Goal: Task Accomplishment & Management: Manage account settings

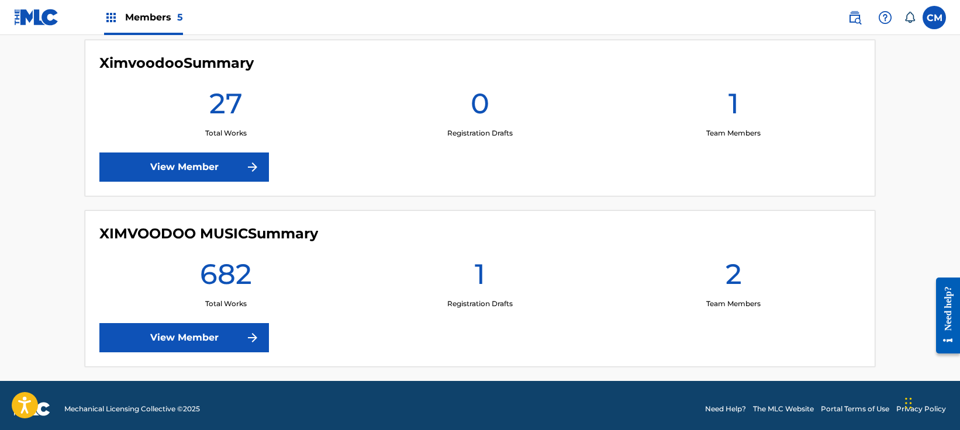
scroll to position [851, 0]
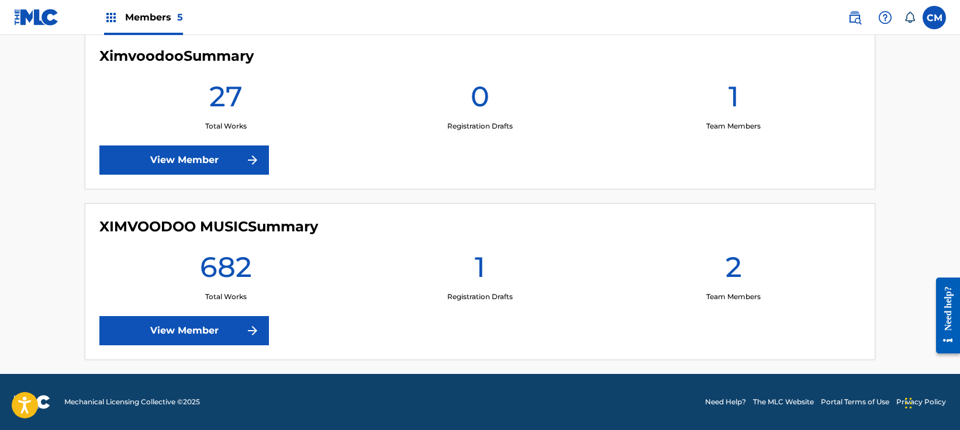
click at [205, 320] on link "View Member" at bounding box center [184, 330] width 170 height 29
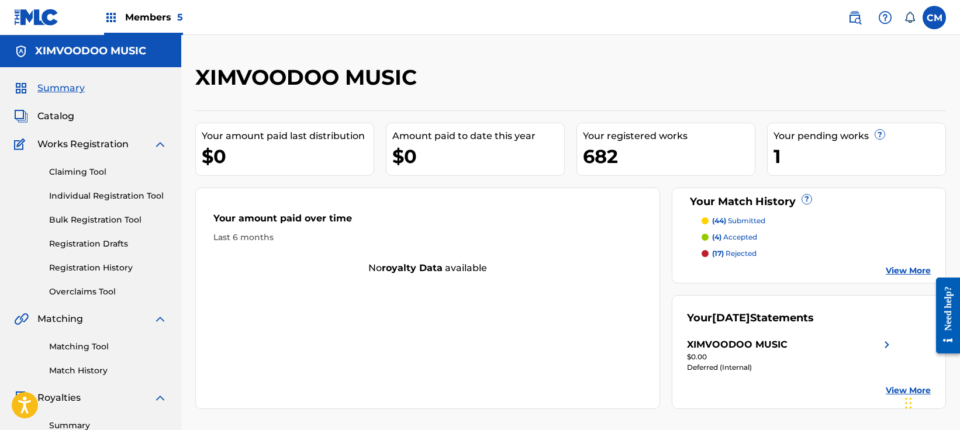
click at [54, 116] on span "Catalog" at bounding box center [55, 116] width 37 height 14
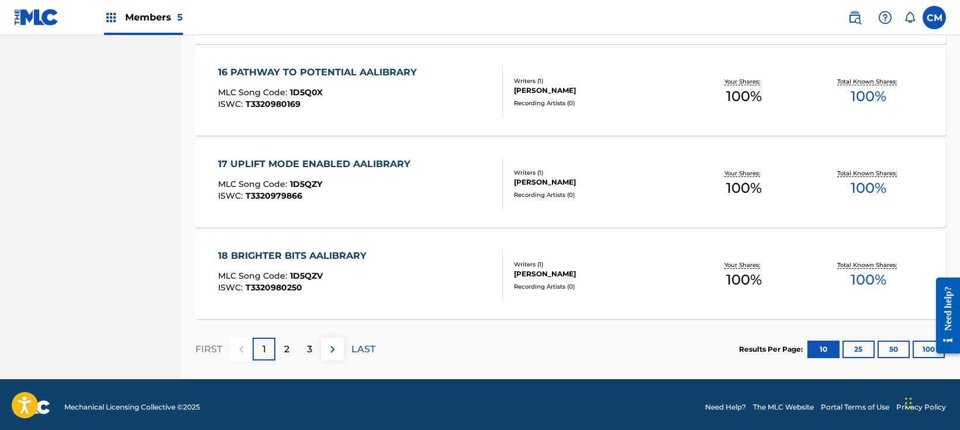
scroll to position [908, 0]
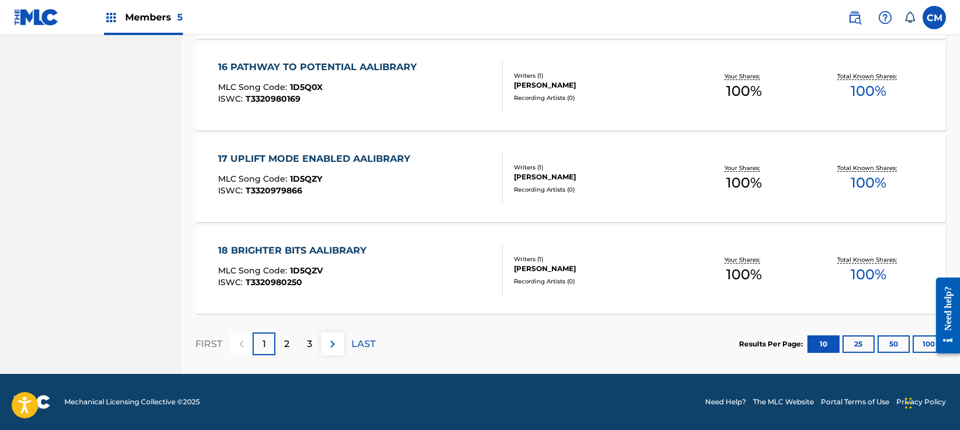
click at [365, 340] on p "LAST" at bounding box center [363, 344] width 24 height 14
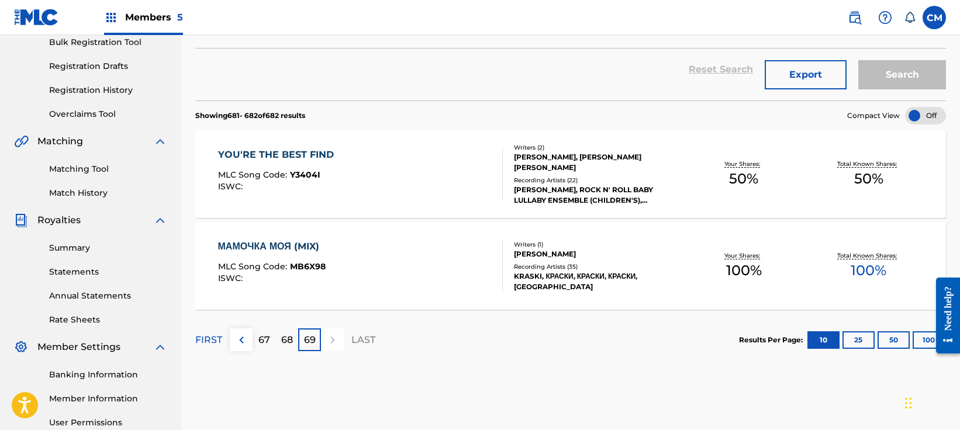
scroll to position [119, 0]
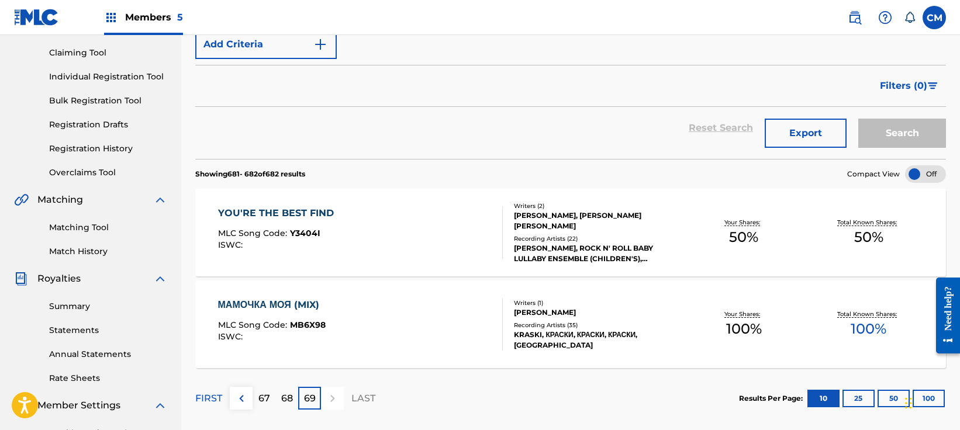
click at [292, 412] on div "FIRST 67 68 69 LAST" at bounding box center [285, 398] width 180 height 60
click at [292, 400] on p "68" at bounding box center [287, 399] width 12 height 14
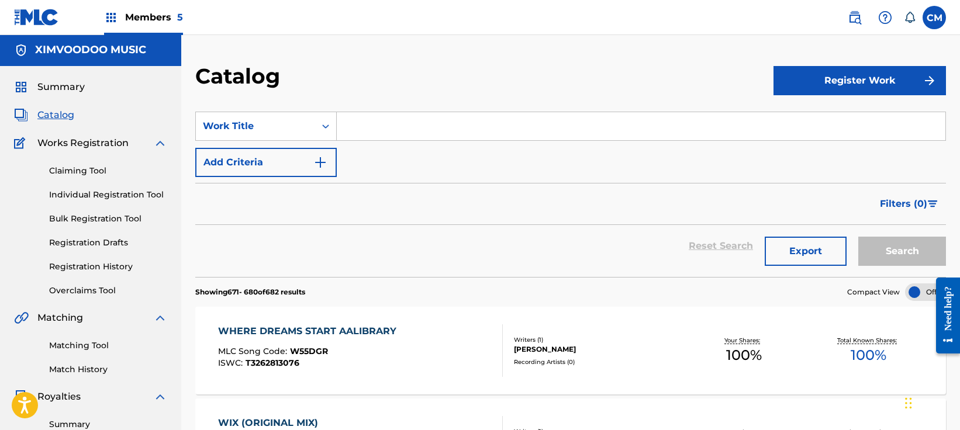
scroll to position [0, 0]
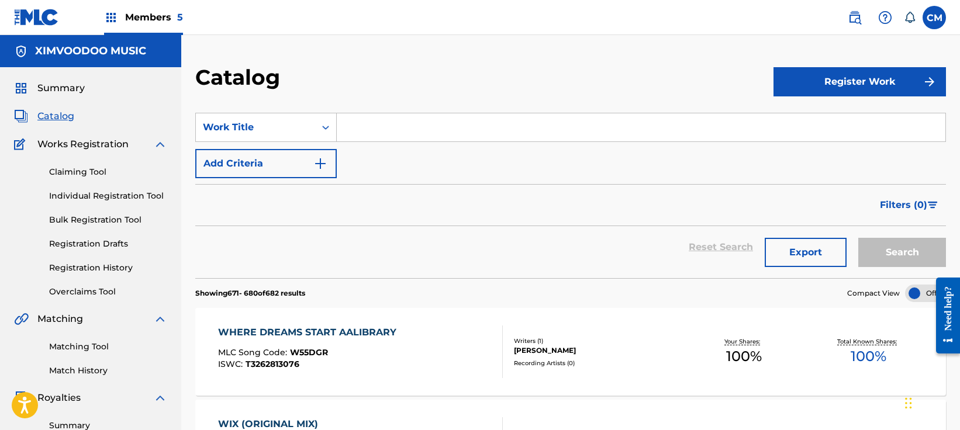
click at [79, 49] on h5 "XIMVOODOO MUSIC" at bounding box center [90, 50] width 111 height 13
click at [134, 28] on div "Members 5" at bounding box center [143, 17] width 79 height 34
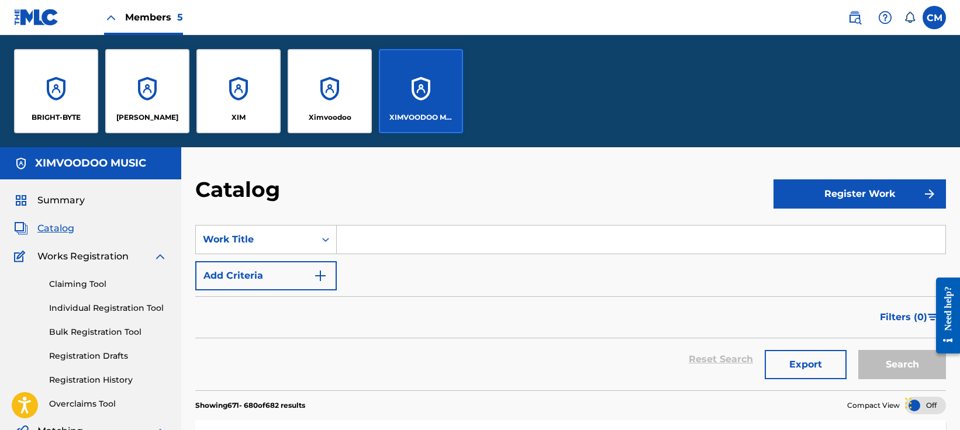
click at [161, 115] on p "Cheryl Morey" at bounding box center [147, 117] width 62 height 11
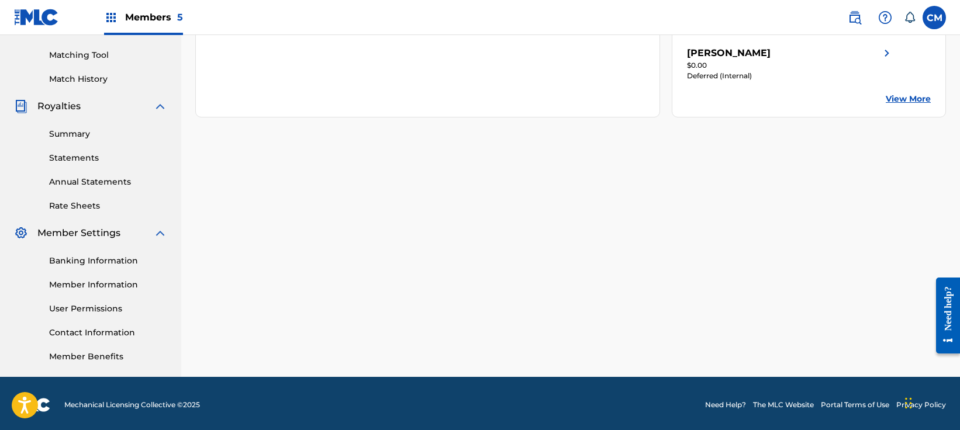
scroll to position [292, 0]
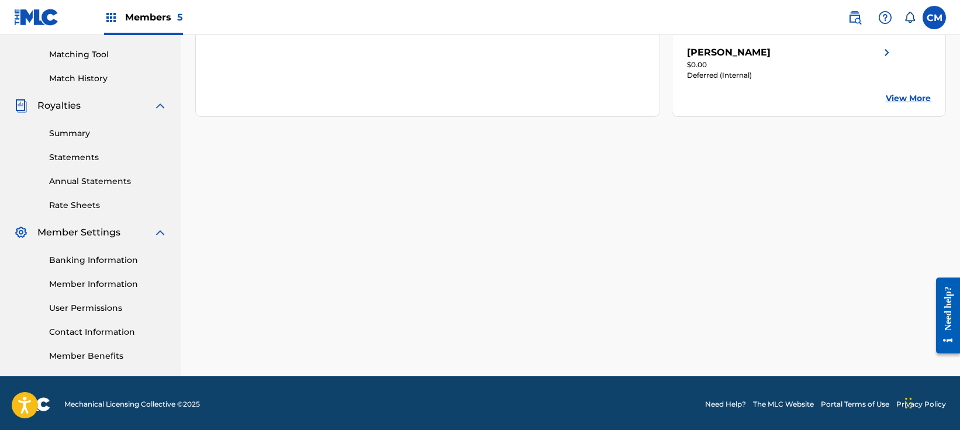
click at [84, 277] on div "Banking Information Member Information User Permissions Contact Information Mem…" at bounding box center [90, 301] width 153 height 123
click at [91, 284] on link "Member Information" at bounding box center [108, 284] width 118 height 12
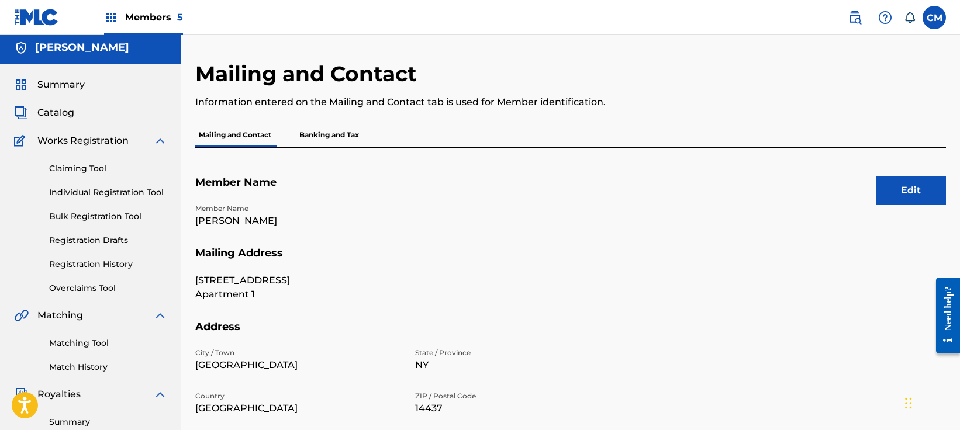
scroll to position [175, 0]
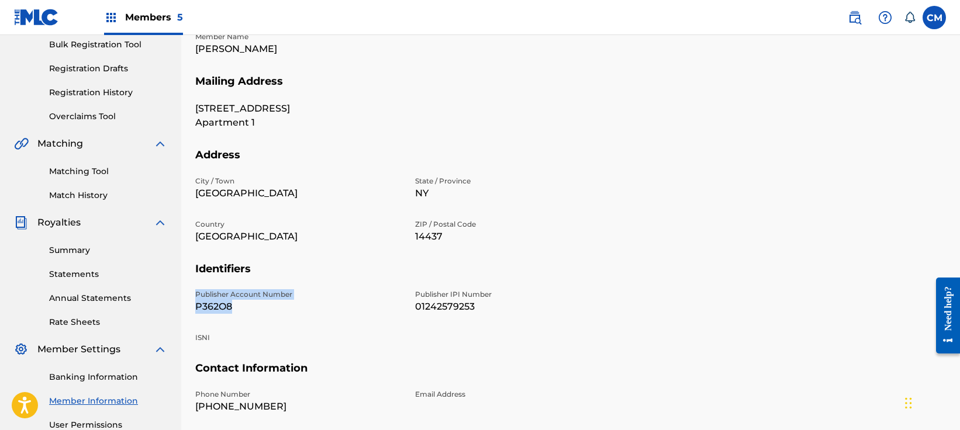
drag, startPoint x: 237, startPoint y: 309, endPoint x: 196, endPoint y: 298, distance: 42.4
click at [196, 298] on div "Publisher Account Number P362O8" at bounding box center [298, 301] width 206 height 25
copy div "Publisher Account Number P362O8"
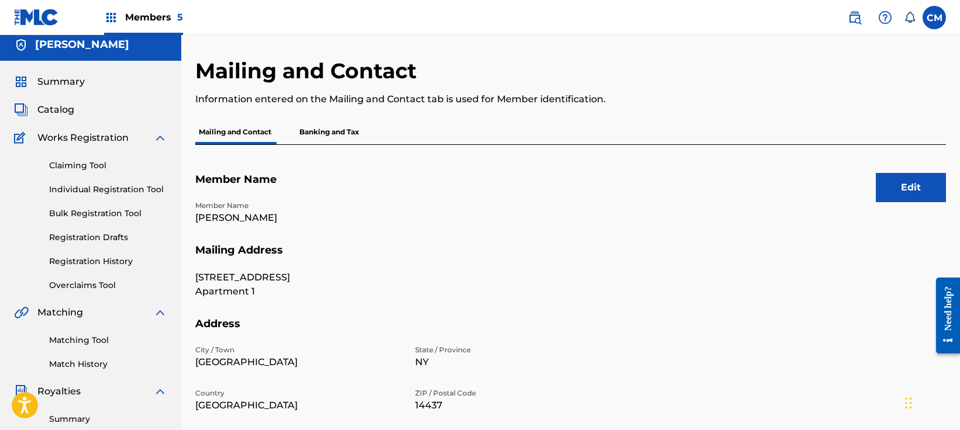
scroll to position [0, 0]
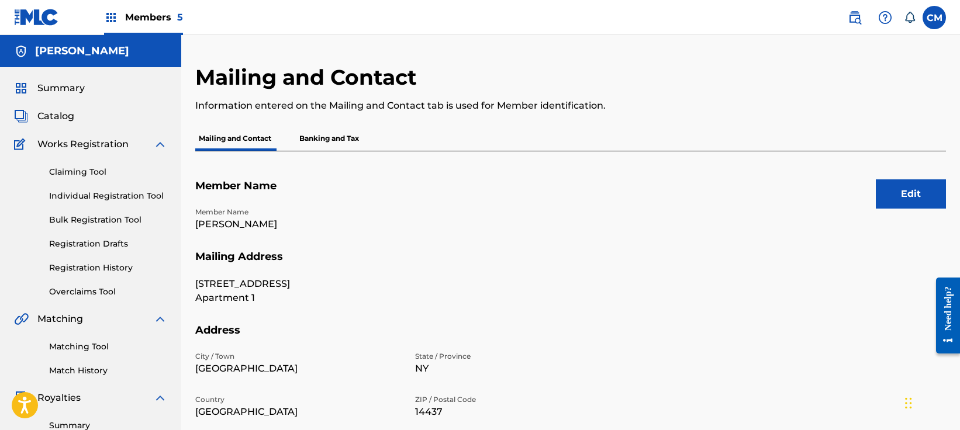
click at [151, 22] on span "Members 5" at bounding box center [154, 17] width 58 height 13
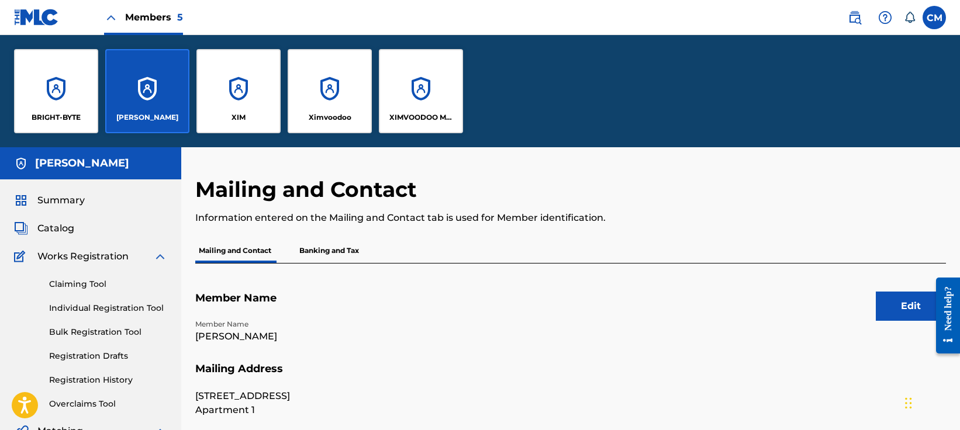
click at [395, 99] on div "XIMVOODOO MUSIC" at bounding box center [421, 91] width 84 height 84
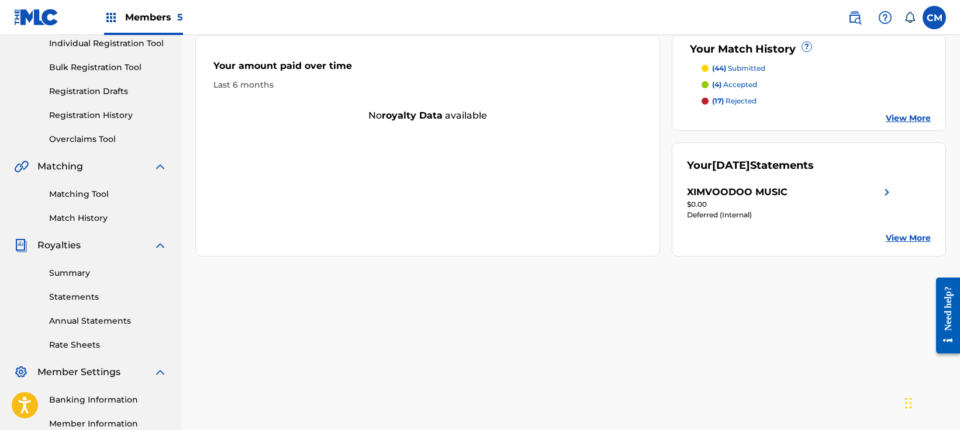
scroll to position [175, 0]
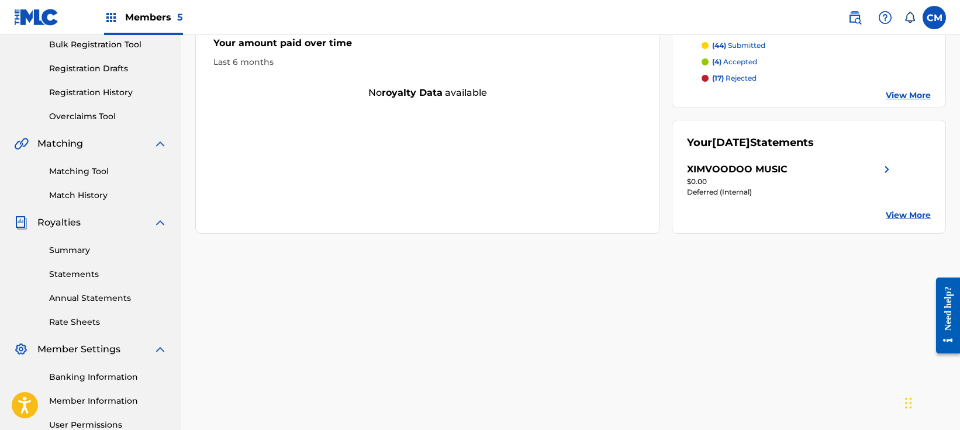
click at [80, 396] on link "Member Information" at bounding box center [108, 401] width 118 height 12
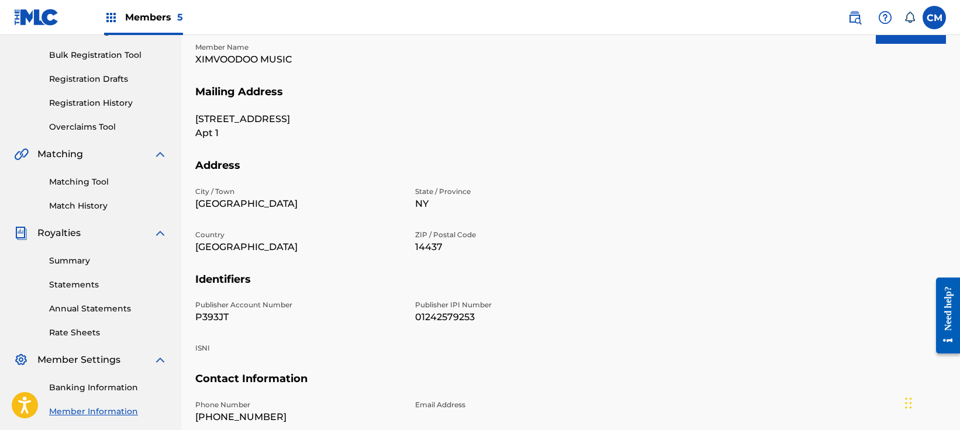
scroll to position [175, 0]
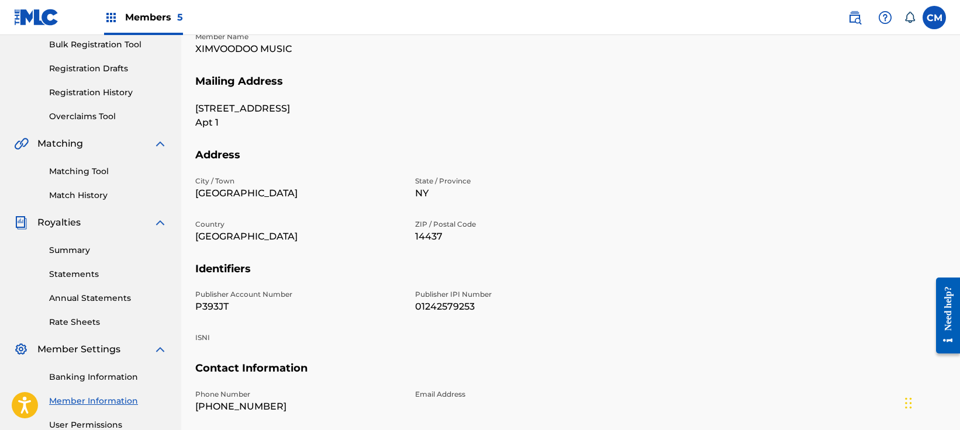
click at [215, 313] on p "P393JT" at bounding box center [298, 307] width 206 height 14
click at [215, 312] on p "P393JT" at bounding box center [298, 307] width 206 height 14
drag, startPoint x: 233, startPoint y: 302, endPoint x: 184, endPoint y: 291, distance: 50.4
click at [184, 291] on div "Mailing and Contact Information entered on the Mailing and Contact tab is used …" at bounding box center [570, 191] width 779 height 605
copy div "Publisher Account Number P393JT"
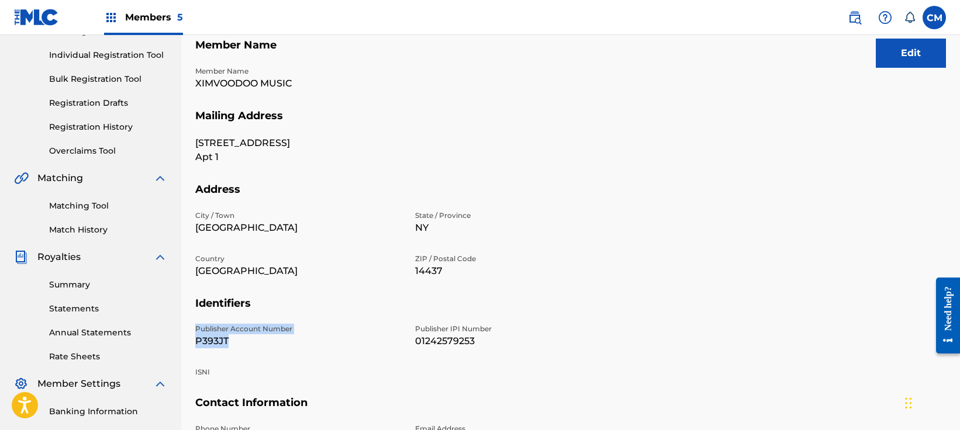
scroll to position [0, 0]
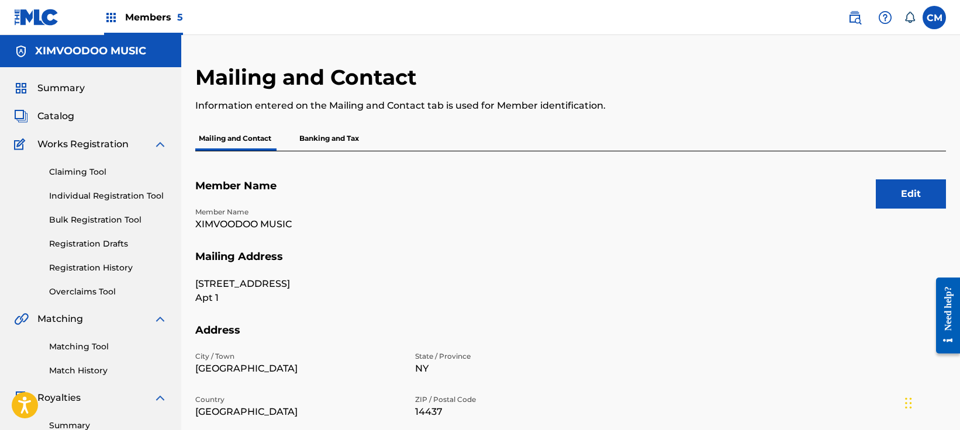
click at [56, 113] on span "Catalog" at bounding box center [55, 116] width 37 height 14
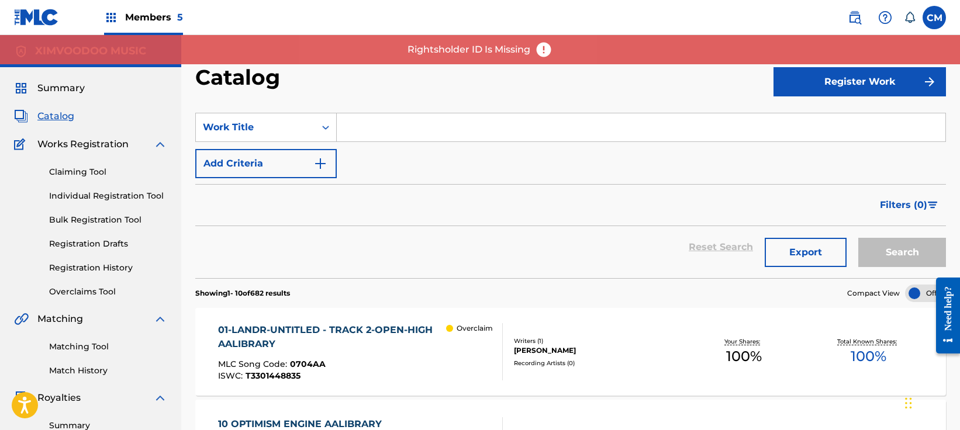
click at [83, 89] on span "Summary" at bounding box center [60, 88] width 47 height 14
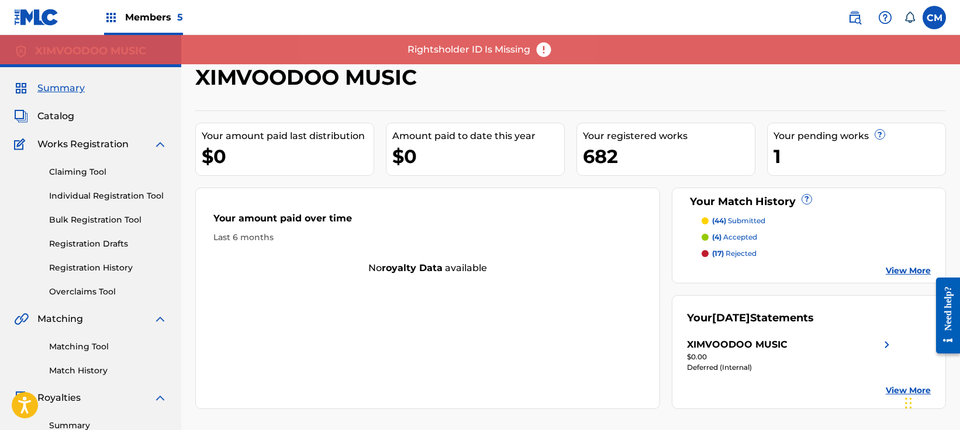
click at [152, 12] on span "Members 5" at bounding box center [154, 17] width 58 height 13
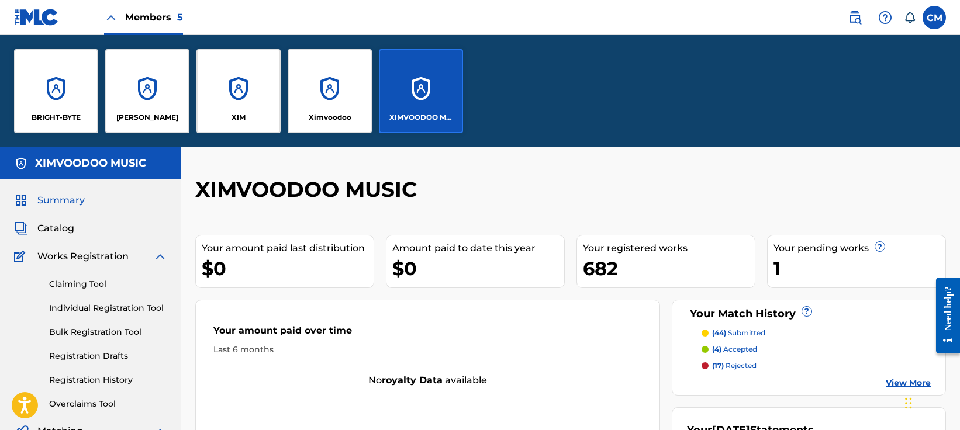
click at [173, 91] on div "Cheryl Morey" at bounding box center [147, 91] width 84 height 84
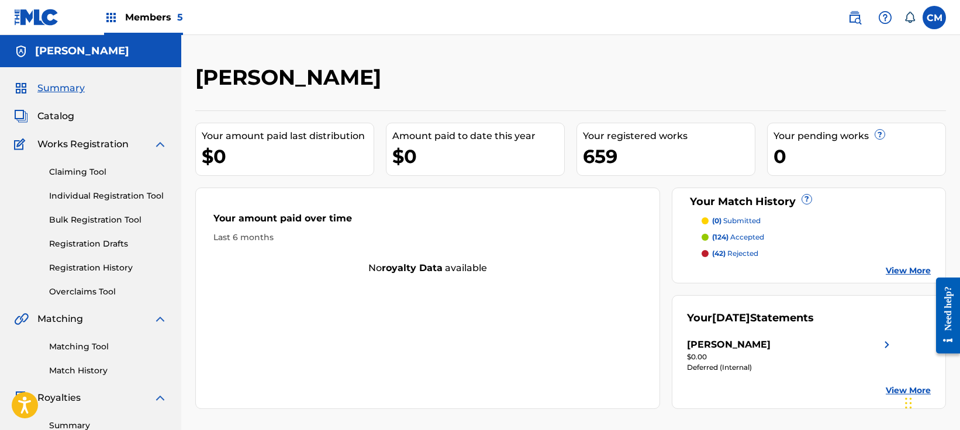
click at [167, 19] on span "Members 5" at bounding box center [154, 17] width 58 height 13
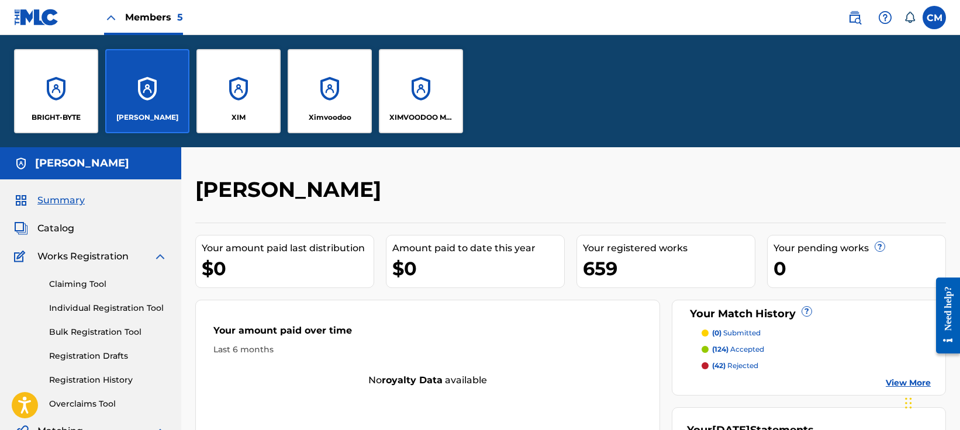
click at [88, 120] on div "BRIGHT-BYTE" at bounding box center [56, 117] width 75 height 11
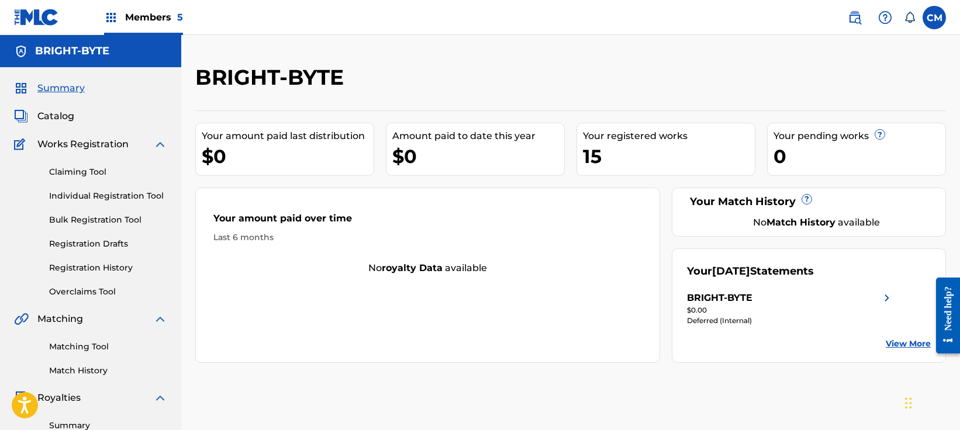
click at [65, 113] on span "Catalog" at bounding box center [55, 116] width 37 height 14
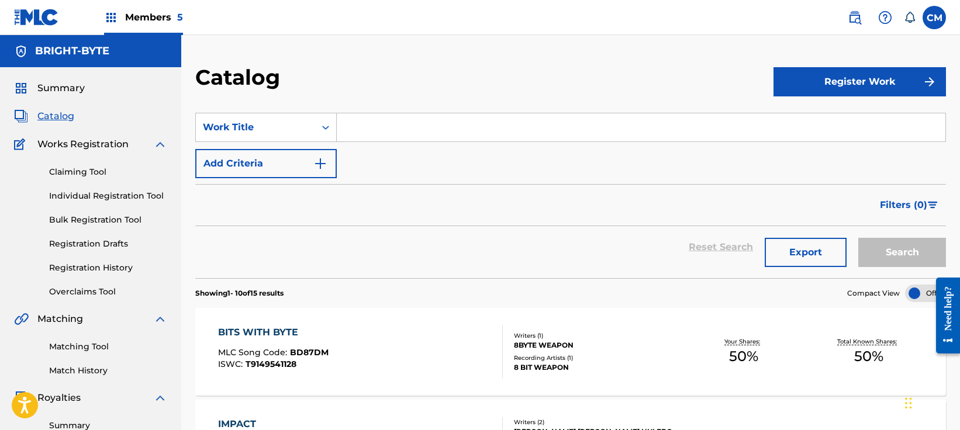
click at [77, 288] on link "Overclaims Tool" at bounding box center [108, 292] width 118 height 12
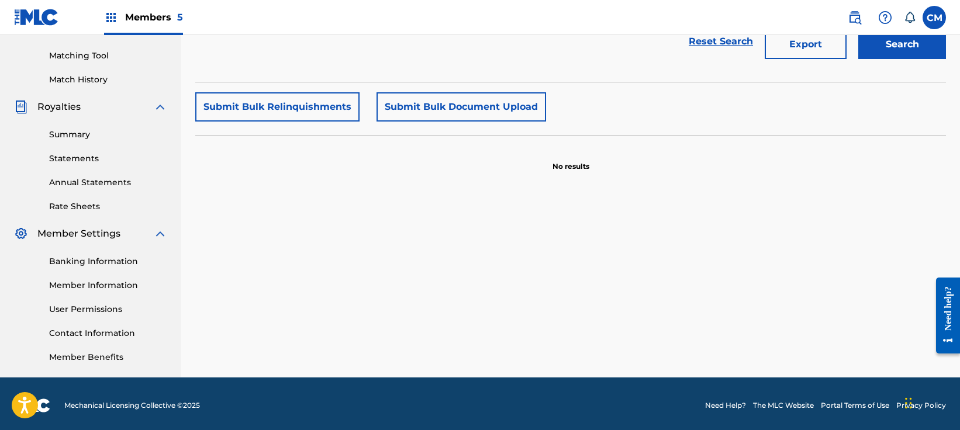
scroll to position [295, 0]
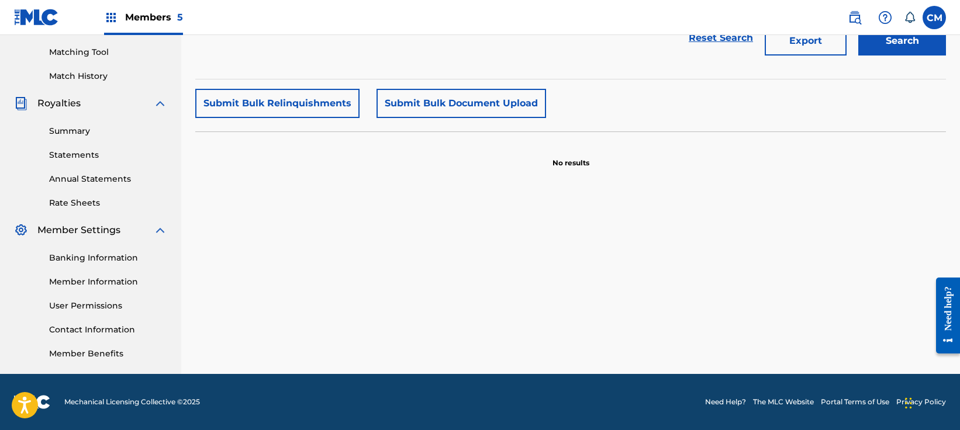
click at [98, 284] on link "Member Information" at bounding box center [108, 282] width 118 height 12
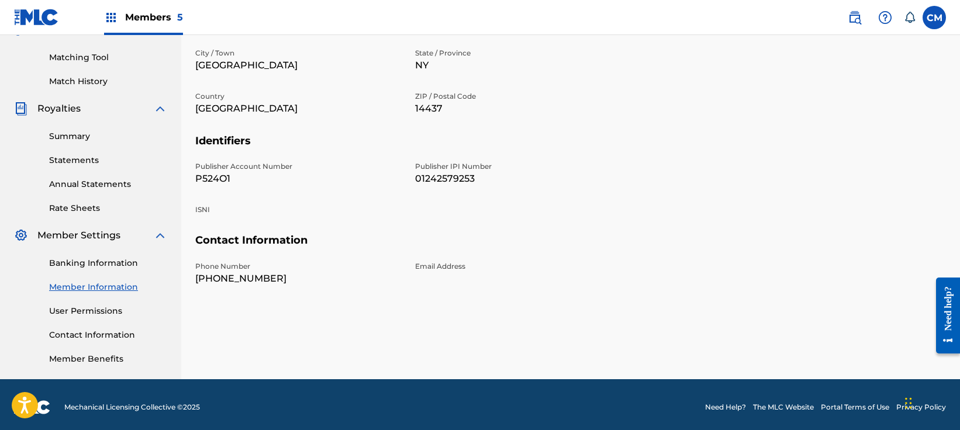
scroll to position [295, 0]
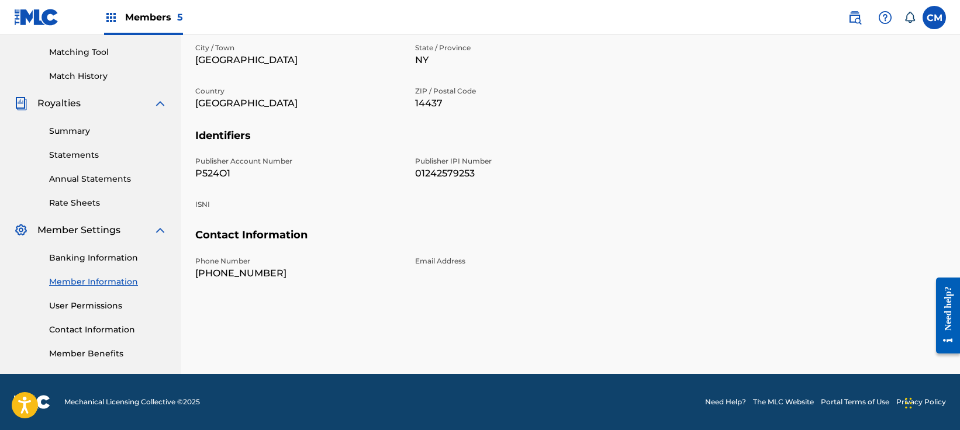
click at [100, 304] on link "User Permissions" at bounding box center [108, 306] width 118 height 12
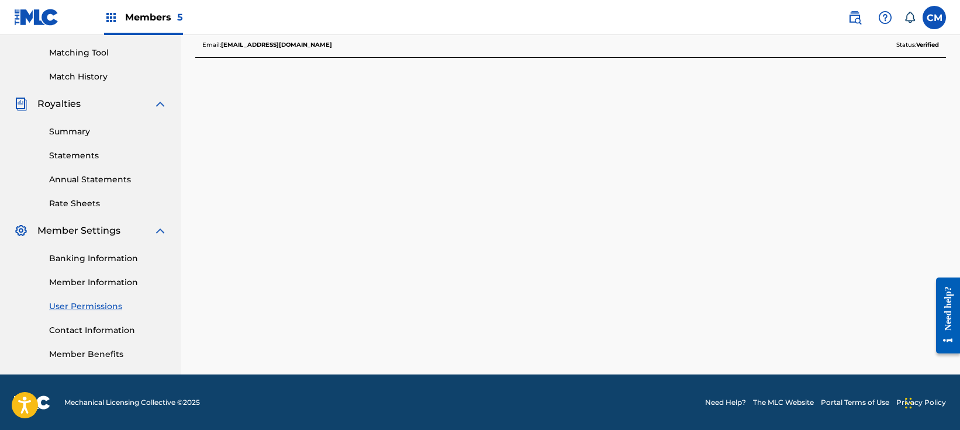
scroll to position [295, 0]
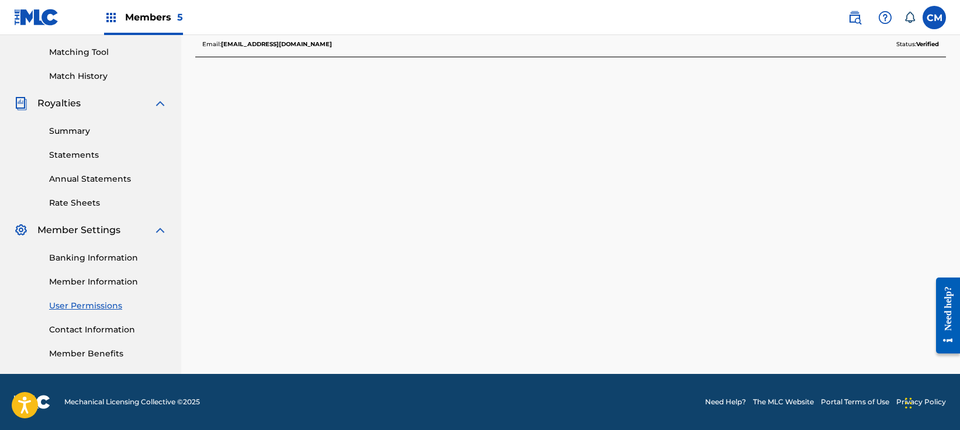
click at [71, 321] on div "Banking Information Member Information User Permissions Contact Information Mem…" at bounding box center [90, 298] width 153 height 123
click at [75, 336] on link "Contact Information" at bounding box center [108, 330] width 118 height 12
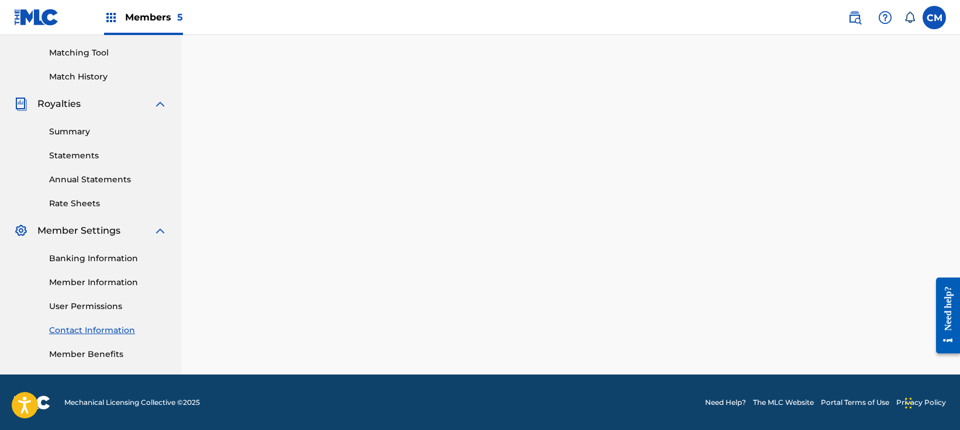
scroll to position [295, 0]
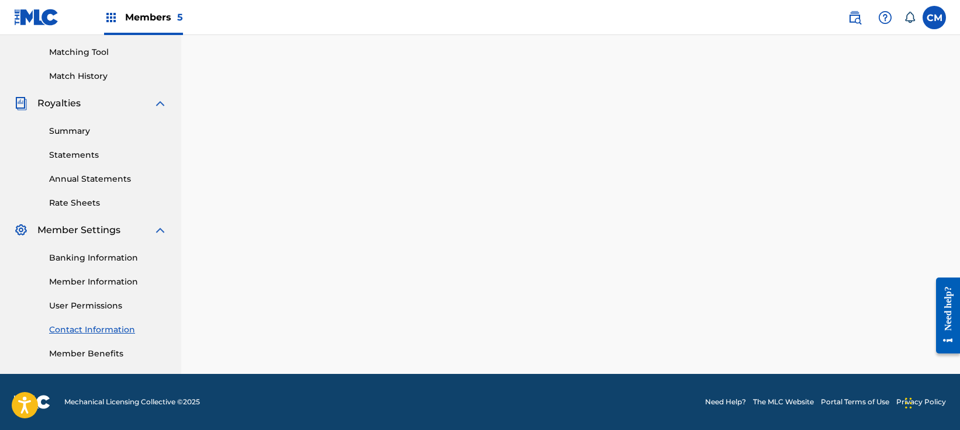
click at [91, 346] on div "Banking Information Member Information User Permissions Contact Information Mem…" at bounding box center [90, 298] width 153 height 123
click at [91, 357] on link "Member Benefits" at bounding box center [108, 354] width 118 height 12
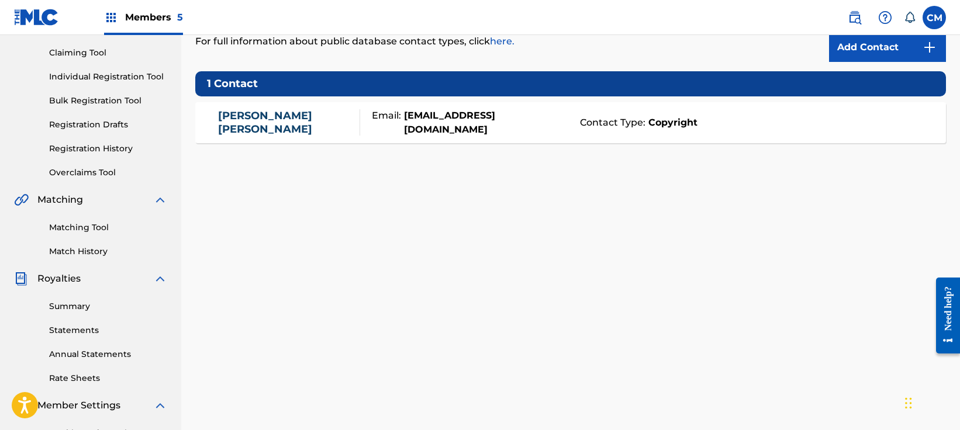
click at [161, 20] on span "Members 5" at bounding box center [154, 17] width 58 height 13
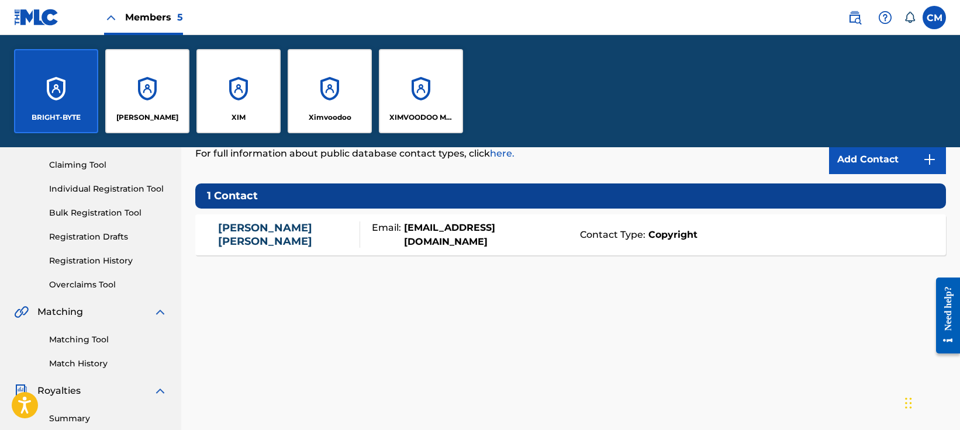
scroll to position [232, 0]
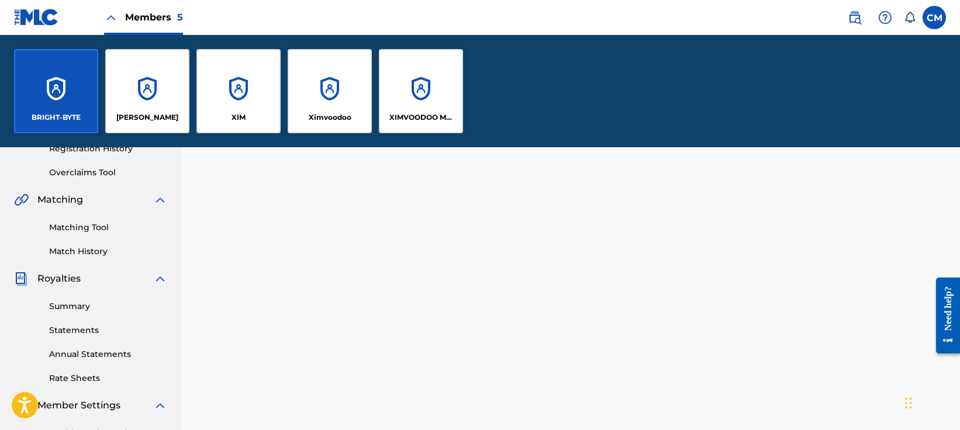
click at [398, 102] on div "XIMVOODOO MUSIC" at bounding box center [421, 91] width 84 height 84
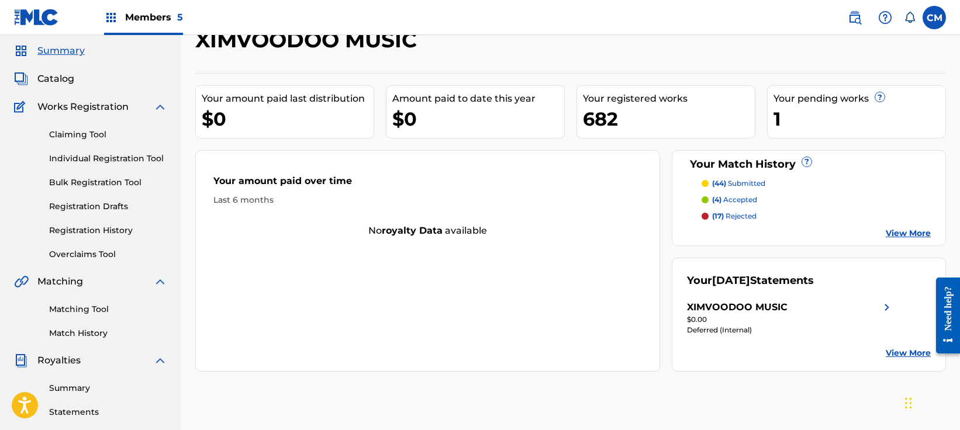
scroll to position [58, 0]
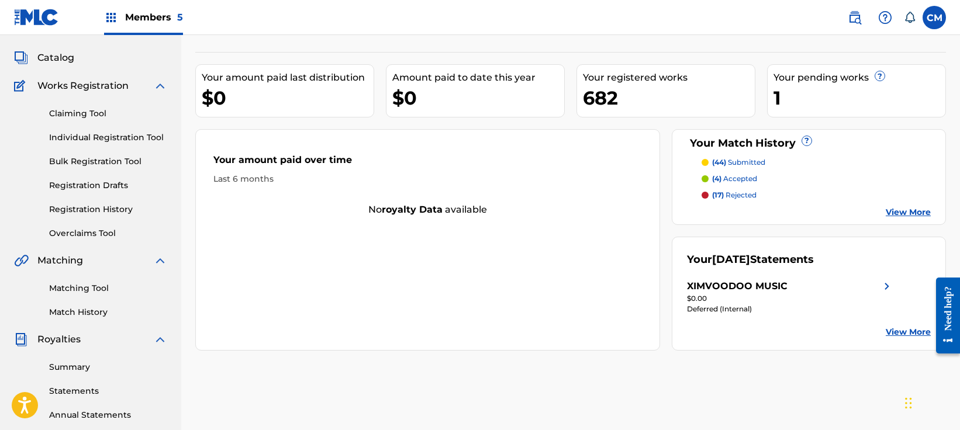
click at [92, 234] on link "Overclaims Tool" at bounding box center [108, 233] width 118 height 12
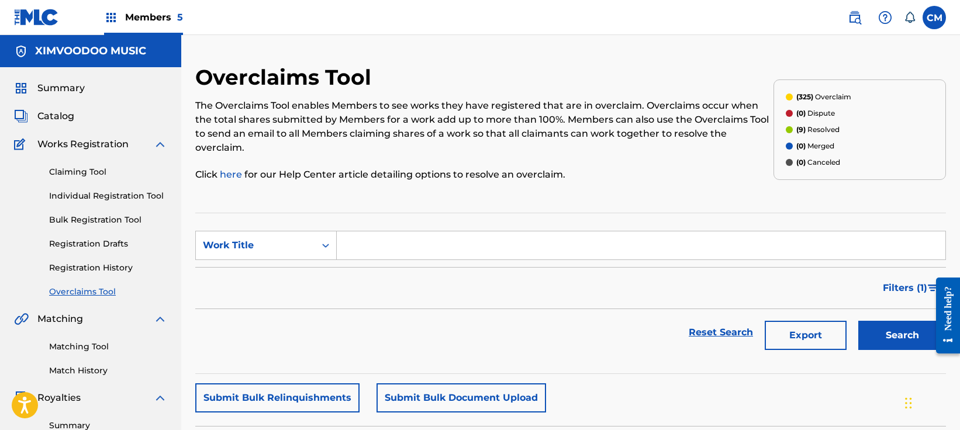
click at [147, 25] on div "Members 5" at bounding box center [143, 17] width 79 height 34
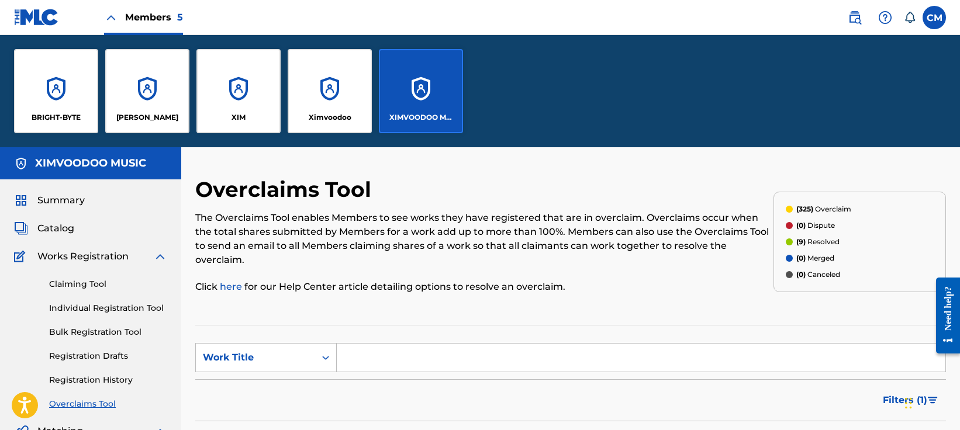
click at [171, 80] on div "Cheryl Morey" at bounding box center [147, 91] width 84 height 84
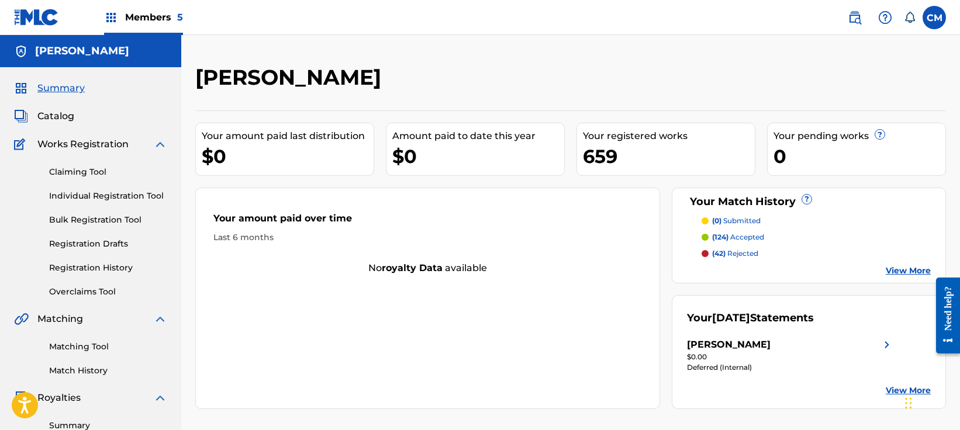
click at [72, 292] on link "Overclaims Tool" at bounding box center [108, 292] width 118 height 12
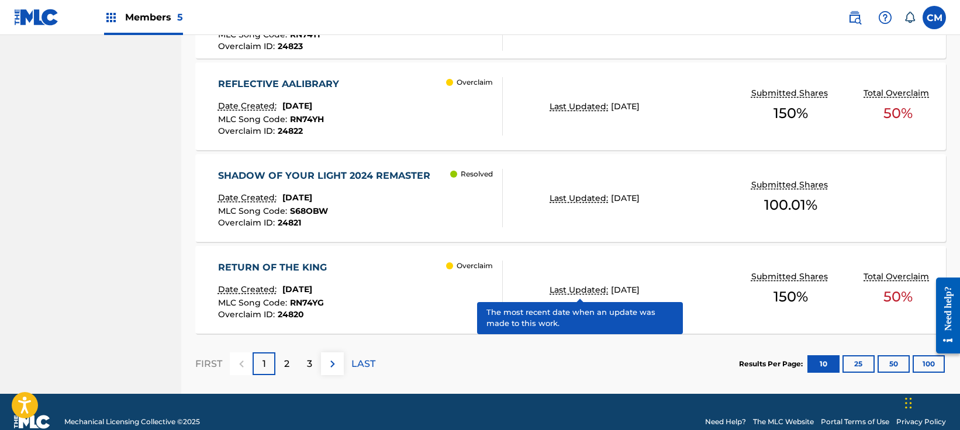
scroll to position [1049, 0]
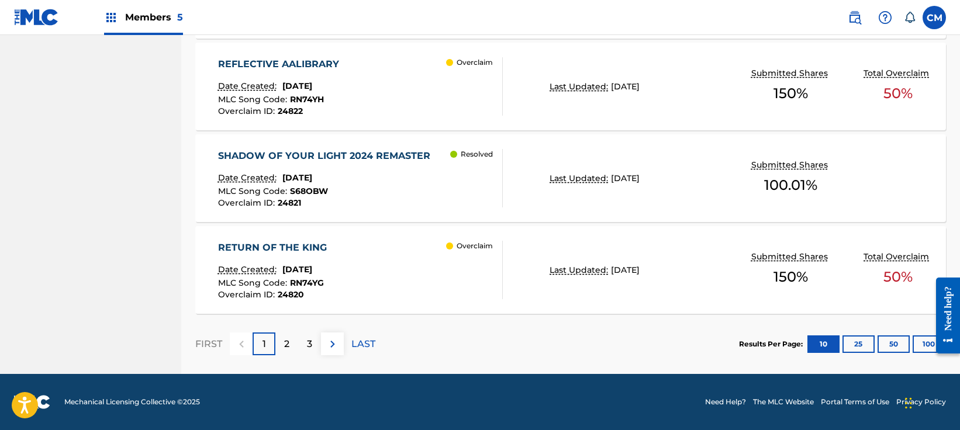
click at [923, 347] on button "100" at bounding box center [929, 345] width 32 height 18
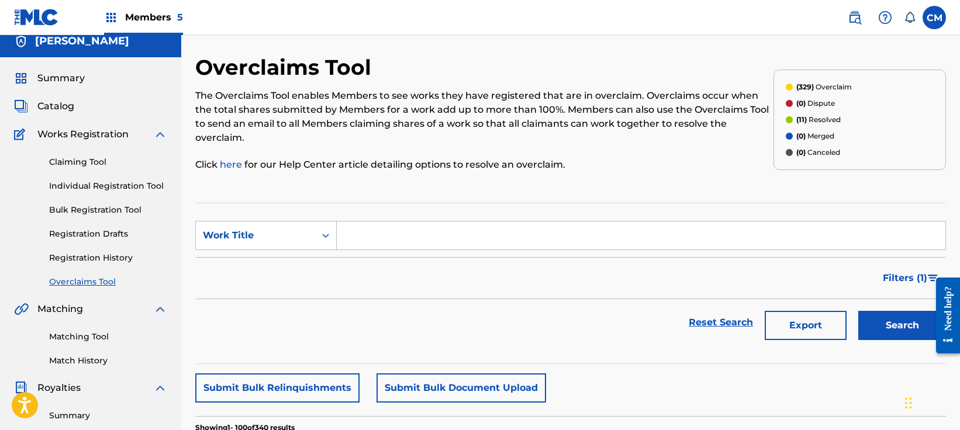
scroll to position [0, 0]
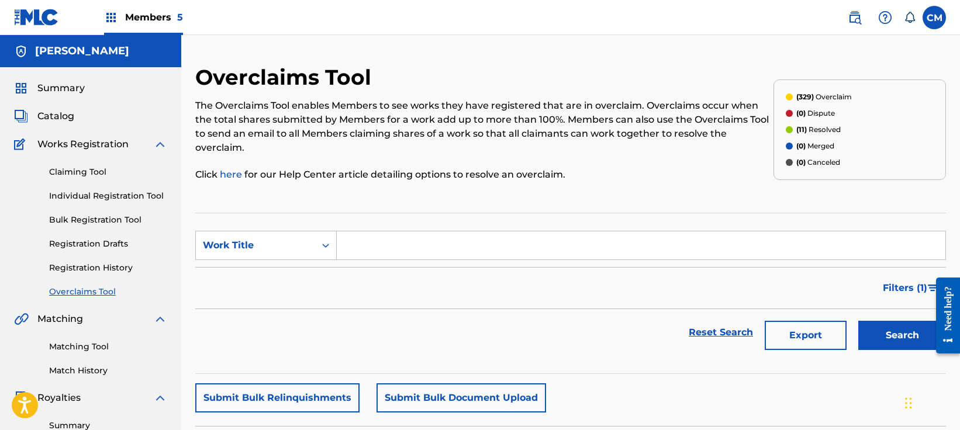
click at [325, 386] on button "Submit Bulk Relinquishments" at bounding box center [277, 398] width 164 height 29
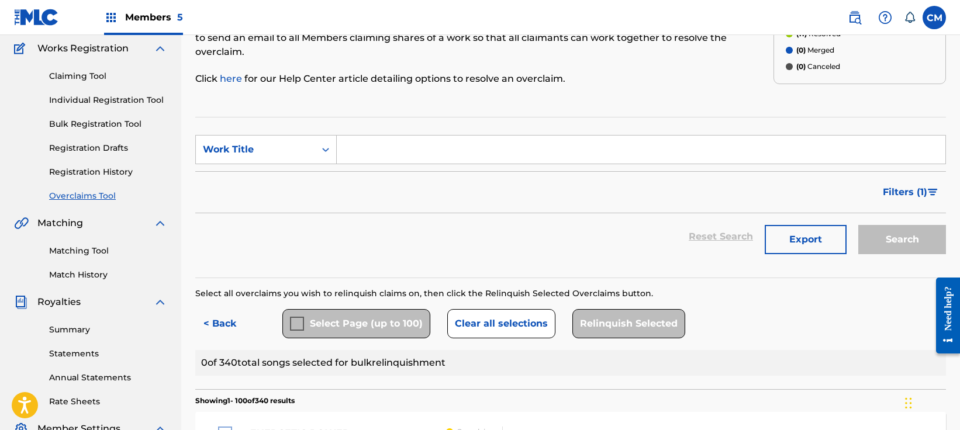
scroll to position [117, 0]
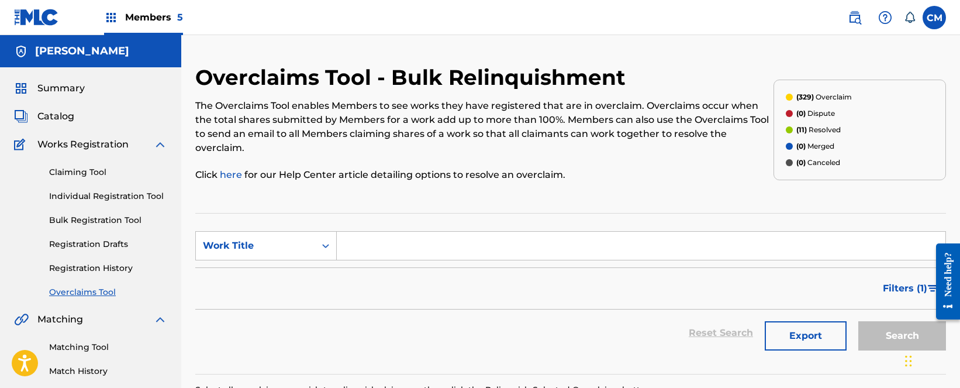
click at [129, 23] on span "Members 5" at bounding box center [154, 17] width 58 height 13
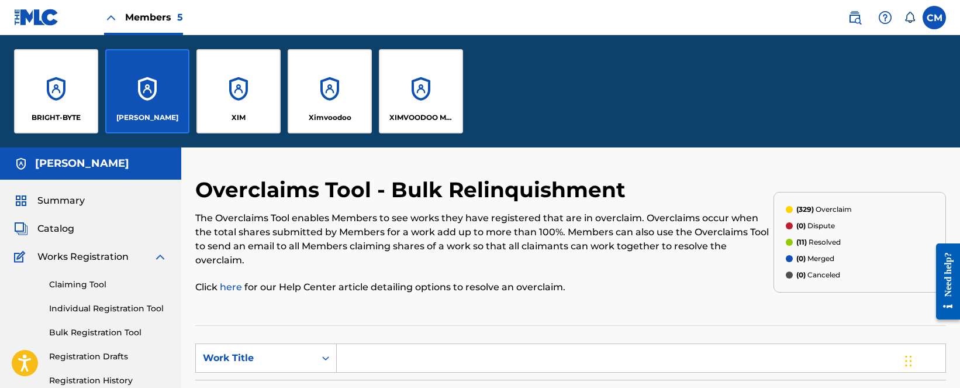
click at [395, 77] on div "XIMVOODOO MUSIC" at bounding box center [421, 91] width 84 height 84
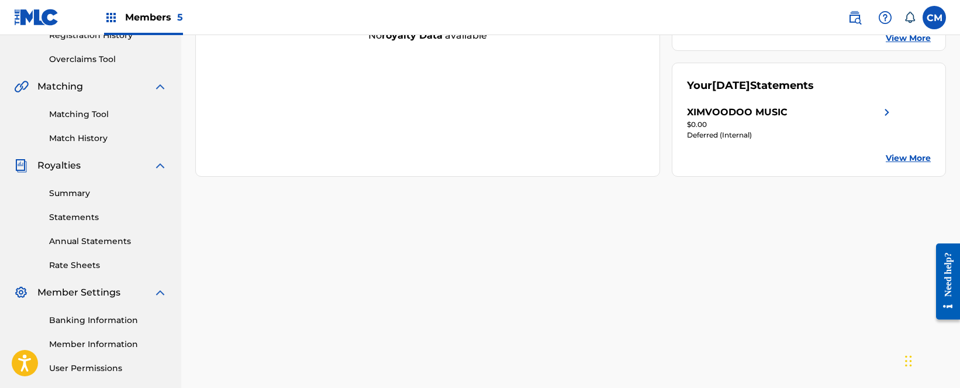
scroll to position [234, 0]
click at [846, 108] on div "XIMVOODOO MUSIC" at bounding box center [790, 111] width 207 height 14
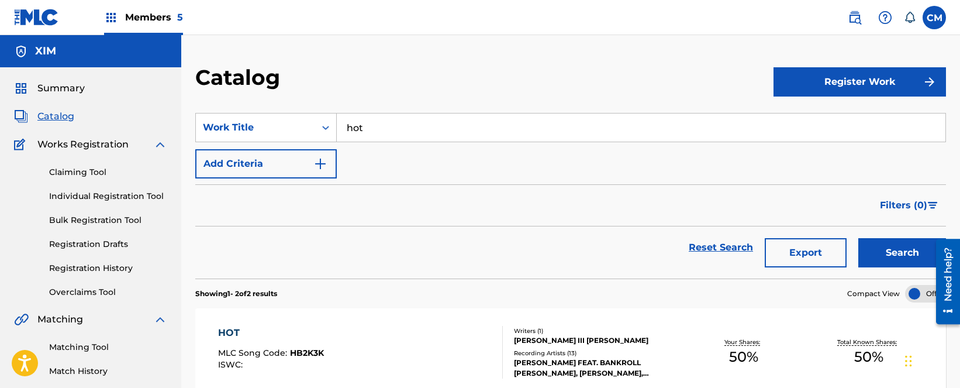
click at [156, 12] on span "Members 5" at bounding box center [154, 17] width 58 height 13
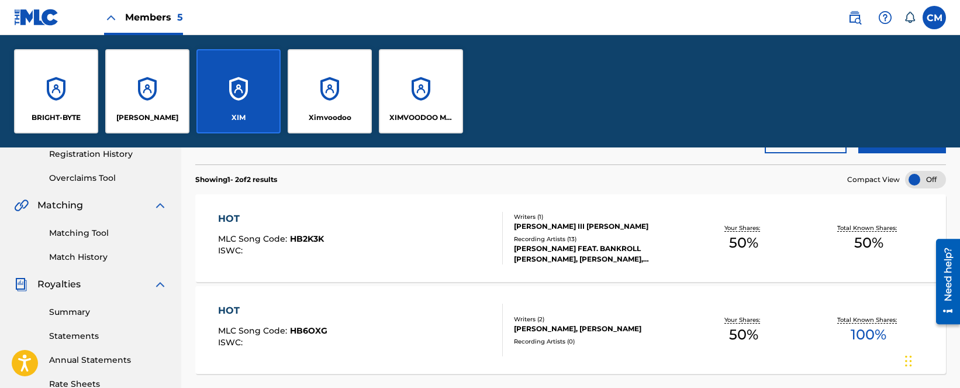
scroll to position [234, 0]
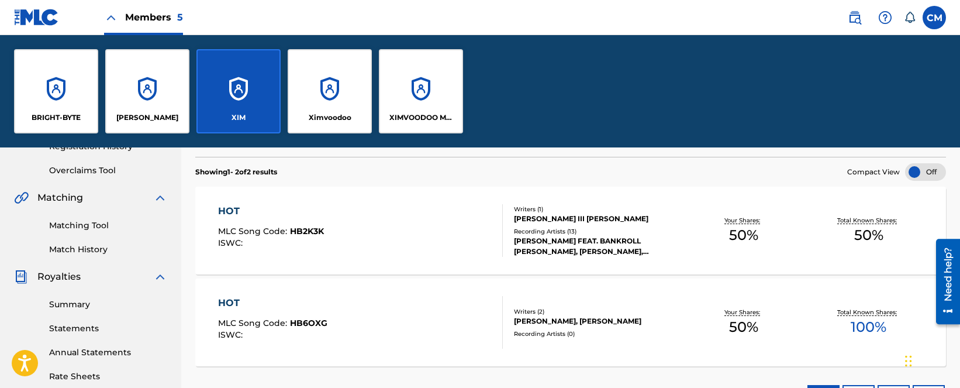
click at [73, 302] on link "Summary" at bounding box center [108, 304] width 118 height 12
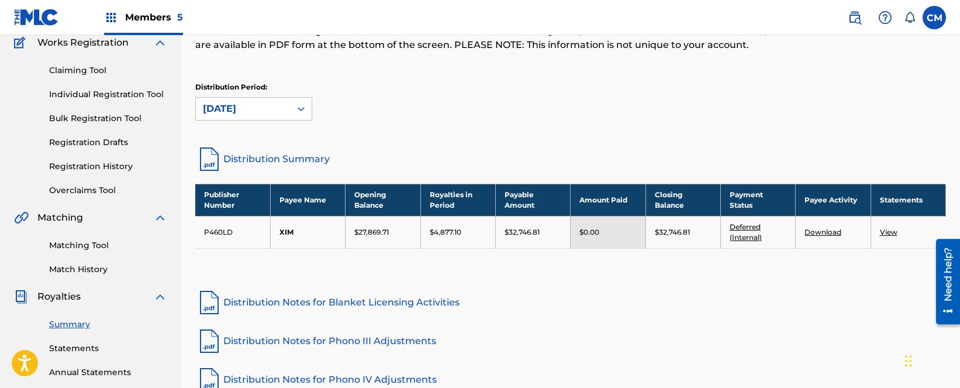
scroll to position [117, 0]
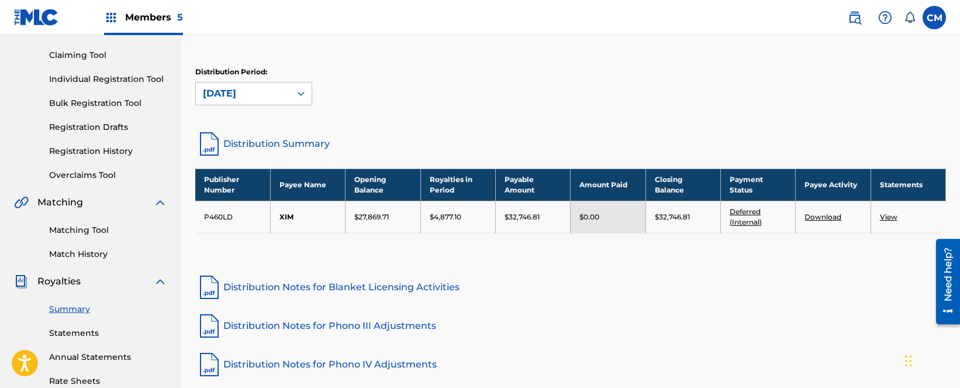
click at [299, 141] on link "Distribution Summary" at bounding box center [570, 144] width 751 height 28
click at [293, 106] on div "Distribution Period: August 2025" at bounding box center [570, 91] width 751 height 49
drag, startPoint x: 292, startPoint y: 97, endPoint x: 279, endPoint y: 102, distance: 13.4
click at [291, 96] on div at bounding box center [301, 93] width 21 height 21
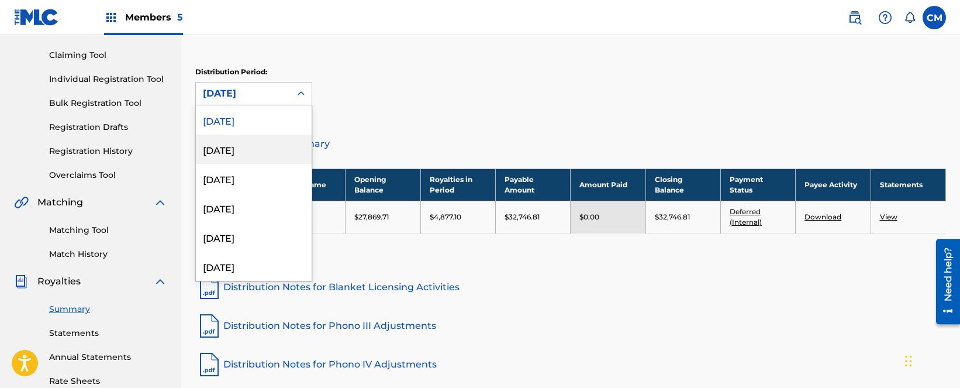
click at [251, 148] on div "July 2025" at bounding box center [254, 148] width 116 height 29
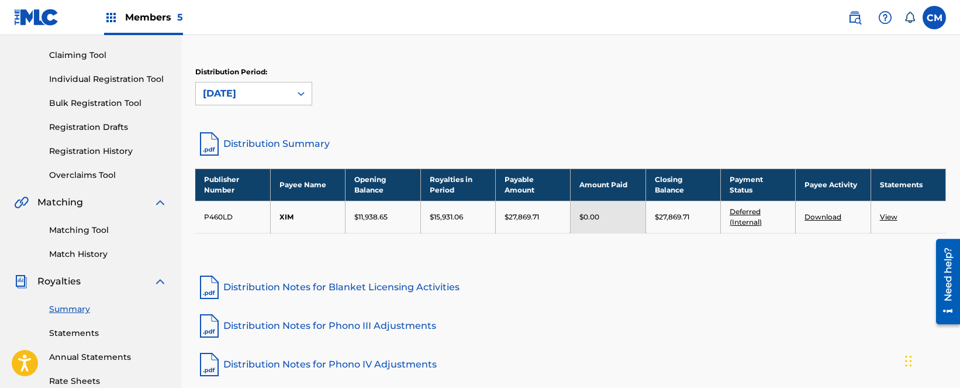
click at [288, 141] on link "Distribution Summary" at bounding box center [570, 144] width 751 height 28
click at [241, 81] on div "Distribution Period: July 2025" at bounding box center [253, 86] width 117 height 39
click at [245, 86] on div "July 2025" at bounding box center [243, 93] width 95 height 22
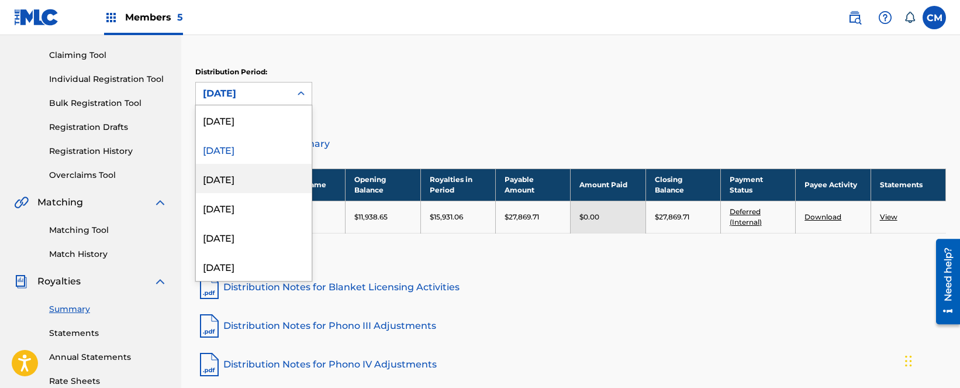
click at [235, 176] on div "June 2025" at bounding box center [254, 178] width 116 height 29
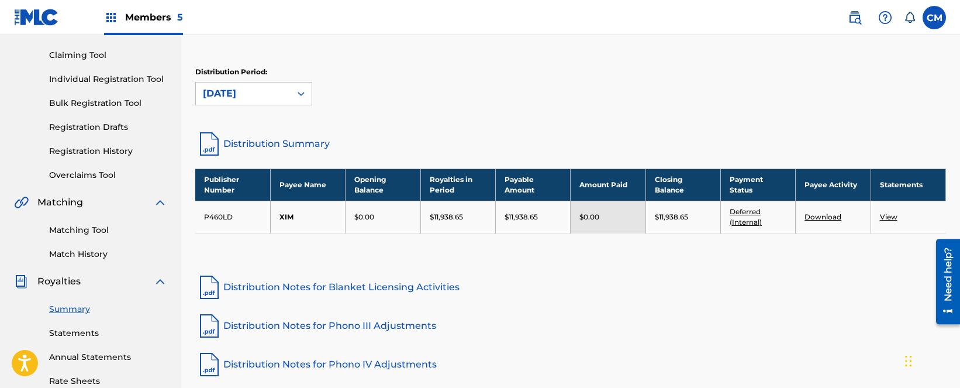
click at [278, 143] on link "Distribution Summary" at bounding box center [570, 144] width 751 height 28
click at [172, 27] on div "Members 5" at bounding box center [143, 17] width 79 height 34
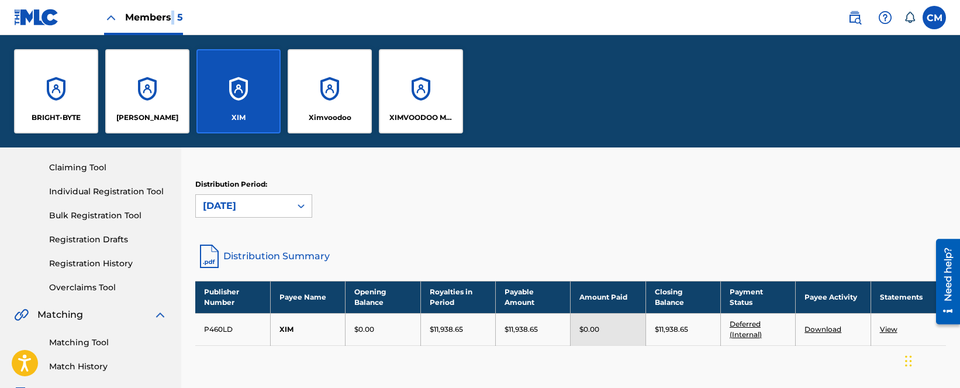
scroll to position [229, 0]
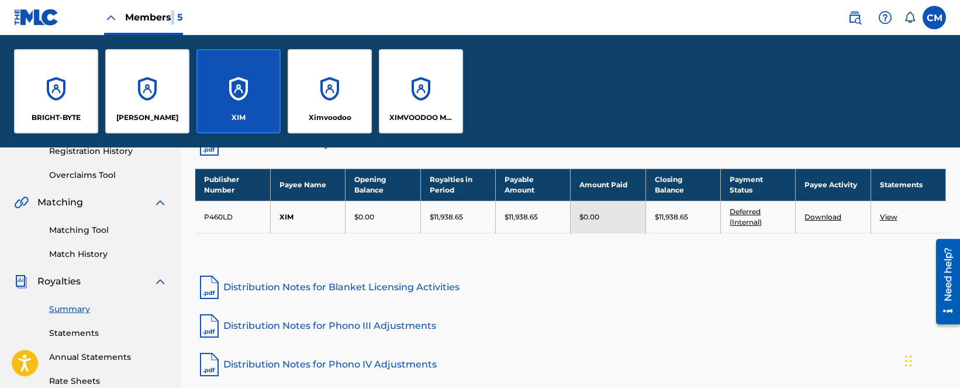
click at [422, 92] on div "XIMVOODOO MUSIC" at bounding box center [421, 91] width 84 height 84
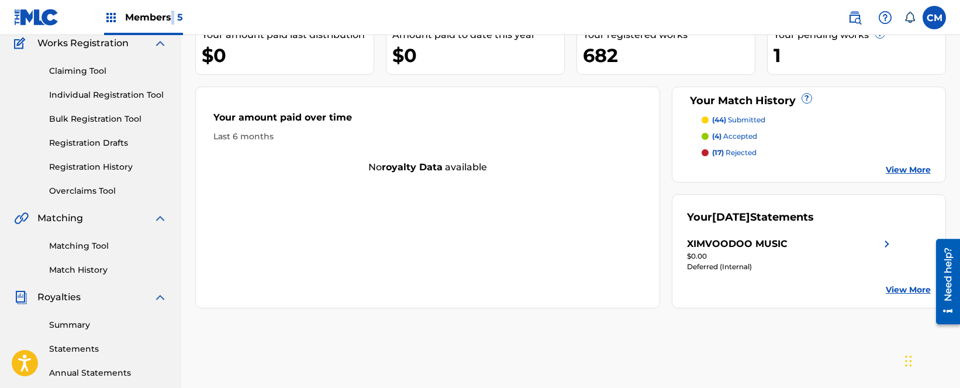
scroll to position [117, 0]
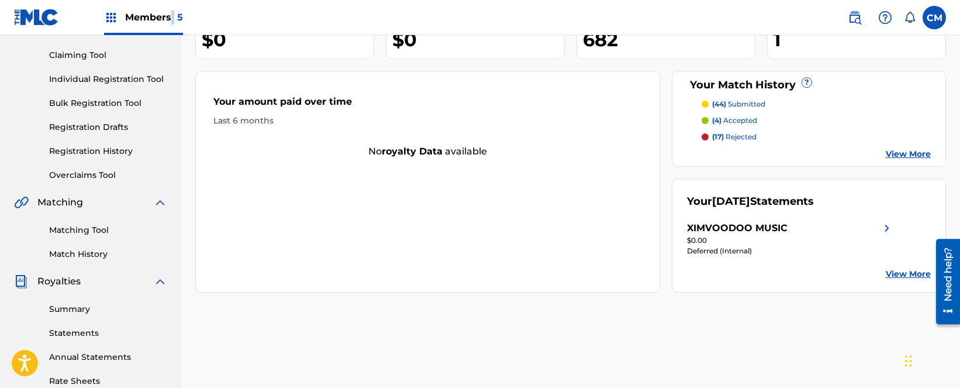
click at [80, 306] on link "Summary" at bounding box center [108, 309] width 118 height 12
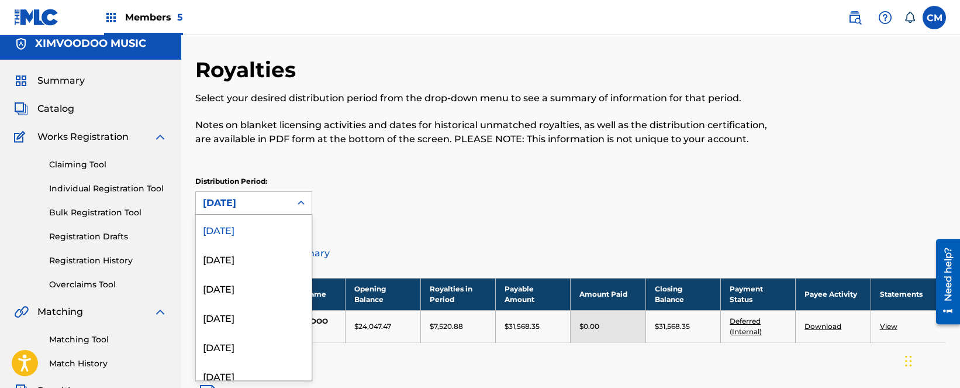
click at [296, 213] on div at bounding box center [301, 202] width 21 height 21
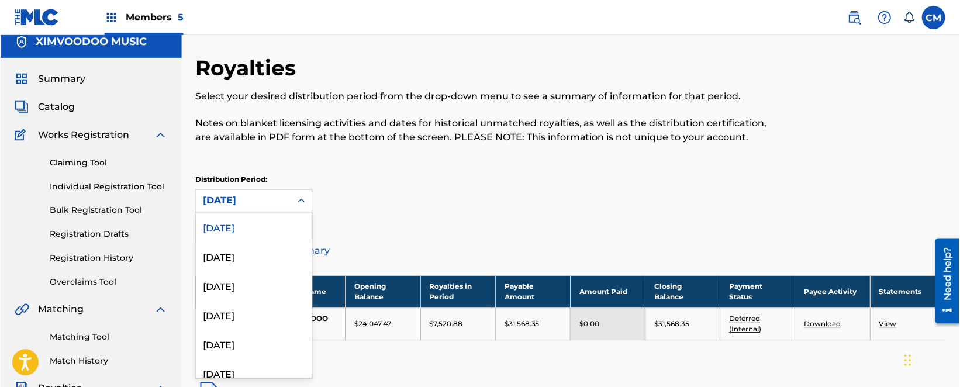
scroll to position [11, 0]
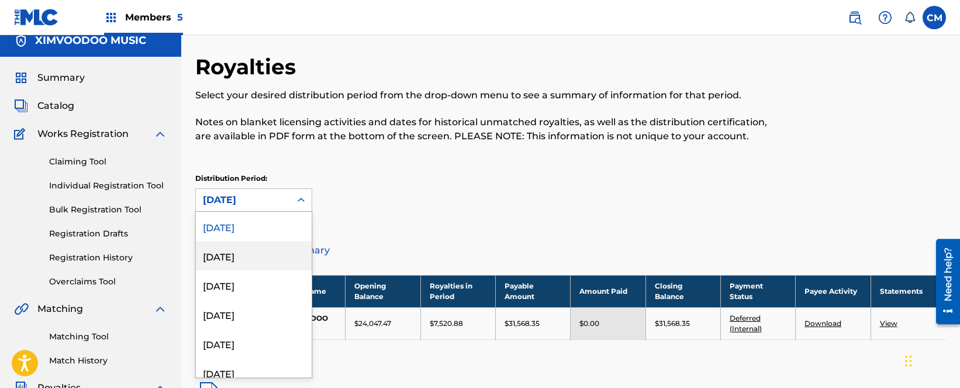
click at [258, 250] on div "July 2025" at bounding box center [254, 255] width 116 height 29
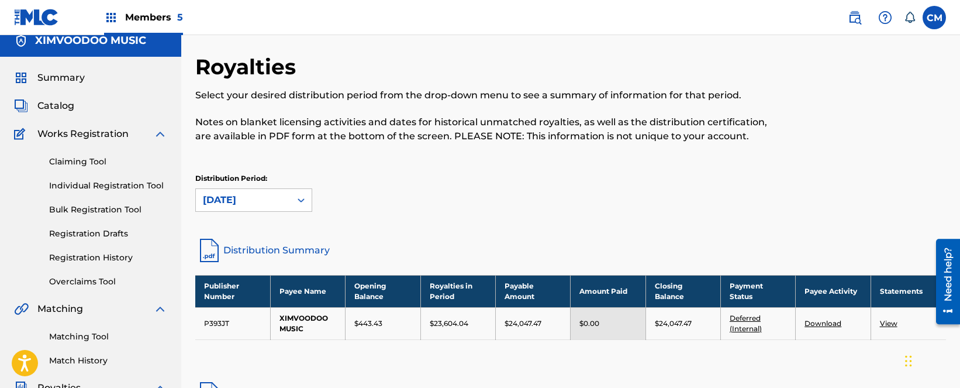
click at [301, 242] on link "Distribution Summary" at bounding box center [570, 250] width 751 height 28
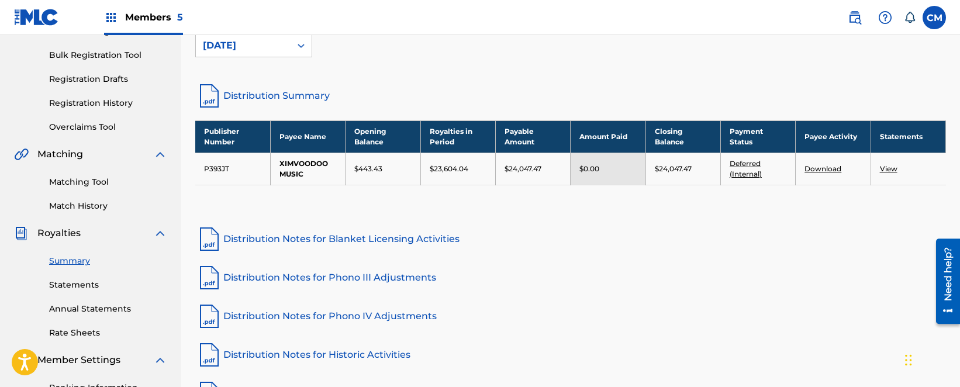
scroll to position [186, 0]
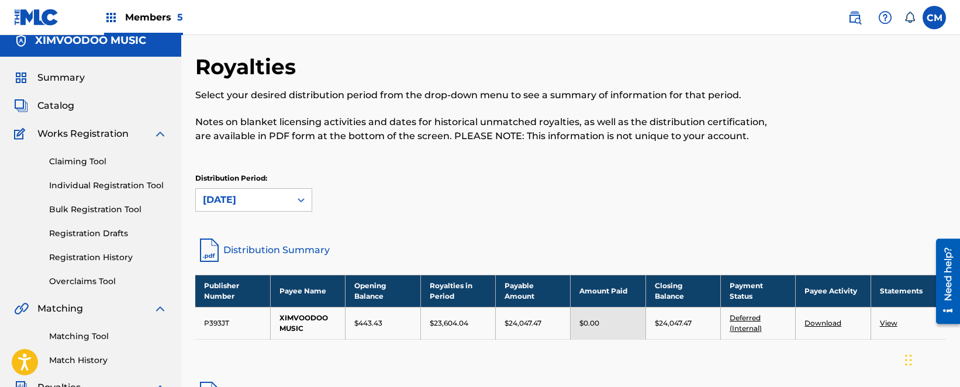
click at [153, 23] on span "Members 5" at bounding box center [154, 17] width 58 height 13
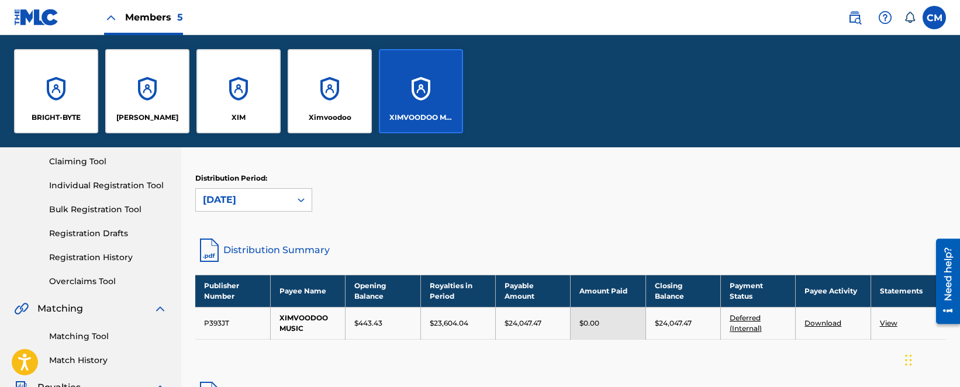
click at [310, 109] on div "Ximvoodoo" at bounding box center [330, 91] width 84 height 84
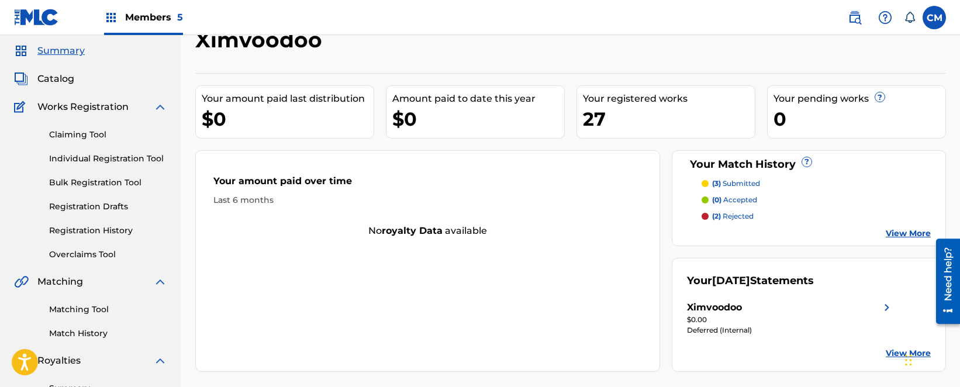
scroll to position [58, 0]
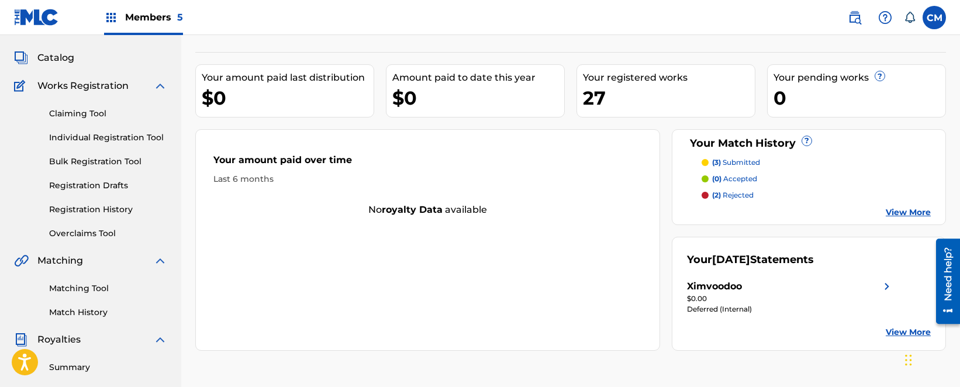
click at [70, 366] on link "Summary" at bounding box center [108, 367] width 118 height 12
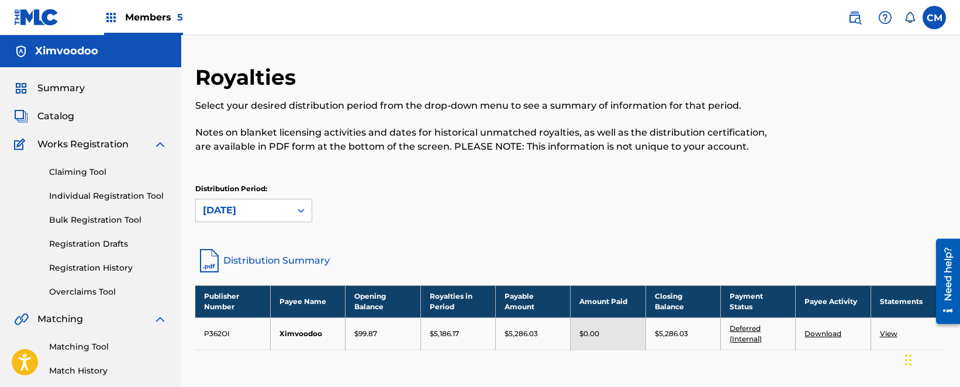
click at [265, 257] on link "Distribution Summary" at bounding box center [570, 261] width 751 height 28
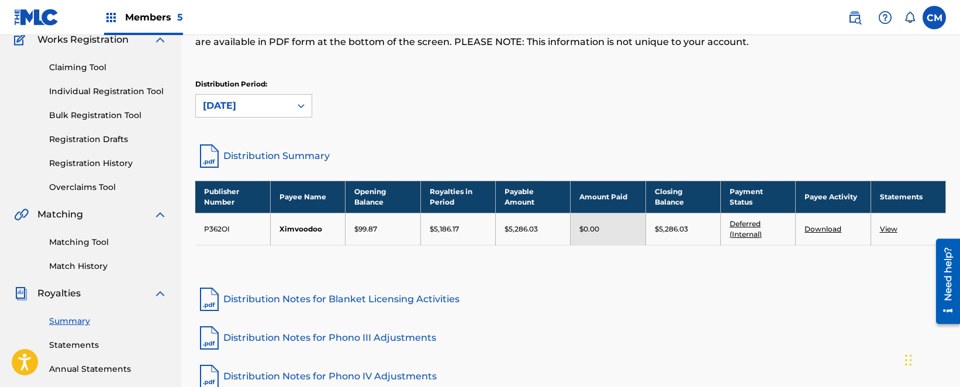
scroll to position [104, 0]
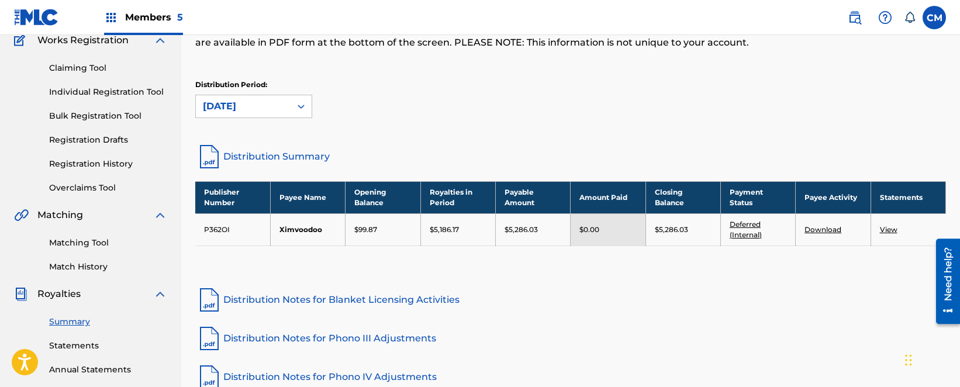
click at [154, 16] on span "Members 5" at bounding box center [154, 17] width 58 height 13
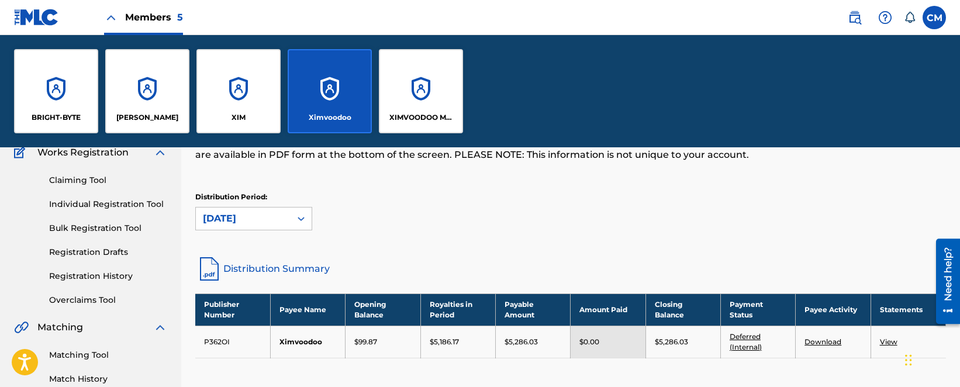
scroll to position [216, 0]
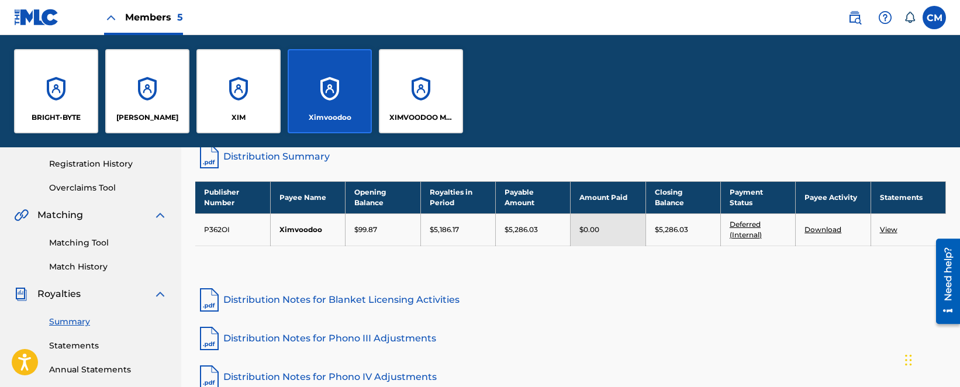
click at [415, 119] on p "XIMVOODOO MUSIC" at bounding box center [421, 117] width 64 height 11
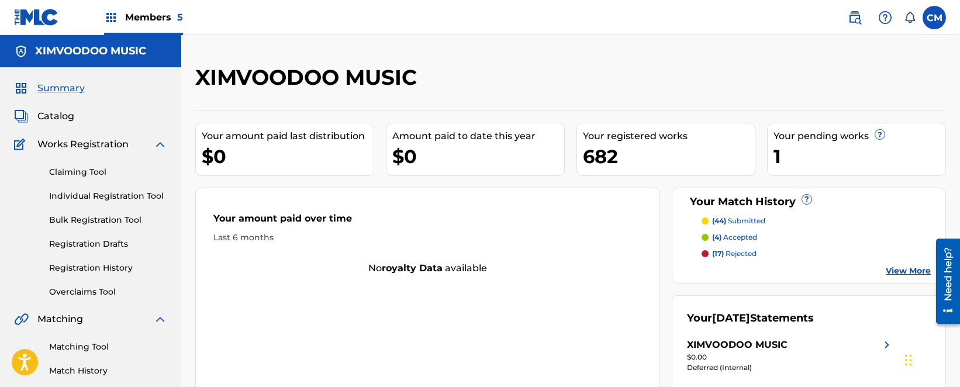
click at [147, 20] on span "Members 5" at bounding box center [154, 17] width 58 height 13
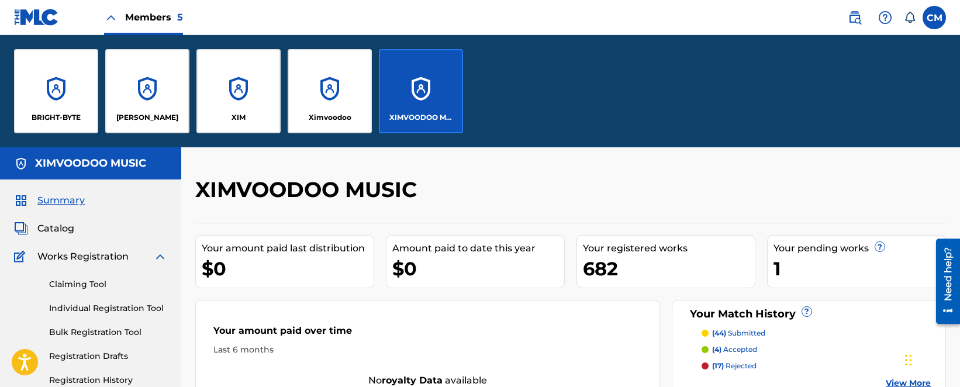
click at [59, 96] on div "BRIGHT-BYTE" at bounding box center [56, 91] width 84 height 84
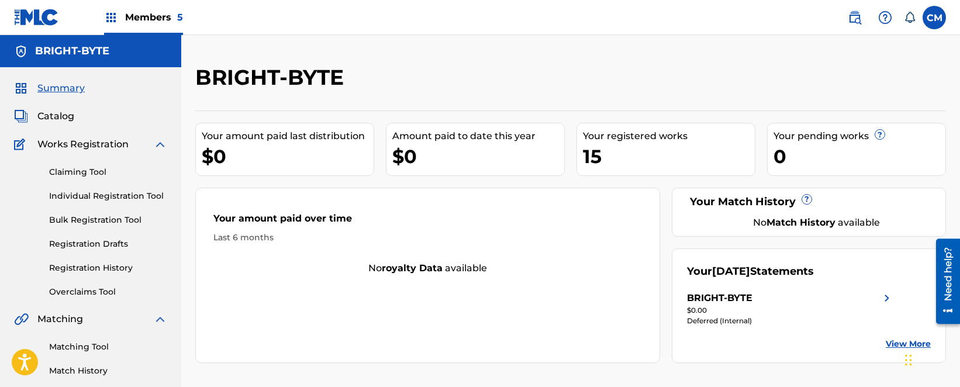
click at [175, 28] on div "Members 5" at bounding box center [143, 17] width 79 height 34
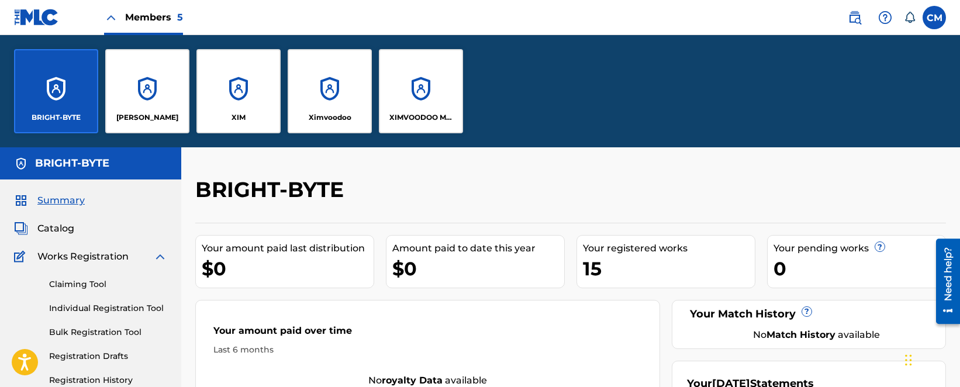
click at [170, 70] on div "[PERSON_NAME]" at bounding box center [147, 91] width 84 height 84
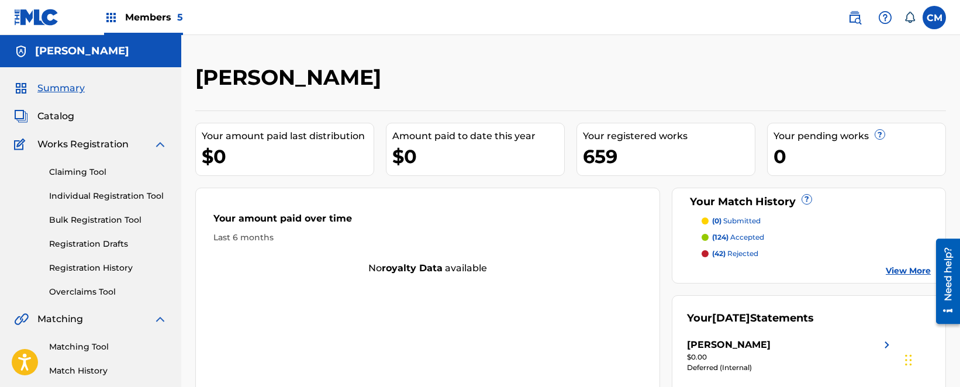
click at [72, 292] on link "Overclaims Tool" at bounding box center [108, 292] width 118 height 12
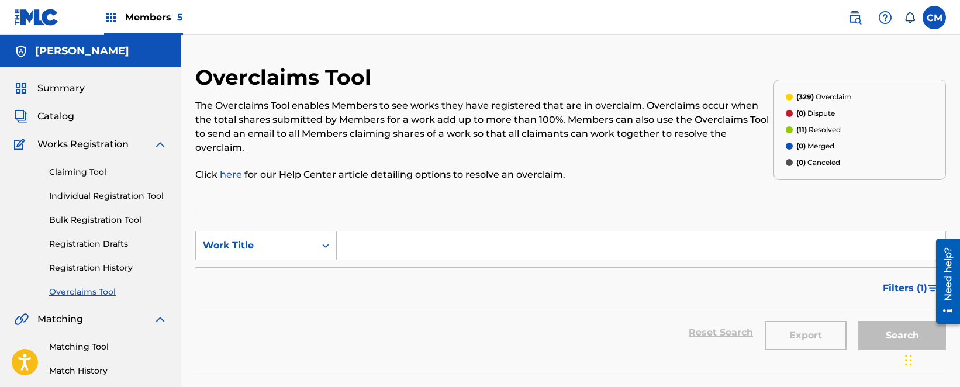
click at [216, 174] on p "Click here for our Help Center article detailing options to resolve an overclai…" at bounding box center [484, 175] width 578 height 14
click at [222, 174] on link "here" at bounding box center [232, 174] width 25 height 11
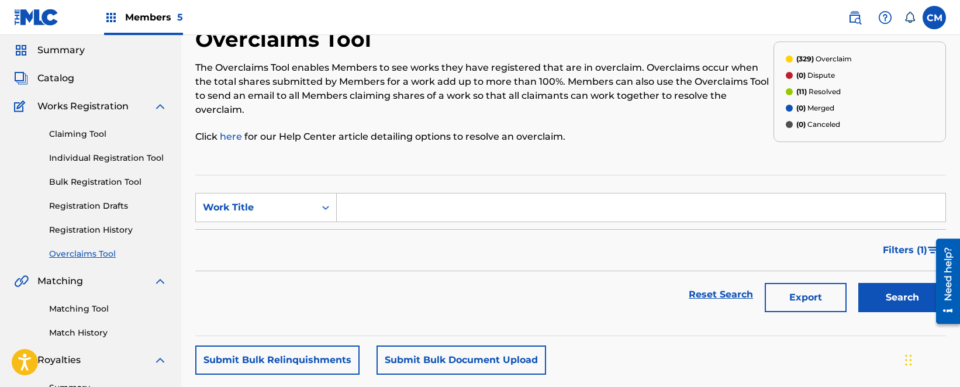
scroll to position [58, 0]
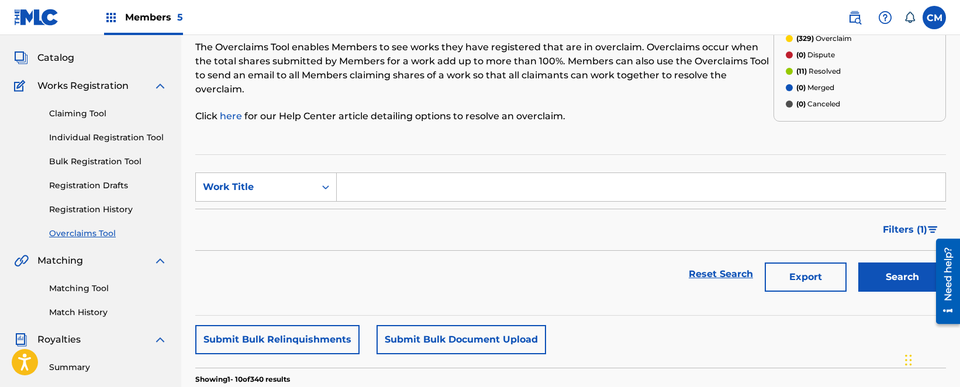
click at [599, 160] on section "SearchWithCriteriabe1db2aa-e4ea-49bf-9885-44fab056533c Work Title Filter Status…" at bounding box center [570, 234] width 751 height 161
click at [952, 248] on div "Need help?" at bounding box center [948, 280] width 24 height 85
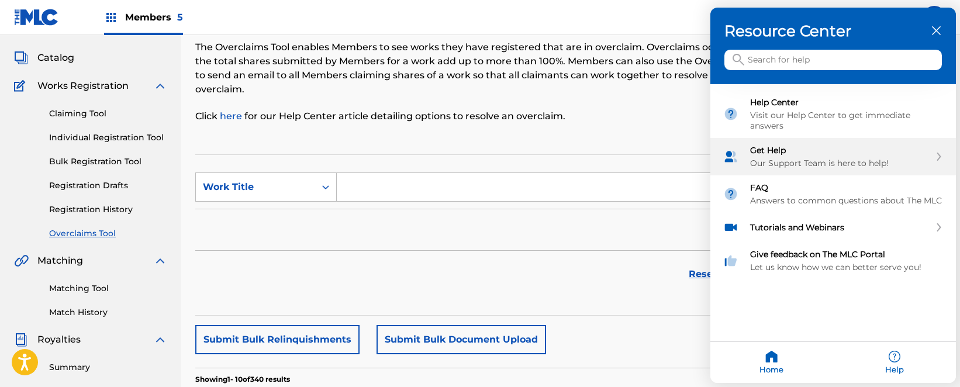
click at [767, 168] on div "Get Help Our Support Team is here to help!" at bounding box center [833, 156] width 246 height 37
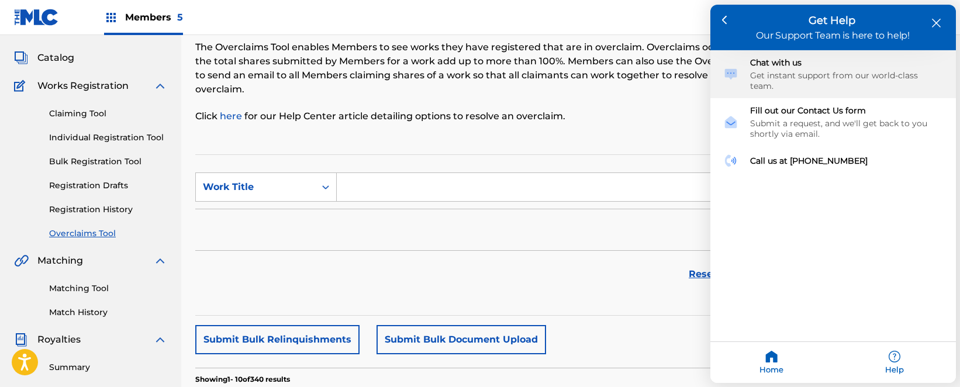
click at [766, 73] on div "Get instant support from our world-class team." at bounding box center [846, 80] width 193 height 21
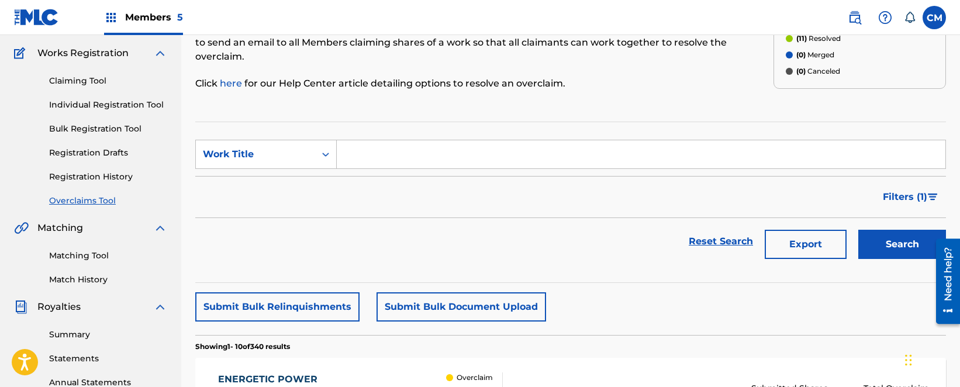
scroll to position [0, 0]
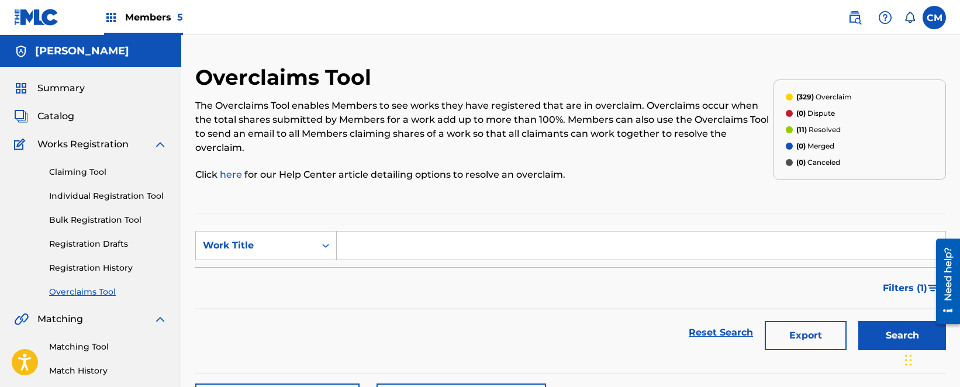
click at [44, 113] on span "Catalog" at bounding box center [55, 116] width 37 height 14
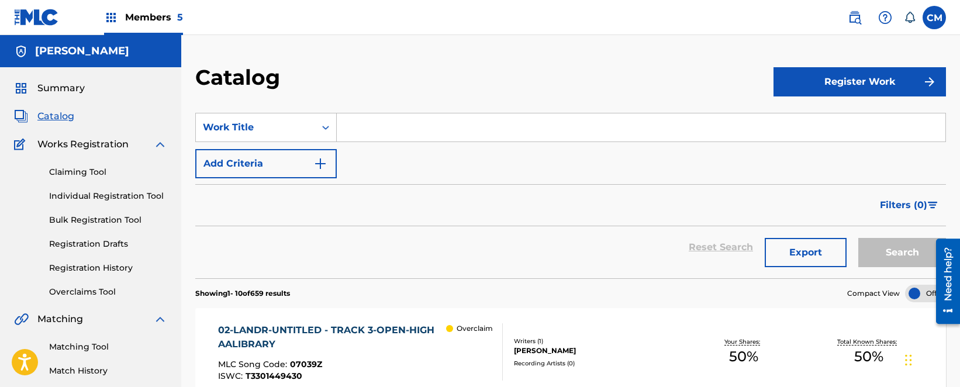
click at [153, 21] on span "Members 5" at bounding box center [154, 17] width 58 height 13
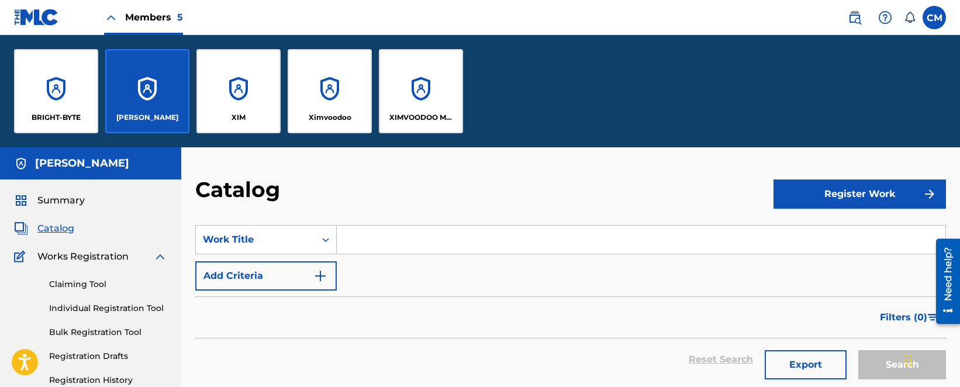
click at [434, 101] on div "XIMVOODOO MUSIC" at bounding box center [421, 91] width 84 height 84
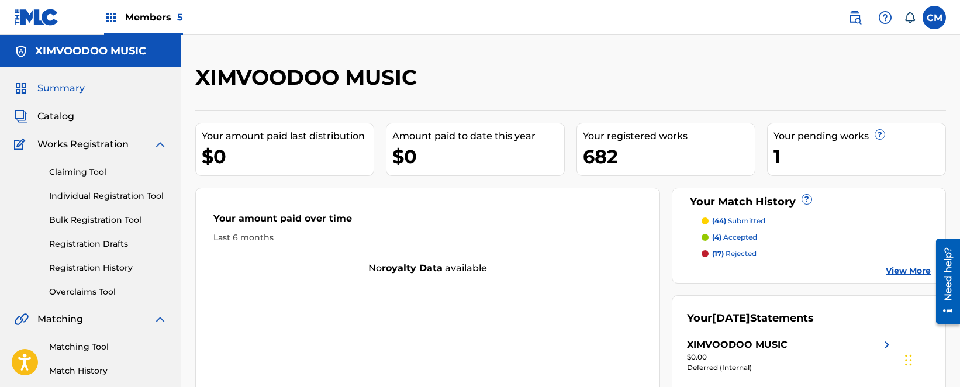
click at [72, 223] on link "Bulk Registration Tool" at bounding box center [108, 220] width 118 height 12
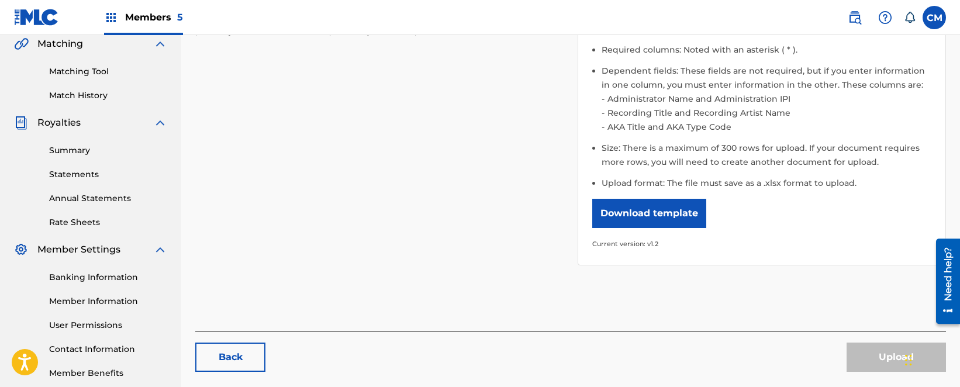
scroll to position [292, 0]
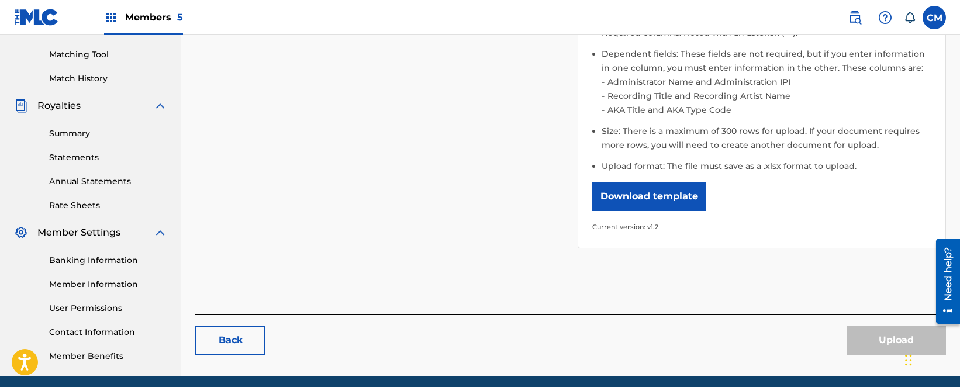
click at [647, 188] on button "Download template" at bounding box center [649, 196] width 114 height 29
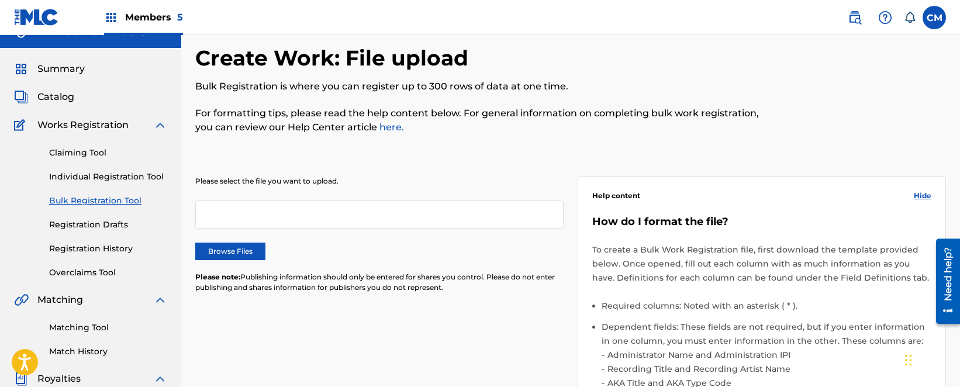
scroll to position [0, 0]
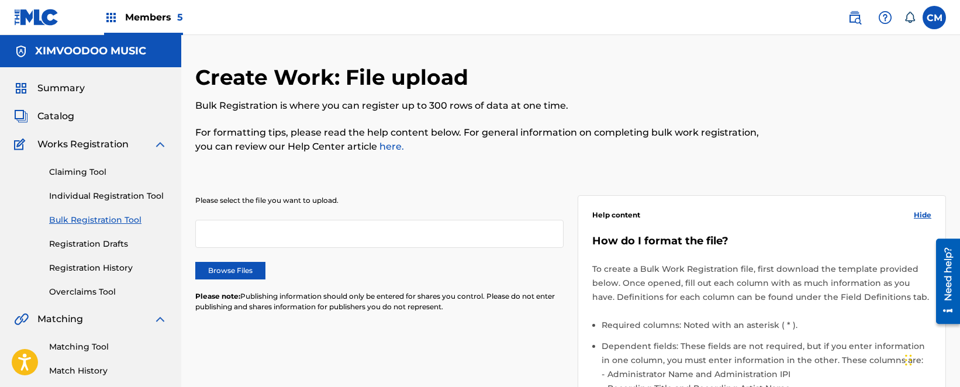
click at [394, 147] on link "here." at bounding box center [390, 146] width 27 height 11
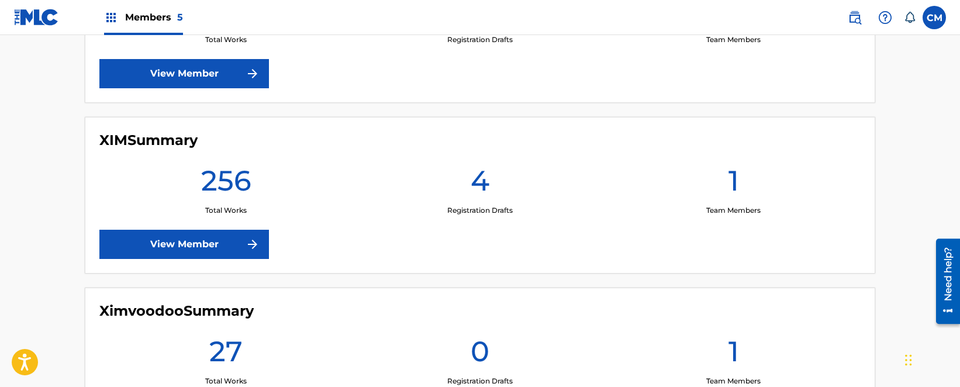
scroll to position [818, 0]
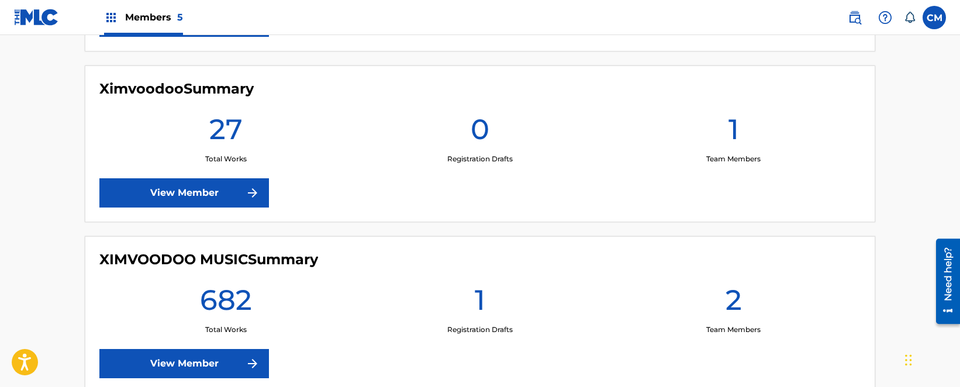
click at [206, 365] on link "View Member" at bounding box center [184, 363] width 170 height 29
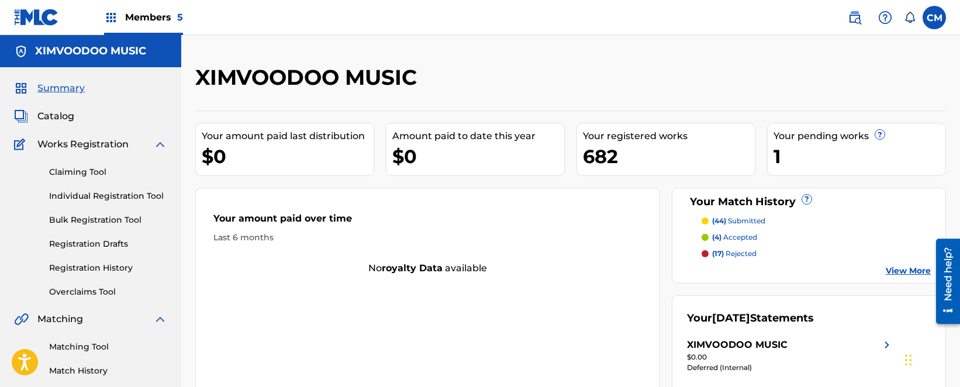
click at [53, 123] on span "Catalog" at bounding box center [55, 116] width 37 height 14
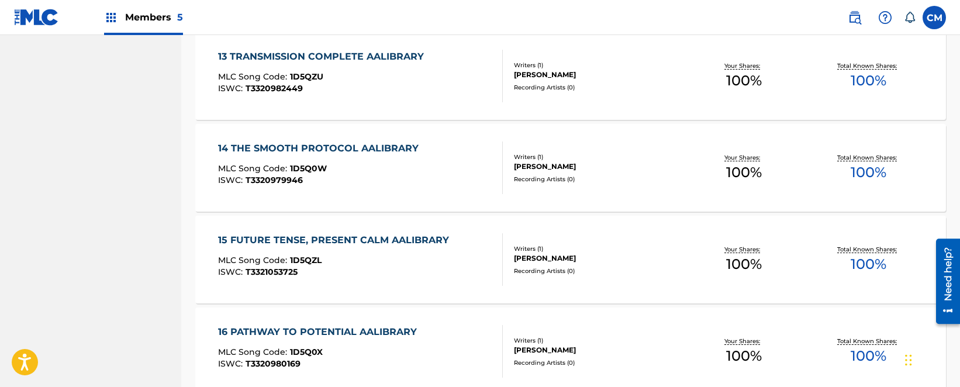
scroll to position [951, 0]
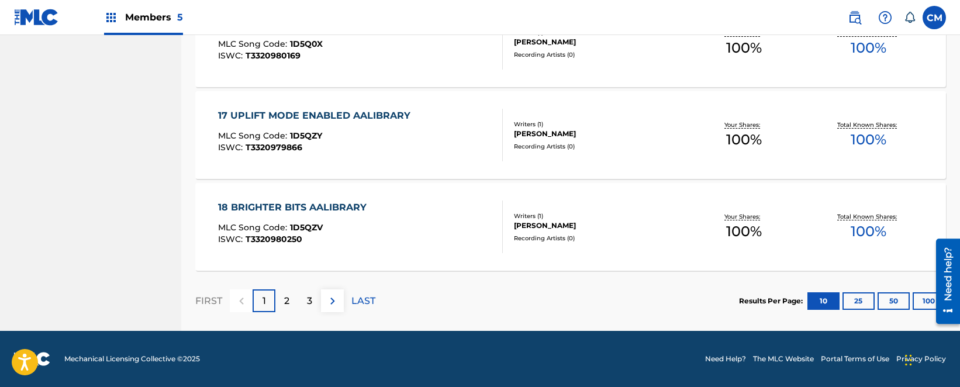
click at [365, 297] on p "LAST" at bounding box center [363, 301] width 24 height 14
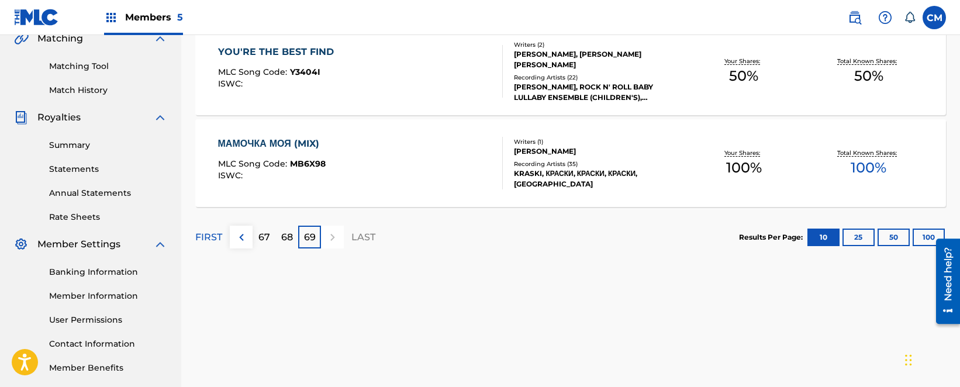
scroll to position [338, 0]
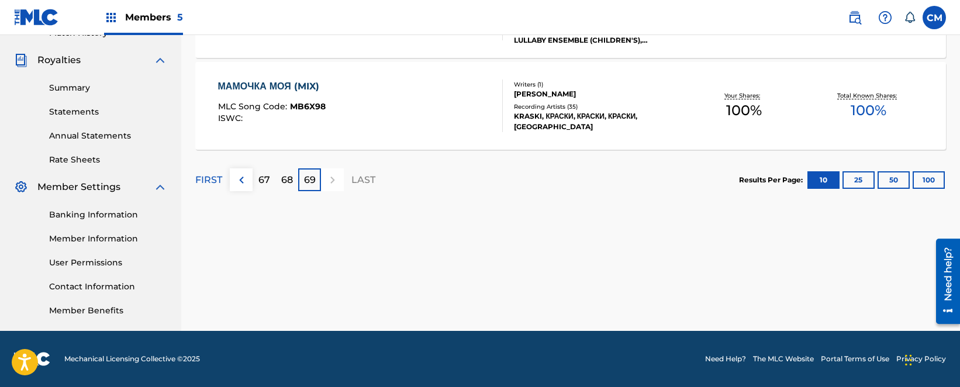
click at [268, 183] on p "67" at bounding box center [264, 180] width 12 height 14
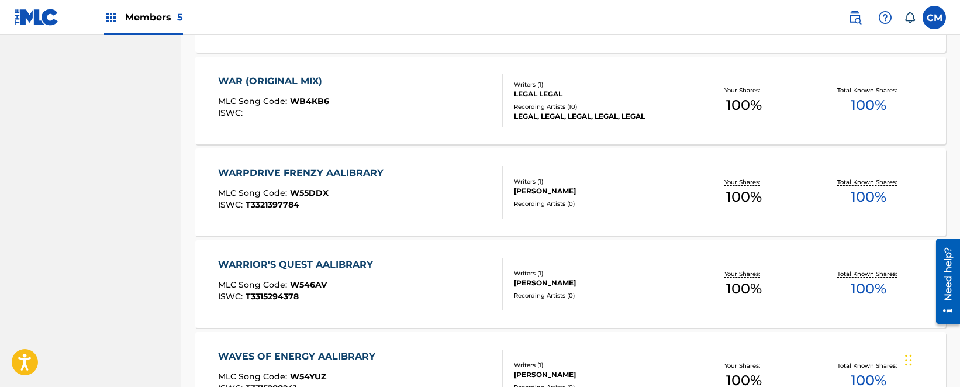
scroll to position [630, 0]
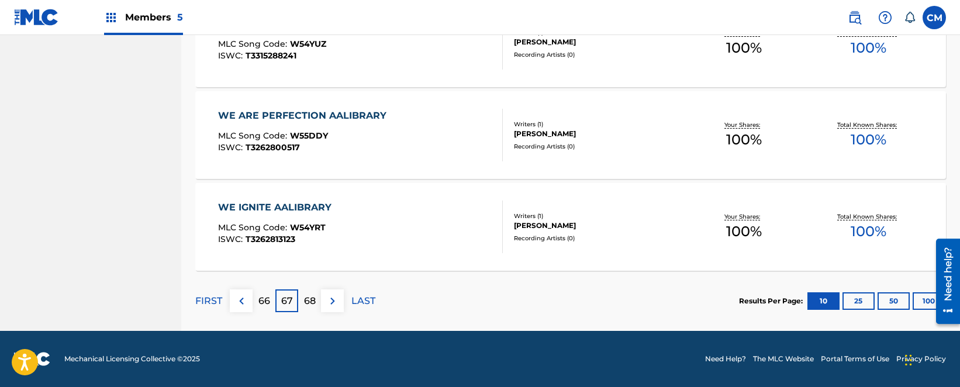
click at [261, 301] on p "66" at bounding box center [264, 301] width 12 height 14
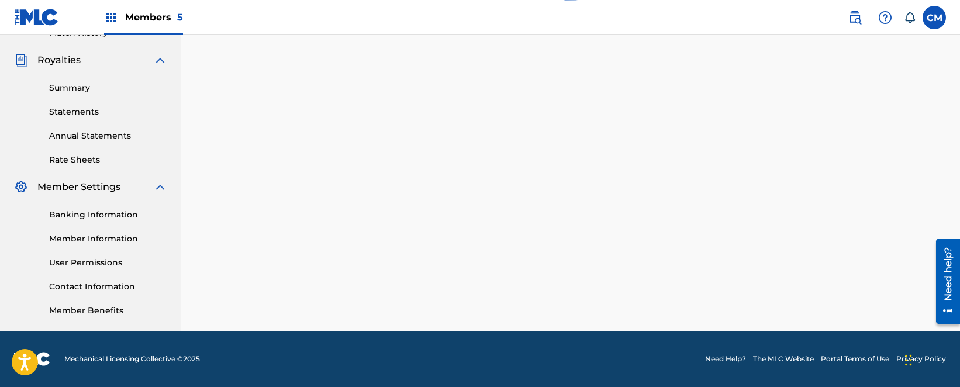
scroll to position [951, 0]
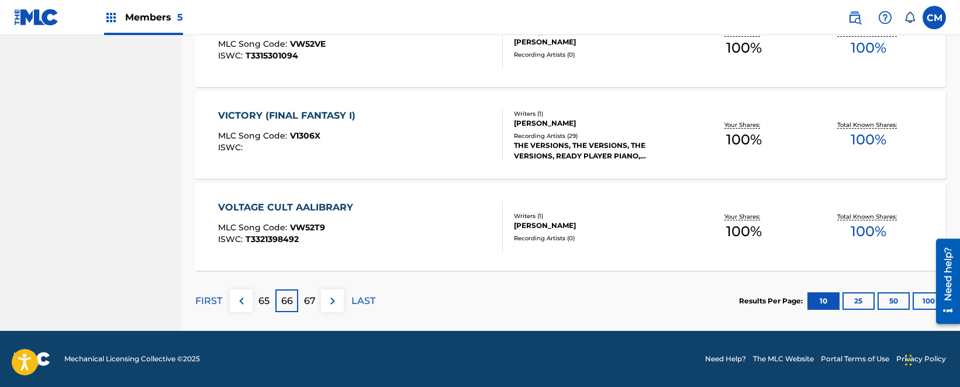
click at [435, 136] on div "VICTORY (FINAL FANTASY I) MLC Song Code : V1306X ISWC :" at bounding box center [360, 135] width 285 height 53
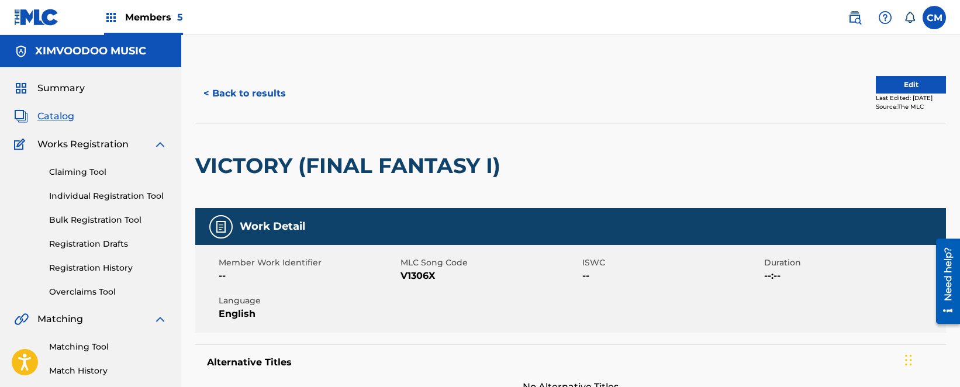
click at [888, 87] on button "Edit" at bounding box center [911, 85] width 70 height 18
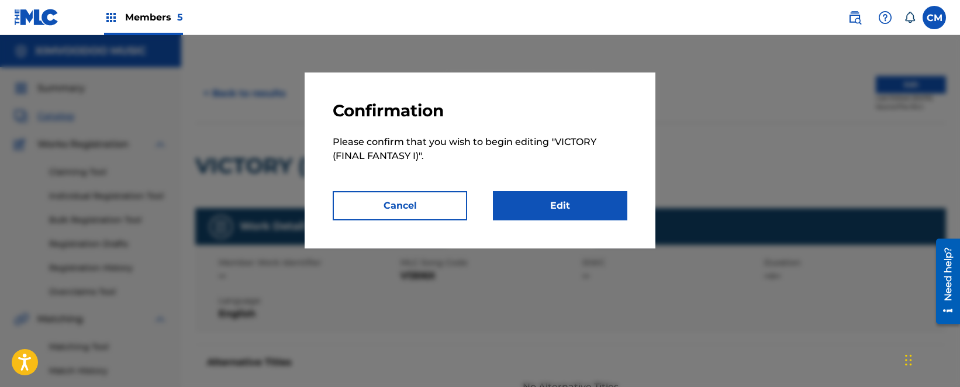
click at [531, 201] on link "Edit" at bounding box center [560, 205] width 134 height 29
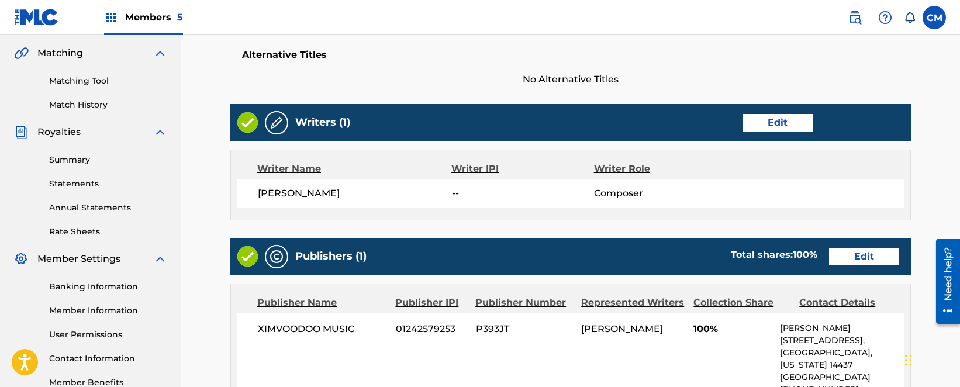
scroll to position [292, 0]
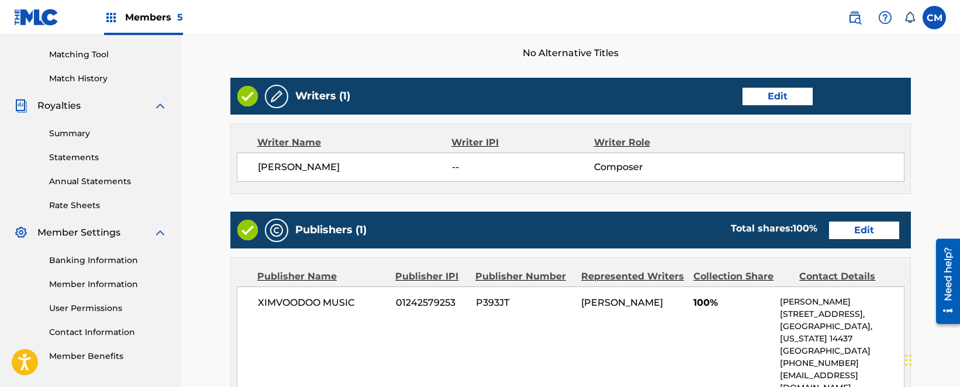
click at [758, 97] on link "Edit" at bounding box center [777, 97] width 70 height 18
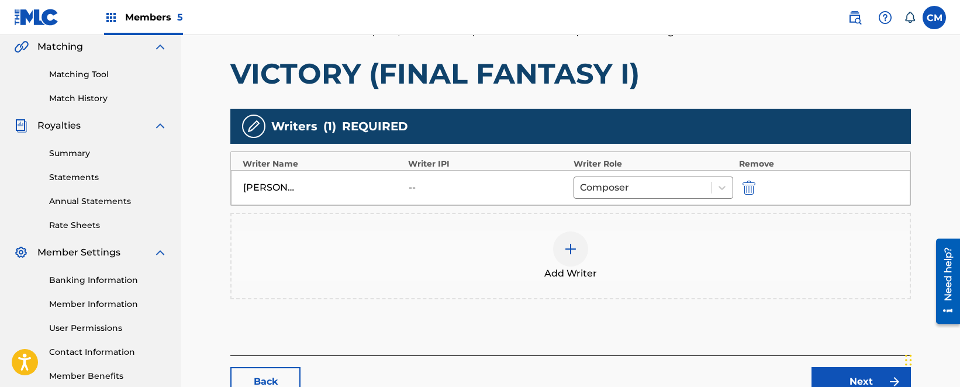
scroll to position [292, 0]
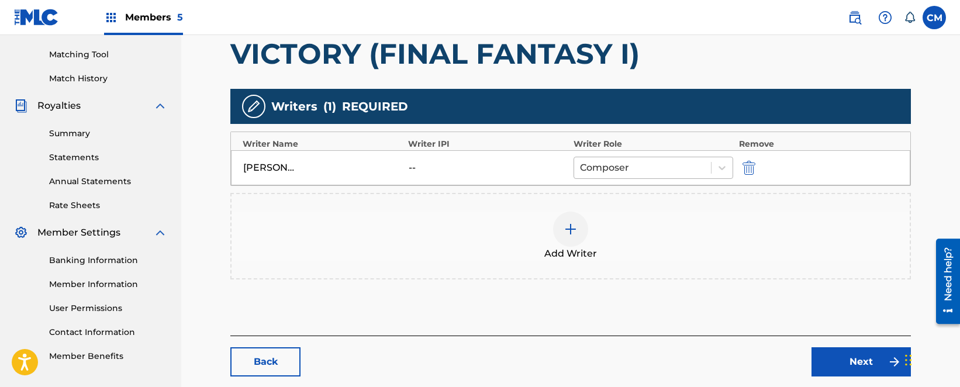
click at [638, 161] on div at bounding box center [642, 168] width 125 height 16
click at [466, 243] on div "Add Writer" at bounding box center [571, 236] width 678 height 49
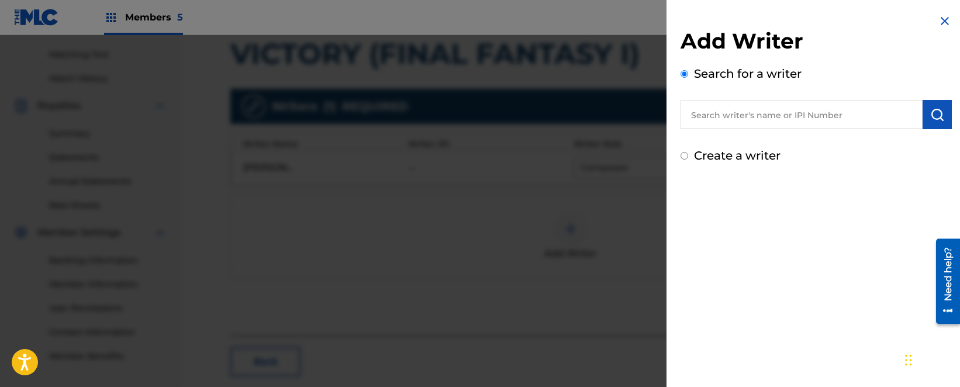
click at [746, 118] on input "text" at bounding box center [802, 114] width 242 height 29
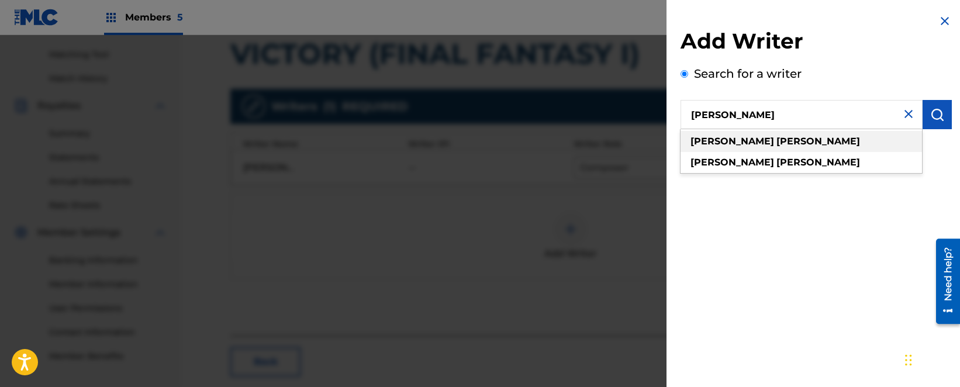
click at [771, 137] on div "cheryl morey" at bounding box center [801, 141] width 241 height 21
type input "cheryl morey"
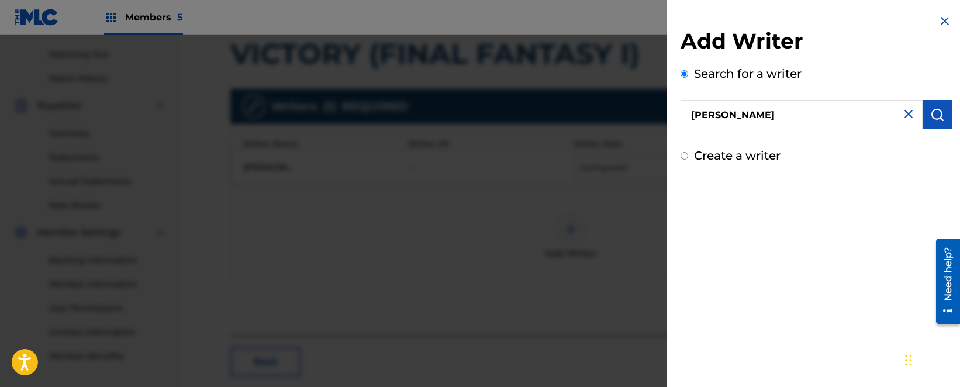
click at [923, 118] on button "submit" at bounding box center [937, 114] width 29 height 29
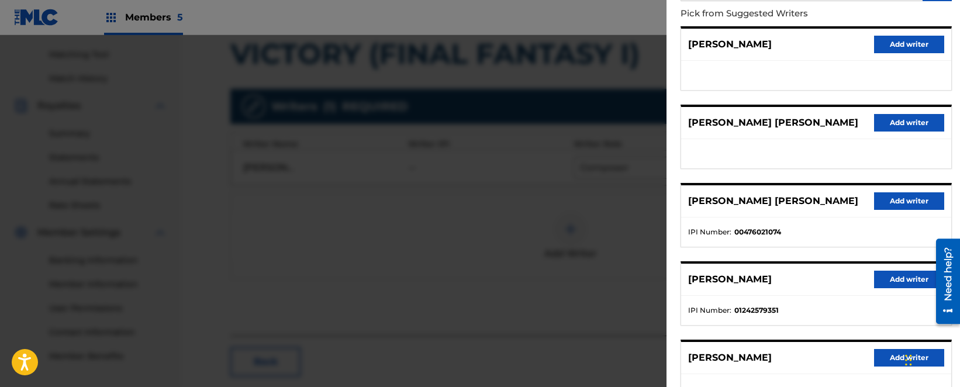
scroll to position [175, 0]
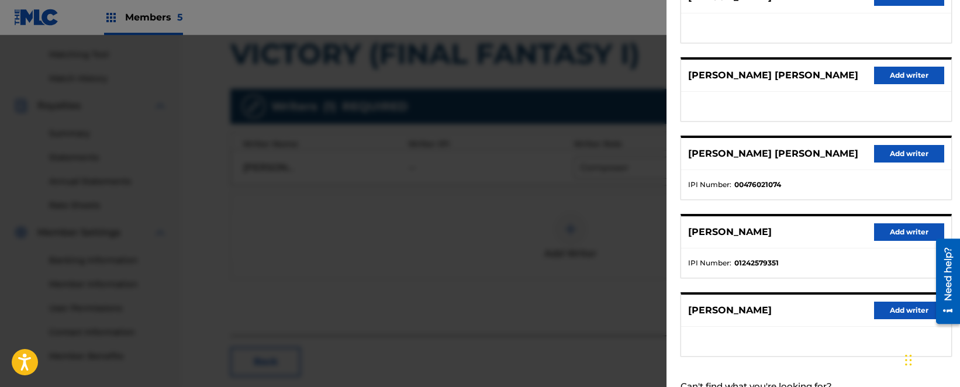
click at [882, 234] on button "Add writer" at bounding box center [909, 232] width 70 height 18
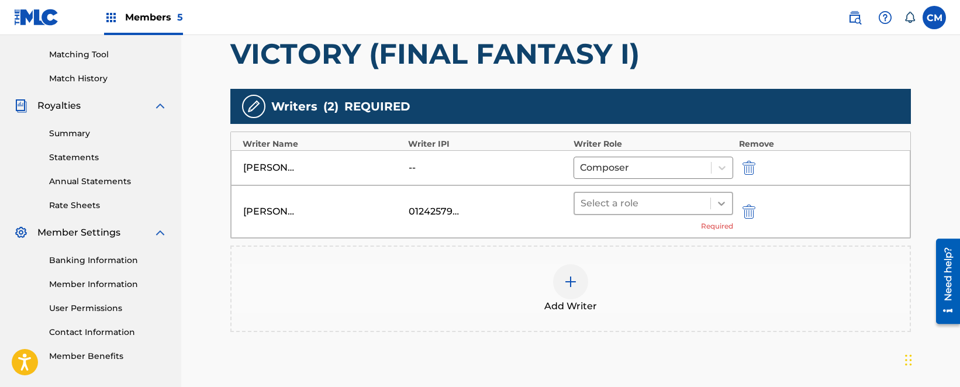
click at [725, 203] on icon at bounding box center [722, 204] width 12 height 12
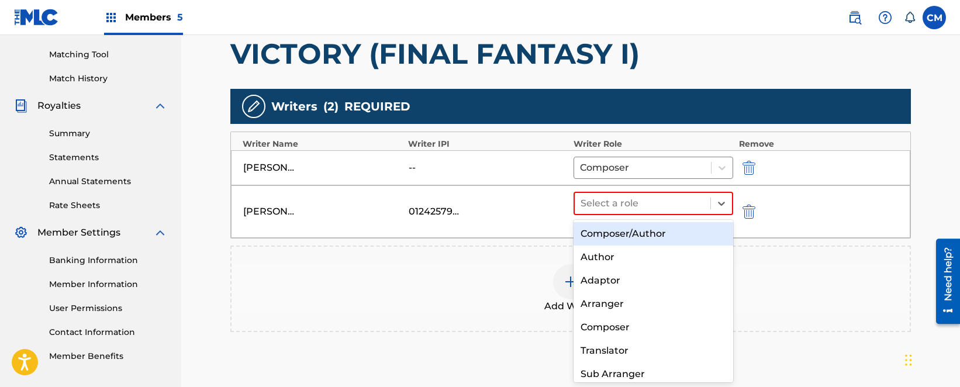
click at [685, 223] on div "Composer/Author" at bounding box center [654, 233] width 160 height 23
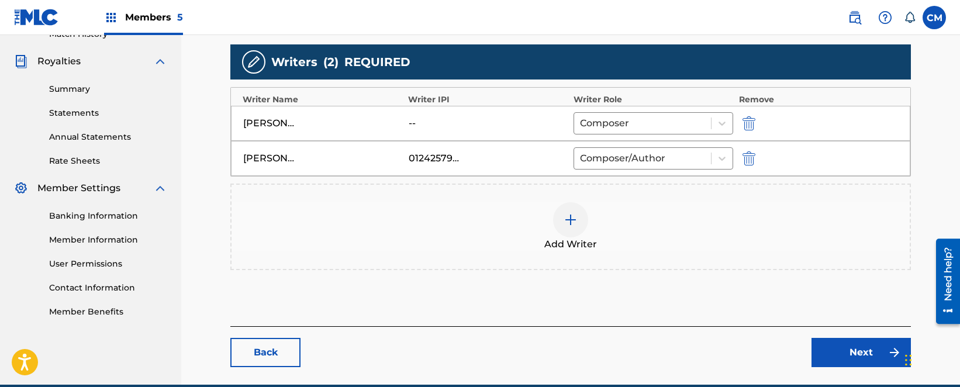
scroll to position [391, 0]
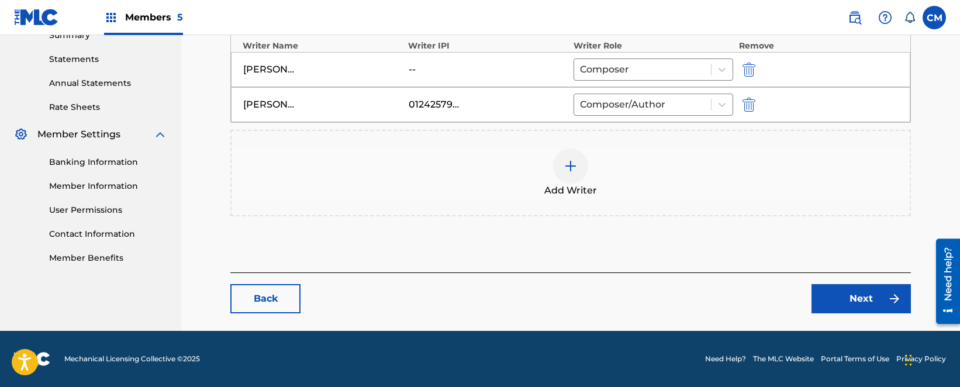
click at [848, 303] on link "Next" at bounding box center [860, 298] width 99 height 29
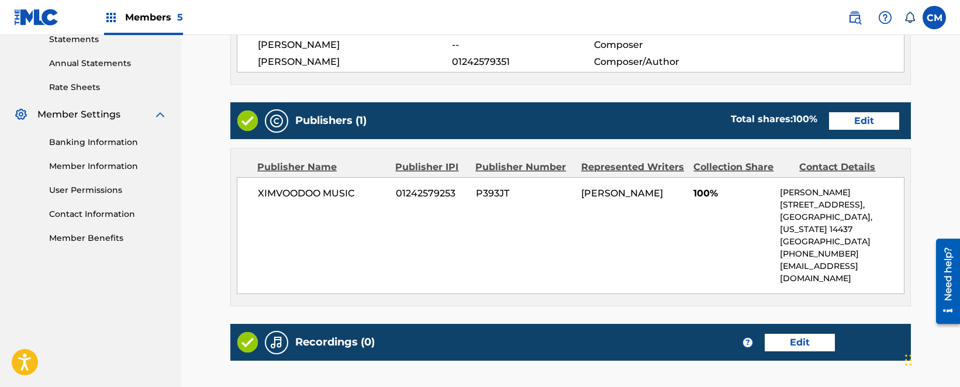
scroll to position [409, 0]
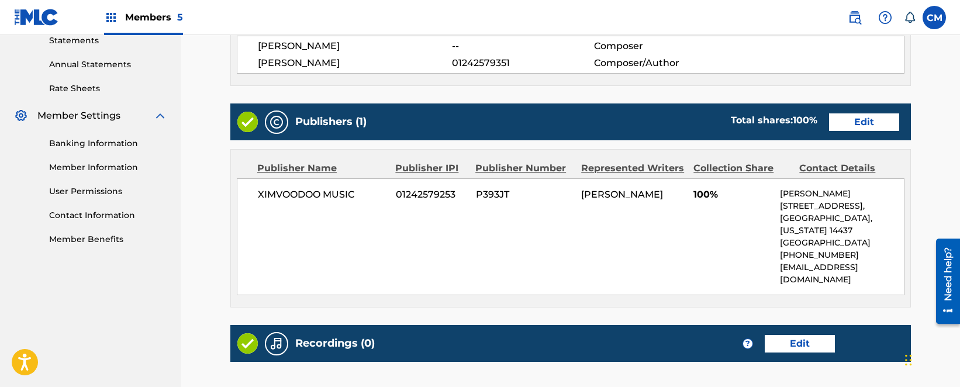
click at [841, 119] on link "Edit" at bounding box center [864, 122] width 70 height 18
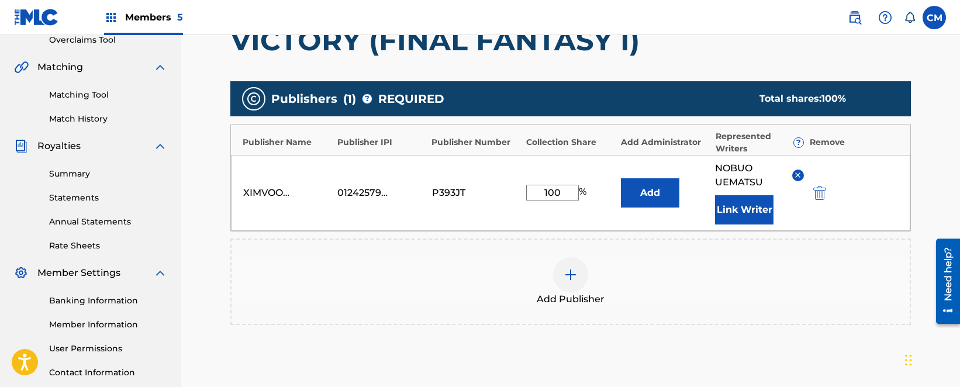
scroll to position [292, 0]
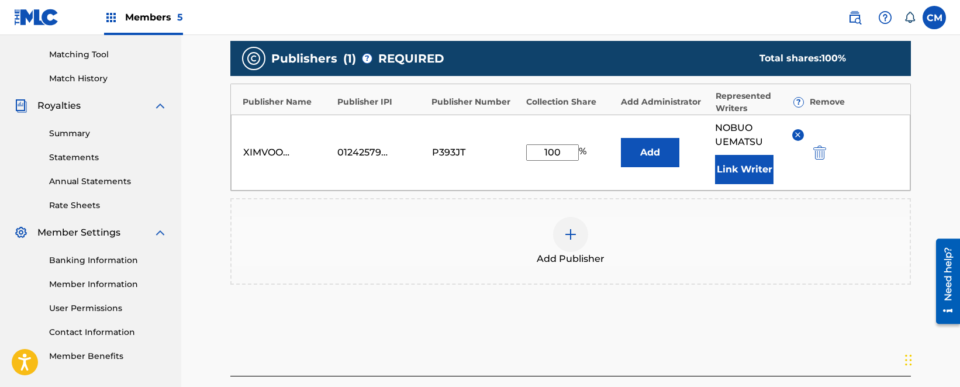
click at [723, 164] on button "Link Writer" at bounding box center [744, 169] width 58 height 29
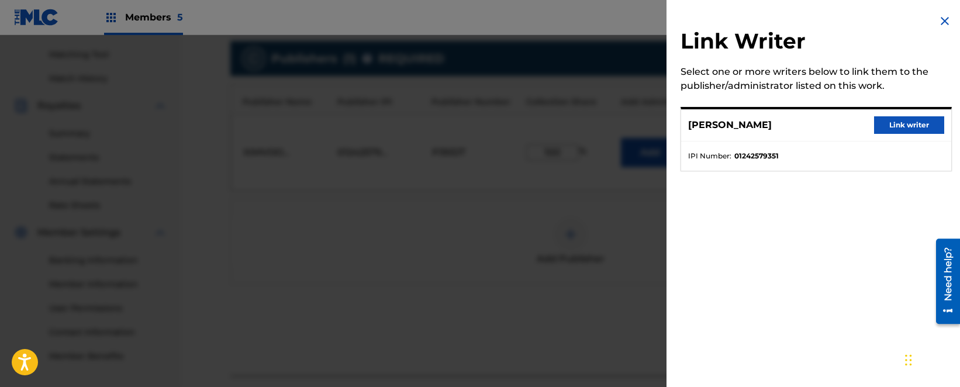
click at [894, 125] on button "Link writer" at bounding box center [909, 125] width 70 height 18
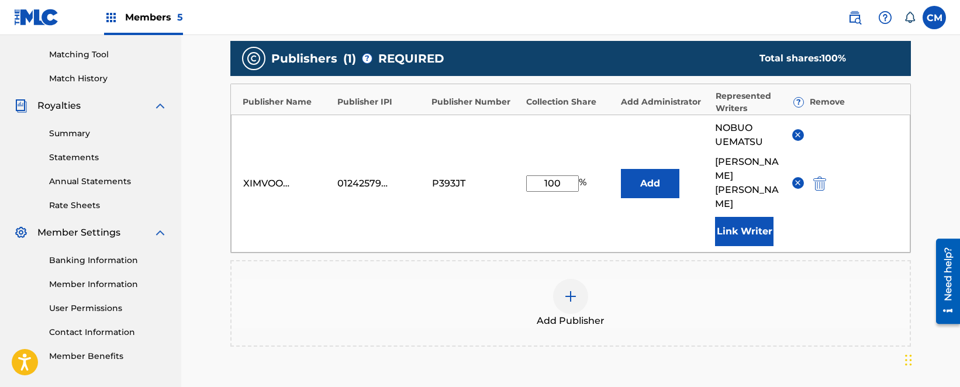
click at [800, 133] on img at bounding box center [797, 134] width 9 height 9
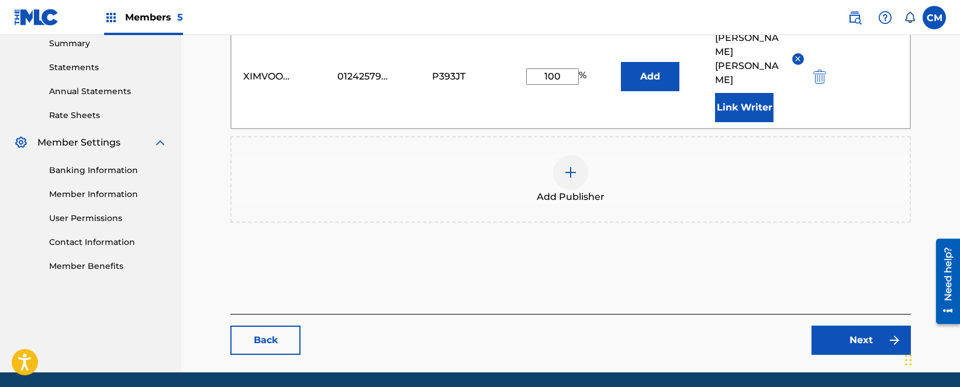
scroll to position [396, 0]
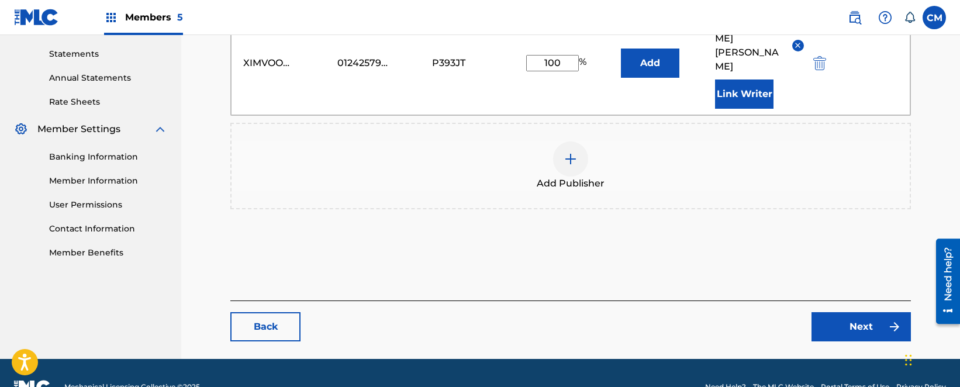
click at [558, 55] on input "100" at bounding box center [552, 63] width 53 height 16
type input "50"
click at [860, 312] on link "Next" at bounding box center [860, 326] width 99 height 29
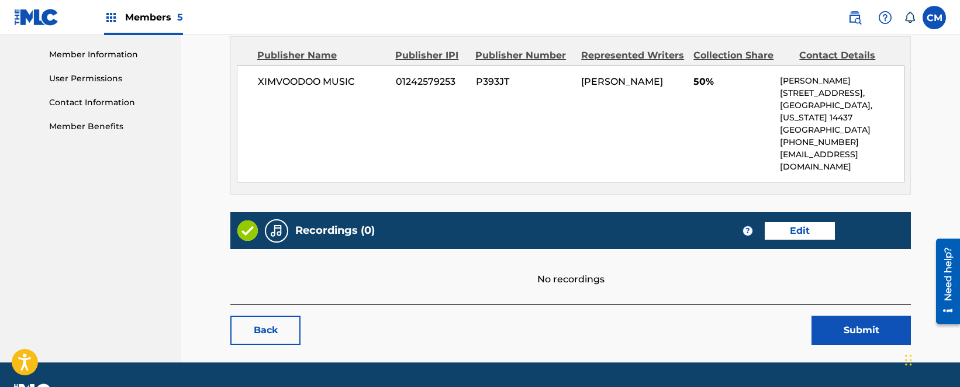
scroll to position [529, 0]
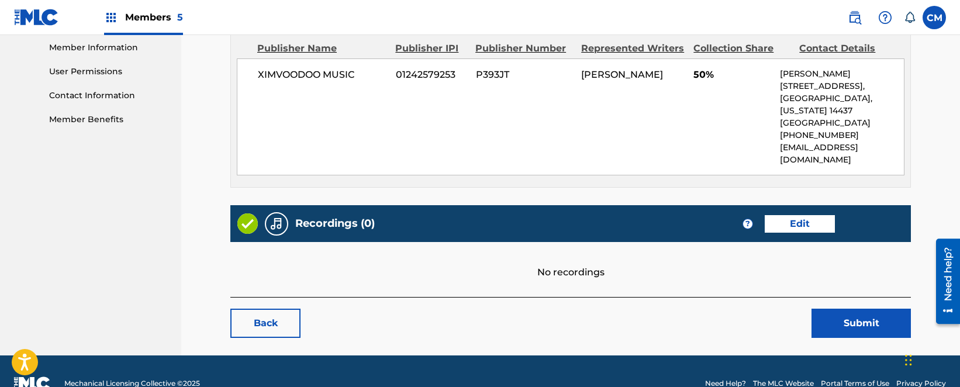
click at [827, 309] on button "Submit" at bounding box center [860, 323] width 99 height 29
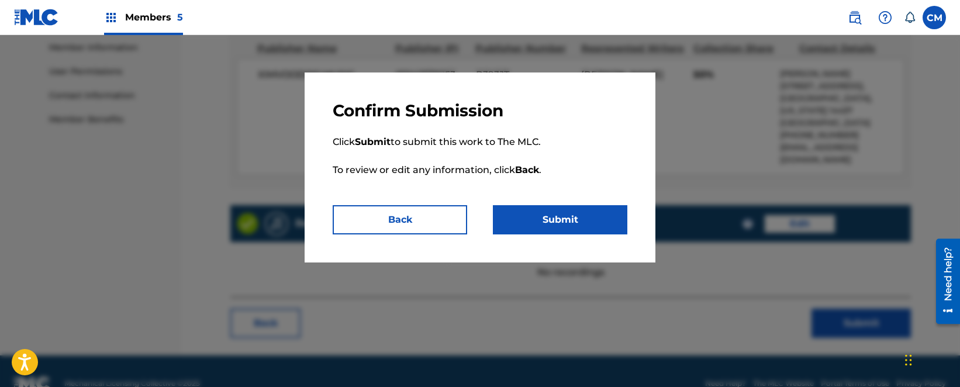
click at [537, 228] on button "Submit" at bounding box center [560, 219] width 134 height 29
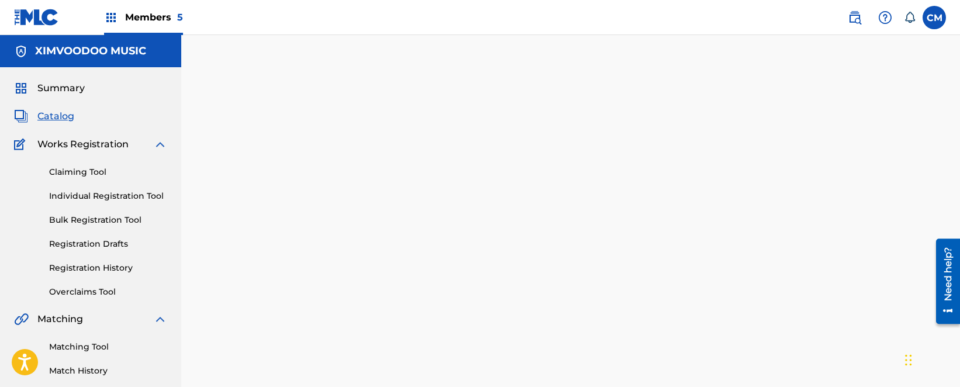
click at [144, 26] on div "Members 5" at bounding box center [143, 17] width 79 height 34
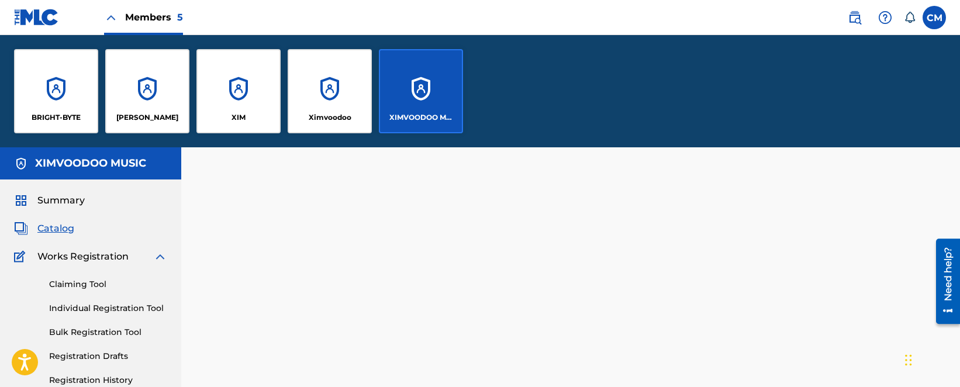
click at [323, 110] on div "Ximvoodoo" at bounding box center [330, 91] width 84 height 84
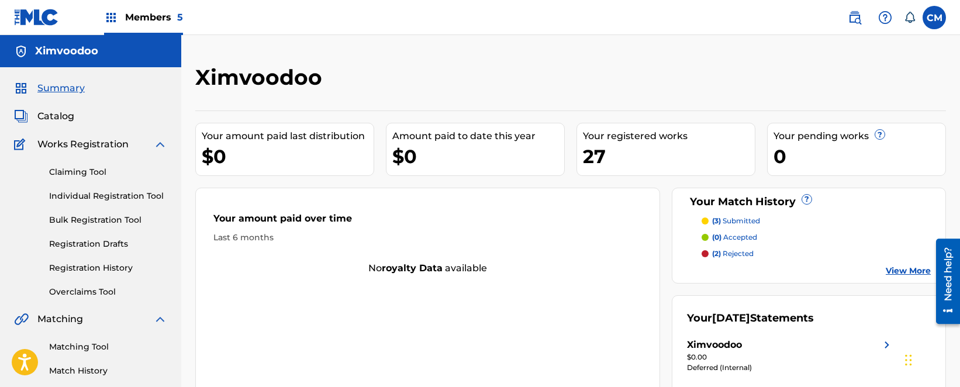
click at [56, 116] on span "Catalog" at bounding box center [55, 116] width 37 height 14
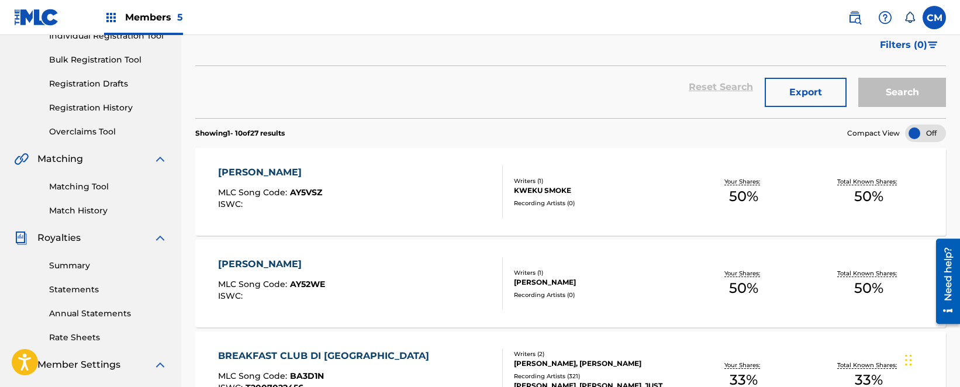
scroll to position [175, 0]
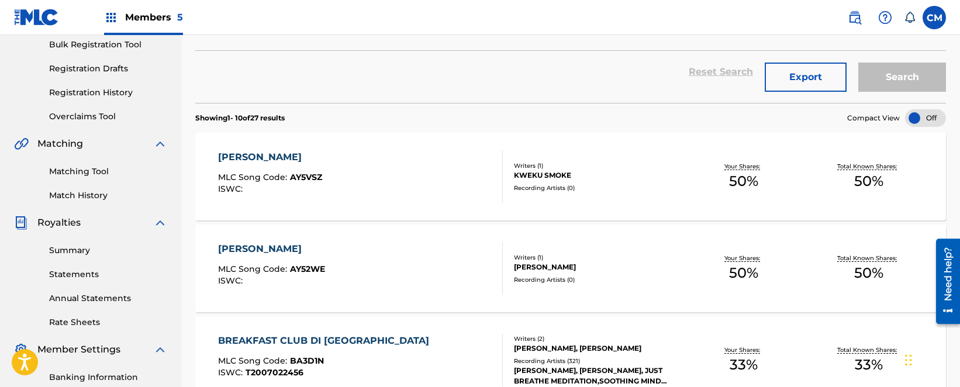
click at [248, 154] on div "AGYEKUM" at bounding box center [270, 157] width 104 height 14
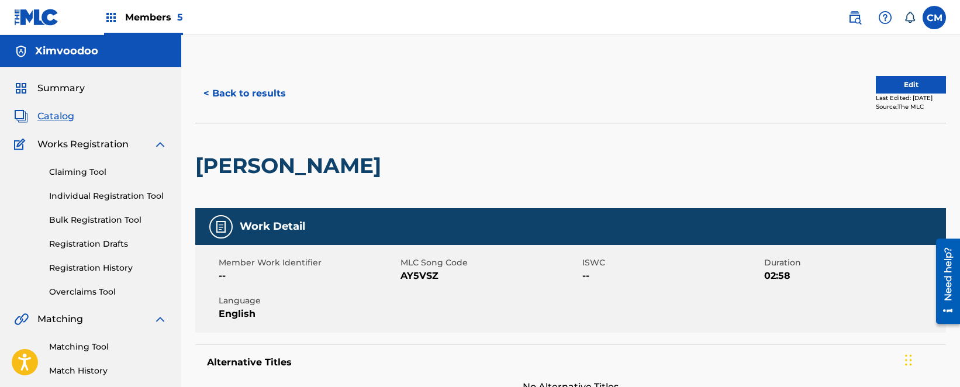
click at [907, 92] on button "Edit" at bounding box center [911, 85] width 70 height 18
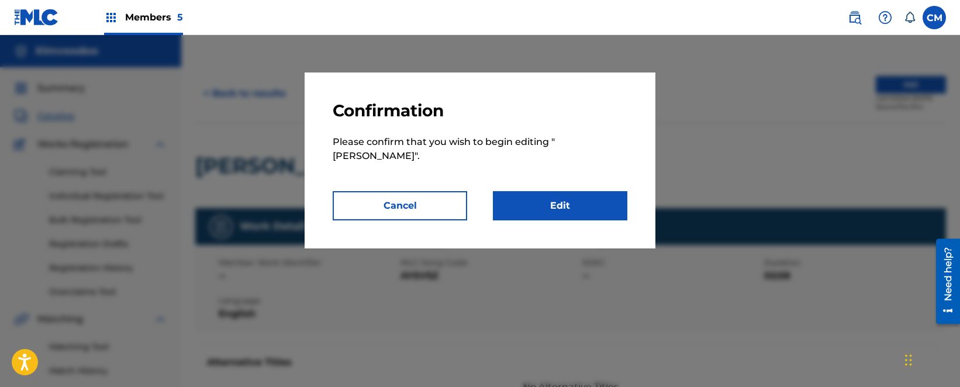
click at [580, 171] on p "Please confirm that you wish to begin editing " AGYEKUM "." at bounding box center [480, 156] width 295 height 70
click at [571, 191] on link "Edit" at bounding box center [560, 205] width 134 height 29
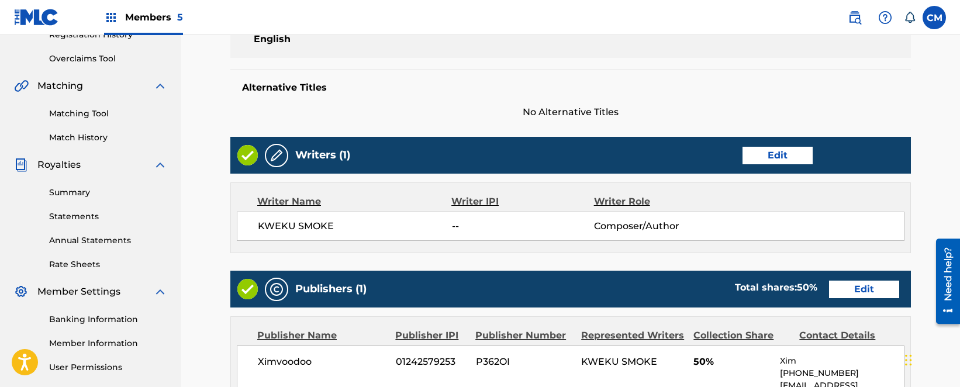
scroll to position [234, 0]
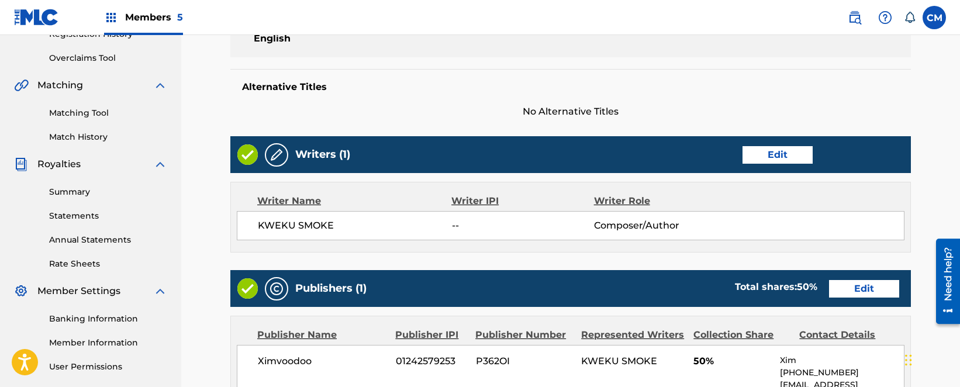
click at [787, 152] on link "Edit" at bounding box center [777, 155] width 70 height 18
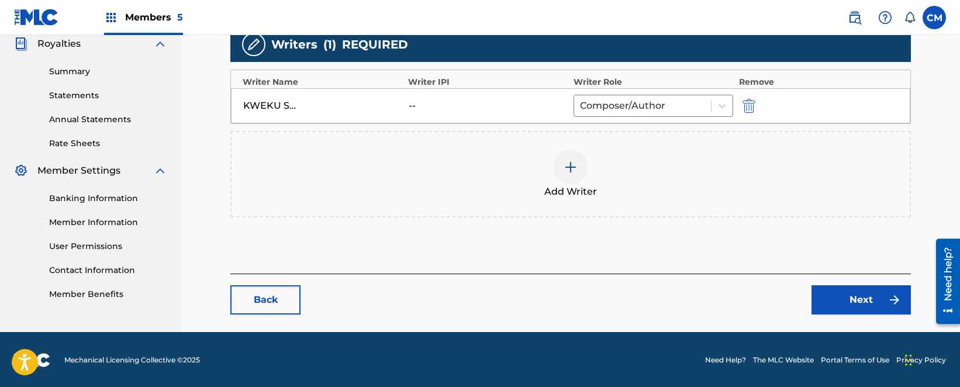
scroll to position [355, 0]
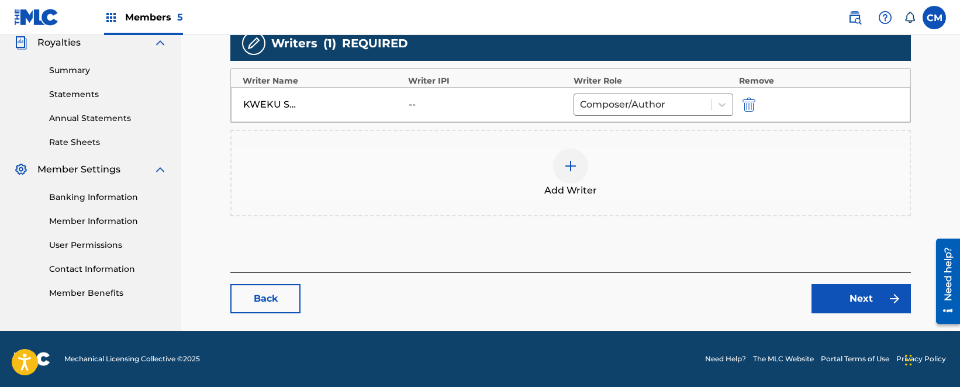
click at [597, 160] on div "Add Writer" at bounding box center [571, 172] width 678 height 49
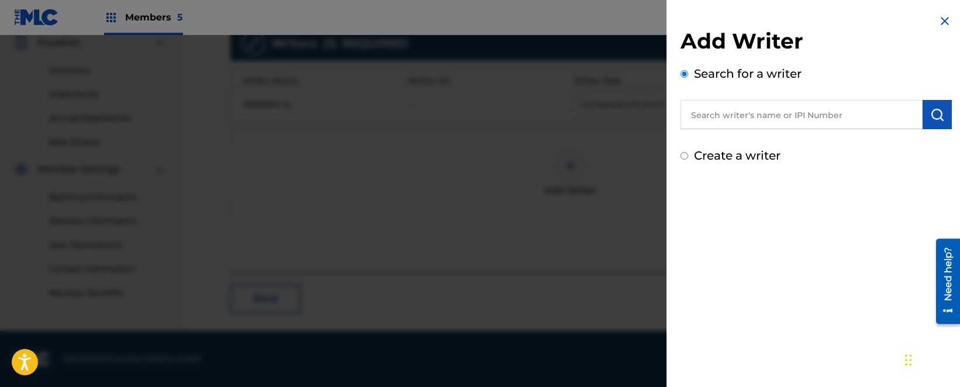
click at [745, 118] on input "text" at bounding box center [802, 114] width 242 height 29
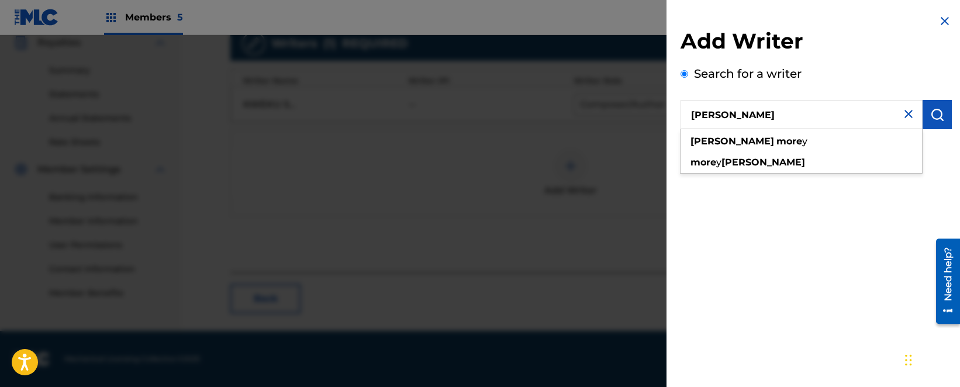
type input "cheryl morey"
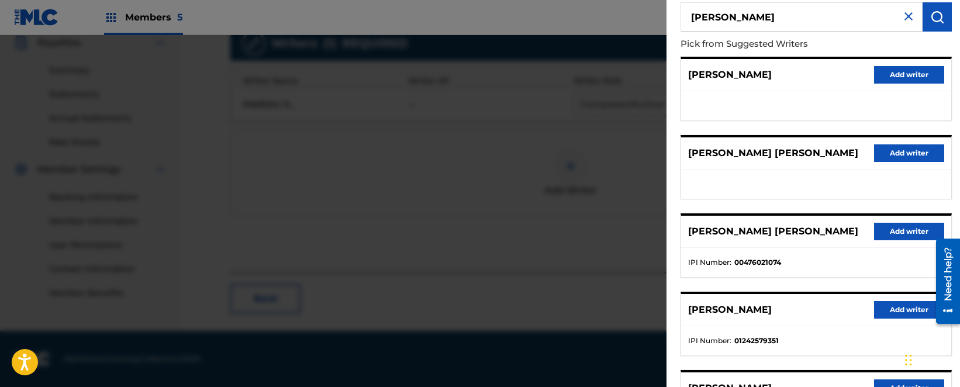
scroll to position [117, 0]
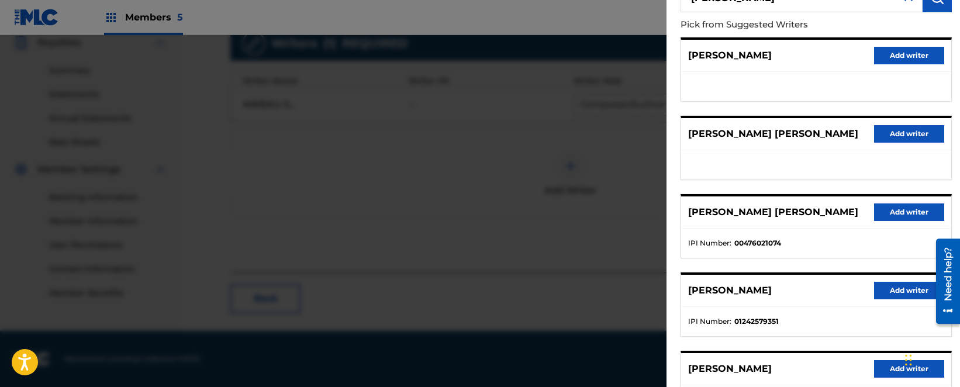
click at [885, 286] on button "Add writer" at bounding box center [909, 291] width 70 height 18
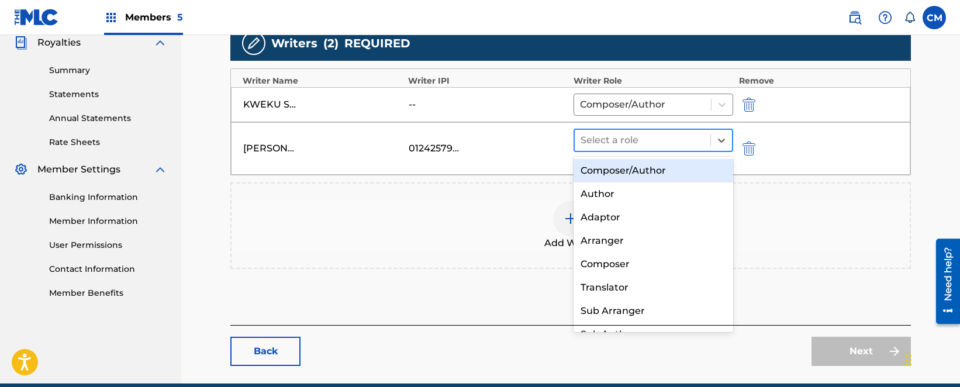
click at [642, 140] on div at bounding box center [643, 140] width 124 height 16
click at [640, 175] on div "Composer/Author" at bounding box center [654, 170] width 160 height 23
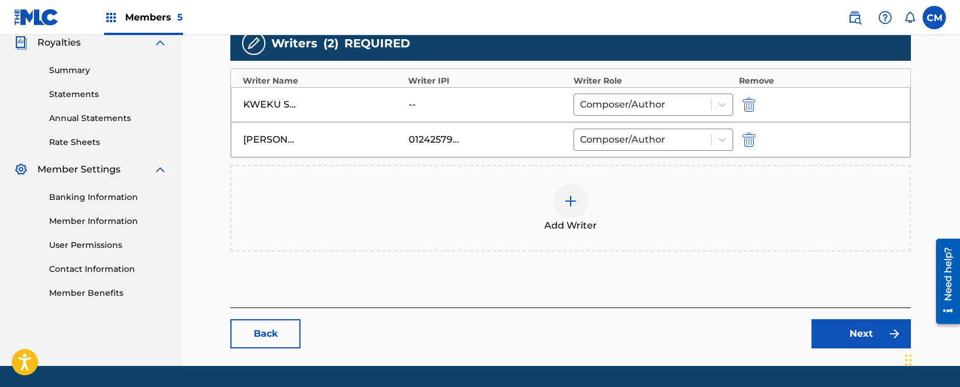
click at [825, 321] on link "Next" at bounding box center [860, 333] width 99 height 29
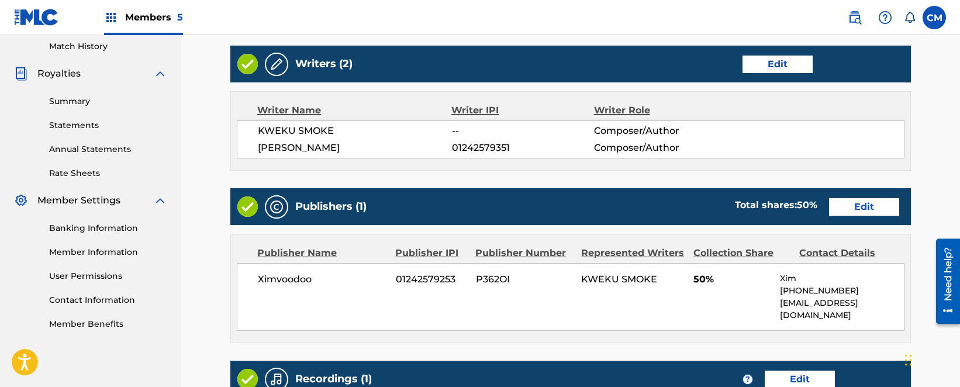
scroll to position [351, 0]
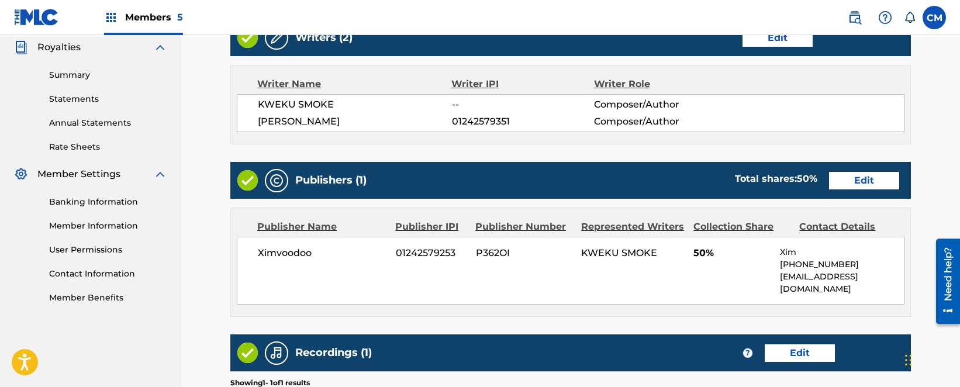
click at [849, 191] on div "Publishers (1) Total shares: 50 % Edit" at bounding box center [570, 180] width 681 height 37
click at [851, 184] on link "Edit" at bounding box center [864, 181] width 70 height 18
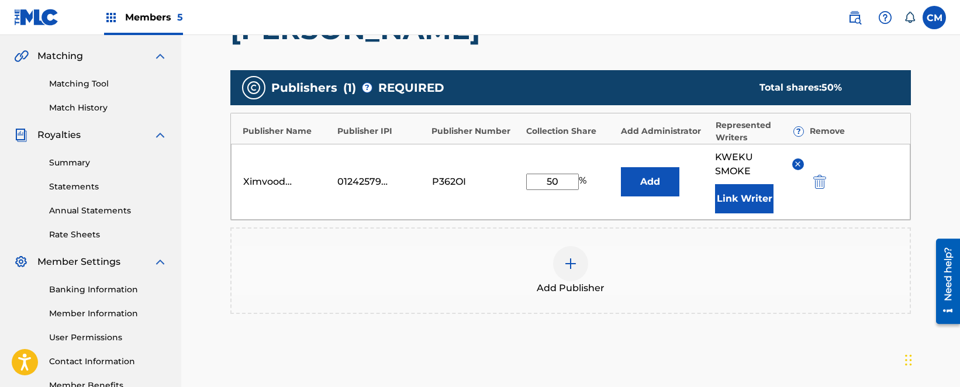
scroll to position [292, 0]
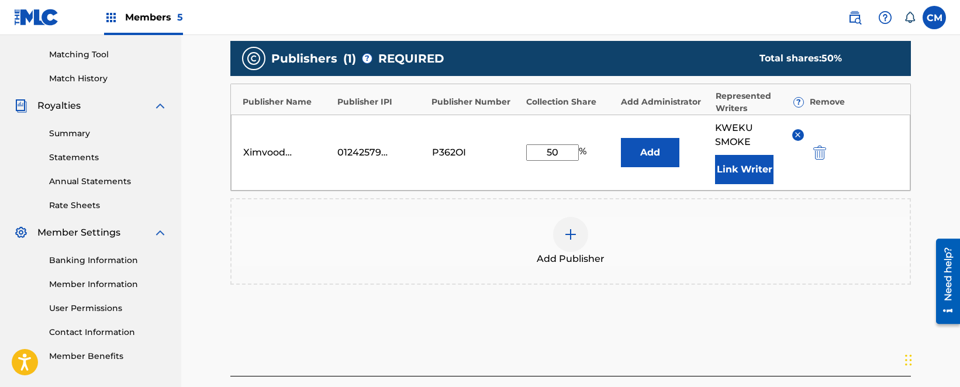
click at [750, 167] on button "Link Writer" at bounding box center [744, 169] width 58 height 29
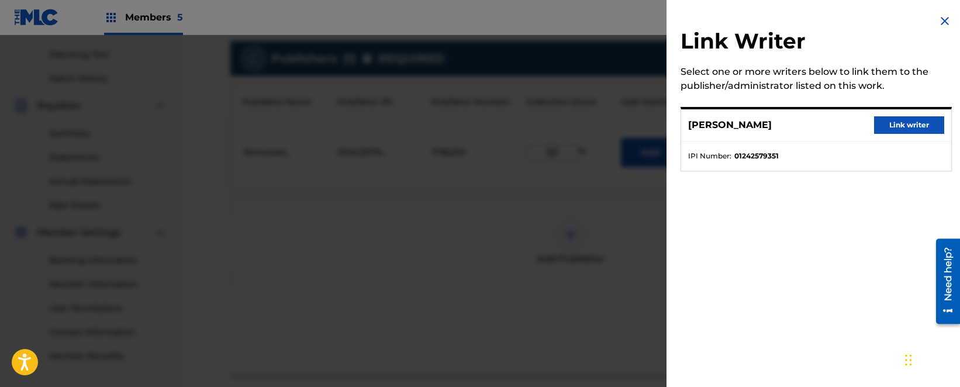
click at [878, 129] on button "Link writer" at bounding box center [909, 125] width 70 height 18
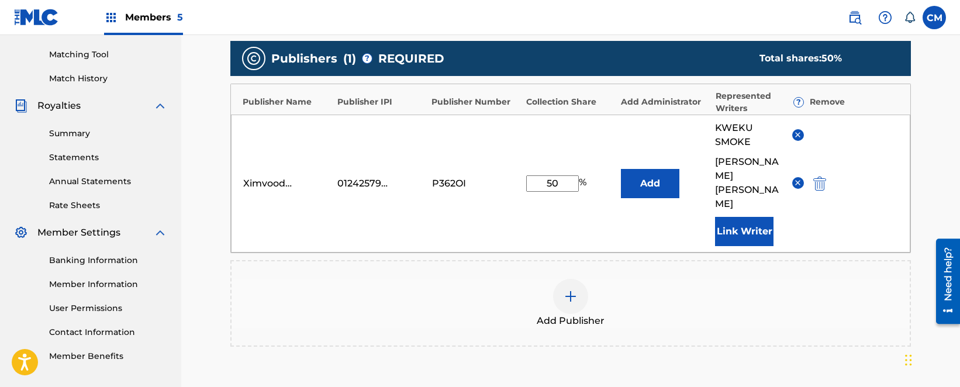
click at [802, 132] on img at bounding box center [797, 134] width 9 height 9
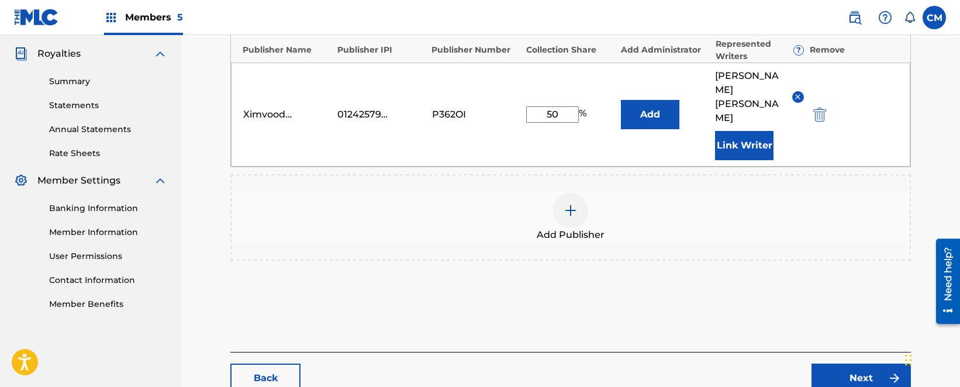
scroll to position [396, 0]
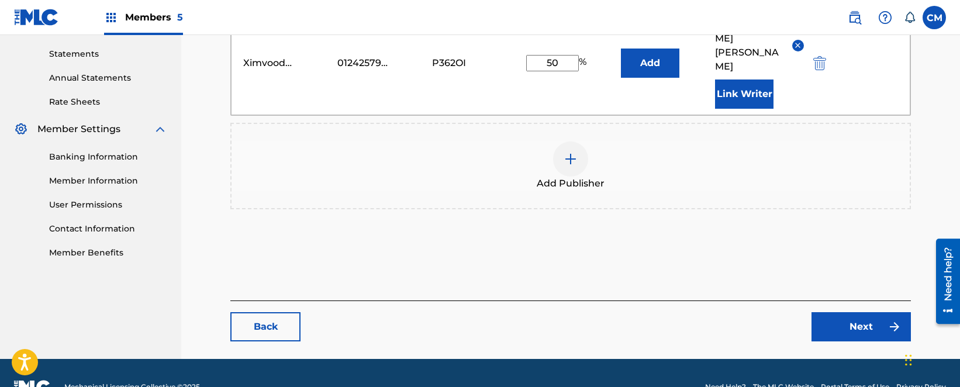
click at [834, 312] on link "Next" at bounding box center [860, 326] width 99 height 29
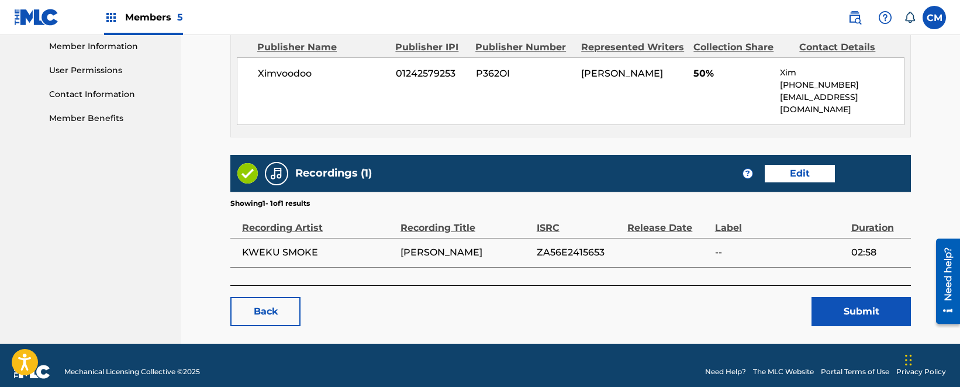
scroll to position [531, 0]
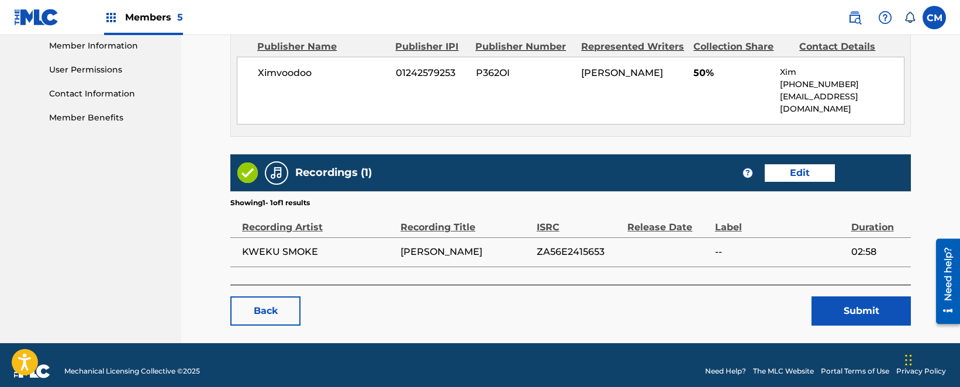
click at [838, 306] on button "Submit" at bounding box center [860, 310] width 99 height 29
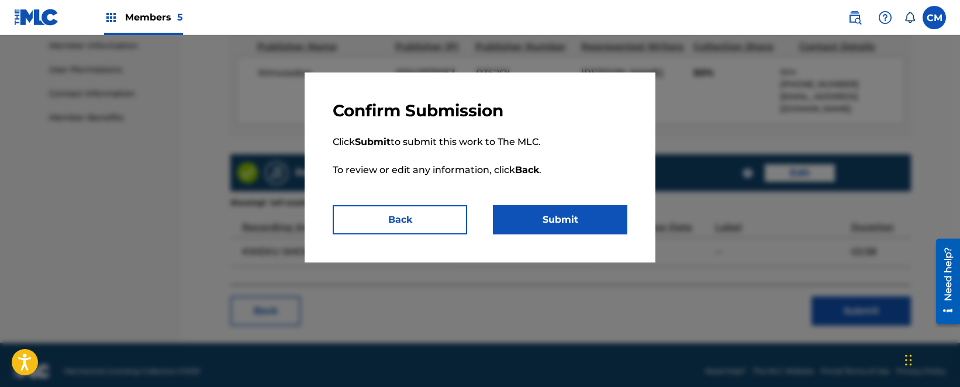
click at [568, 219] on button "Submit" at bounding box center [560, 219] width 134 height 29
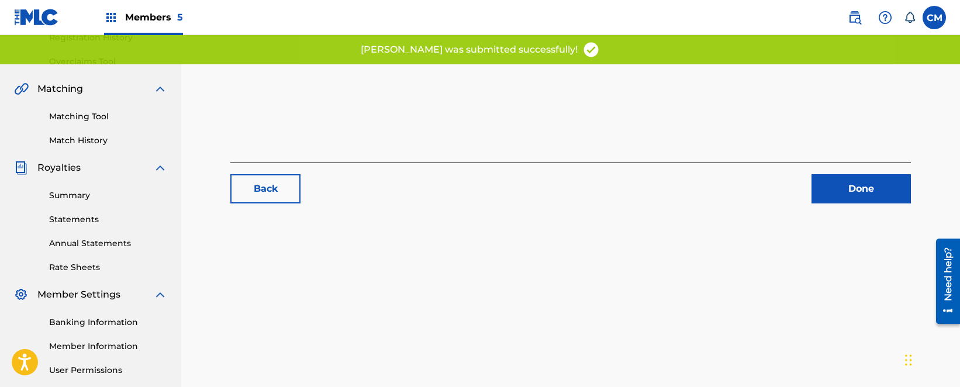
scroll to position [234, 0]
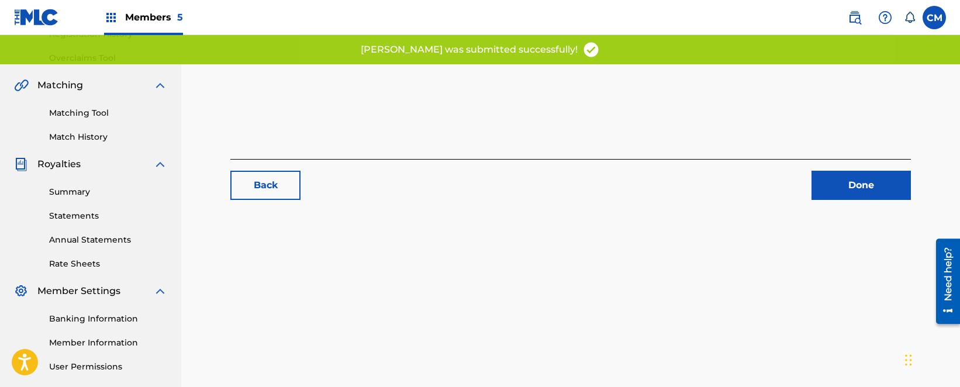
click at [866, 190] on link "Done" at bounding box center [860, 185] width 99 height 29
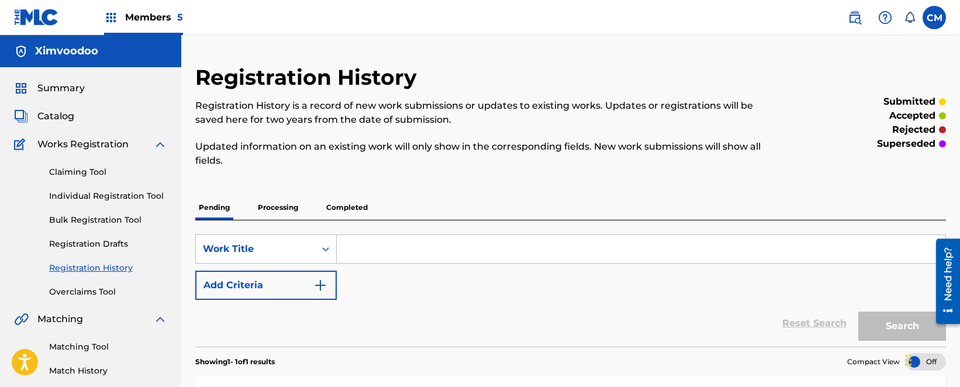
click at [58, 122] on span "Catalog" at bounding box center [55, 116] width 37 height 14
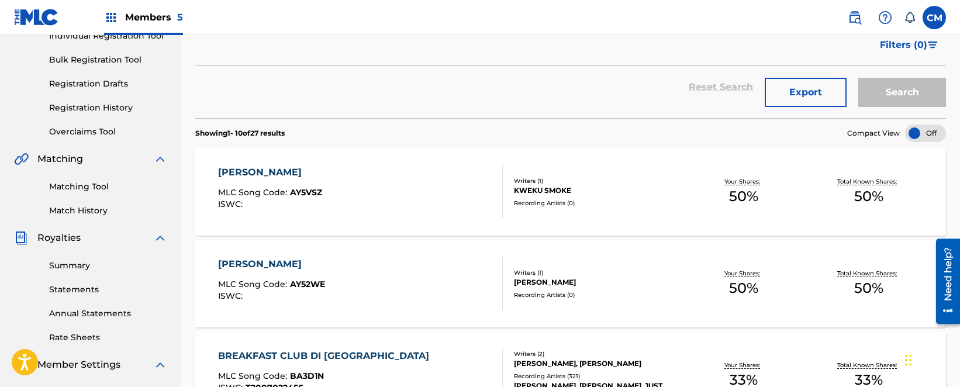
scroll to position [175, 0]
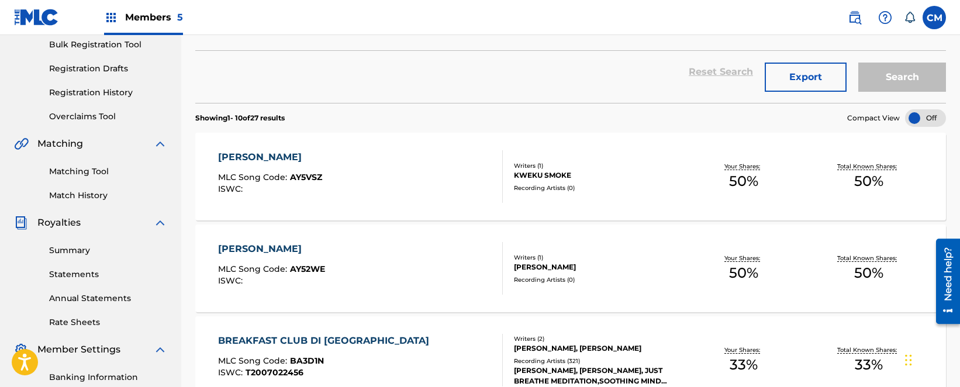
click at [246, 247] on div "AYA" at bounding box center [271, 249] width 107 height 14
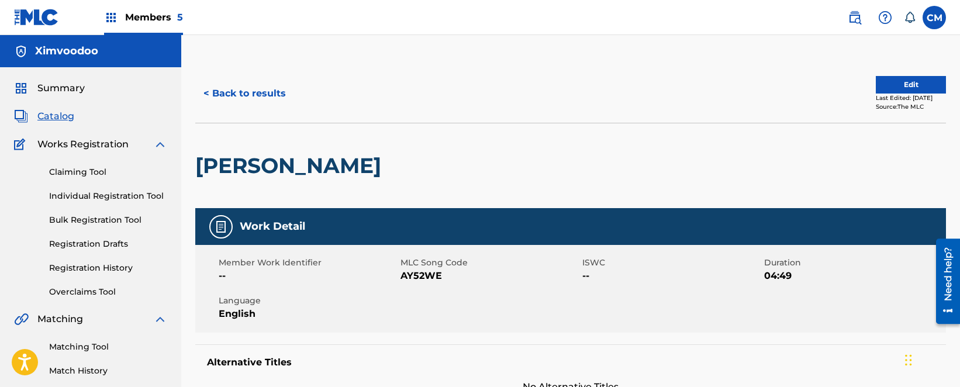
click at [916, 80] on button "Edit" at bounding box center [911, 85] width 70 height 18
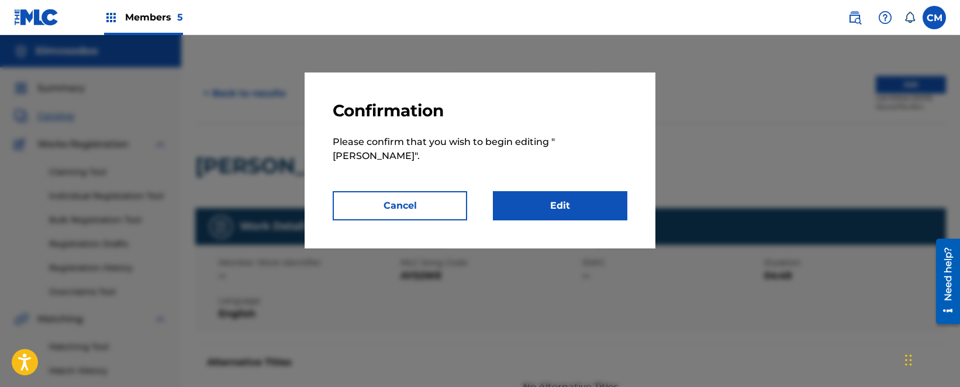
click at [528, 198] on link "Edit" at bounding box center [560, 205] width 134 height 29
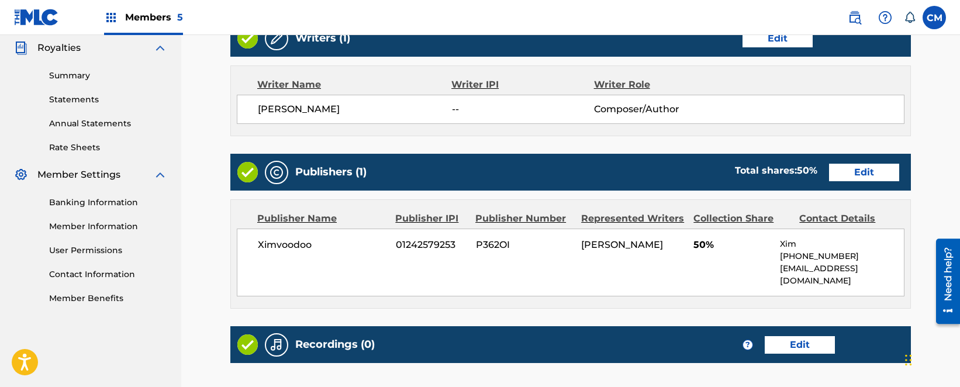
scroll to position [351, 0]
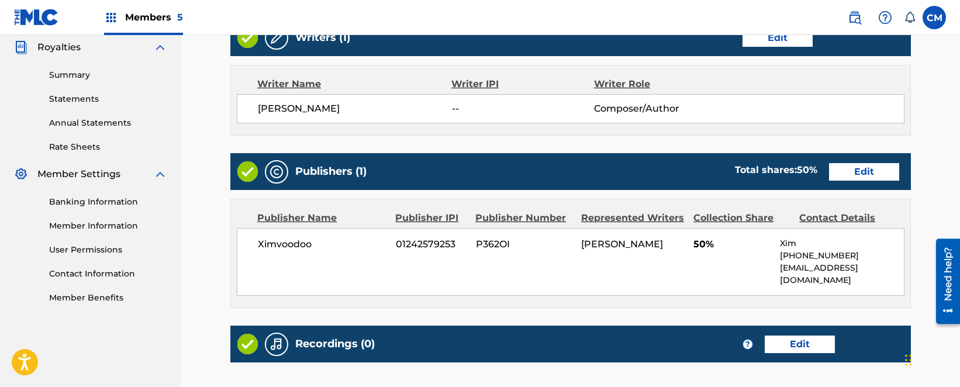
click at [783, 47] on div "Writers (1) Edit" at bounding box center [570, 37] width 681 height 37
click at [783, 44] on link "Edit" at bounding box center [777, 38] width 70 height 18
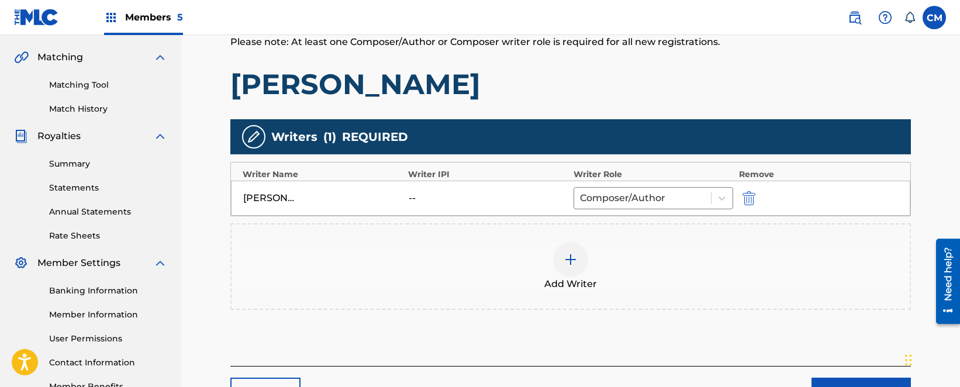
scroll to position [292, 0]
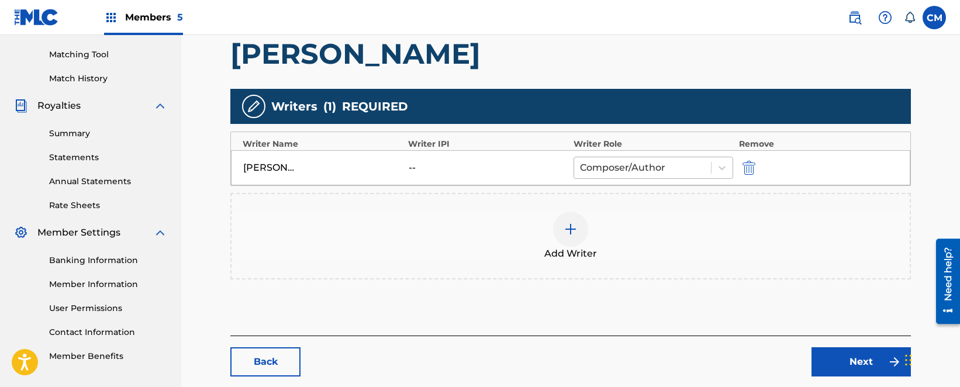
click at [620, 174] on div at bounding box center [642, 168] width 125 height 16
click at [417, 201] on div "Add Writer" at bounding box center [570, 236] width 681 height 87
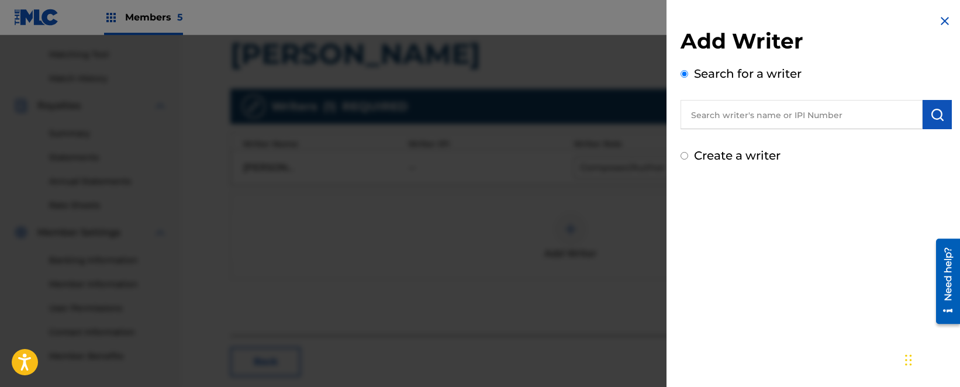
click at [748, 127] on input "text" at bounding box center [802, 114] width 242 height 29
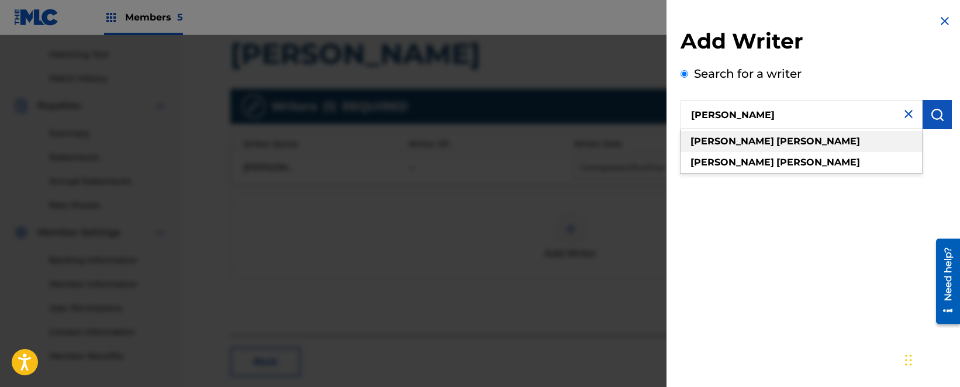
type input "[PERSON_NAME]"
click at [776, 139] on strong "[PERSON_NAME]" at bounding box center [818, 141] width 84 height 11
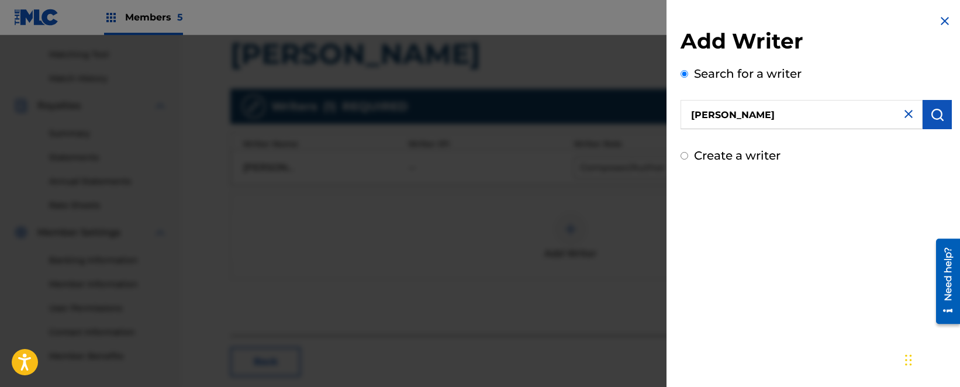
click at [916, 118] on input "[PERSON_NAME]" at bounding box center [802, 114] width 242 height 29
click at [923, 117] on button "submit" at bounding box center [937, 114] width 29 height 29
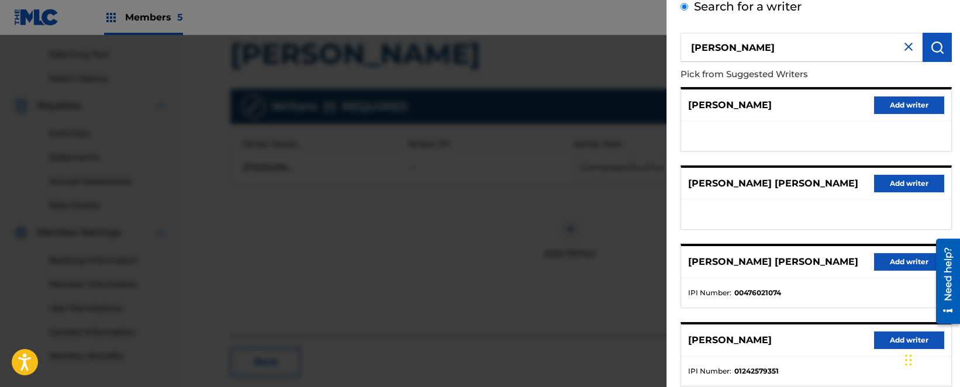
scroll to position [219, 0]
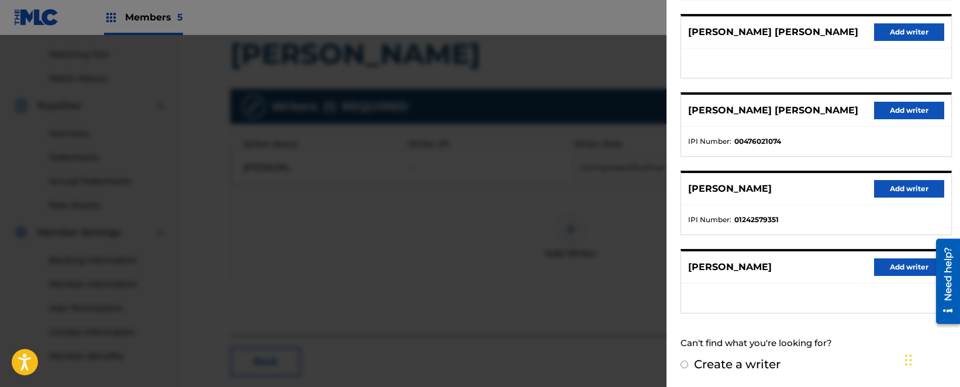
click at [883, 187] on button "Add writer" at bounding box center [909, 189] width 70 height 18
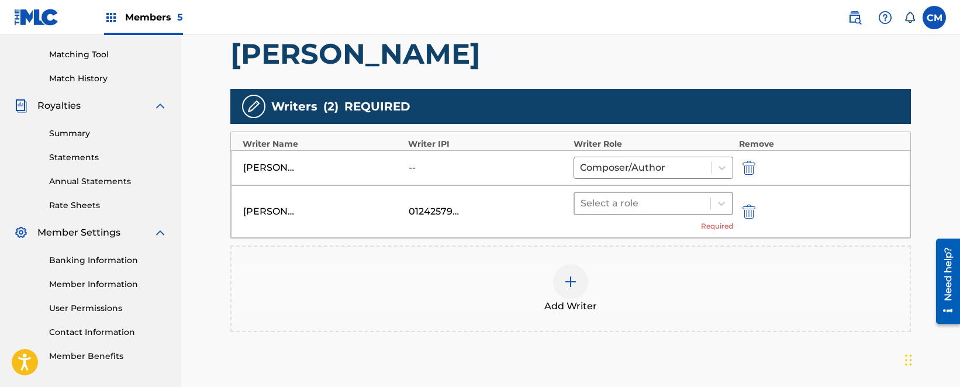
click at [700, 197] on div at bounding box center [643, 203] width 124 height 16
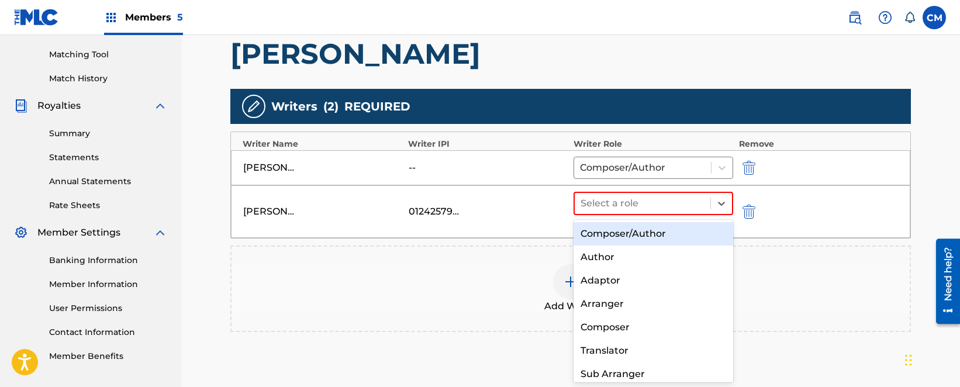
click at [657, 229] on div "Composer/Author" at bounding box center [654, 233] width 160 height 23
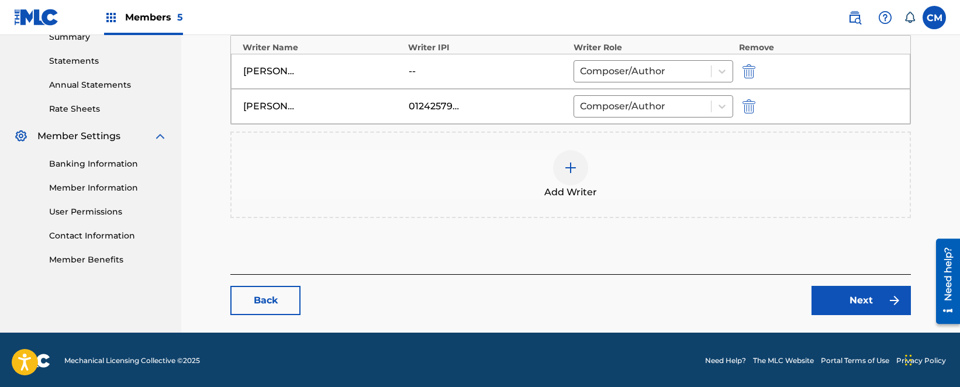
scroll to position [391, 0]
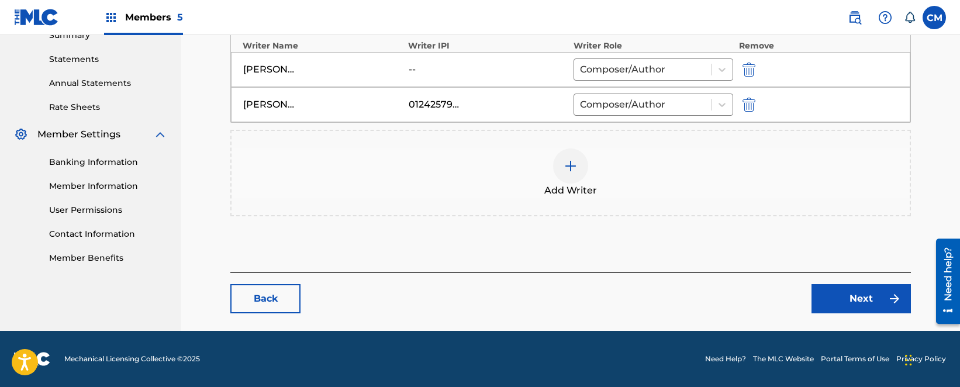
click at [825, 288] on link "Next" at bounding box center [860, 298] width 99 height 29
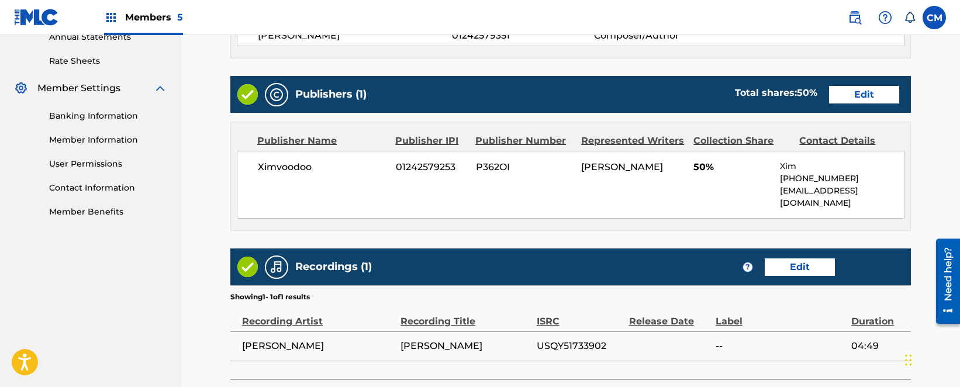
scroll to position [409, 0]
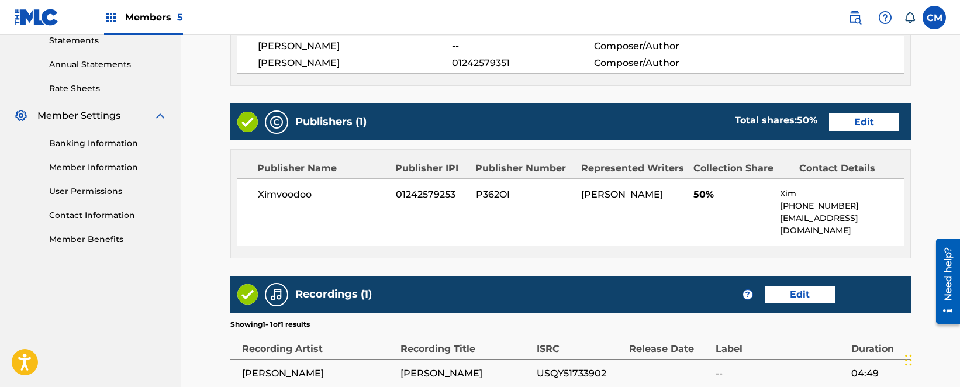
click at [841, 129] on link "Edit" at bounding box center [864, 122] width 70 height 18
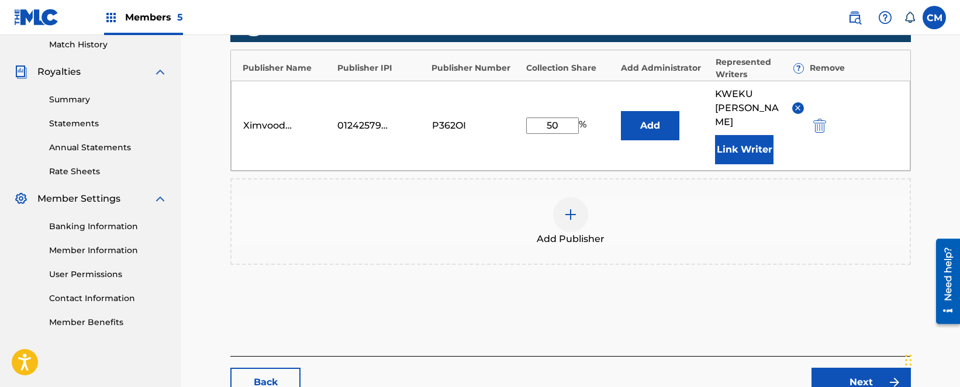
scroll to position [351, 0]
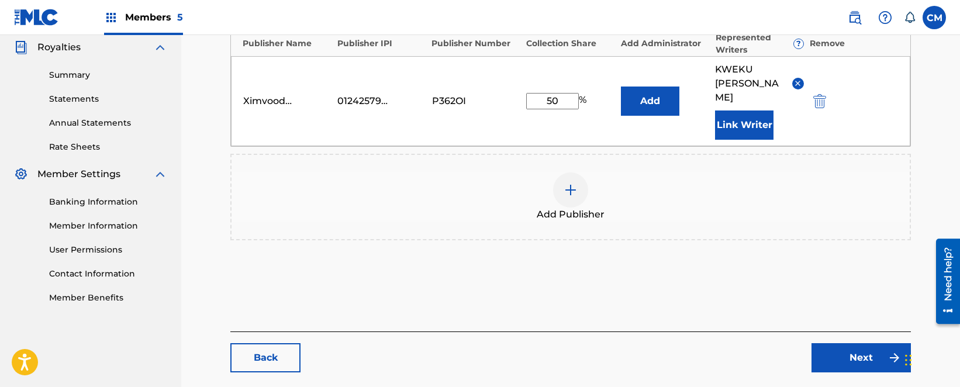
click at [733, 112] on button "Link Writer" at bounding box center [744, 124] width 58 height 29
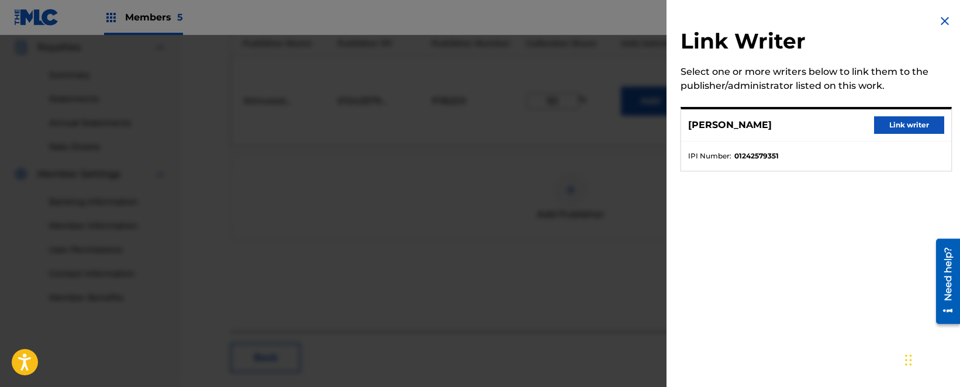
click at [922, 127] on button "Link writer" at bounding box center [909, 125] width 70 height 18
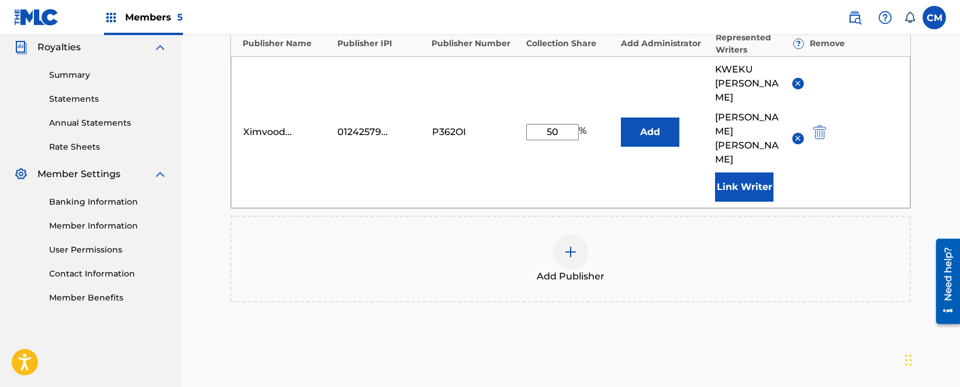
click at [797, 79] on img at bounding box center [797, 83] width 9 height 9
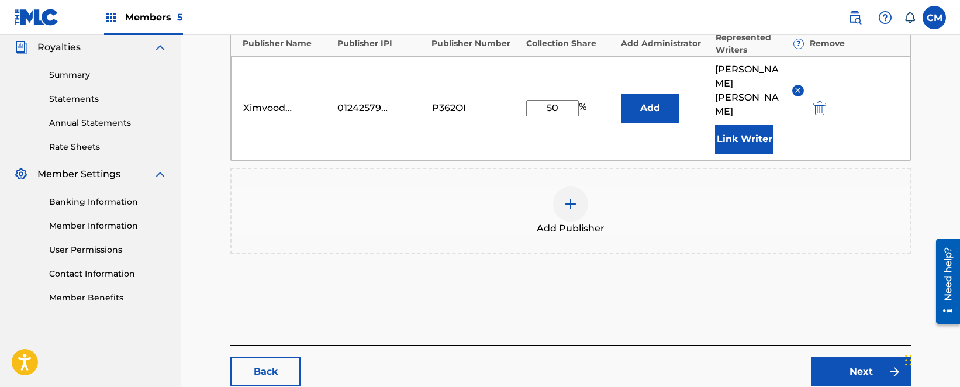
scroll to position [396, 0]
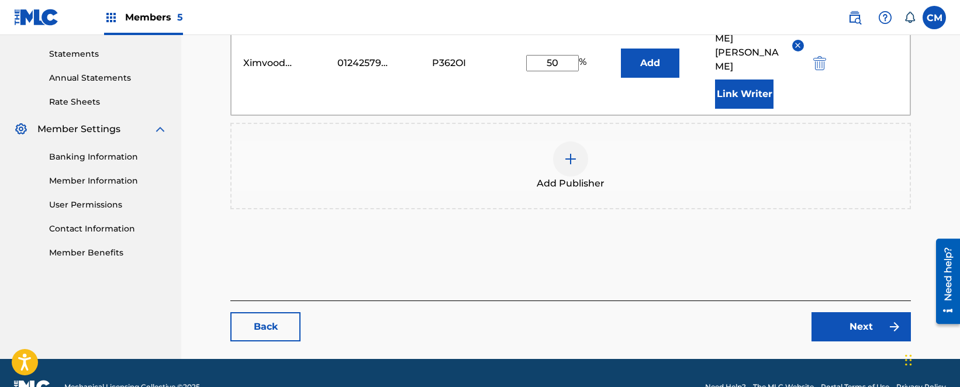
click at [828, 312] on link "Next" at bounding box center [860, 326] width 99 height 29
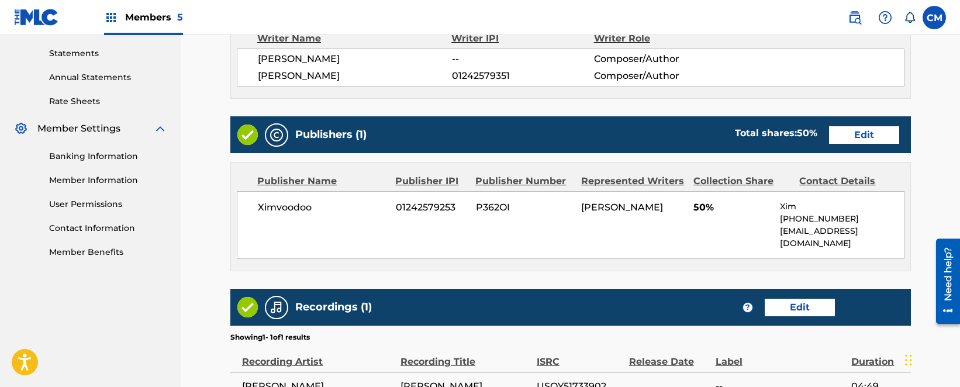
scroll to position [526, 0]
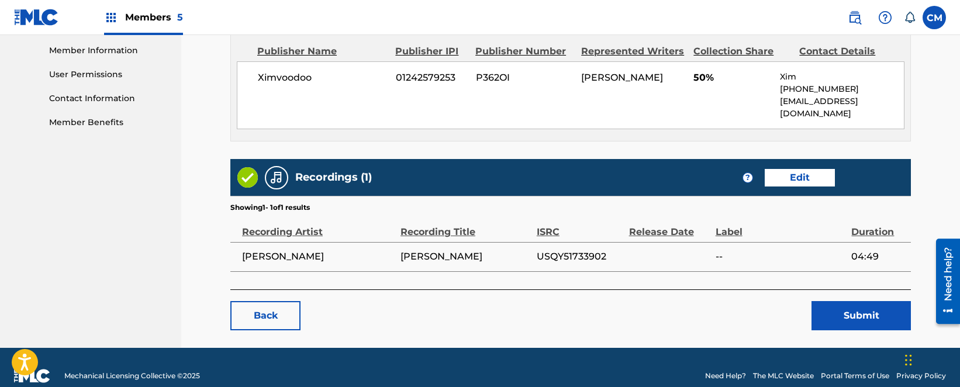
click at [834, 307] on button "Submit" at bounding box center [860, 315] width 99 height 29
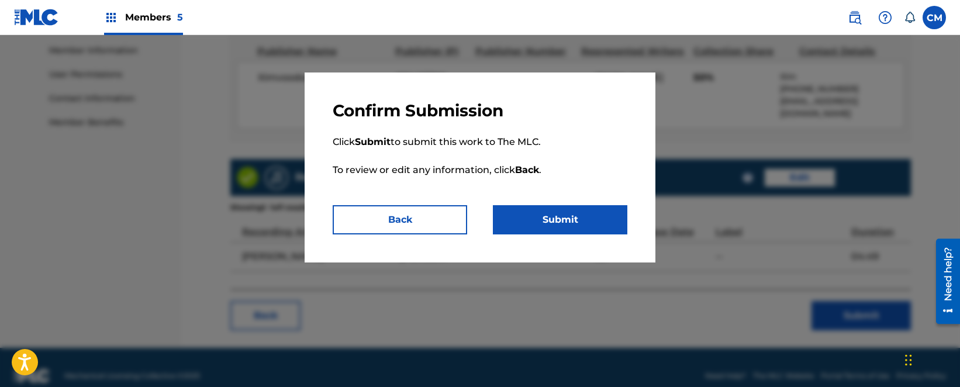
click at [567, 239] on div "Confirm Submission Click Submit to submit this work to The MLC. To review or ed…" at bounding box center [480, 167] width 351 height 190
click at [567, 232] on button "Submit" at bounding box center [560, 219] width 134 height 29
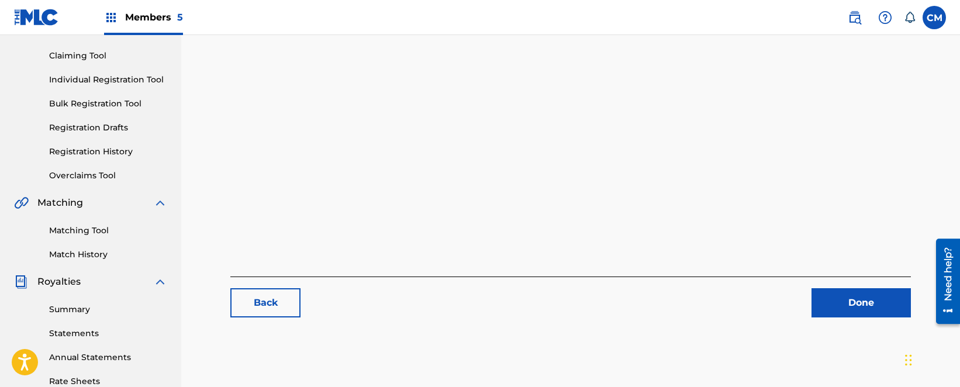
scroll to position [117, 0]
click at [834, 298] on link "Done" at bounding box center [860, 302] width 99 height 29
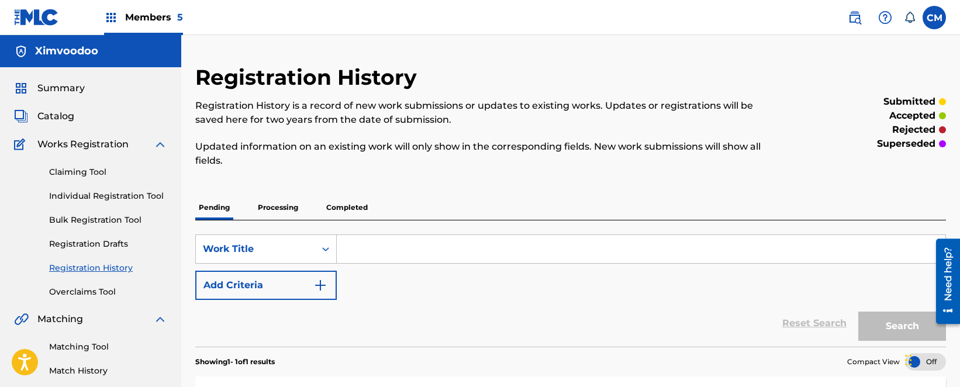
click at [56, 124] on div "Summary Catalog Works Registration Claiming Tool Individual Registration Tool B…" at bounding box center [90, 368] width 181 height 602
click at [56, 122] on span "Catalog" at bounding box center [55, 116] width 37 height 14
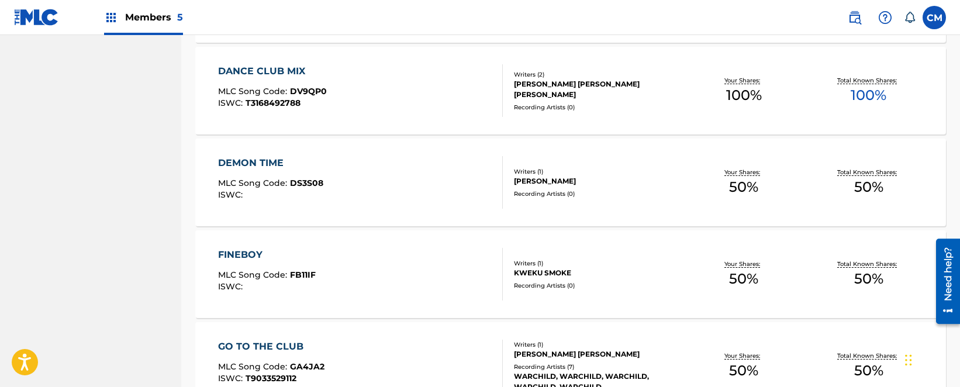
scroll to position [643, 0]
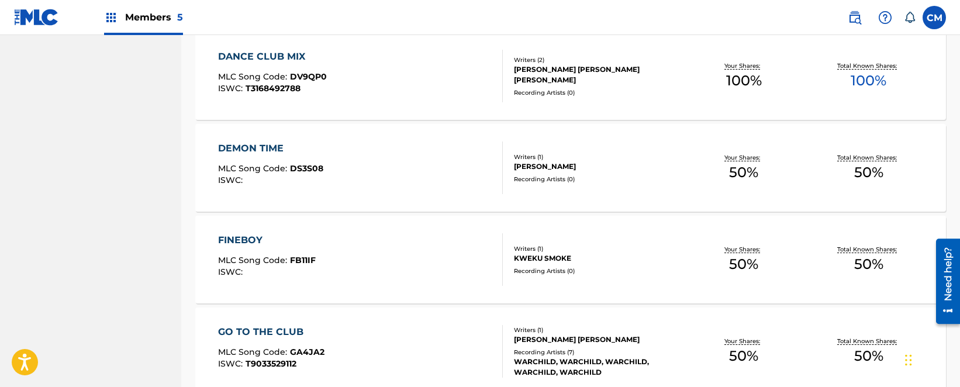
click at [250, 150] on div "DEMON TIME" at bounding box center [270, 148] width 105 height 14
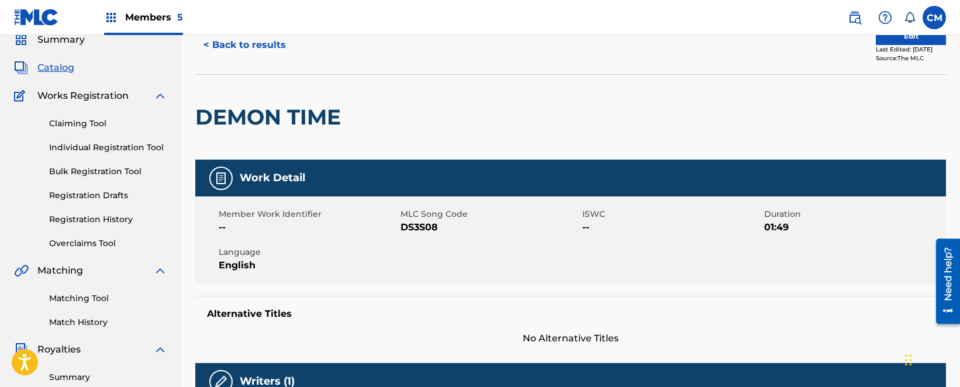
scroll to position [28, 0]
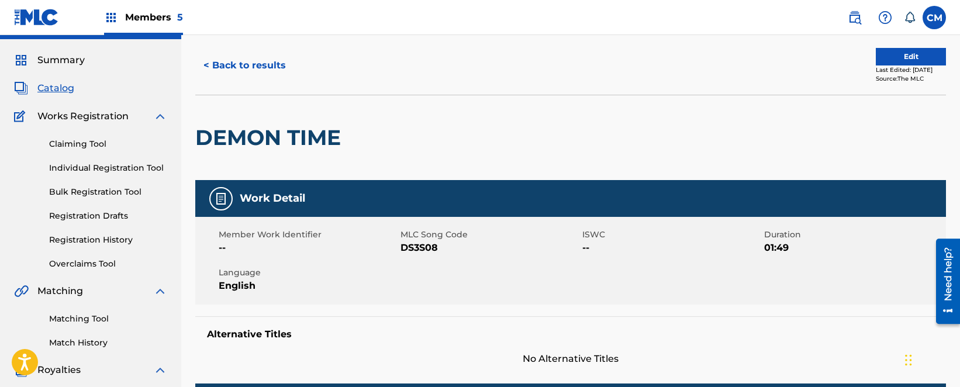
click at [910, 53] on button "Edit" at bounding box center [911, 57] width 70 height 18
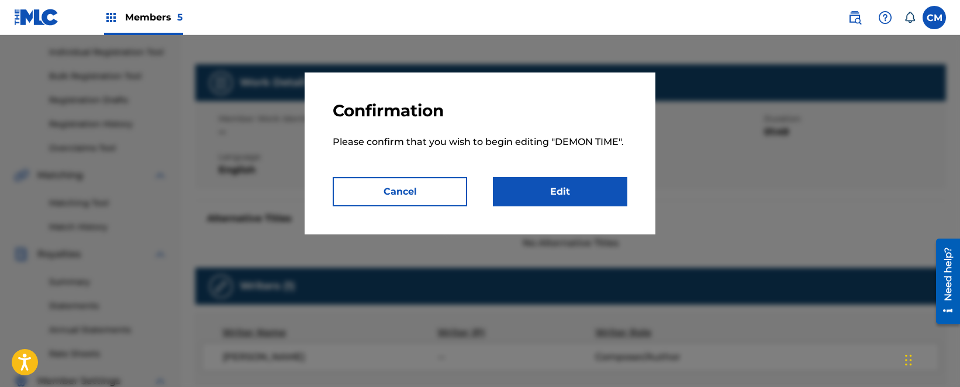
scroll to position [145, 0]
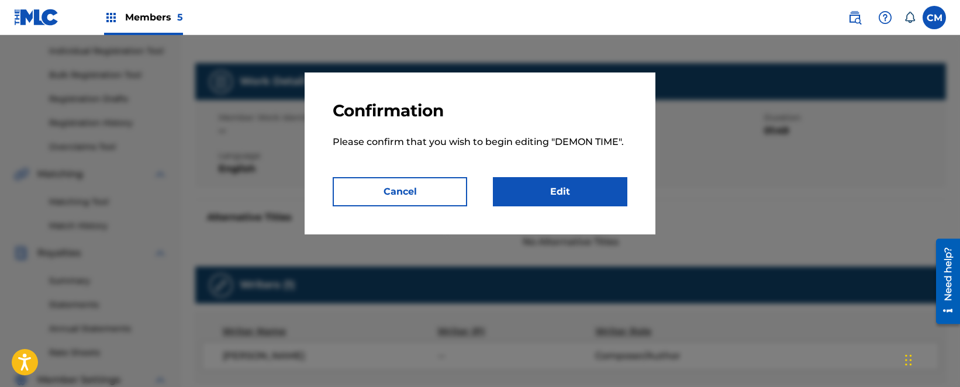
click at [595, 179] on link "Edit" at bounding box center [560, 191] width 134 height 29
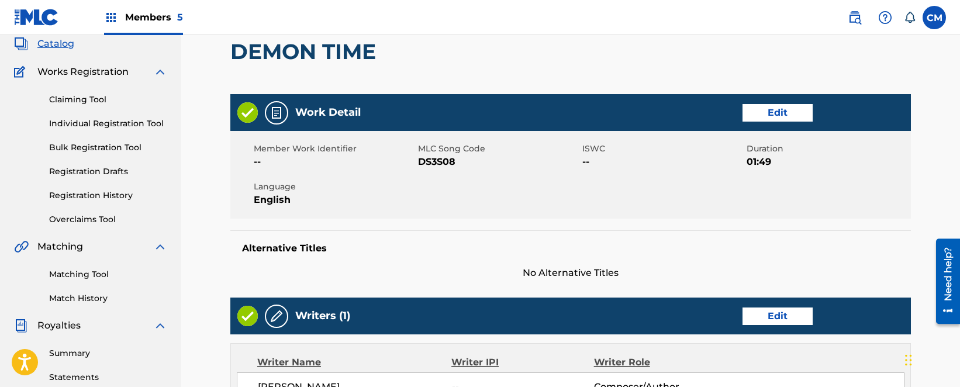
scroll to position [234, 0]
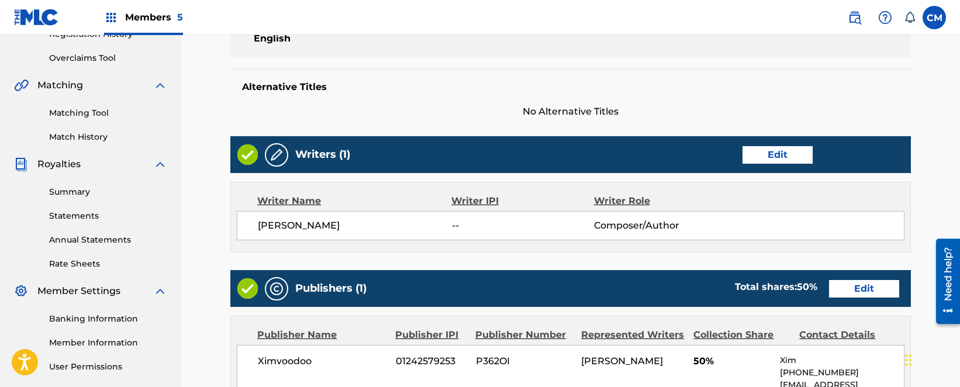
click at [771, 157] on link "Edit" at bounding box center [777, 155] width 70 height 18
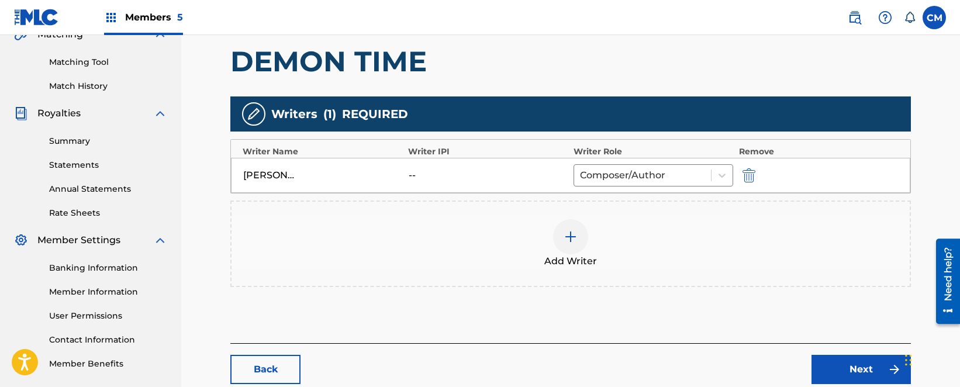
scroll to position [292, 0]
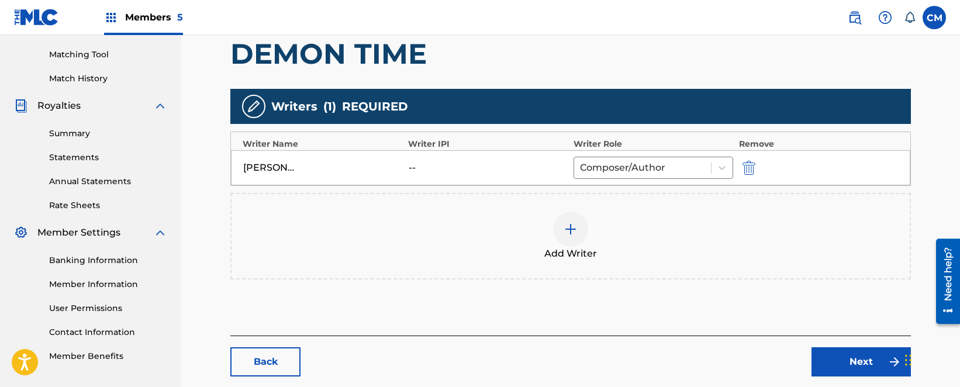
click at [578, 222] on div at bounding box center [570, 229] width 35 height 35
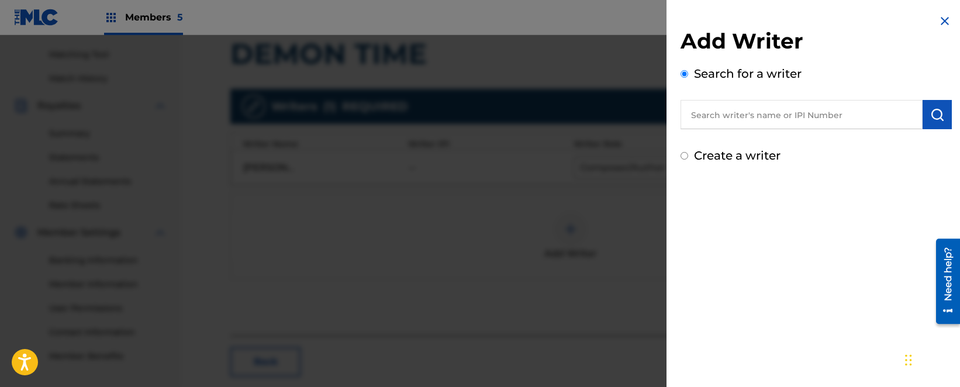
click at [720, 128] on input "text" at bounding box center [802, 114] width 242 height 29
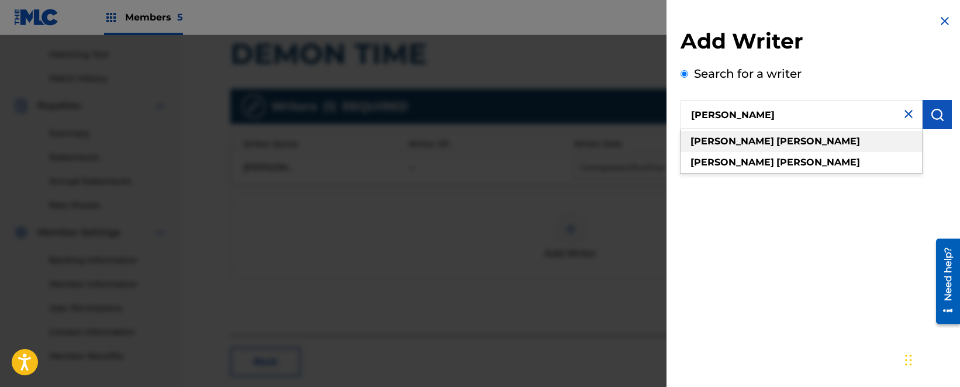
type input "[PERSON_NAME]"
click at [738, 134] on div "cheryl morey" at bounding box center [801, 141] width 241 height 21
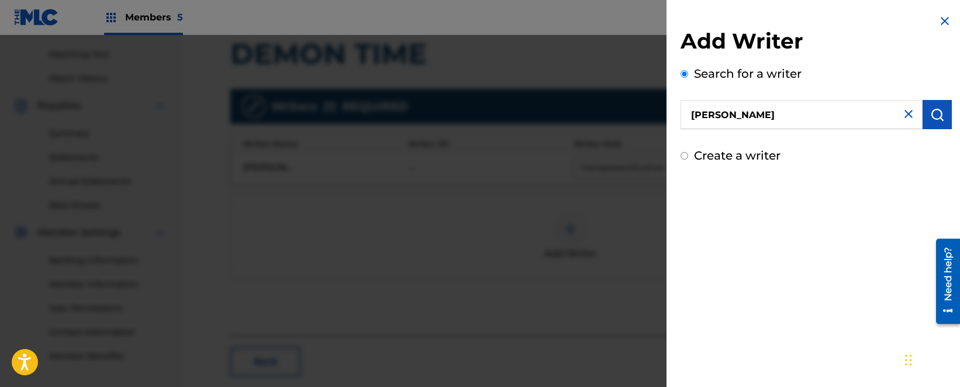
click at [915, 119] on input "[PERSON_NAME]" at bounding box center [802, 114] width 242 height 29
click at [923, 117] on button "submit" at bounding box center [937, 114] width 29 height 29
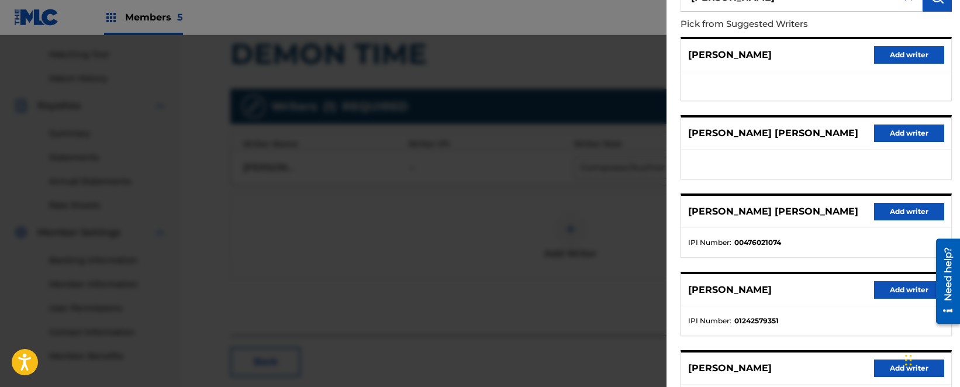
scroll to position [175, 0]
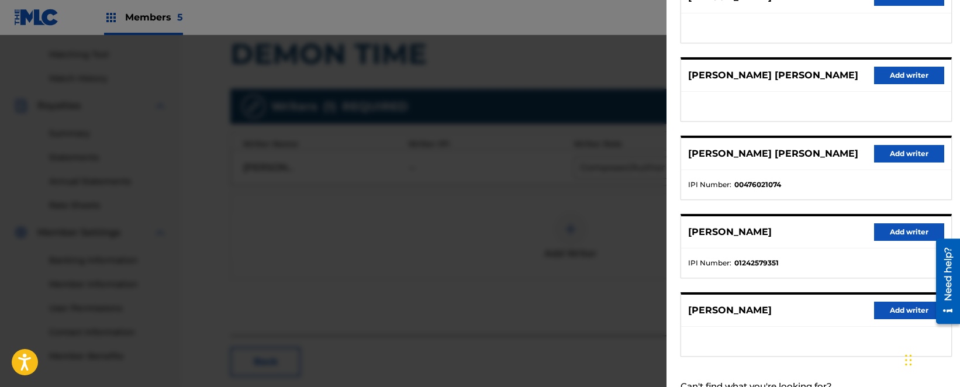
click at [897, 241] on div "CHERYL MOREY Add writer" at bounding box center [816, 232] width 270 height 32
click at [898, 233] on button "Add writer" at bounding box center [909, 232] width 70 height 18
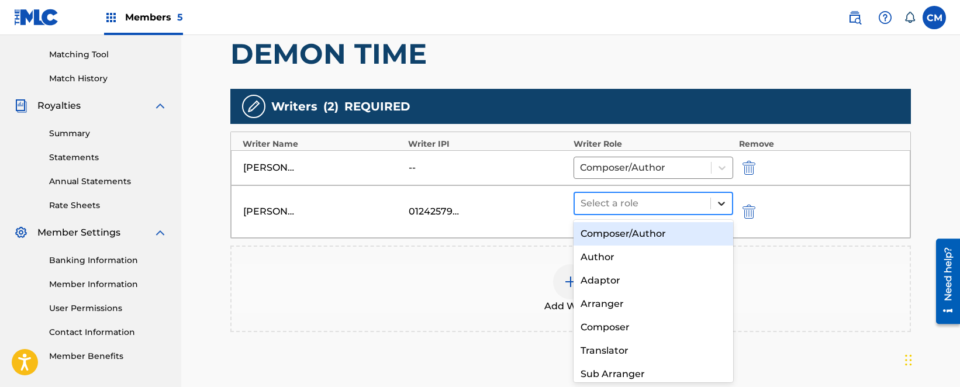
click at [728, 206] on div at bounding box center [721, 203] width 21 height 21
drag, startPoint x: 695, startPoint y: 227, endPoint x: 692, endPoint y: 233, distance: 6.5
click at [693, 230] on div "Composer/Author" at bounding box center [654, 233] width 160 height 23
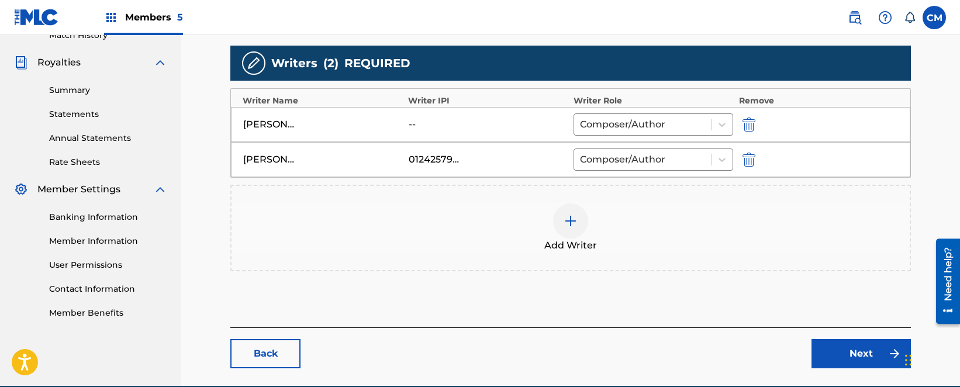
scroll to position [391, 0]
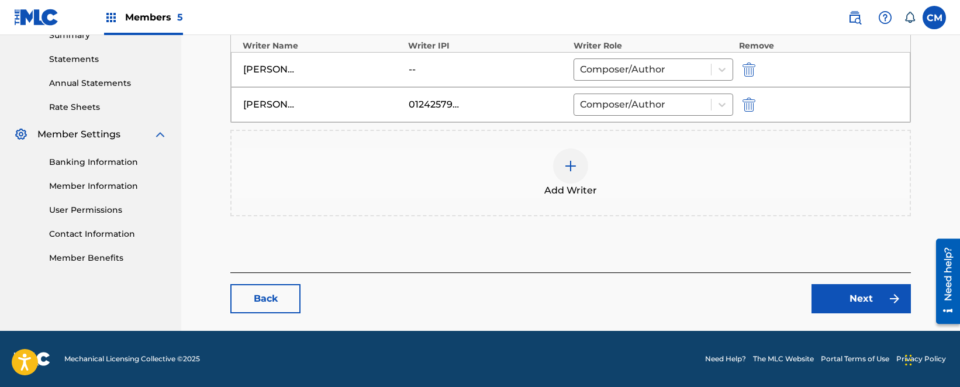
click at [840, 286] on link "Next" at bounding box center [860, 298] width 99 height 29
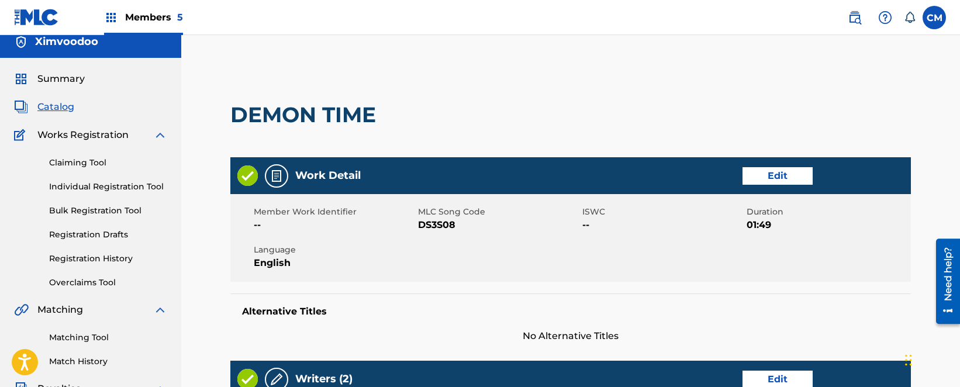
scroll to position [234, 0]
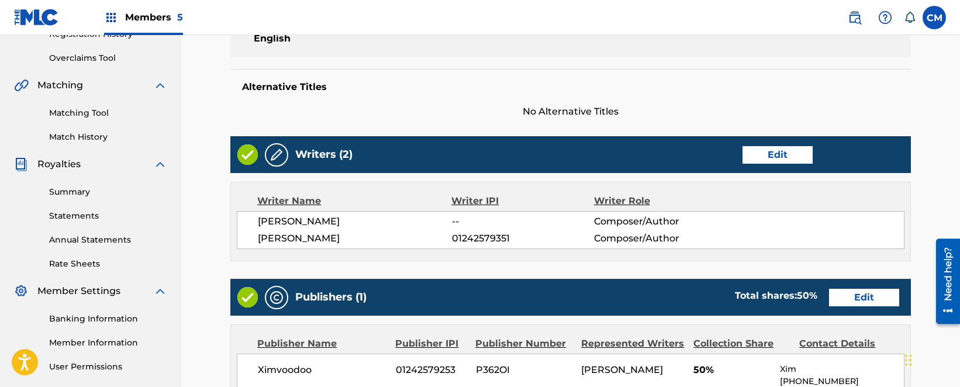
click at [863, 299] on link "Edit" at bounding box center [864, 298] width 70 height 18
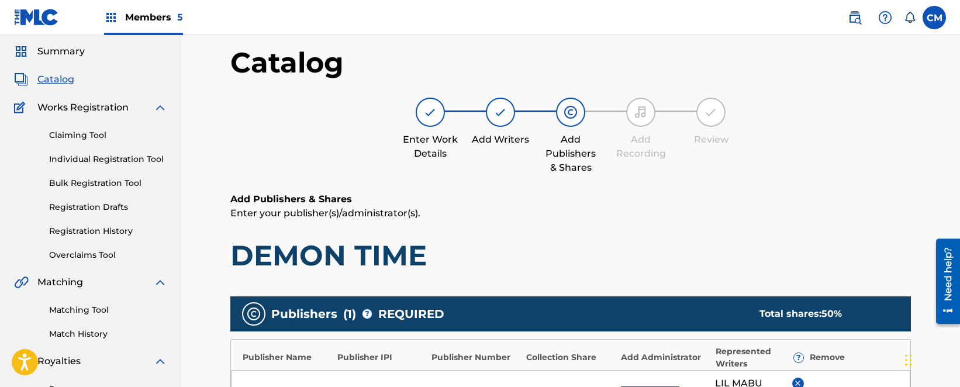
scroll to position [234, 0]
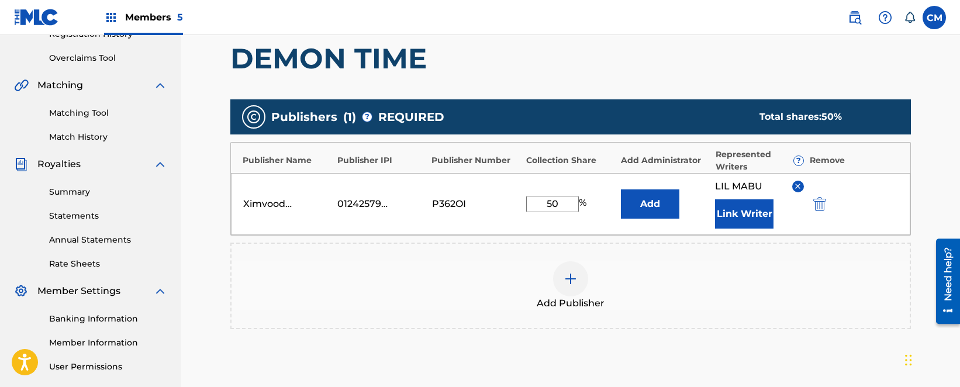
click at [731, 216] on button "Link Writer" at bounding box center [744, 213] width 58 height 29
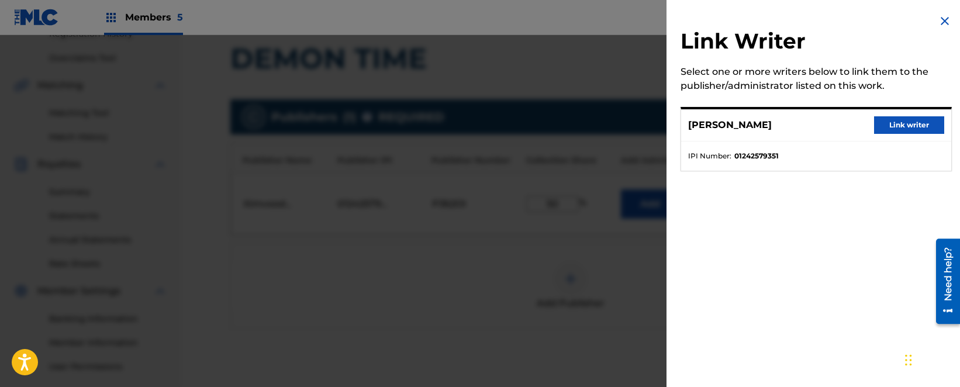
click at [889, 120] on button "Link writer" at bounding box center [909, 125] width 70 height 18
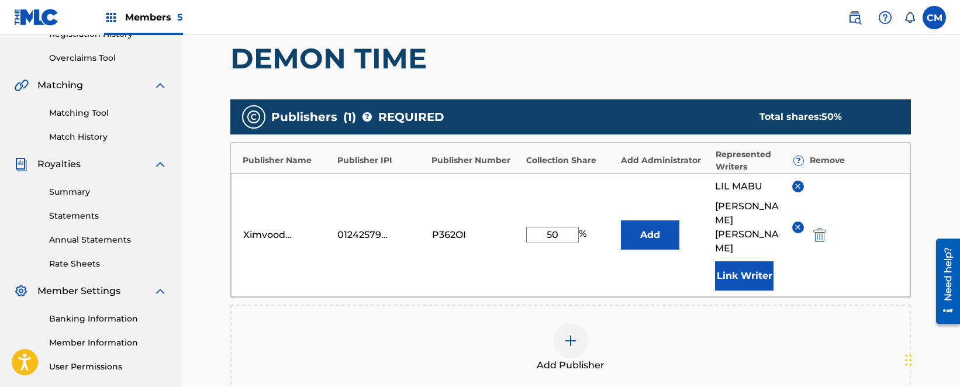
click at [795, 182] on div "LIL MABU" at bounding box center [759, 186] width 88 height 14
click at [797, 184] on img at bounding box center [797, 186] width 9 height 9
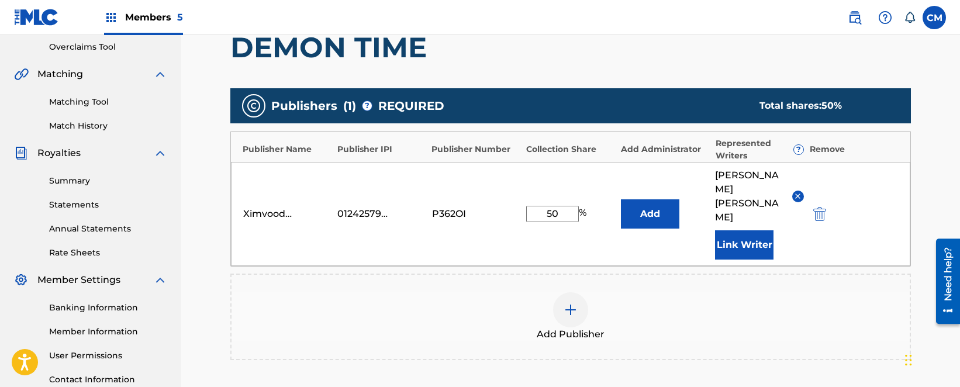
scroll to position [396, 0]
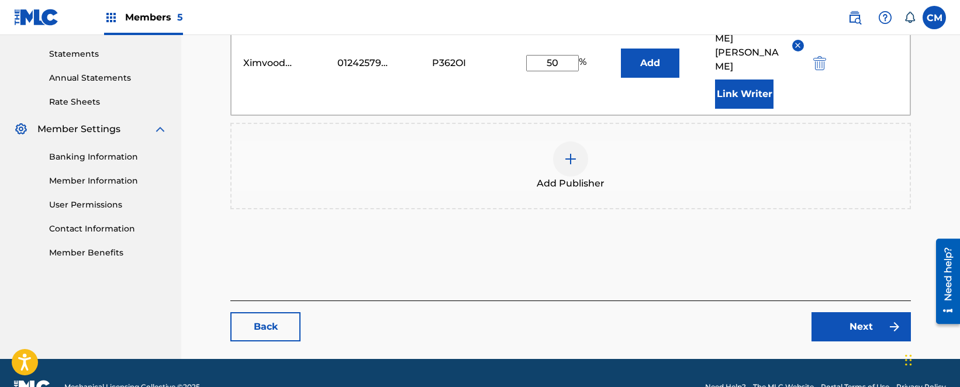
click at [867, 312] on link "Next" at bounding box center [860, 326] width 99 height 29
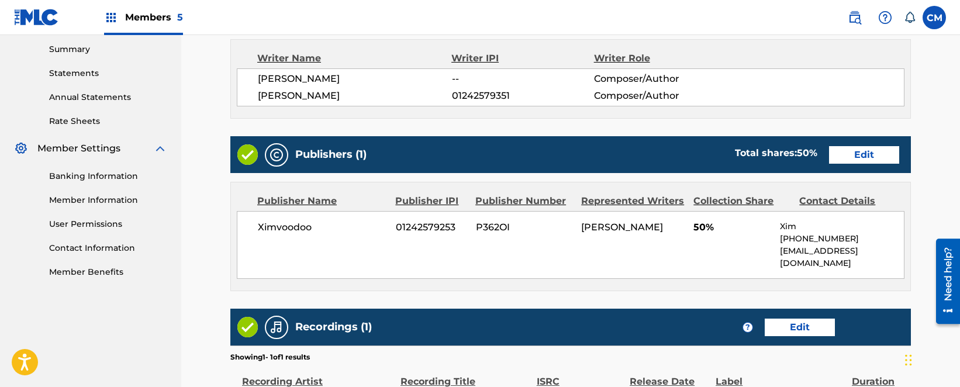
scroll to position [468, 0]
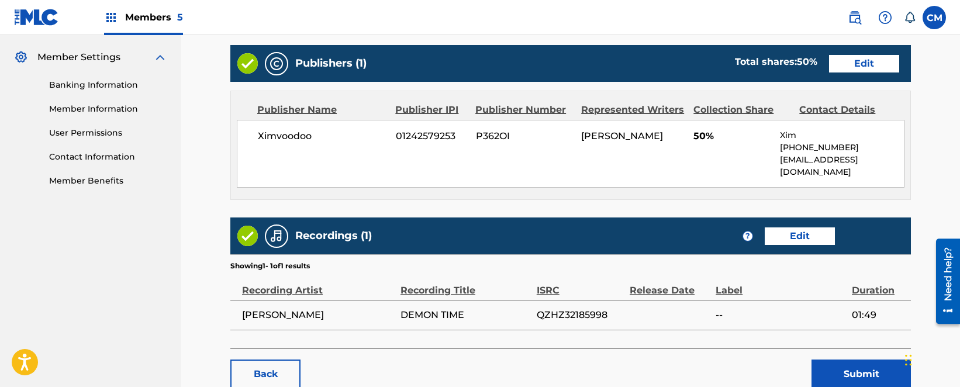
click at [861, 362] on button "Submit" at bounding box center [860, 374] width 99 height 29
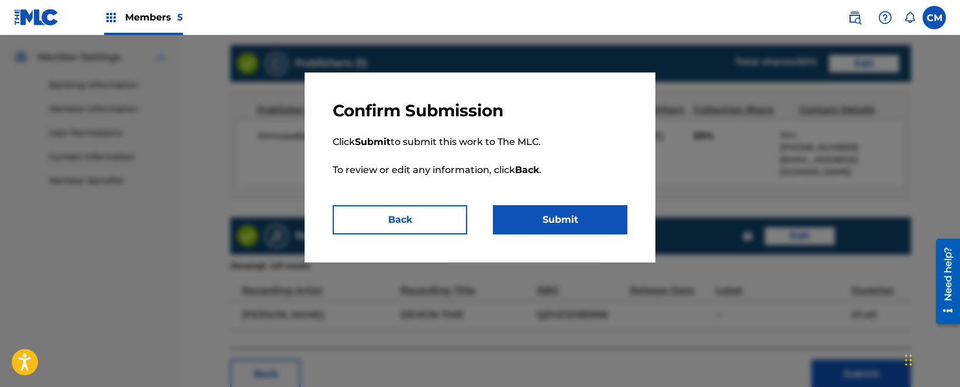
click at [599, 222] on button "Submit" at bounding box center [560, 219] width 134 height 29
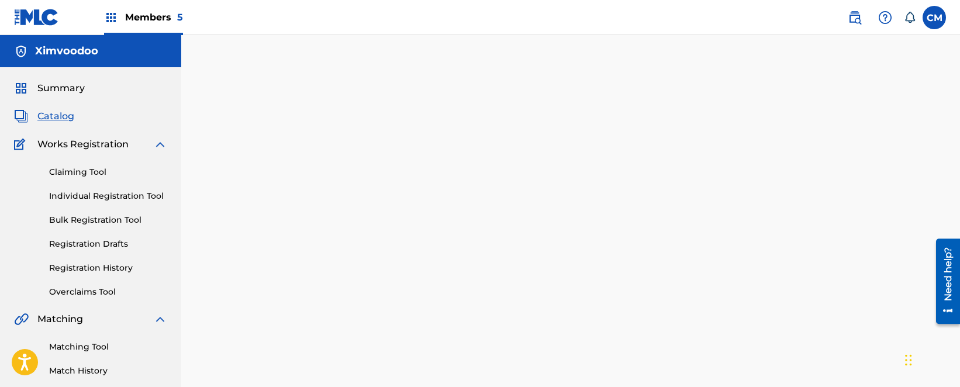
click at [49, 118] on span "Catalog" at bounding box center [55, 116] width 37 height 14
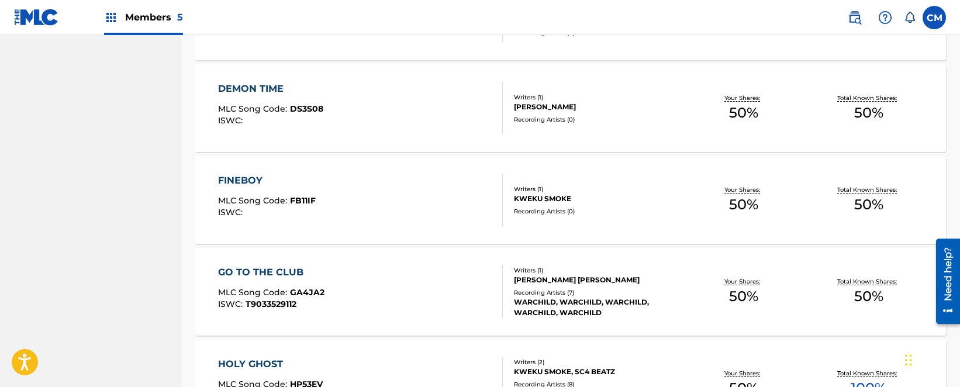
scroll to position [760, 0]
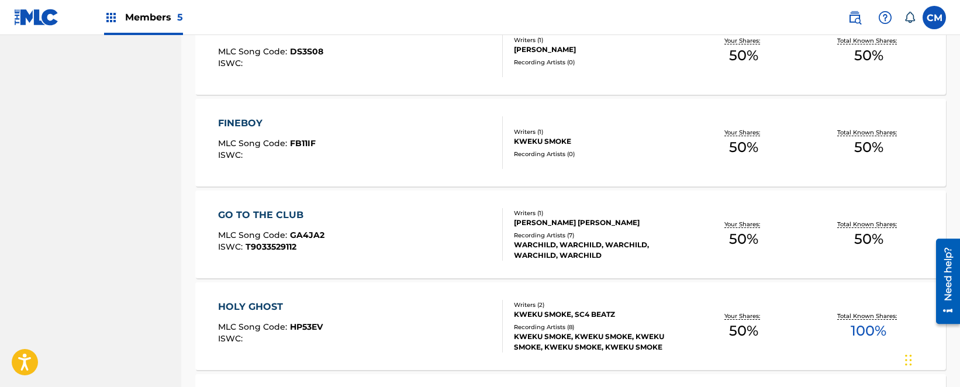
click at [390, 157] on div "FINEBOY MLC Song Code : FB11IF ISWC :" at bounding box center [360, 142] width 285 height 53
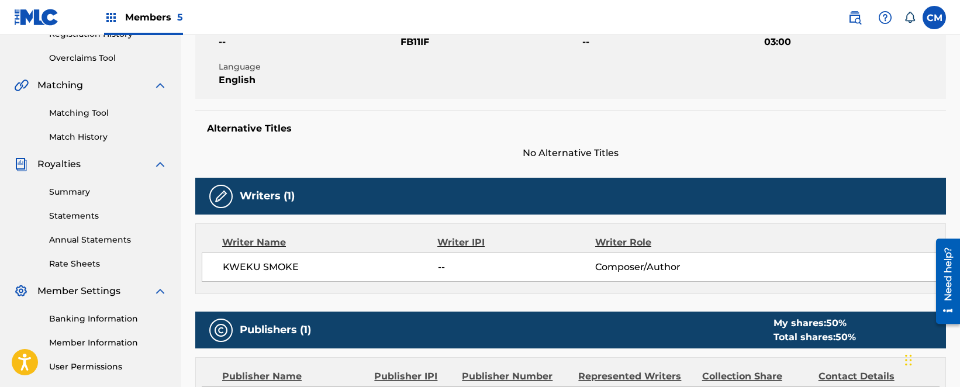
scroll to position [8, 0]
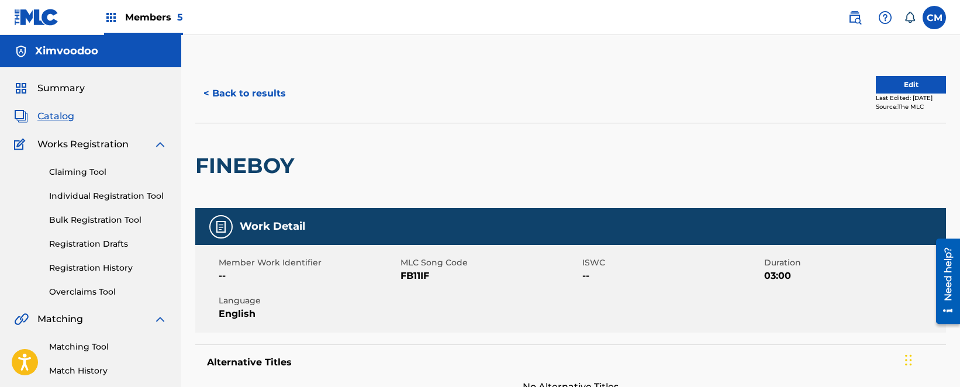
click at [915, 80] on button "Edit" at bounding box center [911, 85] width 70 height 18
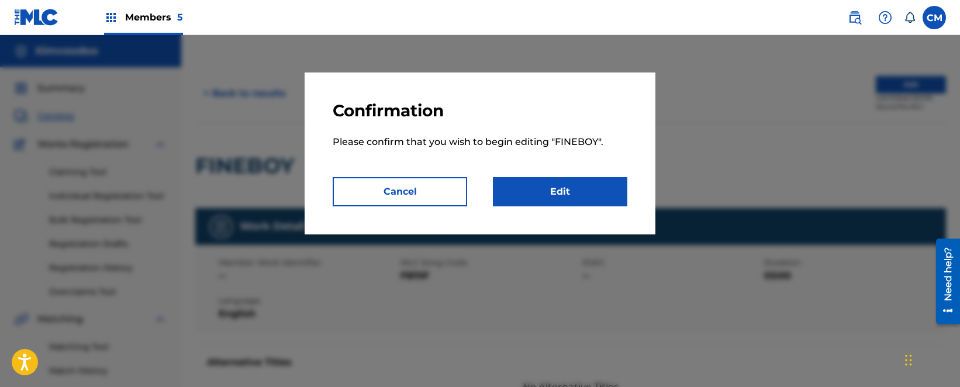
click at [523, 186] on link "Edit" at bounding box center [560, 191] width 134 height 29
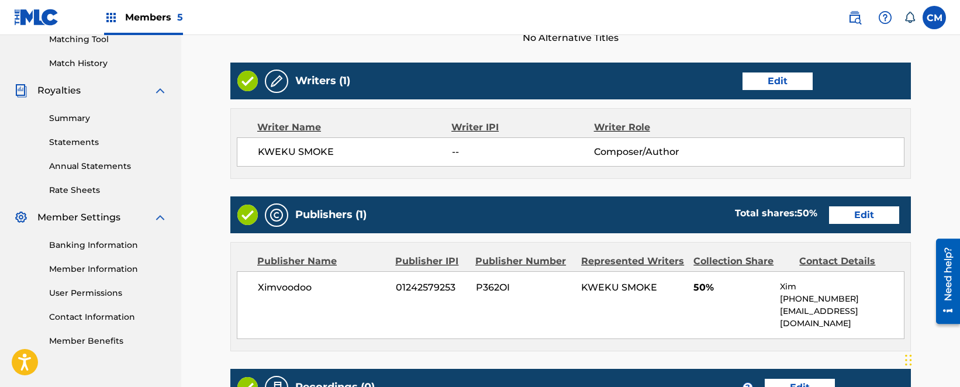
scroll to position [292, 0]
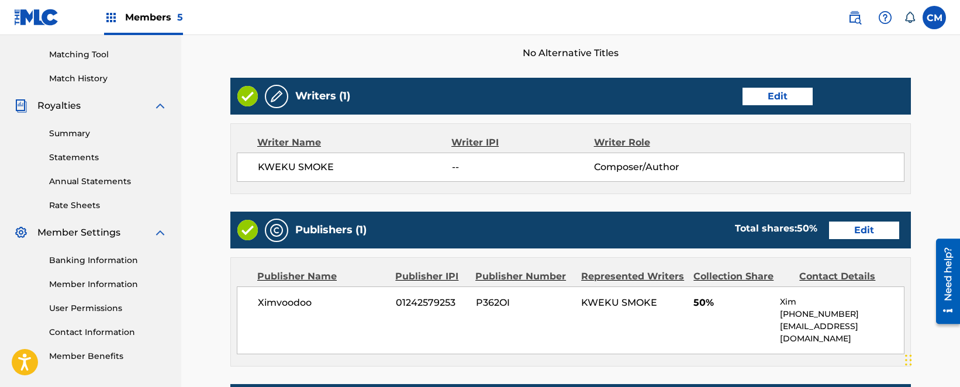
click at [755, 96] on link "Edit" at bounding box center [777, 97] width 70 height 18
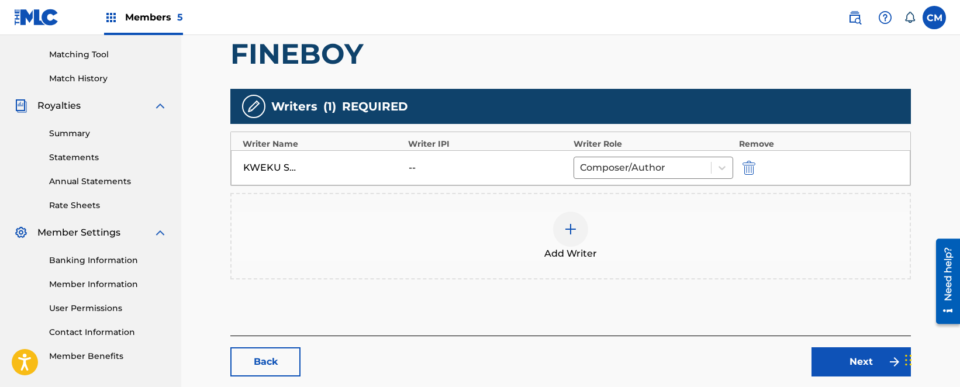
click at [572, 225] on img at bounding box center [571, 229] width 14 height 14
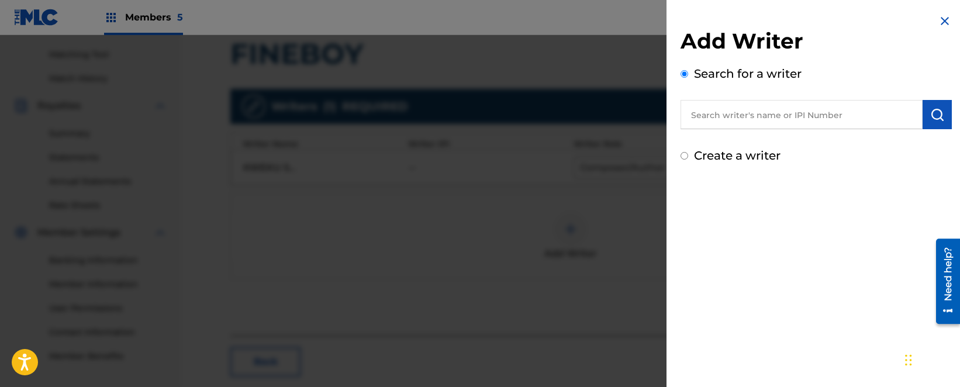
click at [728, 126] on input "text" at bounding box center [802, 114] width 242 height 29
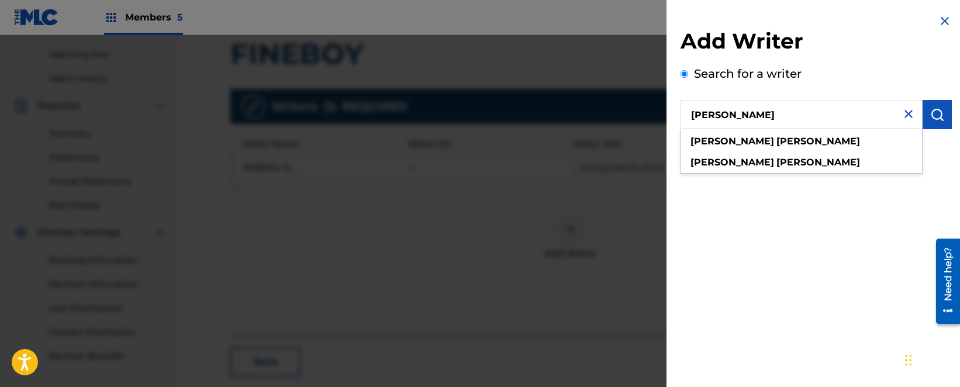
type input "[PERSON_NAME]"
click at [776, 141] on strong "[PERSON_NAME]" at bounding box center [818, 141] width 84 height 11
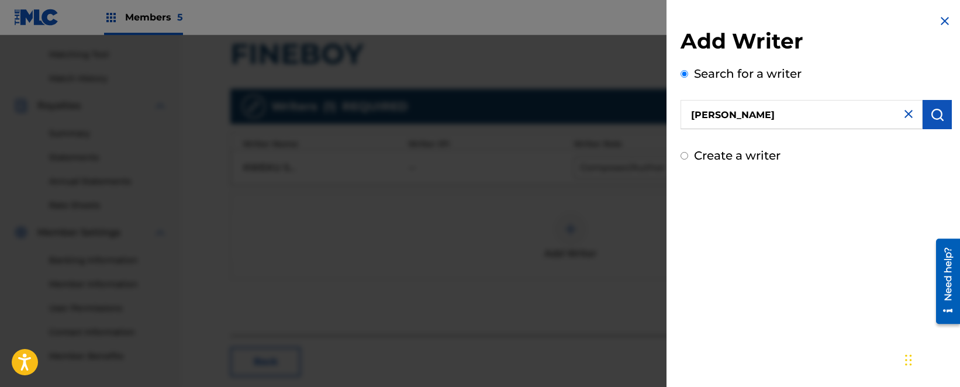
click at [931, 122] on button "submit" at bounding box center [937, 114] width 29 height 29
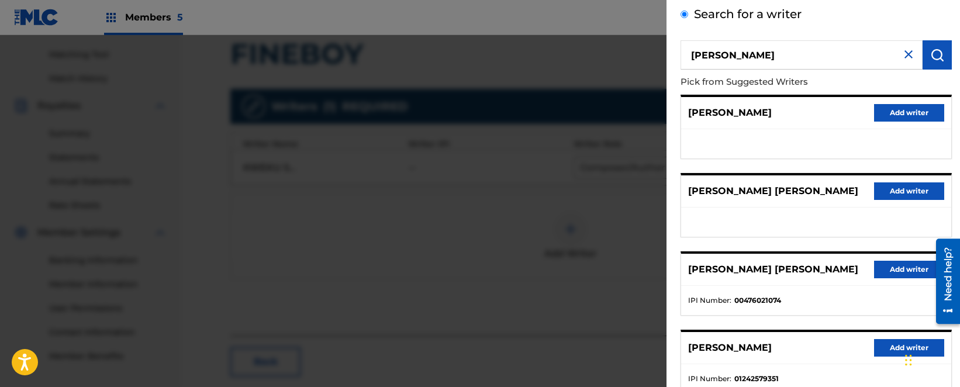
scroll to position [117, 0]
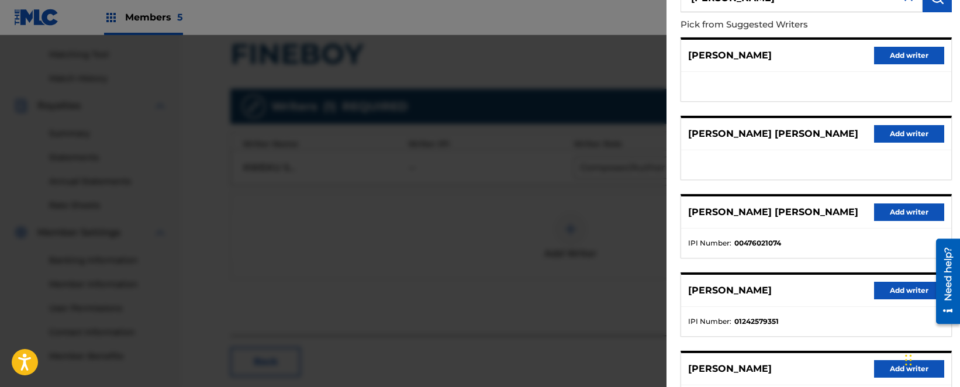
click at [887, 293] on button "Add writer" at bounding box center [909, 291] width 70 height 18
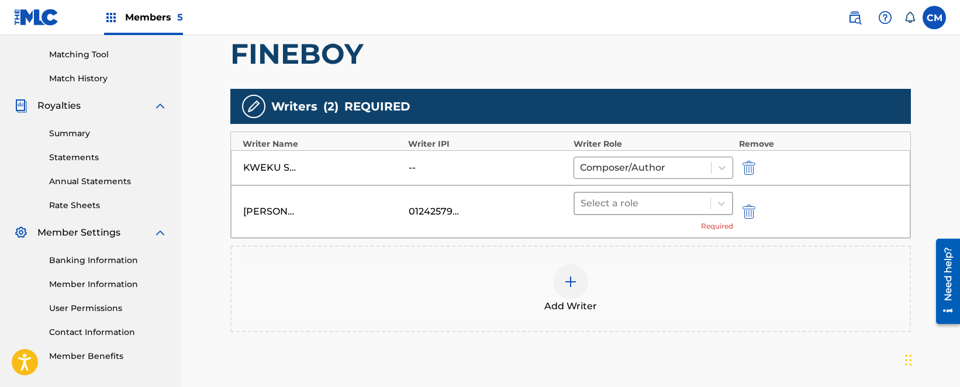
click at [679, 212] on div "Select a role" at bounding box center [643, 203] width 136 height 21
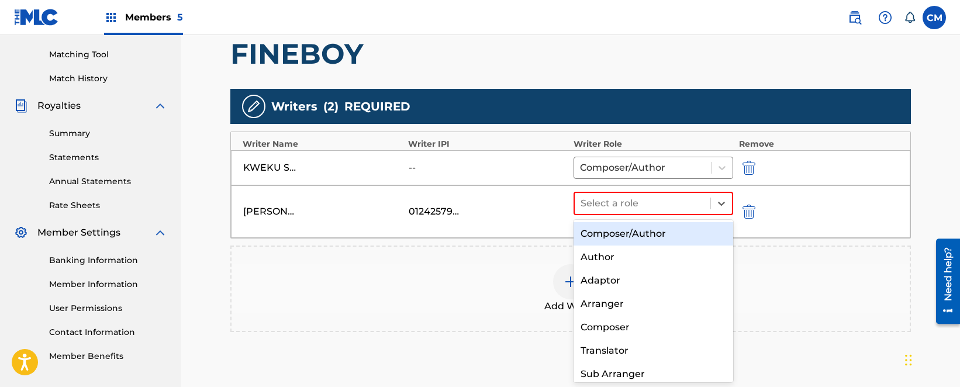
click at [671, 238] on div "Composer/Author" at bounding box center [654, 233] width 160 height 23
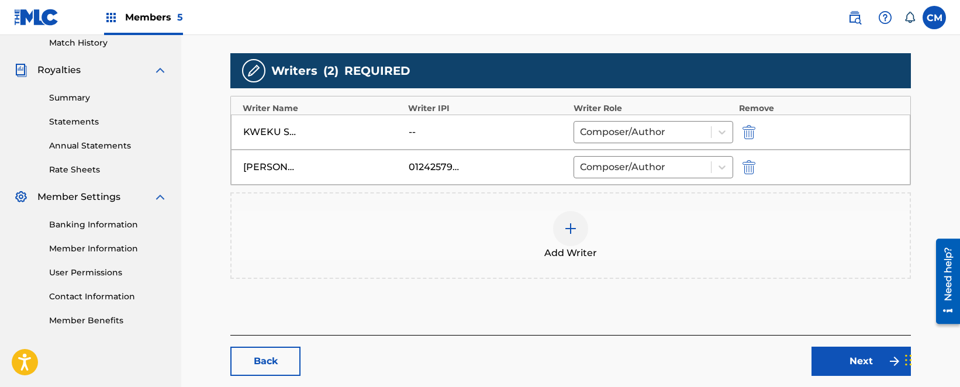
scroll to position [391, 0]
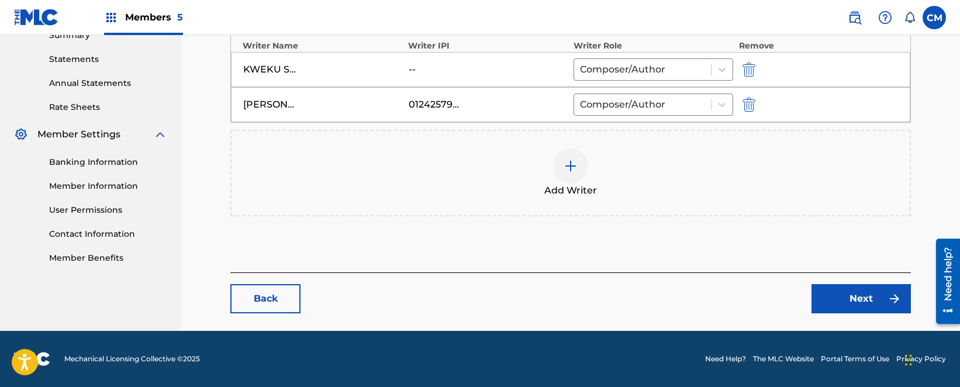
click at [861, 300] on link "Next" at bounding box center [860, 298] width 99 height 29
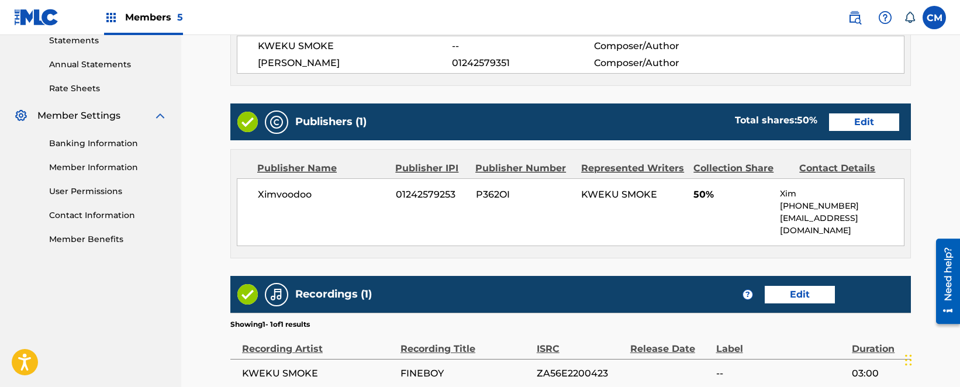
scroll to position [468, 0]
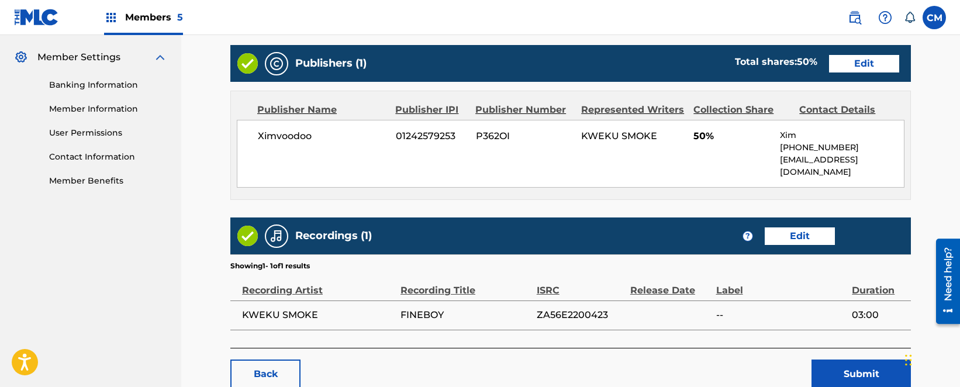
click at [858, 74] on div "Publishers (1) Total shares: 50 % Edit" at bounding box center [570, 63] width 681 height 37
click at [858, 70] on link "Edit" at bounding box center [864, 64] width 70 height 18
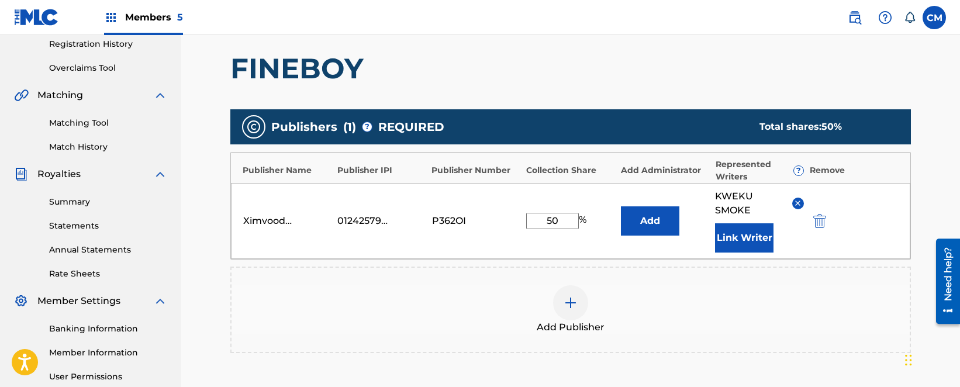
scroll to position [234, 0]
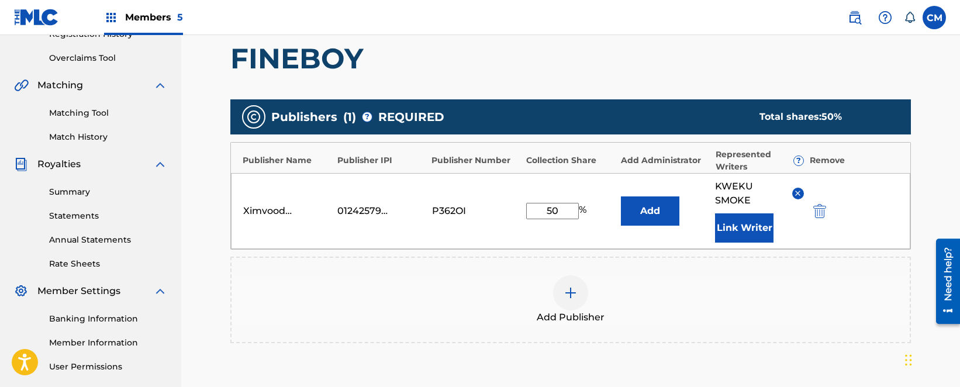
click at [739, 227] on button "Link Writer" at bounding box center [744, 227] width 58 height 29
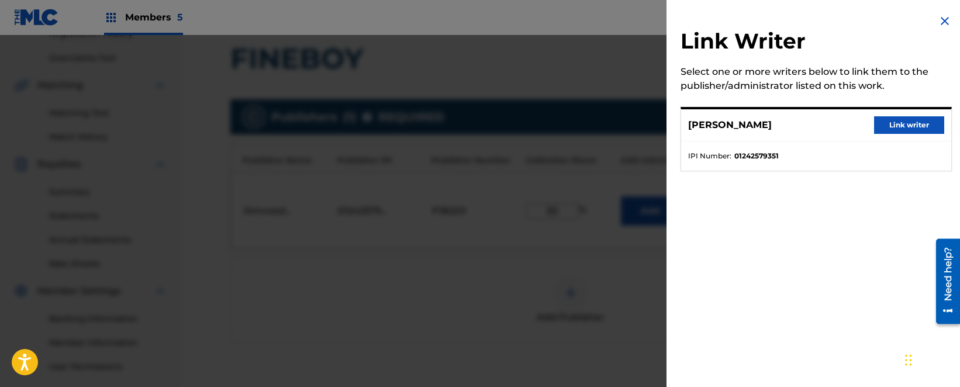
click at [898, 124] on button "Link writer" at bounding box center [909, 125] width 70 height 18
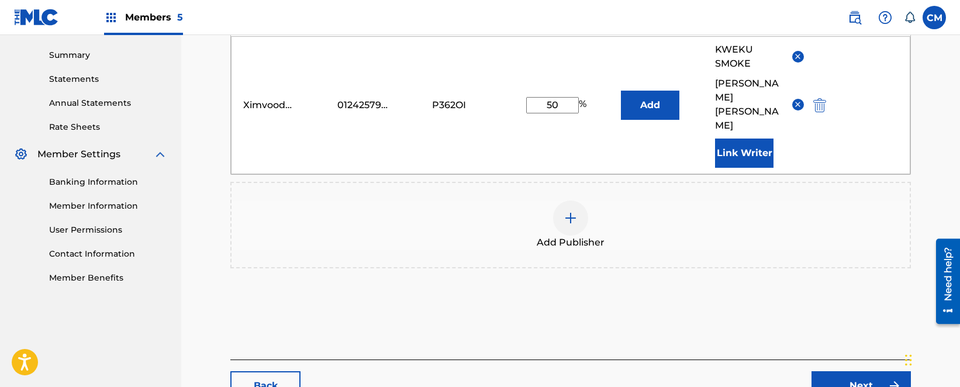
scroll to position [351, 0]
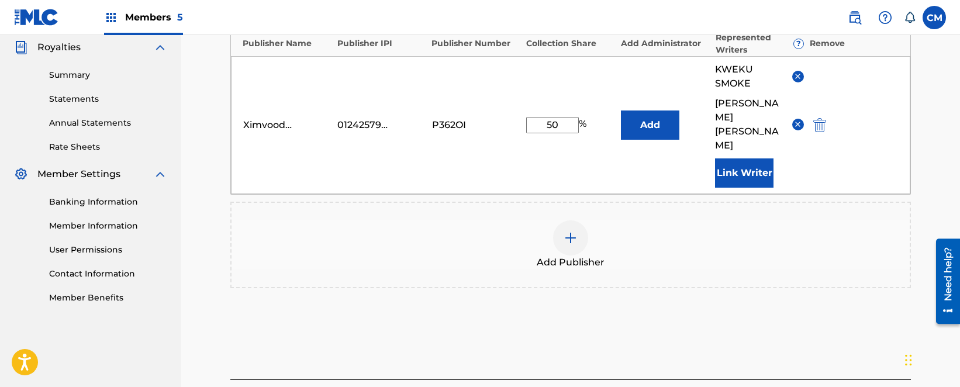
click at [796, 77] on img at bounding box center [797, 76] width 9 height 9
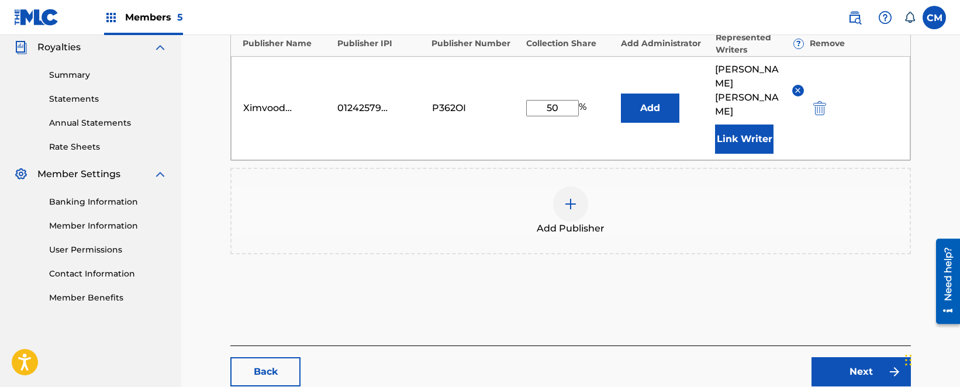
click at [847, 357] on link "Next" at bounding box center [860, 371] width 99 height 29
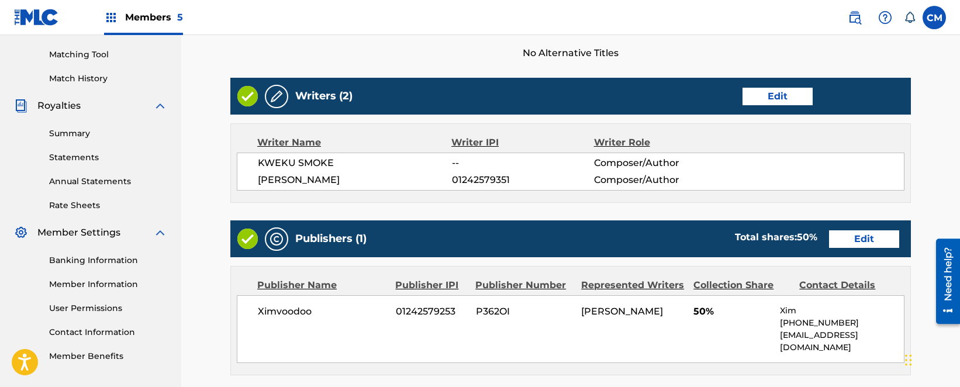
scroll to position [468, 0]
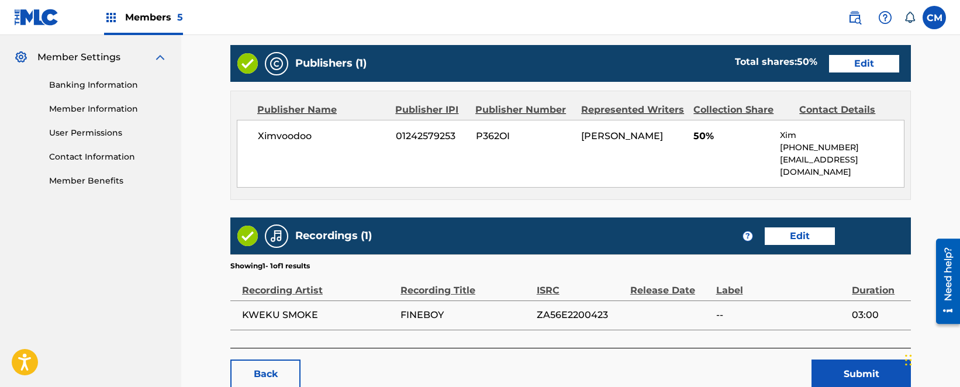
click at [835, 360] on button "Submit" at bounding box center [860, 374] width 99 height 29
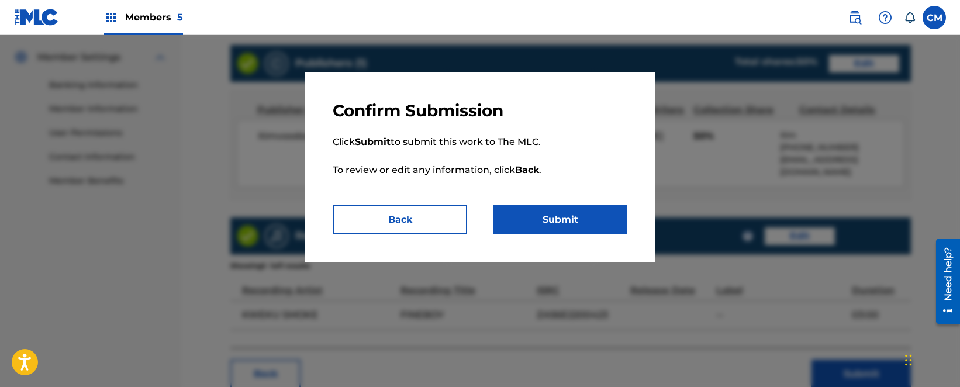
click at [554, 222] on button "Submit" at bounding box center [560, 219] width 134 height 29
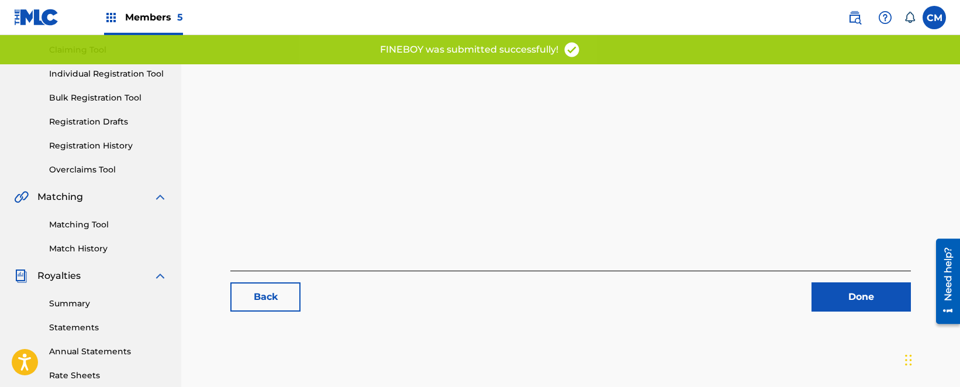
scroll to position [104, 0]
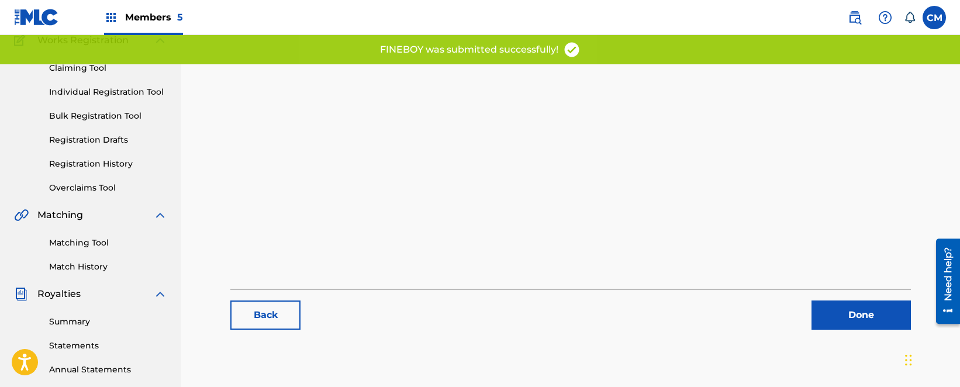
click at [866, 295] on div "Back Done" at bounding box center [570, 309] width 681 height 41
click at [864, 306] on link "Done" at bounding box center [860, 315] width 99 height 29
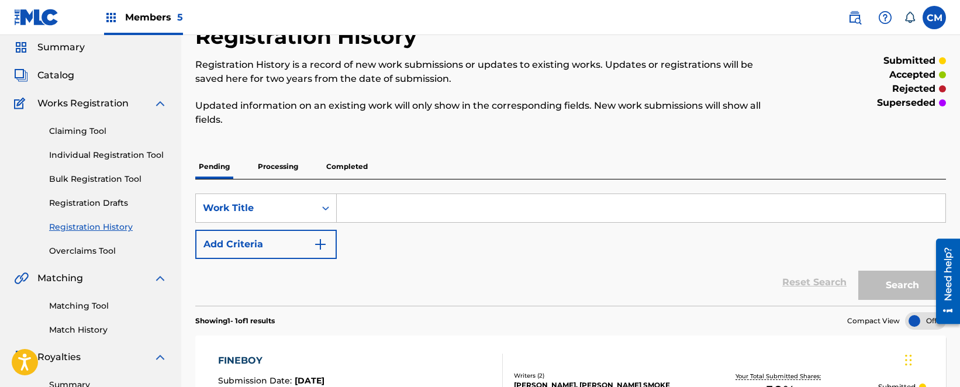
scroll to position [3, 0]
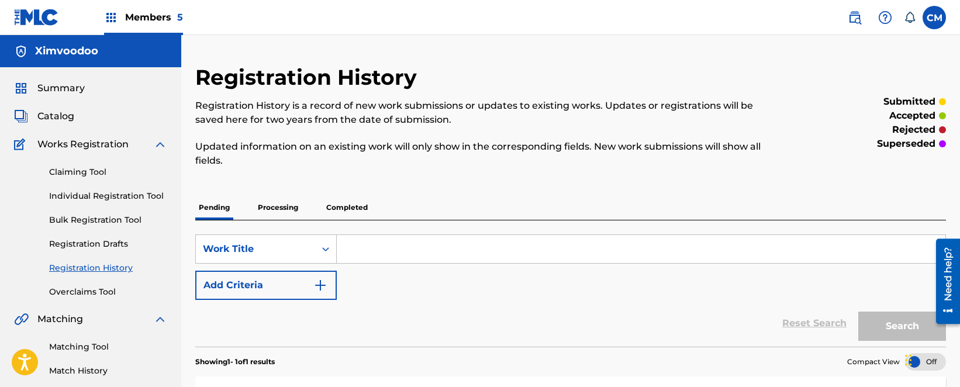
click at [62, 119] on span "Catalog" at bounding box center [55, 116] width 37 height 14
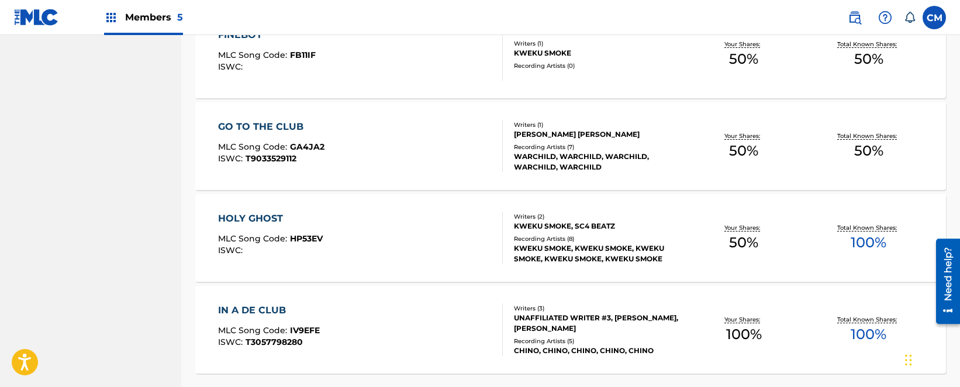
scroll to position [877, 0]
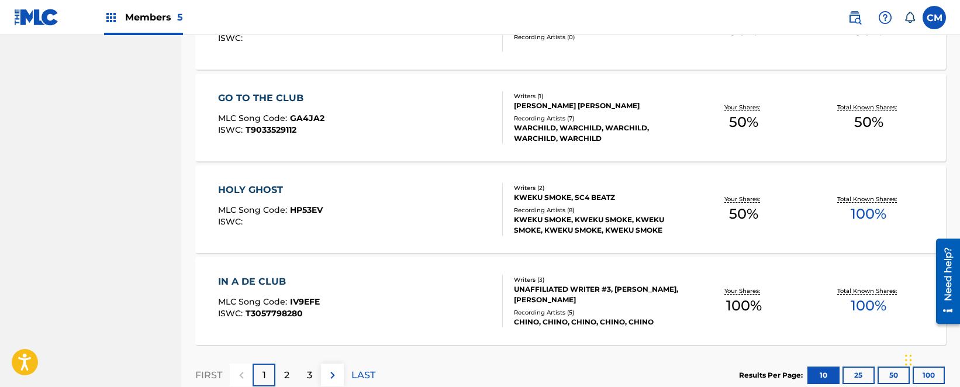
click at [410, 209] on div "HOLY GHOST MLC Song Code : HP53EV ISWC :" at bounding box center [360, 209] width 285 height 53
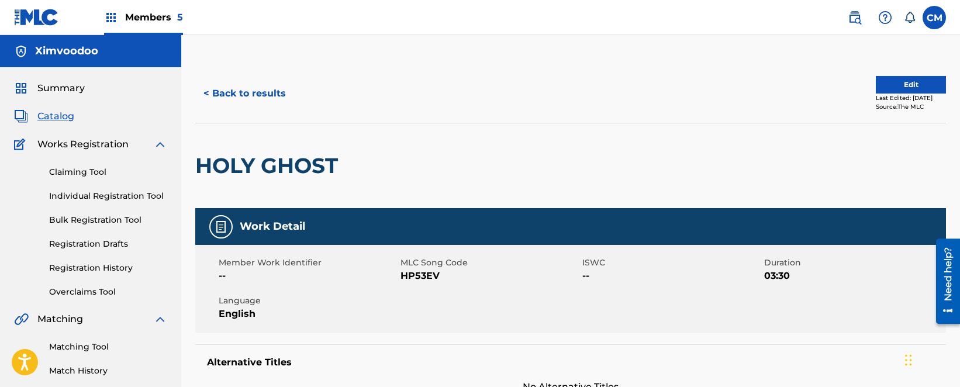
click at [904, 84] on button "Edit" at bounding box center [911, 85] width 70 height 18
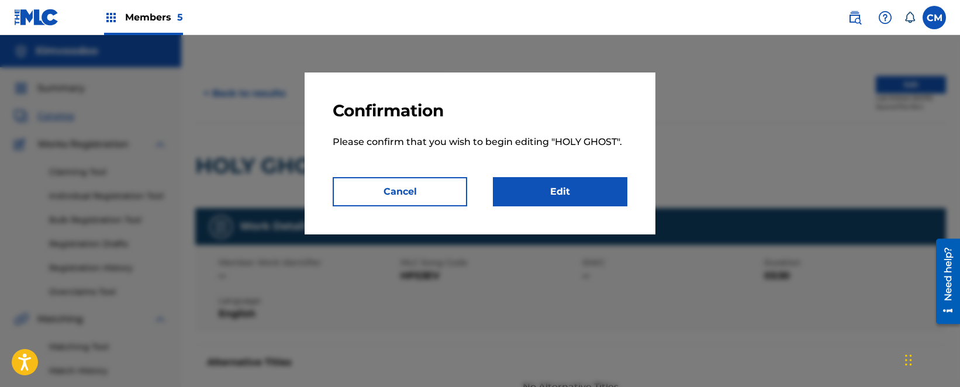
click at [626, 185] on div "Confirmation Please confirm that you wish to begin editing " HOLY GHOST ". Canc…" at bounding box center [480, 153] width 351 height 162
click at [619, 188] on link "Edit" at bounding box center [560, 191] width 134 height 29
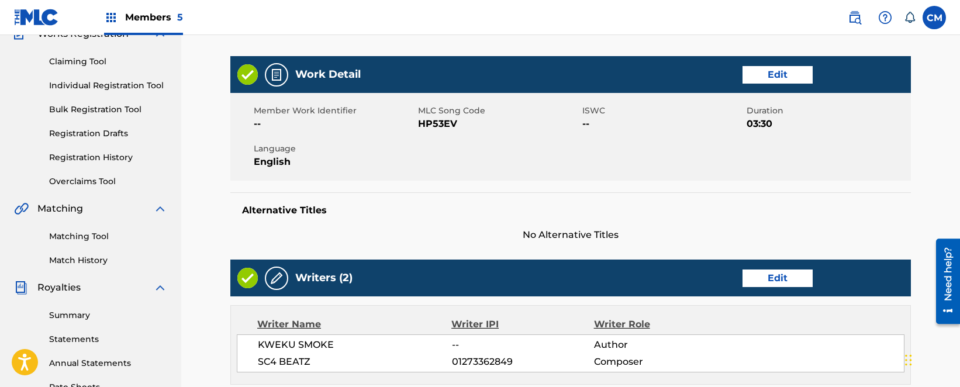
scroll to position [292, 0]
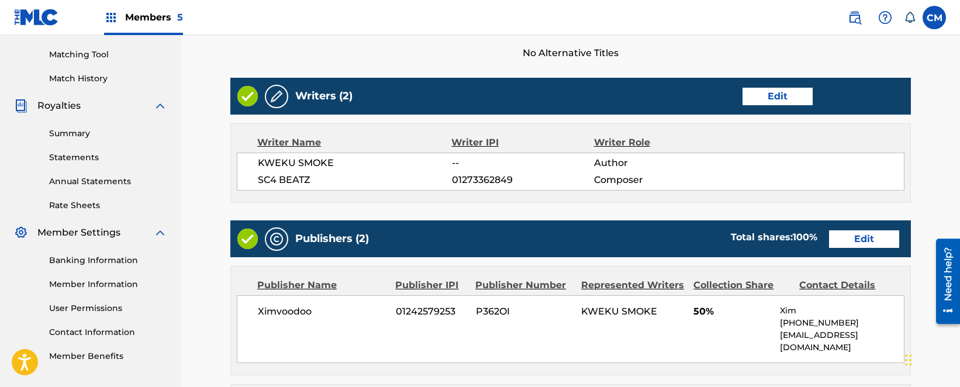
click at [785, 92] on link "Edit" at bounding box center [777, 97] width 70 height 18
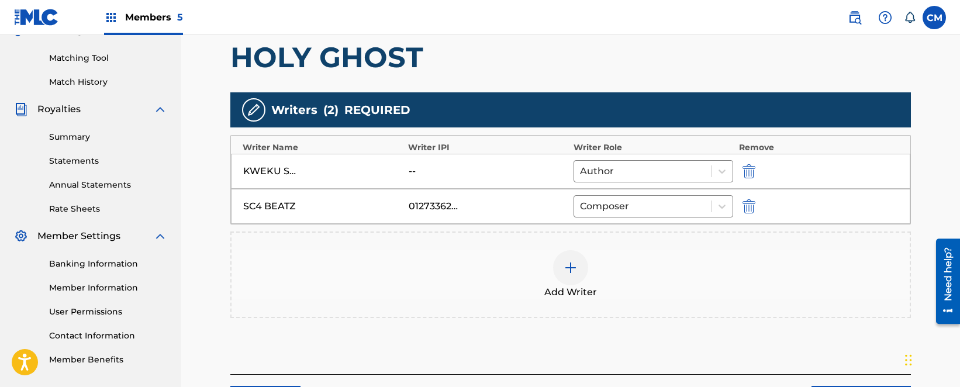
scroll to position [292, 0]
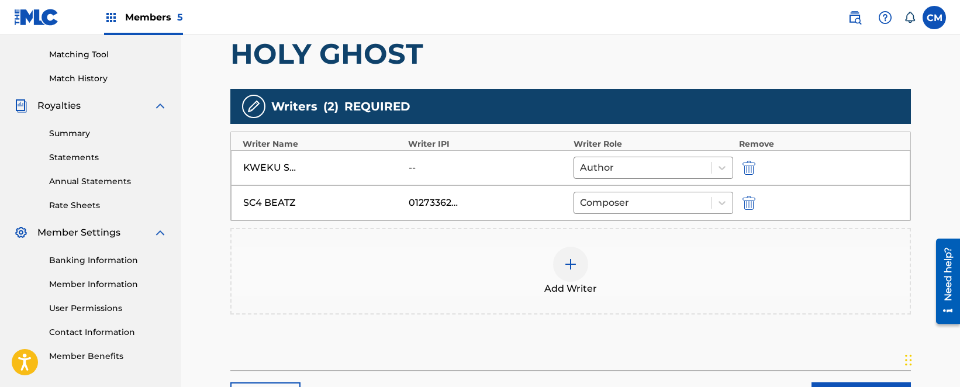
click at [585, 258] on div at bounding box center [570, 264] width 35 height 35
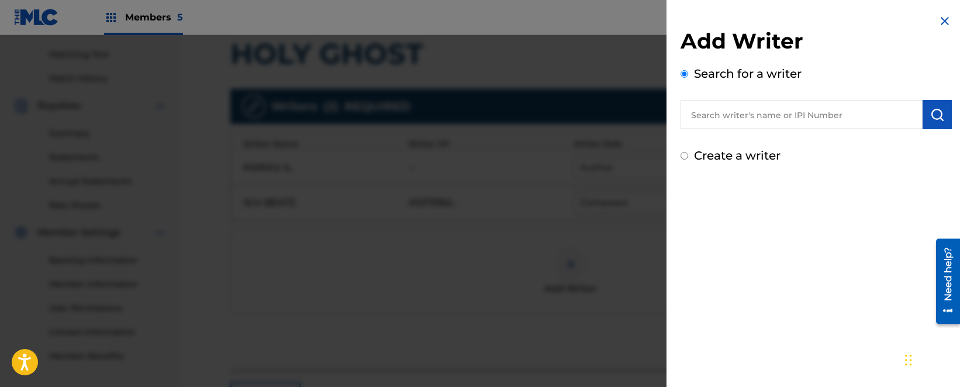
click at [803, 116] on input "text" at bounding box center [802, 114] width 242 height 29
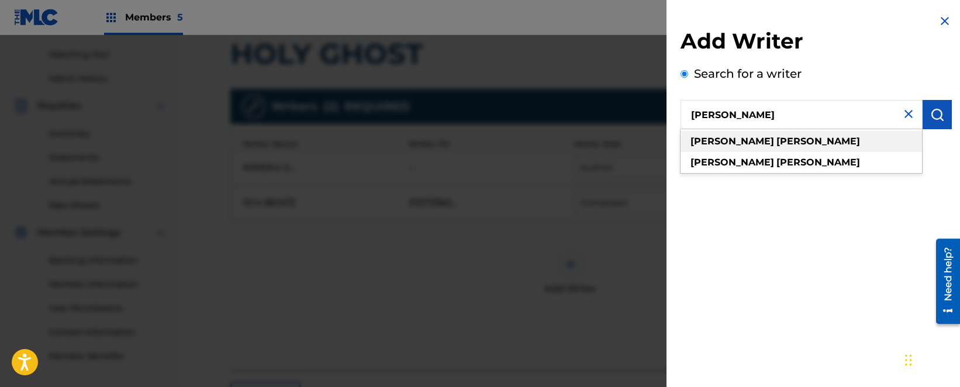
type input "[PERSON_NAME]"
click at [771, 135] on div "cheryl morey" at bounding box center [801, 141] width 241 height 21
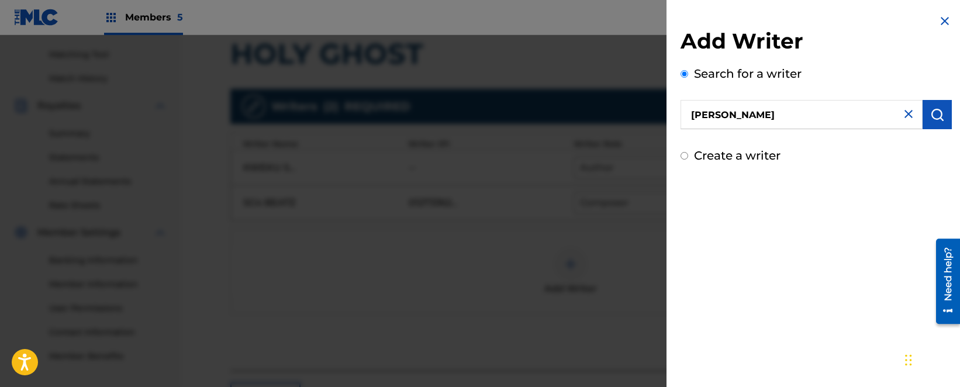
click at [954, 110] on div "Add Writer Search for a writer cheryl morey Create a writer" at bounding box center [815, 89] width 299 height 178
click at [947, 111] on button "submit" at bounding box center [937, 114] width 29 height 29
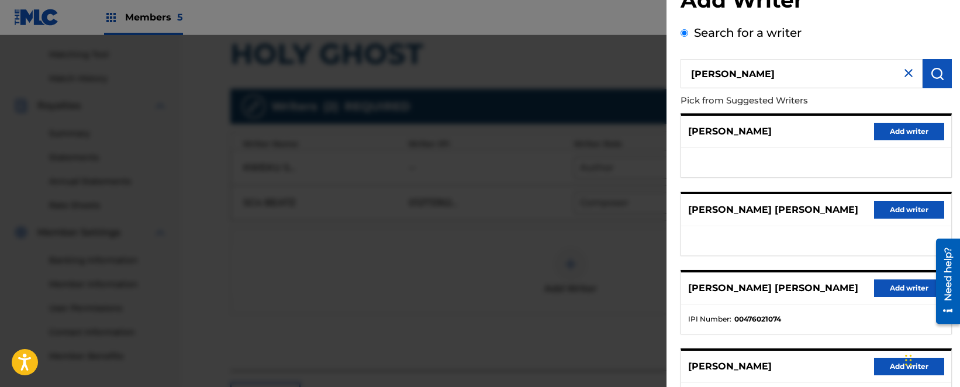
scroll to position [58, 0]
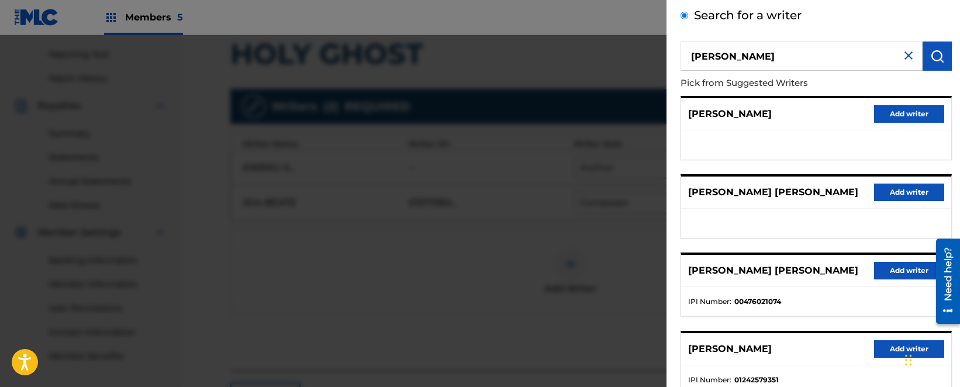
click at [885, 350] on button "Add writer" at bounding box center [909, 349] width 70 height 18
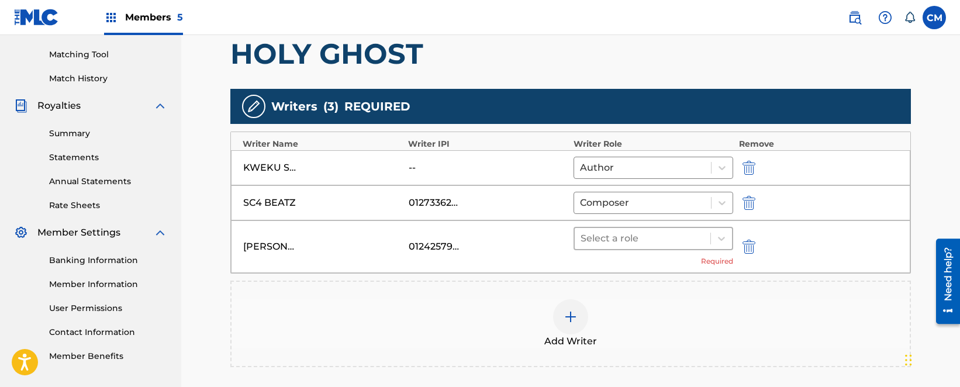
click at [708, 241] on div "Select a role" at bounding box center [643, 238] width 136 height 21
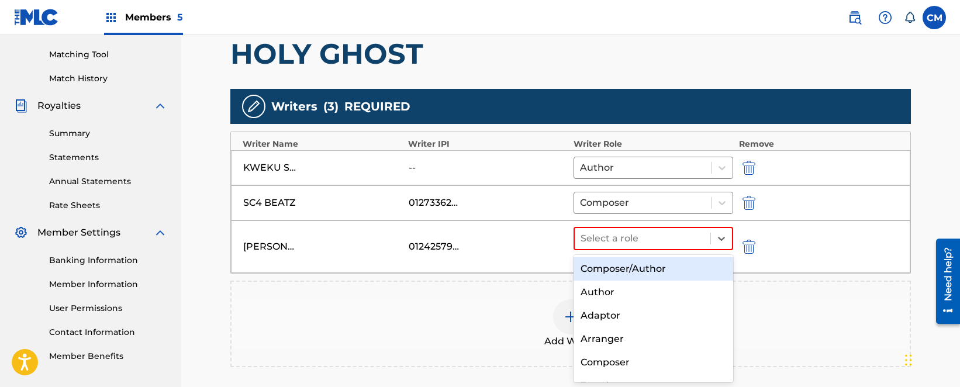
click at [664, 266] on div "Composer/Author" at bounding box center [654, 268] width 160 height 23
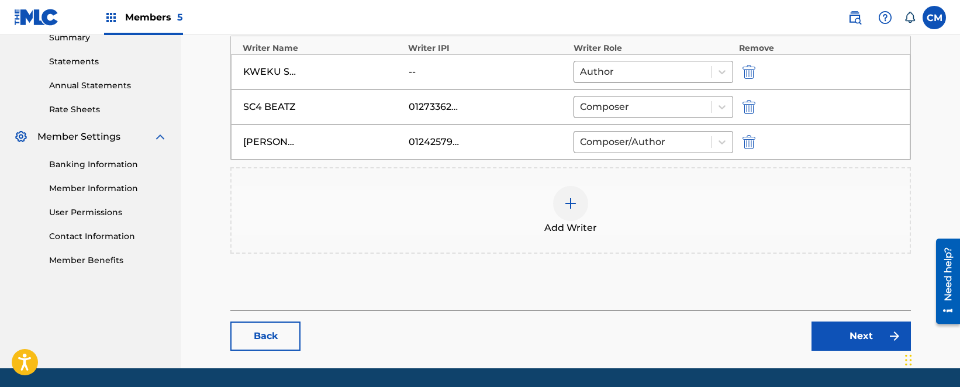
scroll to position [409, 0]
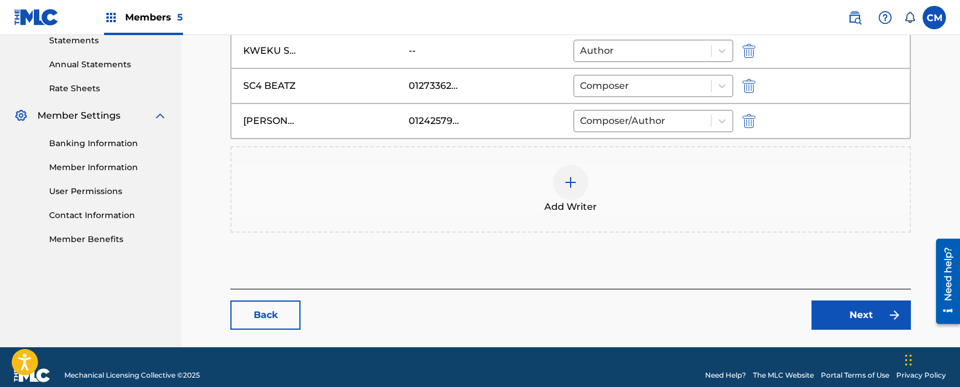
click at [838, 317] on link "Next" at bounding box center [860, 315] width 99 height 29
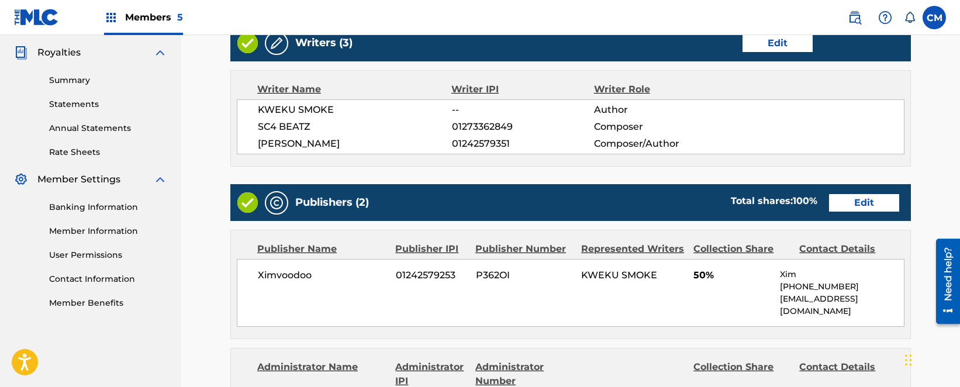
scroll to position [351, 0]
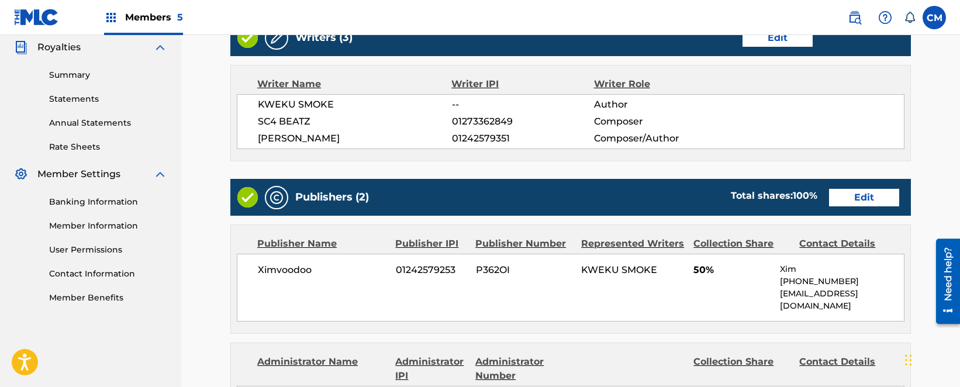
click at [860, 209] on div "Publishers (2) Total shares: 100 % Edit" at bounding box center [570, 197] width 681 height 37
click at [865, 201] on link "Edit" at bounding box center [864, 198] width 70 height 18
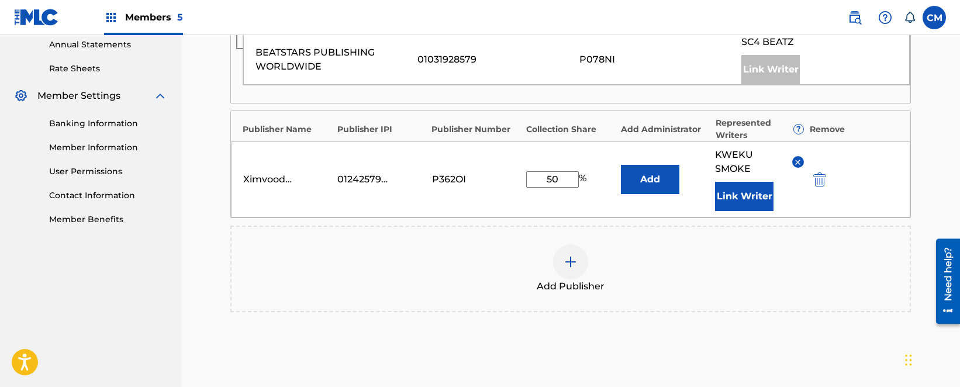
scroll to position [351, 0]
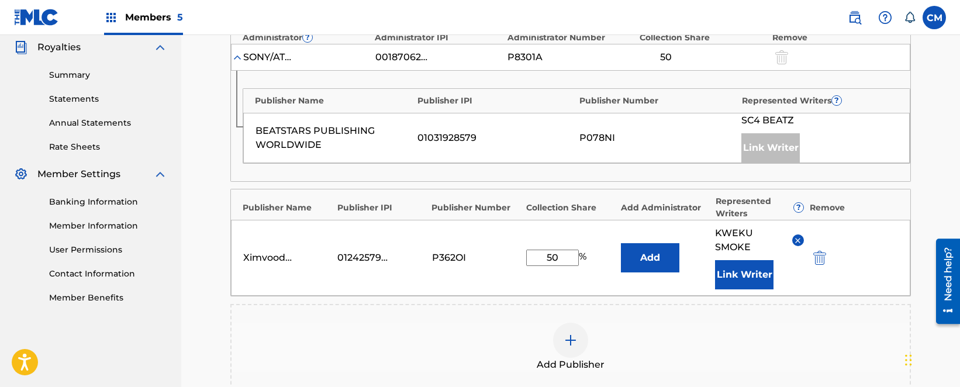
click at [753, 269] on button "Link Writer" at bounding box center [744, 274] width 58 height 29
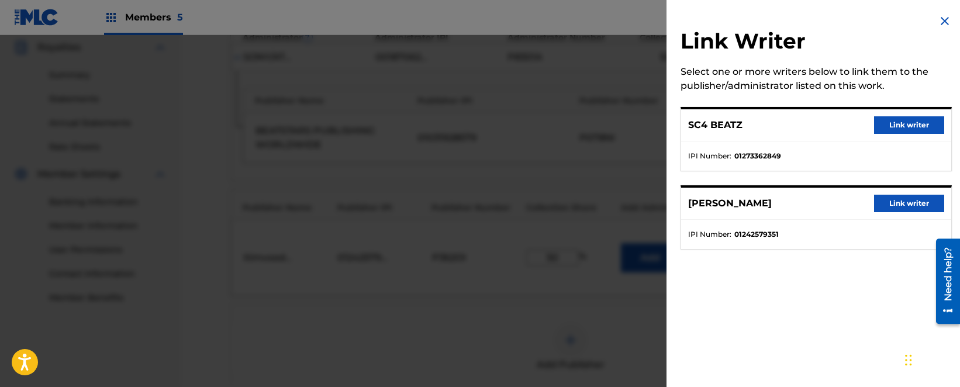
click at [896, 205] on button "Link writer" at bounding box center [909, 204] width 70 height 18
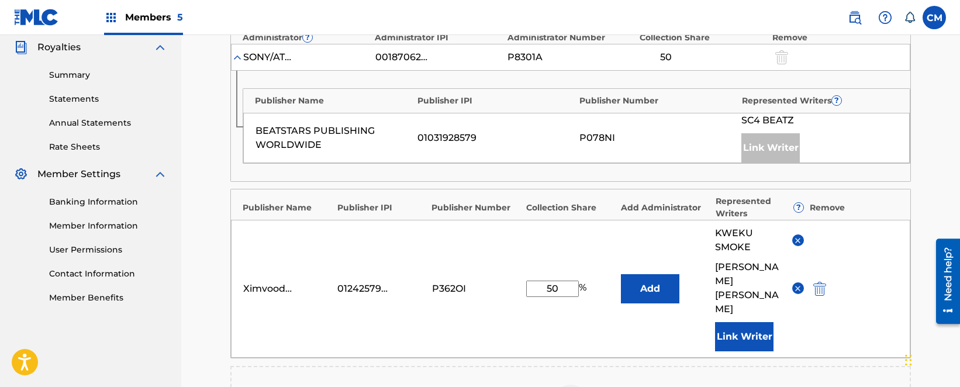
click at [799, 238] on img at bounding box center [797, 240] width 9 height 9
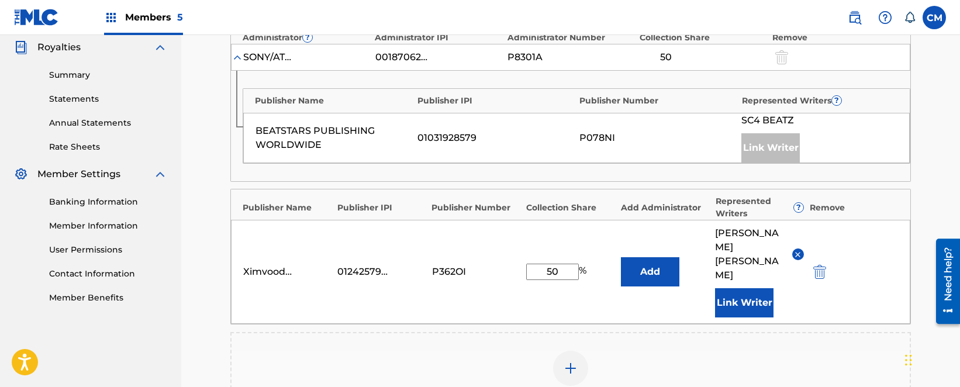
click at [568, 264] on input "50" at bounding box center [552, 272] width 53 height 16
type input "33"
click at [652, 351] on div "Add Publisher" at bounding box center [571, 375] width 678 height 49
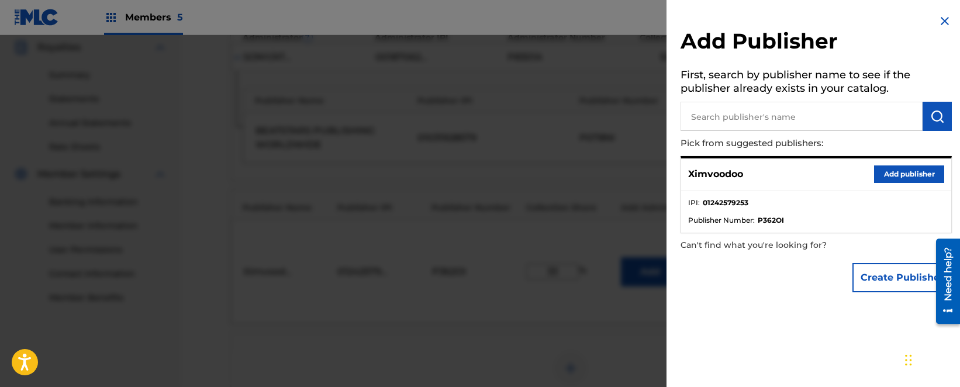
click at [536, 251] on div at bounding box center [480, 228] width 960 height 387
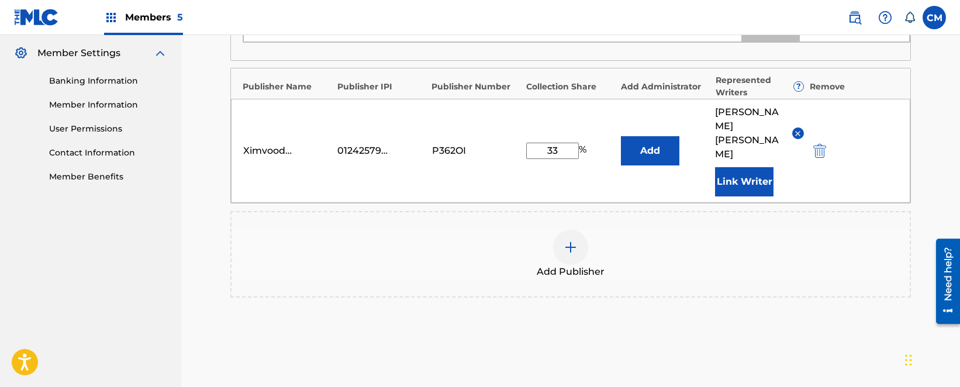
scroll to position [560, 0]
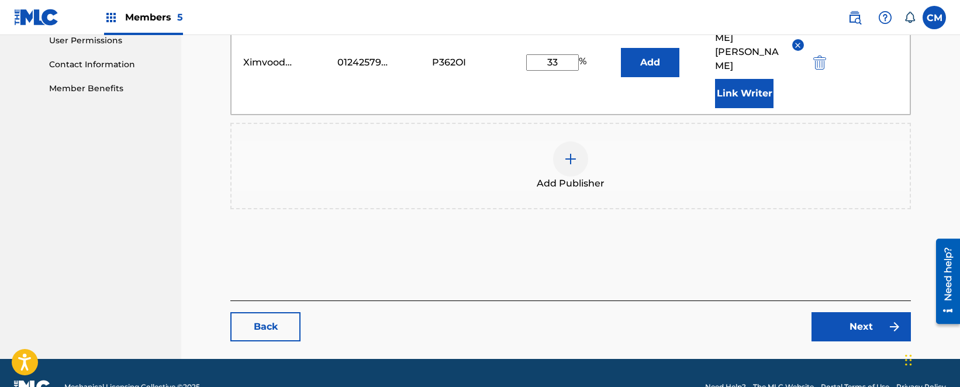
click at [293, 312] on link "Back" at bounding box center [265, 326] width 70 height 29
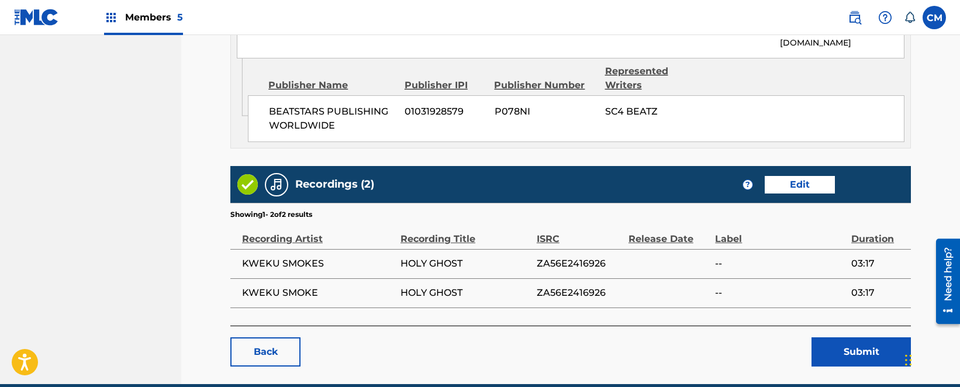
scroll to position [822, 0]
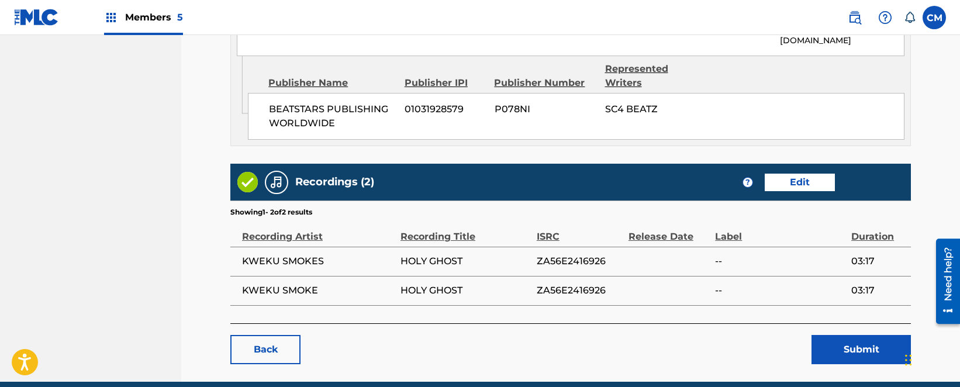
click at [265, 335] on link "Back" at bounding box center [265, 349] width 70 height 29
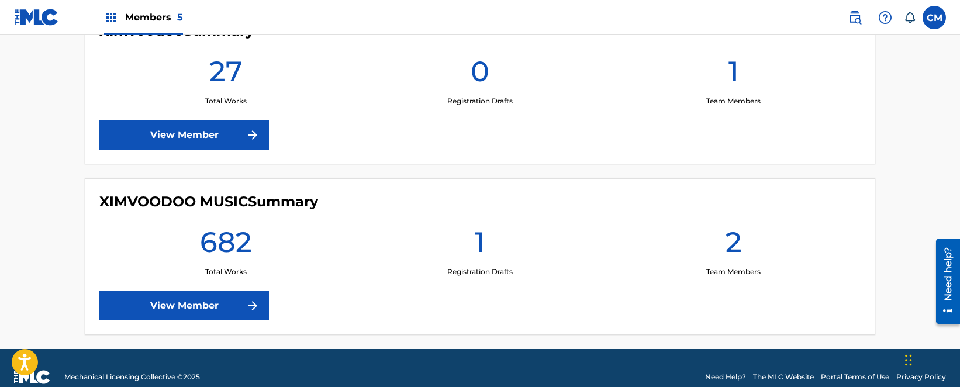
scroll to position [877, 0]
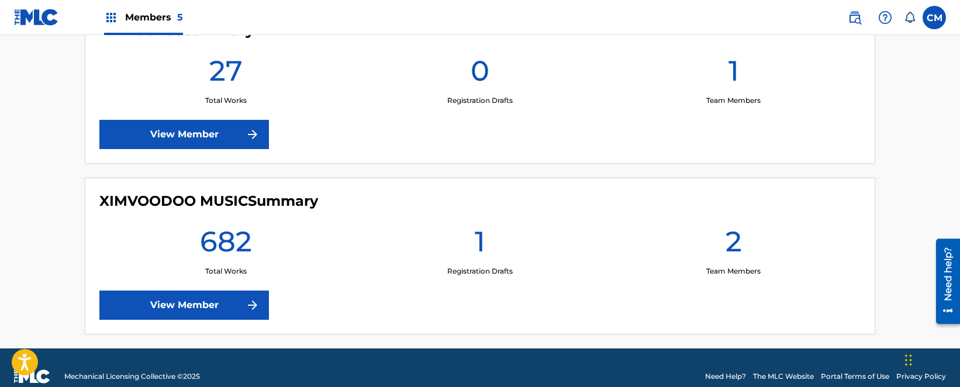
click at [226, 311] on link "View Member" at bounding box center [184, 305] width 170 height 29
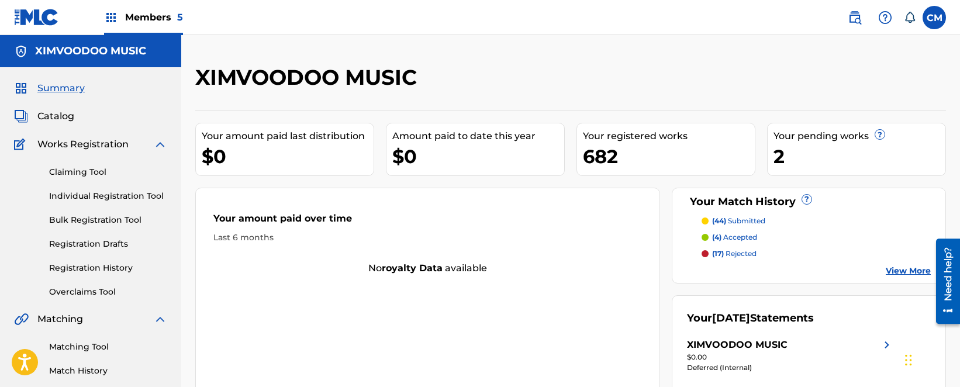
click at [156, 17] on span "Members 5" at bounding box center [154, 17] width 58 height 13
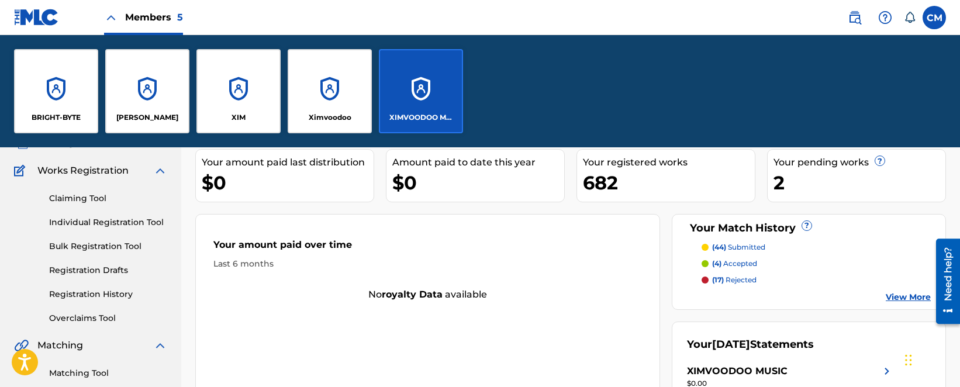
scroll to position [234, 0]
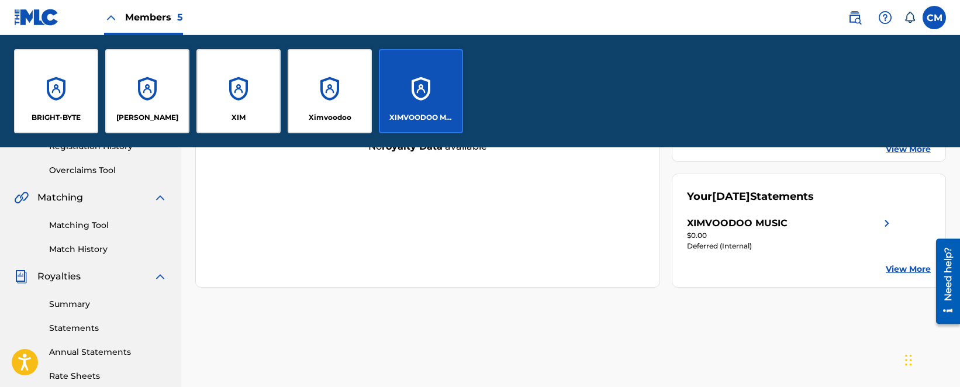
click at [271, 309] on div "XIMVOODOO MUSIC Your amount paid last distribution $0 Amount paid to date this …" at bounding box center [570, 245] width 779 height 605
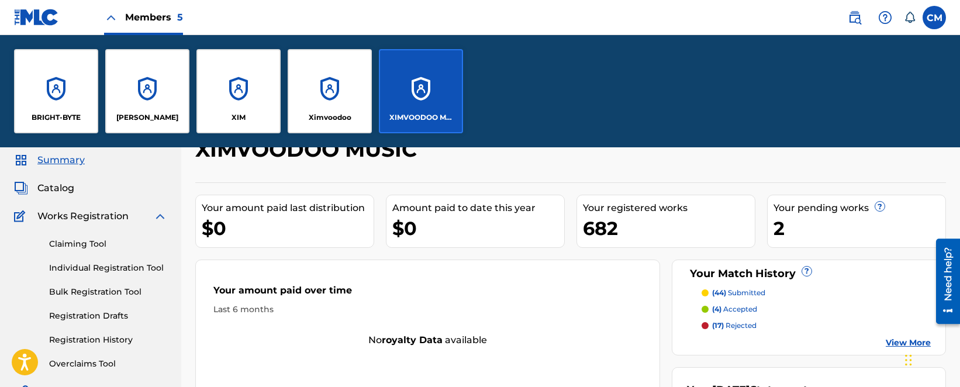
scroll to position [0, 0]
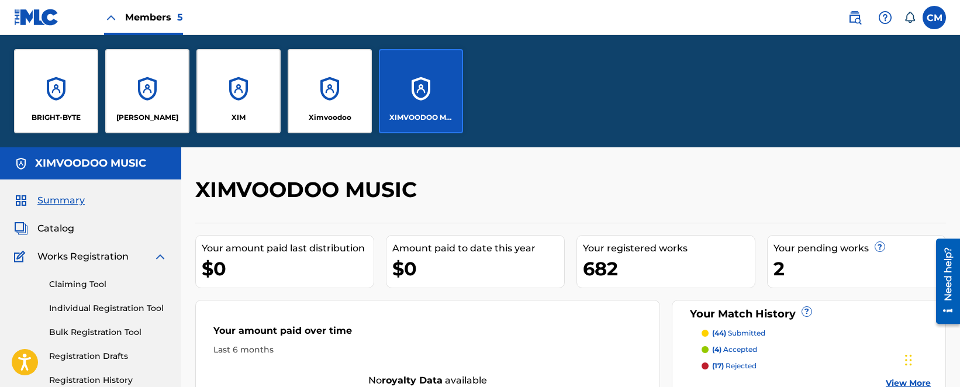
click at [61, 230] on span "Catalog" at bounding box center [55, 229] width 37 height 14
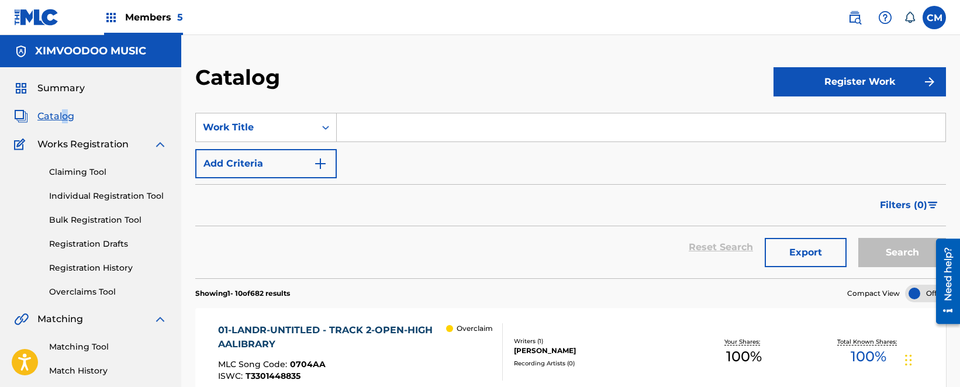
click at [60, 116] on span "Catalog" at bounding box center [55, 116] width 37 height 14
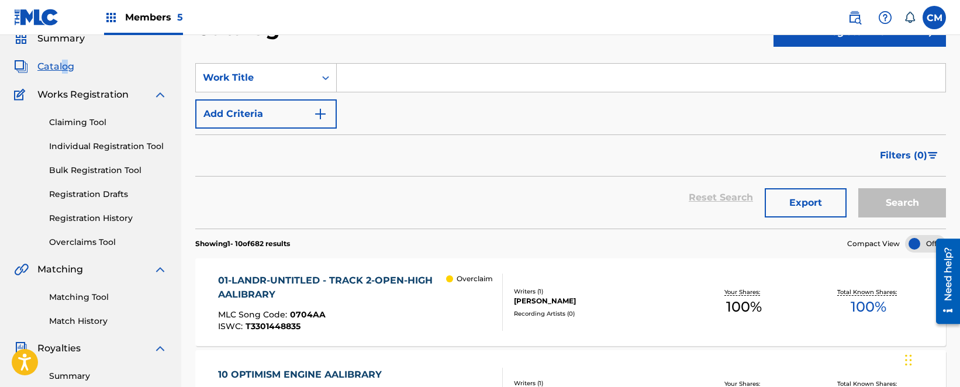
scroll to position [175, 0]
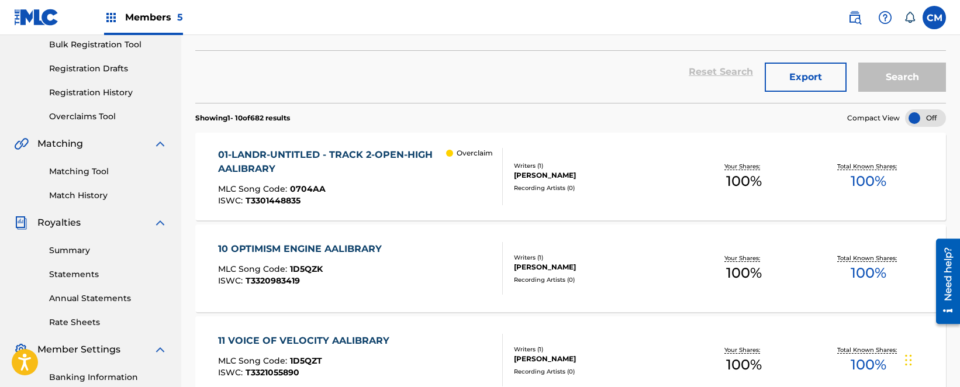
click at [51, 251] on link "Summary" at bounding box center [108, 250] width 118 height 12
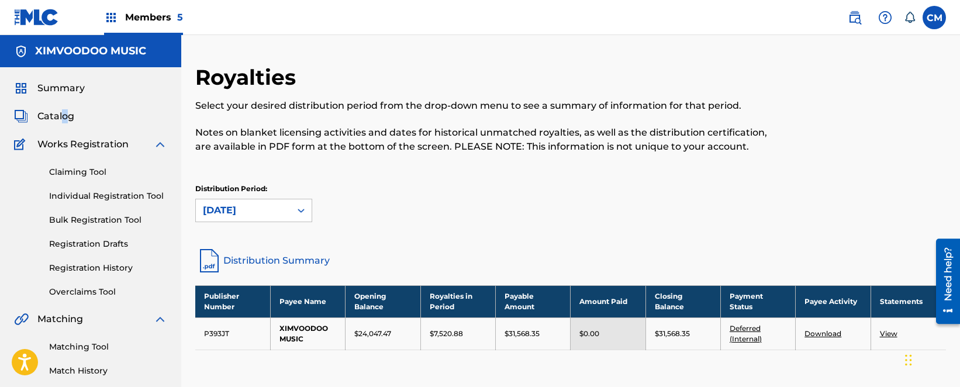
click at [252, 251] on link "Distribution Summary" at bounding box center [570, 261] width 751 height 28
click at [154, 17] on span "Members 5" at bounding box center [154, 17] width 58 height 13
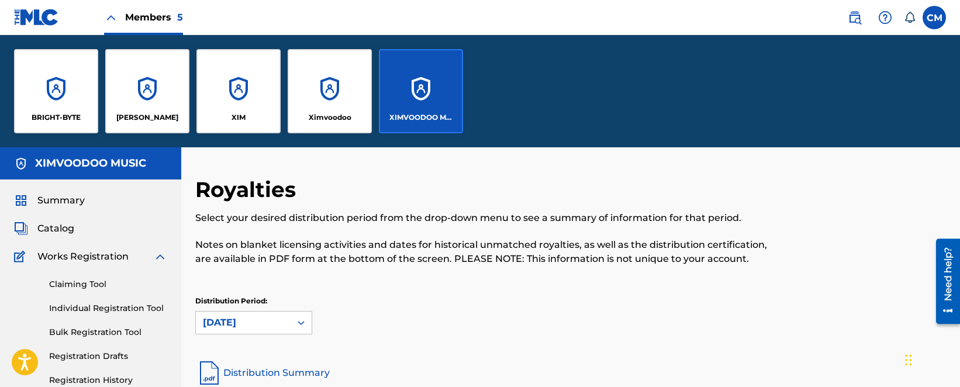
click at [150, 100] on div "[PERSON_NAME]" at bounding box center [147, 91] width 84 height 84
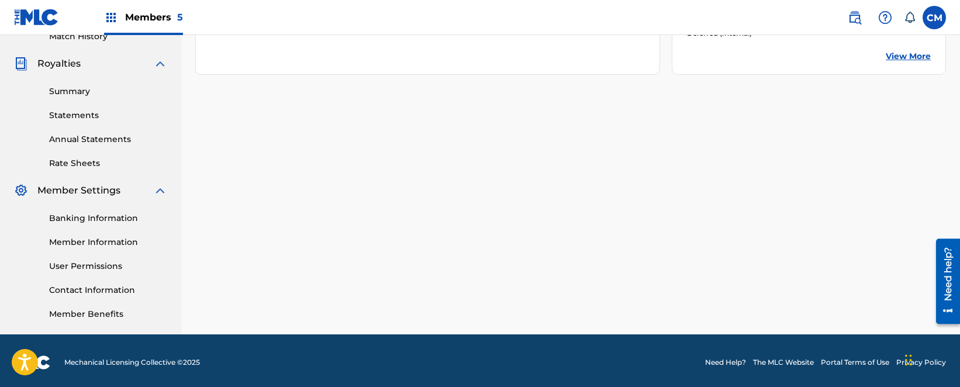
scroll to position [338, 0]
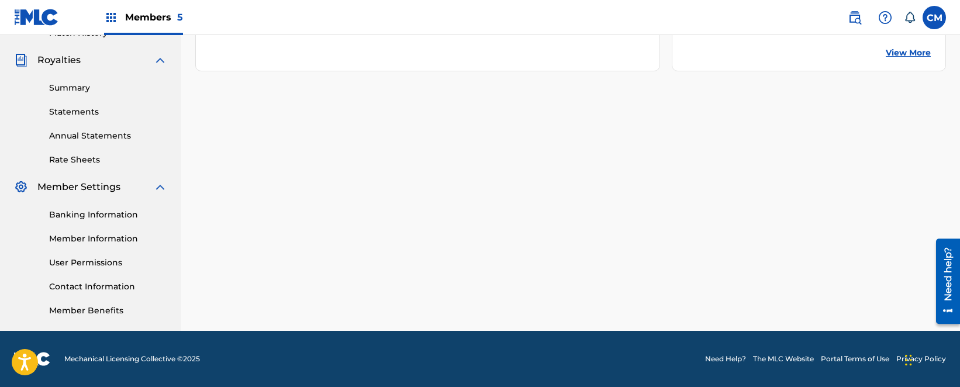
click at [98, 308] on link "Member Benefits" at bounding box center [108, 311] width 118 height 12
click at [109, 237] on link "Member Information" at bounding box center [108, 239] width 118 height 12
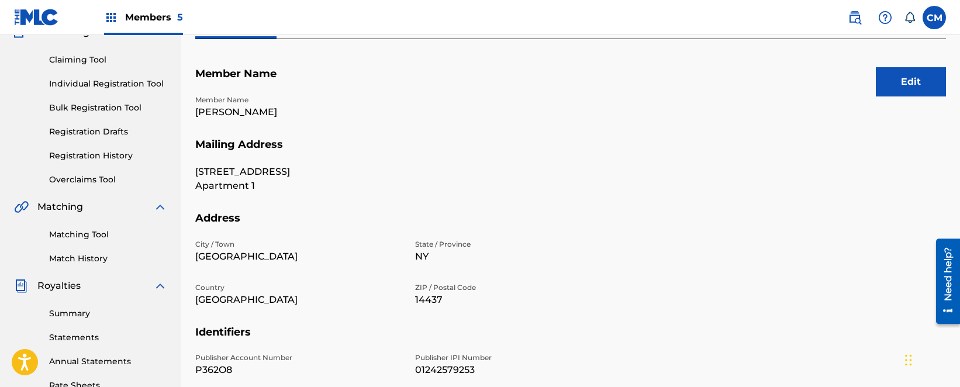
scroll to position [117, 0]
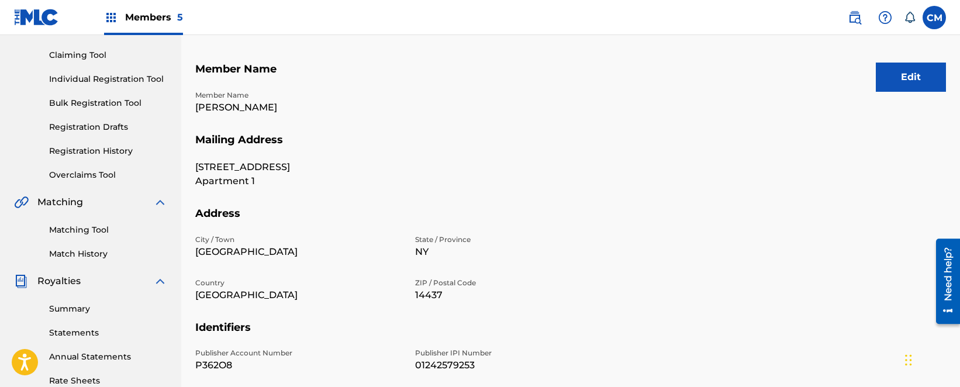
click at [155, 25] on div "Members 5" at bounding box center [143, 17] width 79 height 34
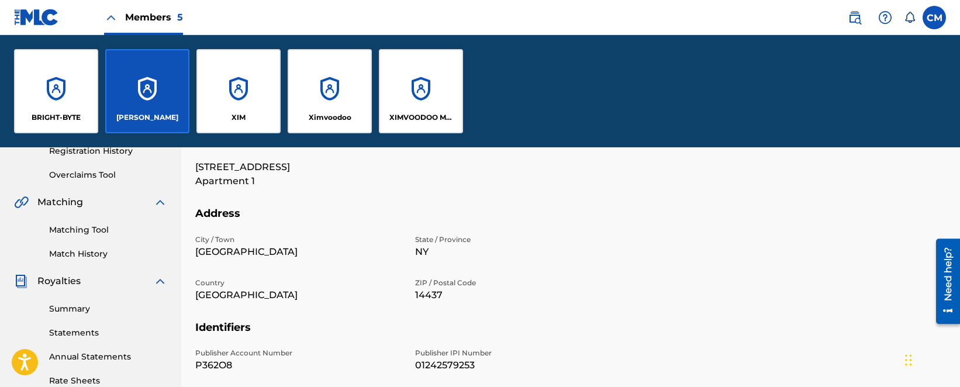
click at [420, 90] on div "XIMVOODOO MUSIC" at bounding box center [421, 91] width 84 height 84
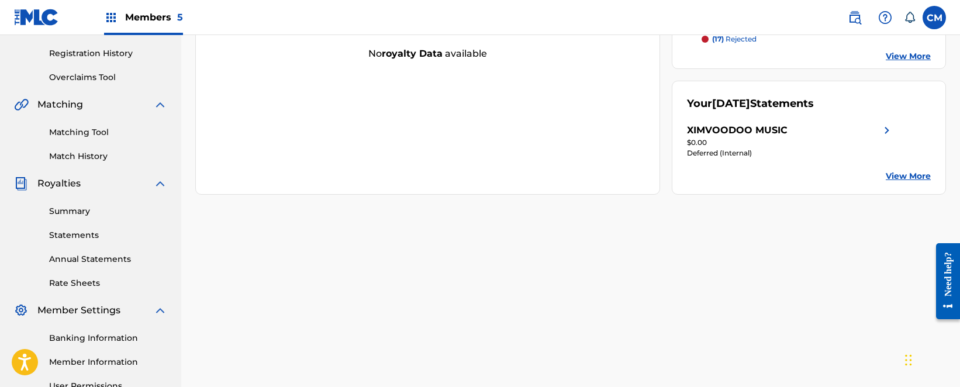
scroll to position [338, 0]
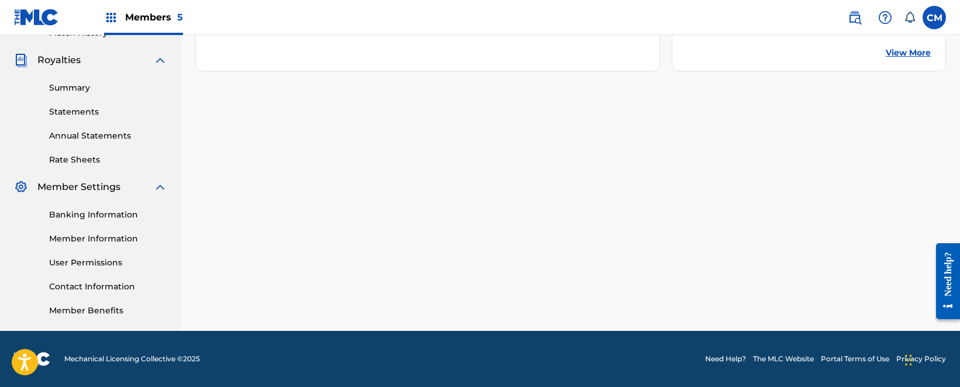
click at [96, 234] on link "Member Information" at bounding box center [108, 239] width 118 height 12
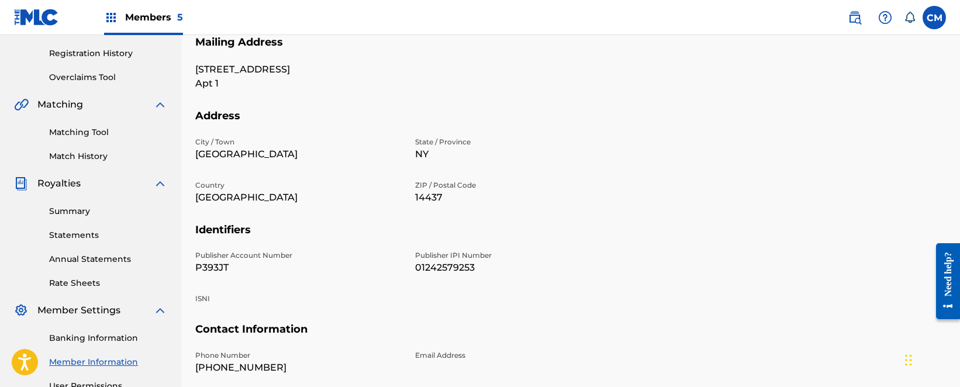
scroll to position [234, 0]
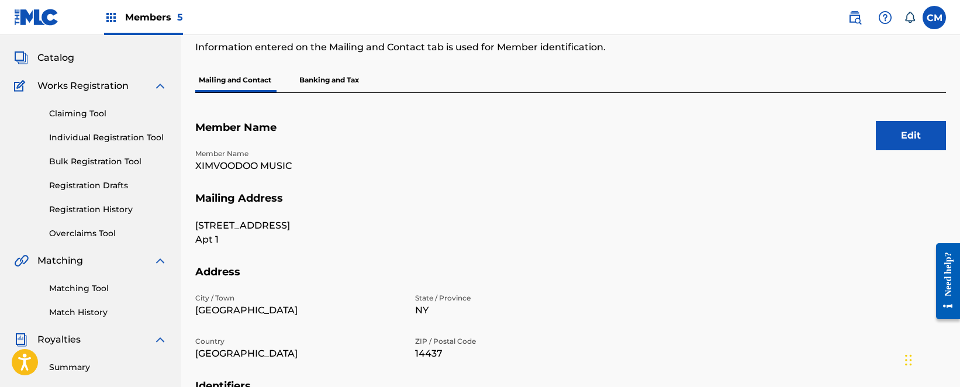
click at [152, 14] on span "Members 5" at bounding box center [154, 17] width 58 height 13
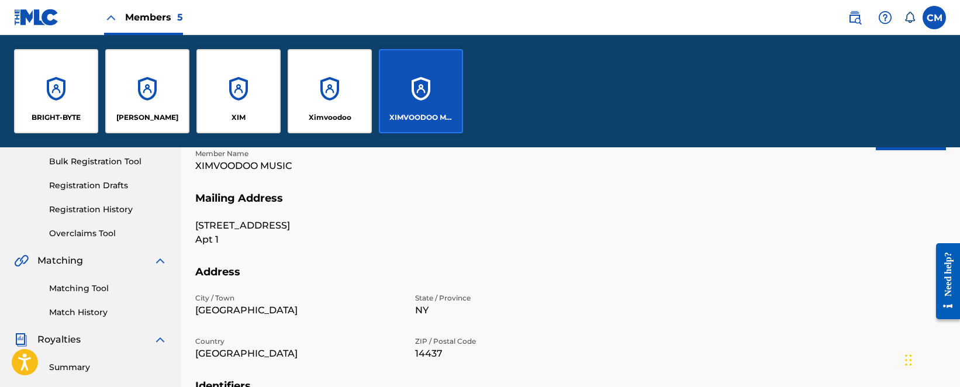
click at [143, 96] on div "[PERSON_NAME]" at bounding box center [147, 91] width 84 height 84
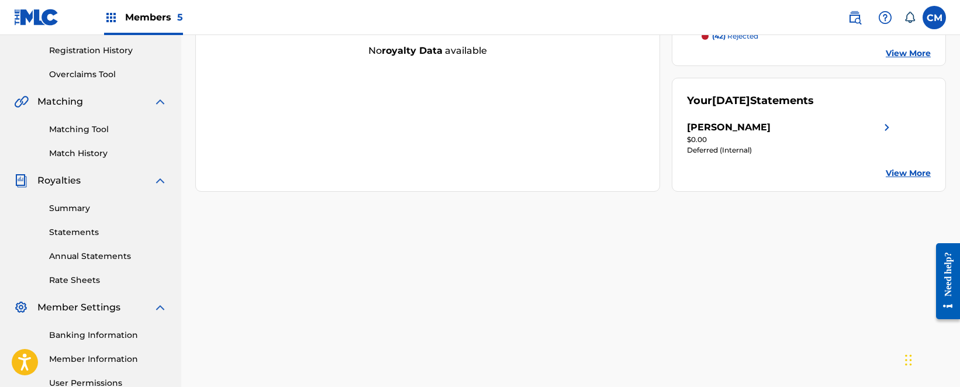
scroll to position [292, 0]
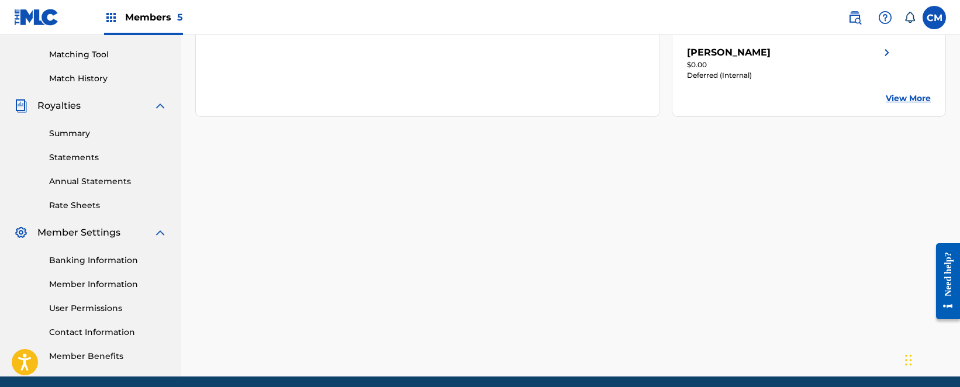
click at [89, 288] on link "Member Information" at bounding box center [108, 284] width 118 height 12
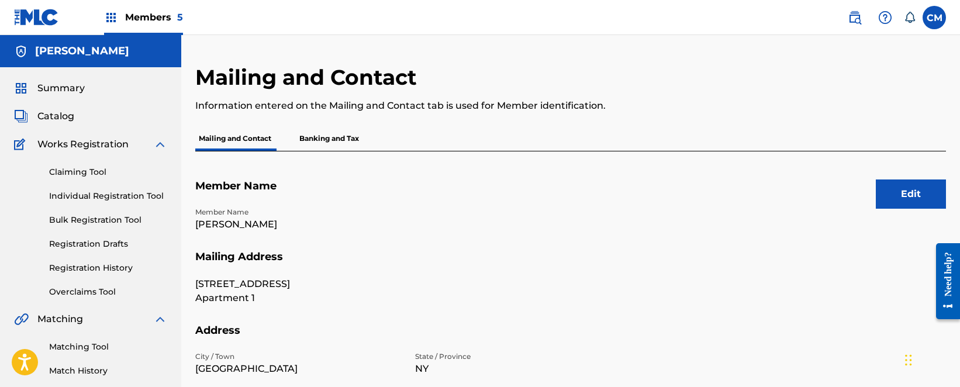
click at [77, 91] on span "Summary" at bounding box center [60, 88] width 47 height 14
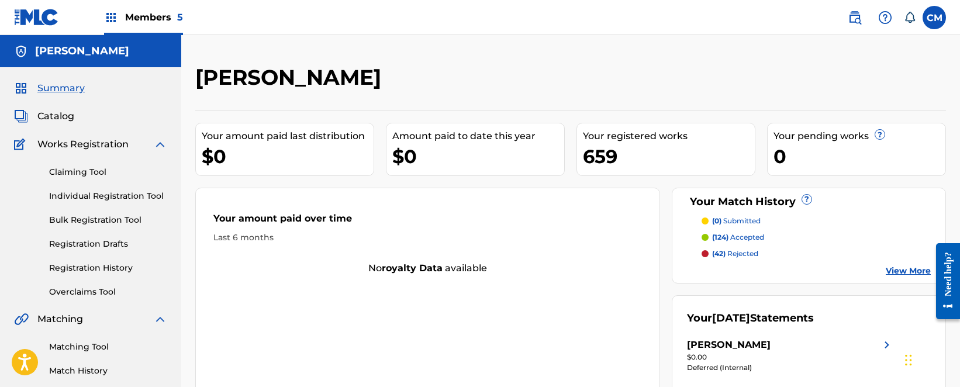
click at [95, 292] on link "Overclaims Tool" at bounding box center [108, 292] width 118 height 12
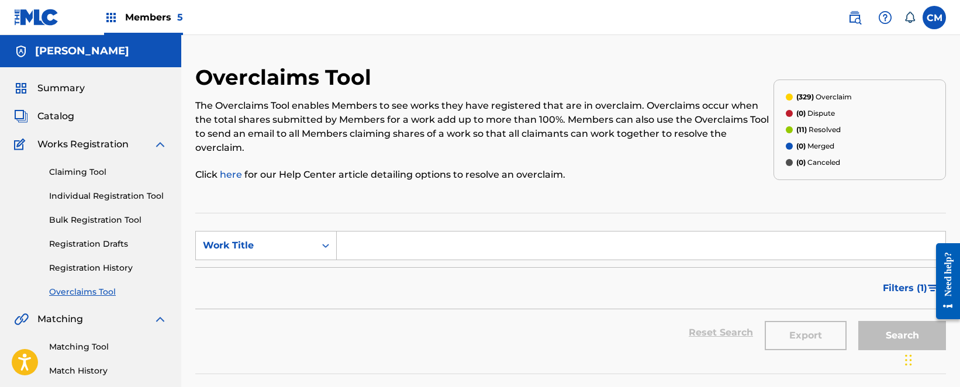
click at [168, 18] on span "Members 5" at bounding box center [154, 17] width 58 height 13
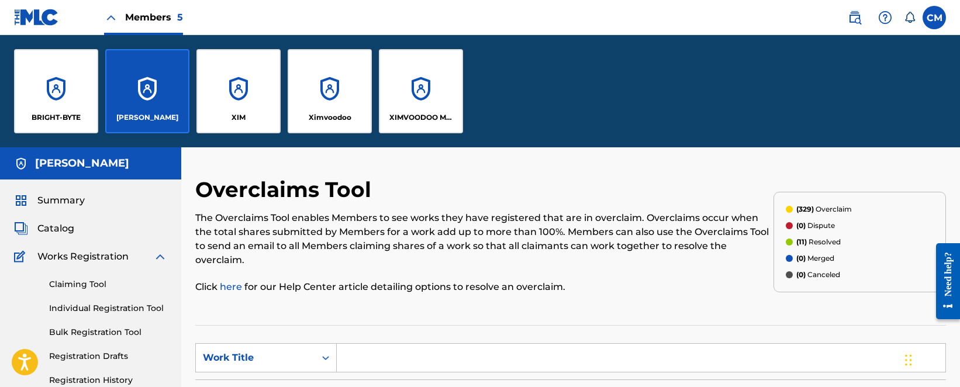
click at [415, 111] on div "XIMVOODOO MUSIC" at bounding box center [421, 91] width 84 height 84
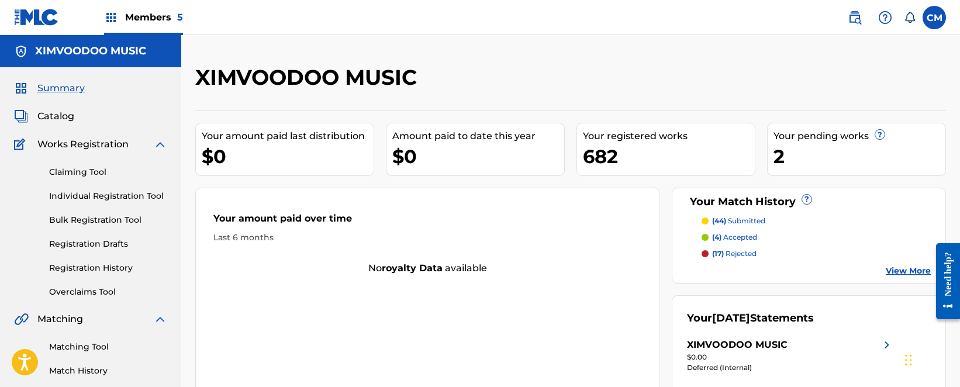
click at [68, 115] on span "Catalog" at bounding box center [55, 116] width 37 height 14
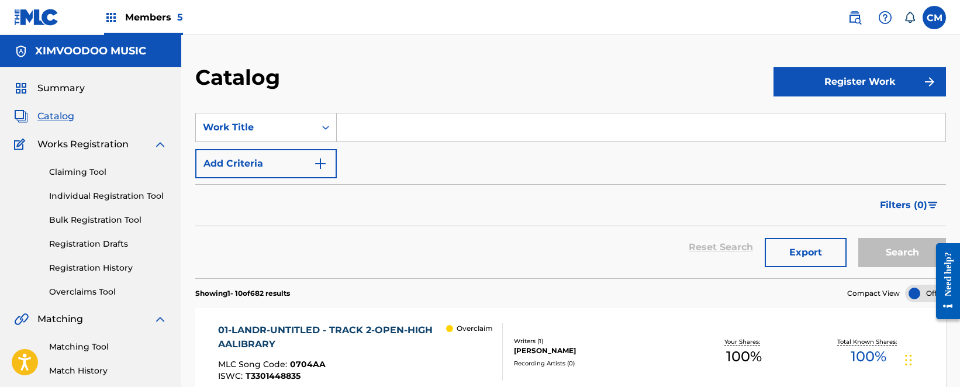
click at [113, 290] on link "Overclaims Tool" at bounding box center [108, 292] width 118 height 12
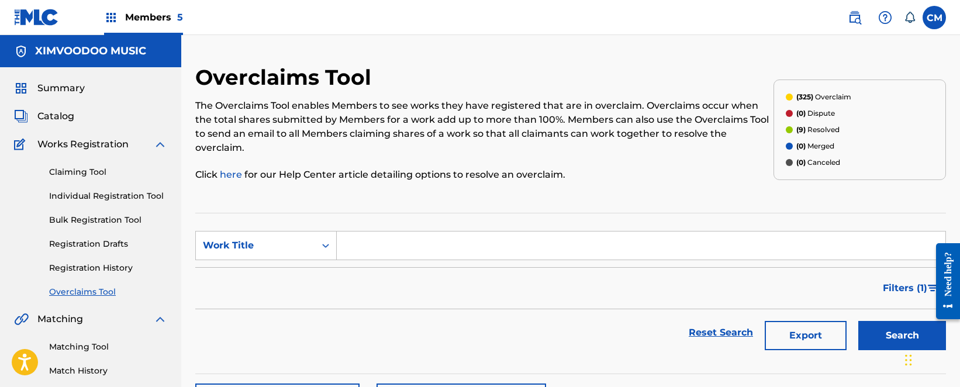
click at [164, 22] on span "Members 5" at bounding box center [154, 17] width 58 height 13
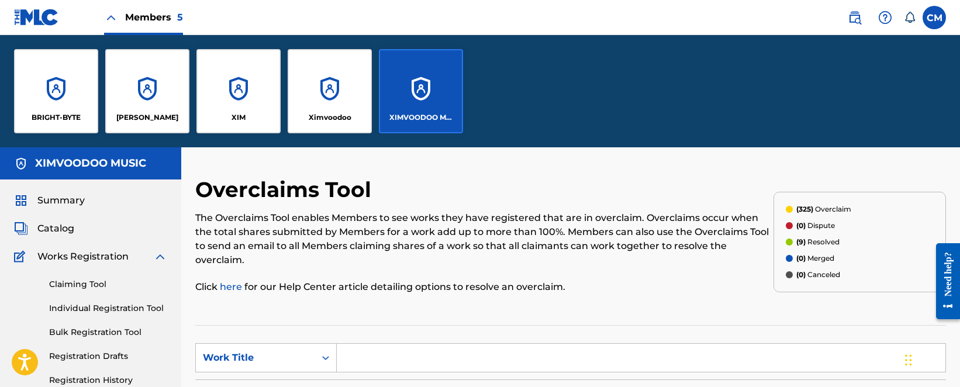
click at [182, 97] on div "[PERSON_NAME]" at bounding box center [147, 91] width 84 height 84
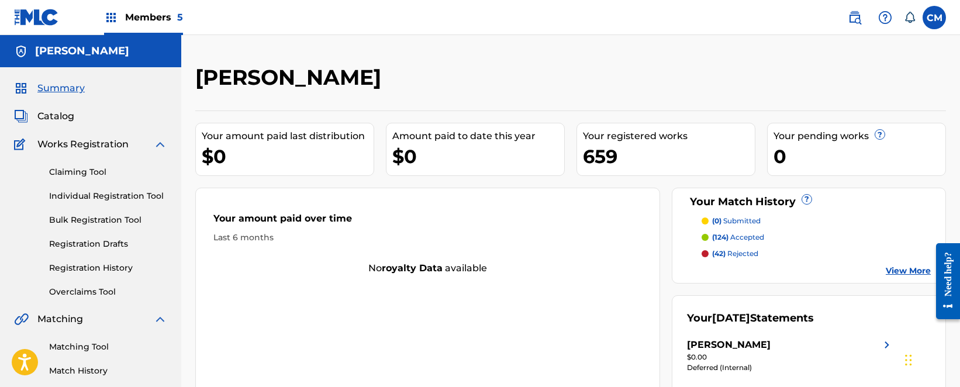
click at [50, 116] on span "Catalog" at bounding box center [55, 116] width 37 height 14
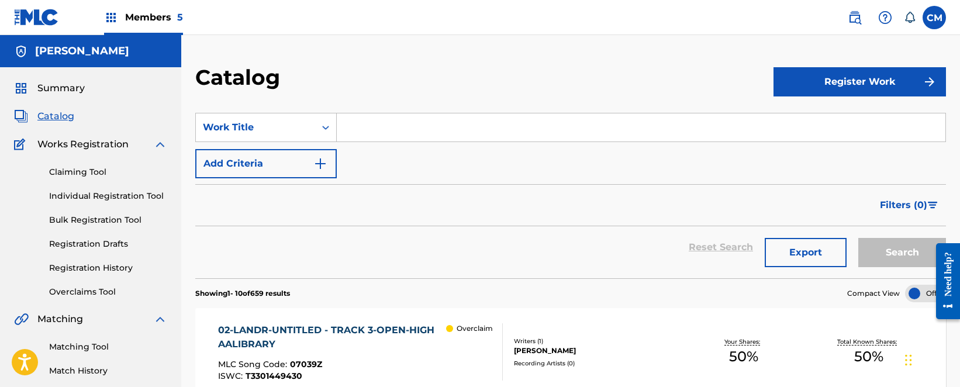
click at [106, 290] on link "Overclaims Tool" at bounding box center [108, 292] width 118 height 12
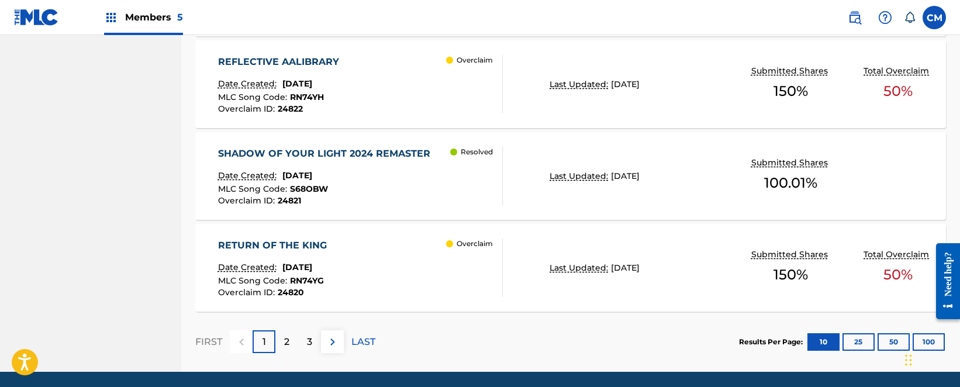
scroll to position [1052, 0]
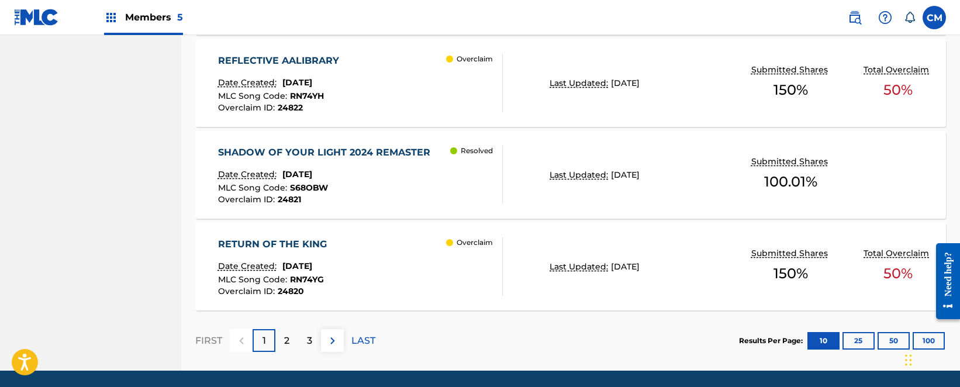
click at [886, 343] on button "50" at bounding box center [894, 341] width 32 height 18
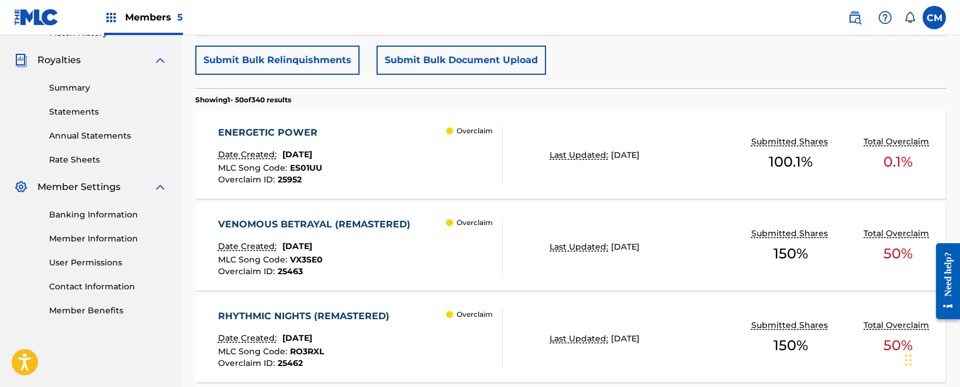
scroll to position [279, 0]
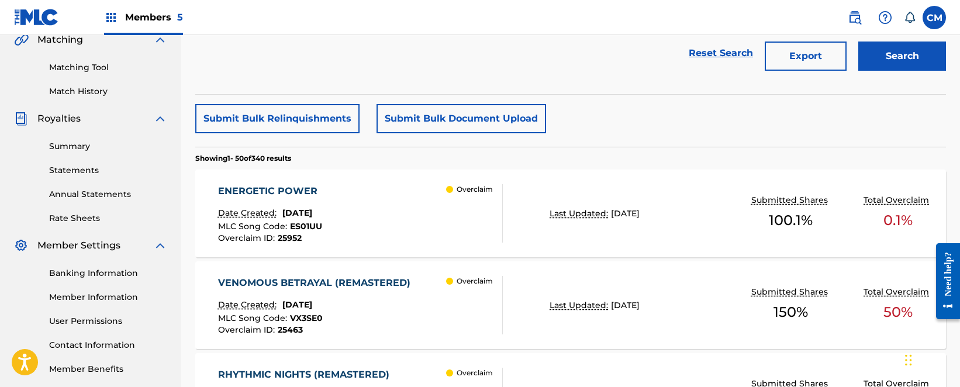
click at [272, 113] on button "Submit Bulk Relinquishments" at bounding box center [277, 118] width 164 height 29
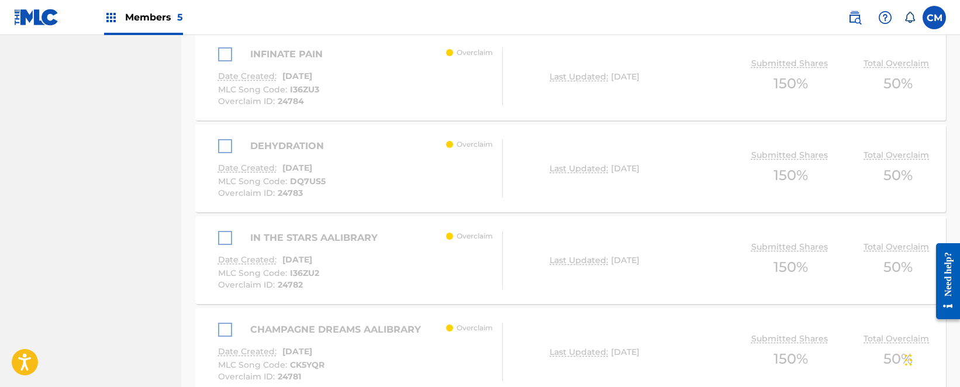
scroll to position [4823, 0]
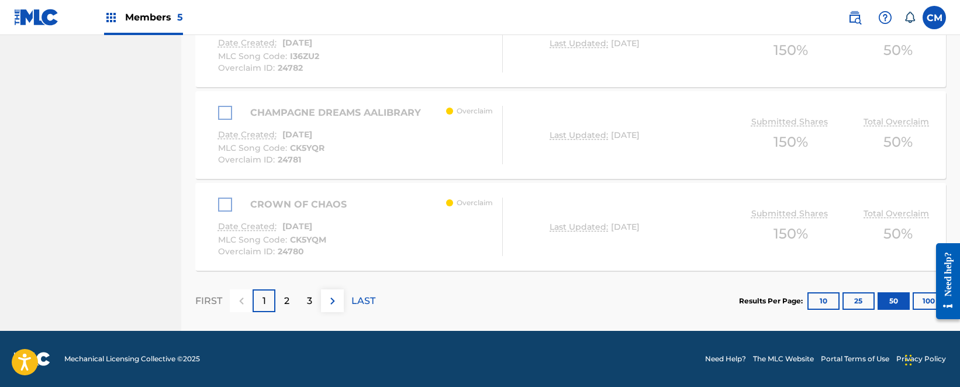
click at [364, 304] on p "LAST" at bounding box center [363, 301] width 24 height 14
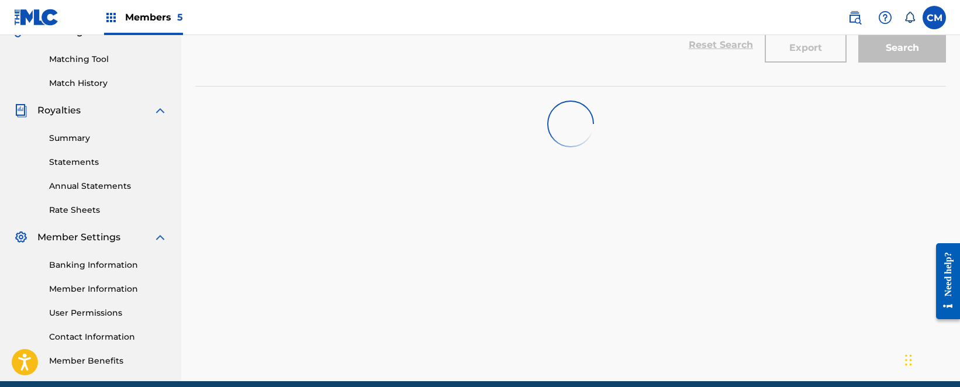
scroll to position [292, 0]
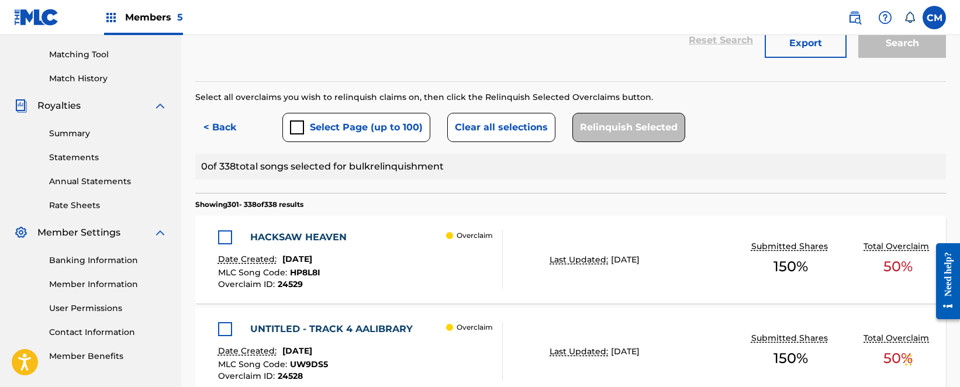
click at [326, 117] on button "Select Page (up to 100)" at bounding box center [356, 127] width 148 height 29
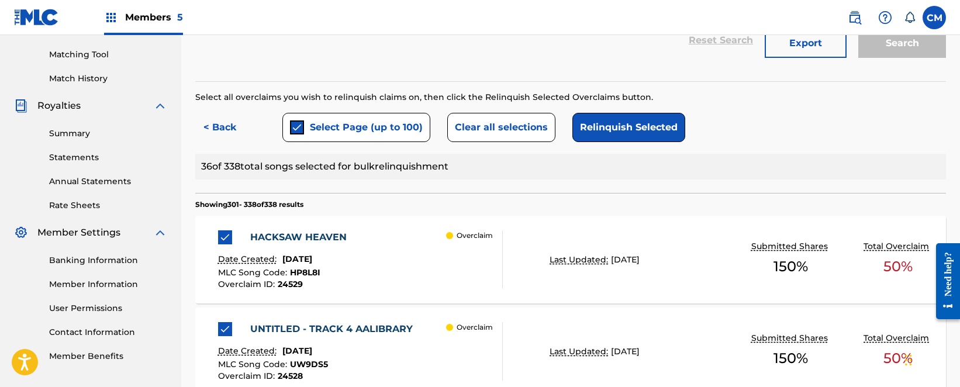
click at [645, 139] on button "Relinquish Selected" at bounding box center [628, 127] width 113 height 29
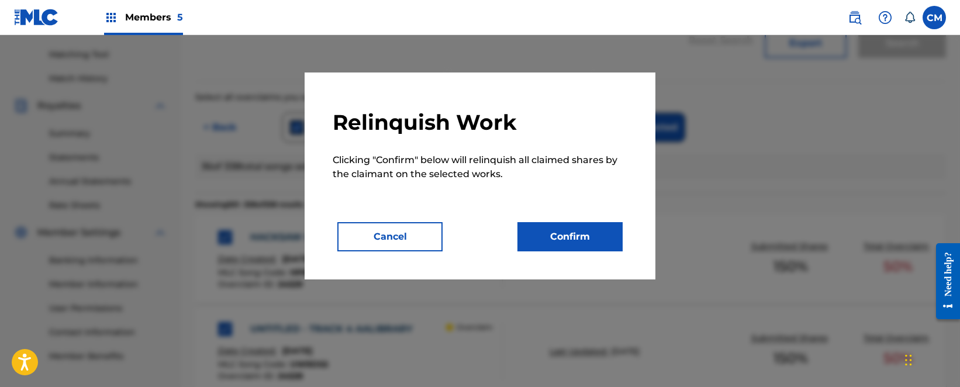
click at [570, 244] on button "Confirm" at bounding box center [569, 236] width 105 height 29
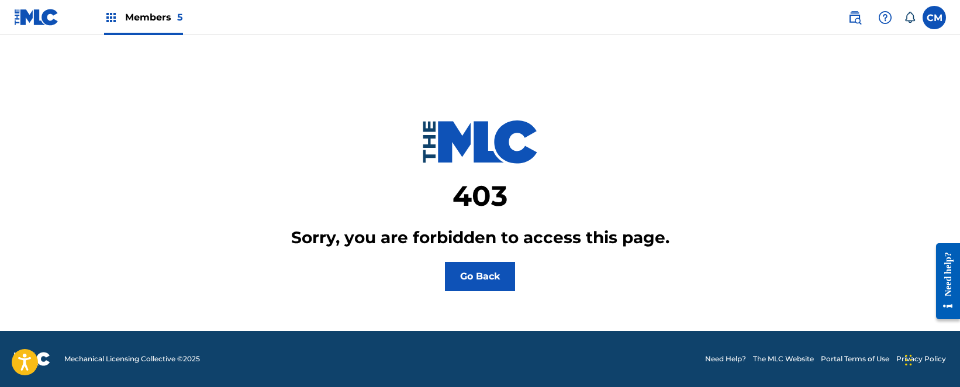
click at [469, 277] on button "Go Back" at bounding box center [480, 276] width 70 height 29
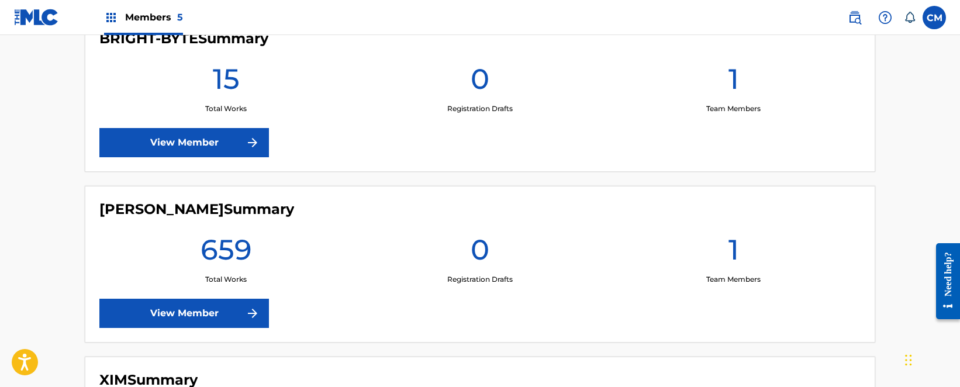
scroll to position [526, 0]
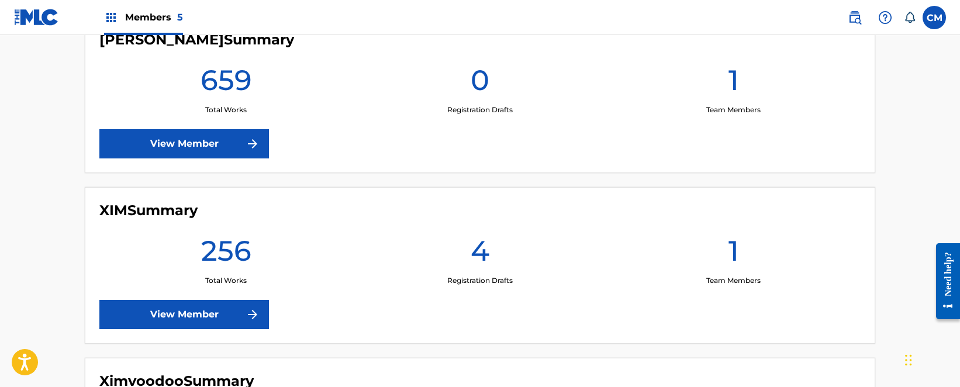
click at [223, 134] on link "View Member" at bounding box center [184, 143] width 170 height 29
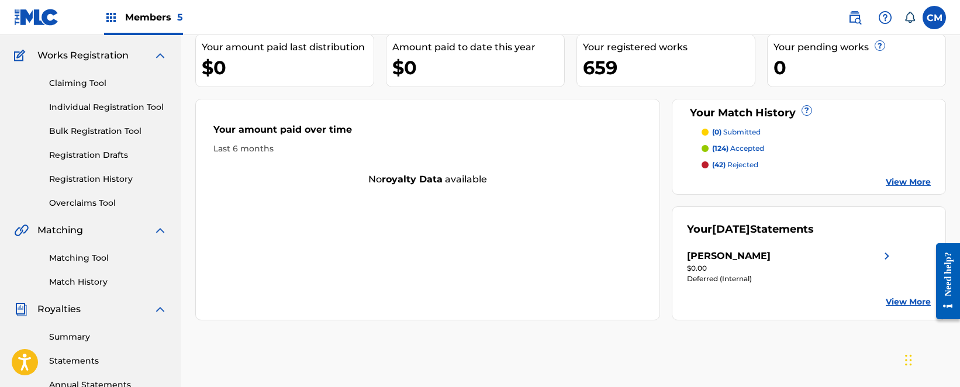
scroll to position [117, 0]
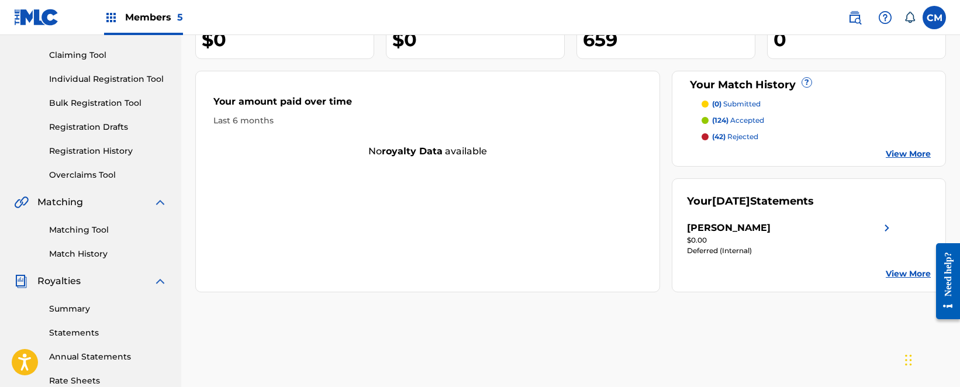
click at [106, 178] on link "Overclaims Tool" at bounding box center [108, 175] width 118 height 12
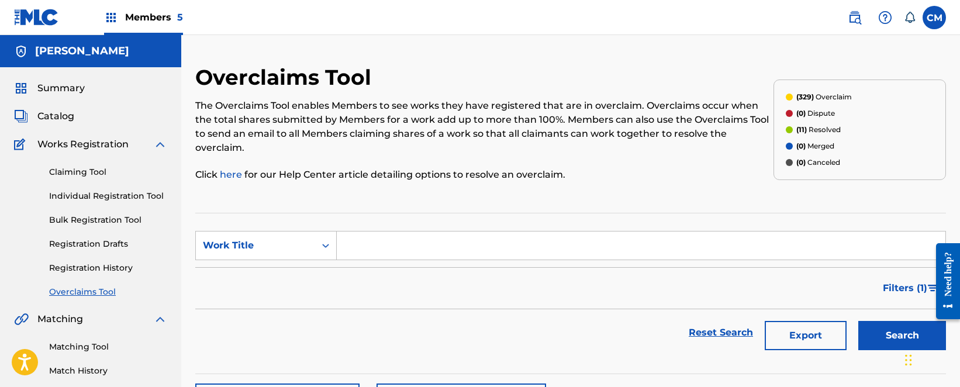
click at [156, 20] on span "Members 5" at bounding box center [154, 17] width 58 height 13
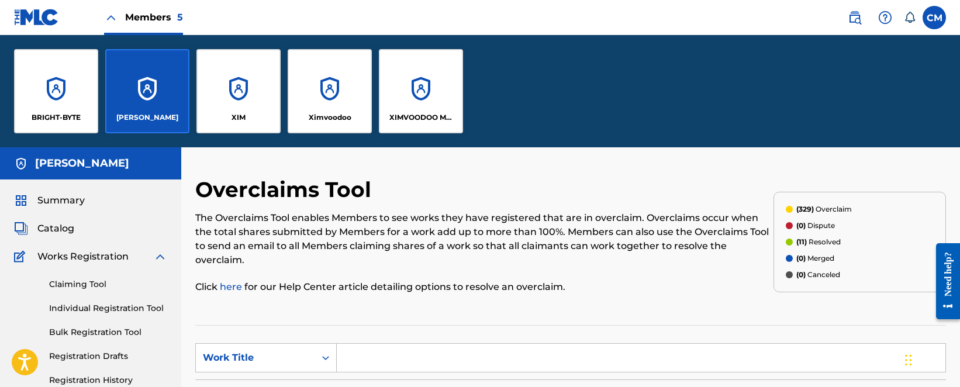
click at [237, 96] on div "XIM" at bounding box center [238, 91] width 84 height 84
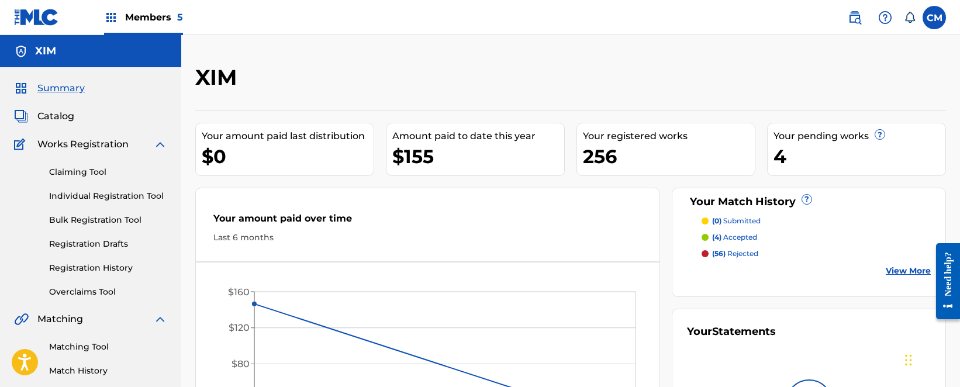
click at [67, 113] on span "Catalog" at bounding box center [55, 116] width 37 height 14
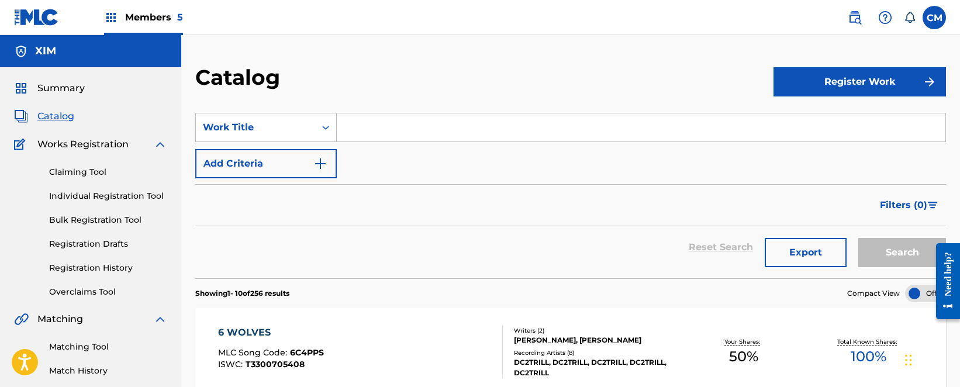
click at [789, 248] on button "Export" at bounding box center [806, 252] width 82 height 29
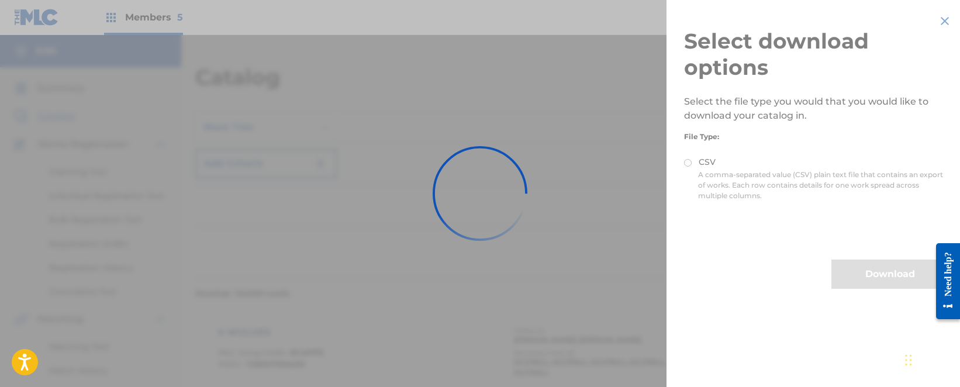
click at [444, 65] on div at bounding box center [480, 193] width 960 height 387
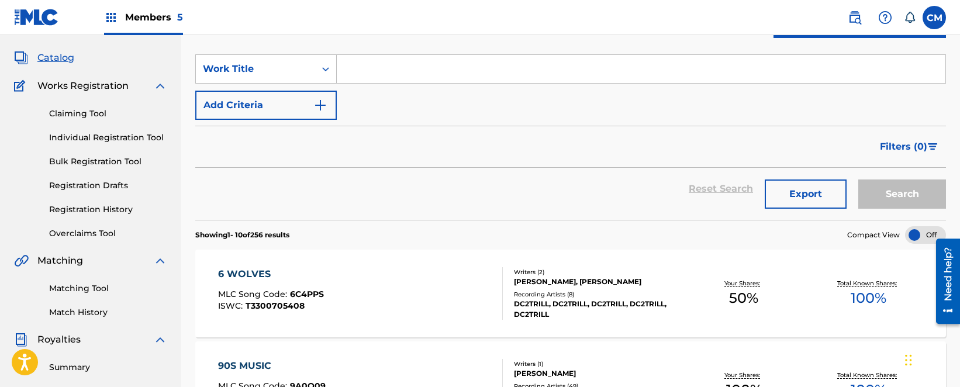
scroll to position [191, 0]
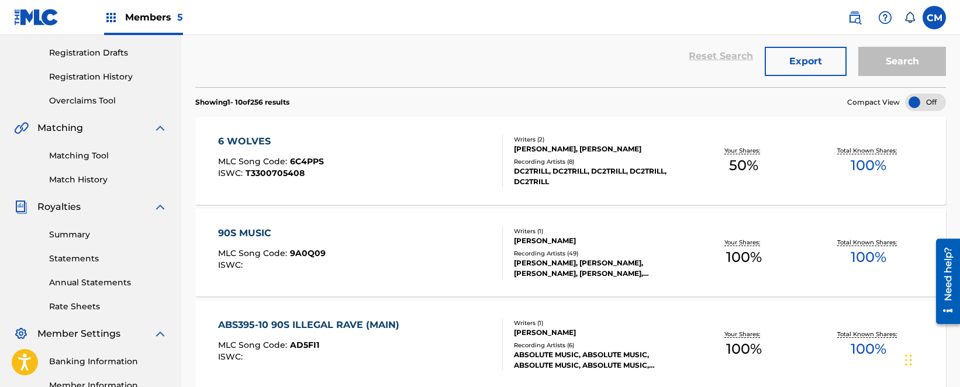
click at [103, 103] on link "Overclaims Tool" at bounding box center [108, 101] width 118 height 12
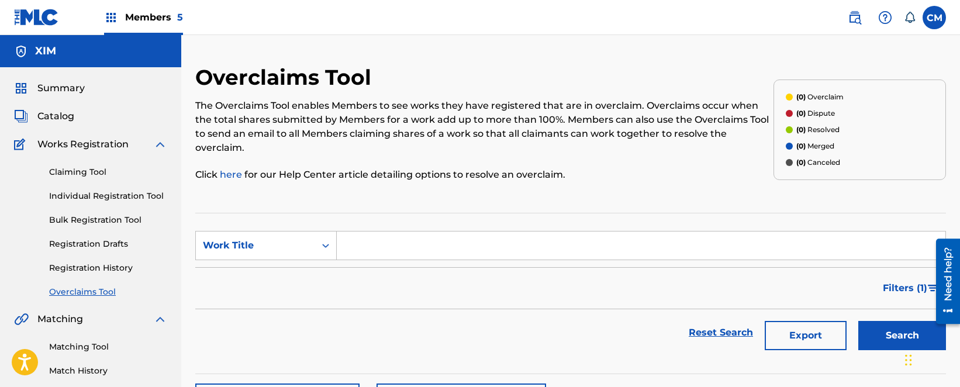
scroll to position [58, 0]
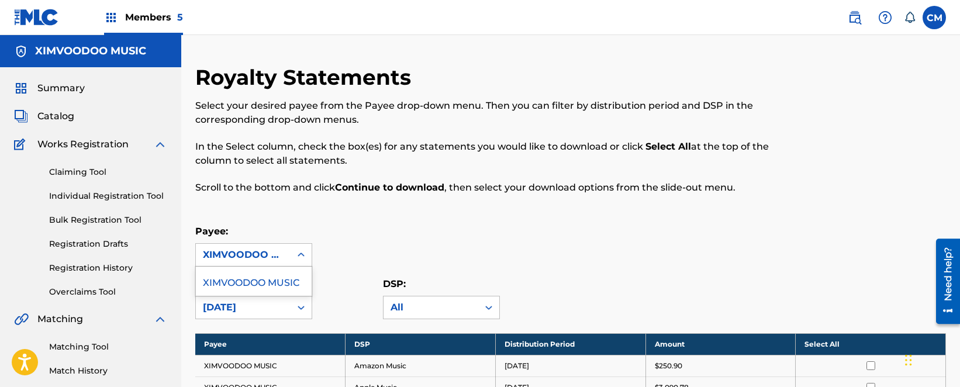
click at [292, 256] on div at bounding box center [301, 254] width 21 height 21
click at [378, 237] on div "Payee: XIMVOODOO MUSIC" at bounding box center [570, 246] width 751 height 42
click at [66, 119] on span "Catalog" at bounding box center [55, 116] width 37 height 14
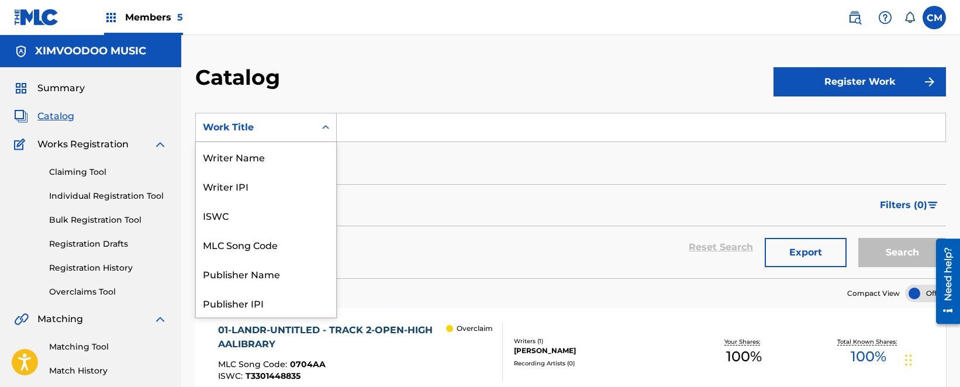
click at [321, 137] on div "Search Form" at bounding box center [325, 127] width 21 height 21
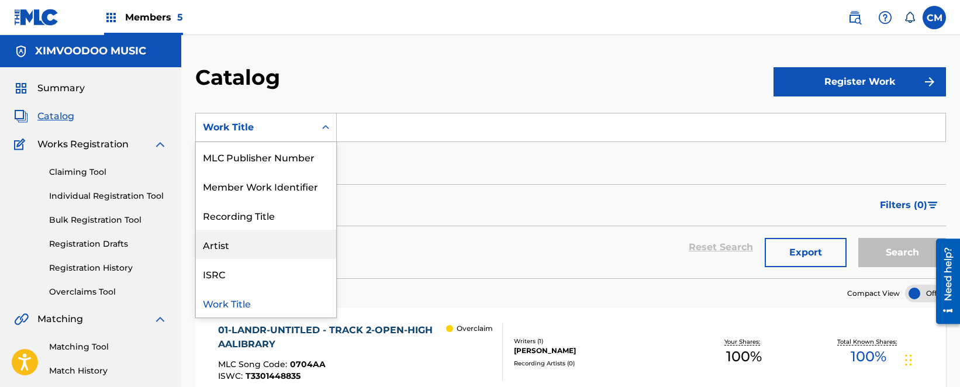
click at [256, 250] on div "Artist" at bounding box center [266, 244] width 140 height 29
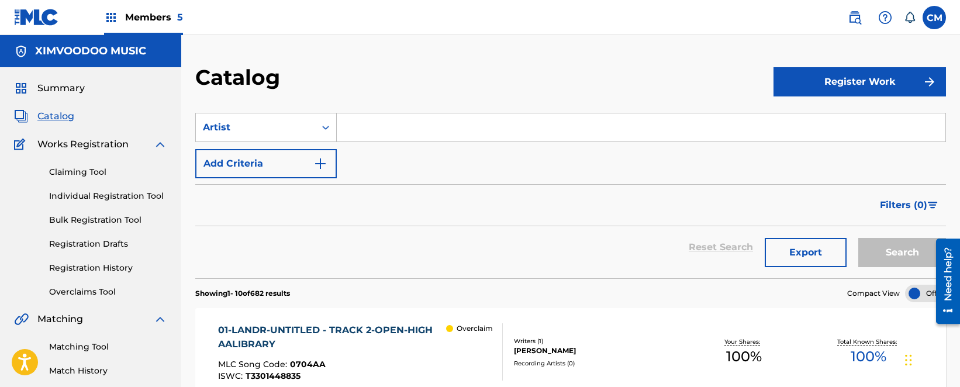
click at [349, 120] on input "Search Form" at bounding box center [641, 127] width 609 height 28
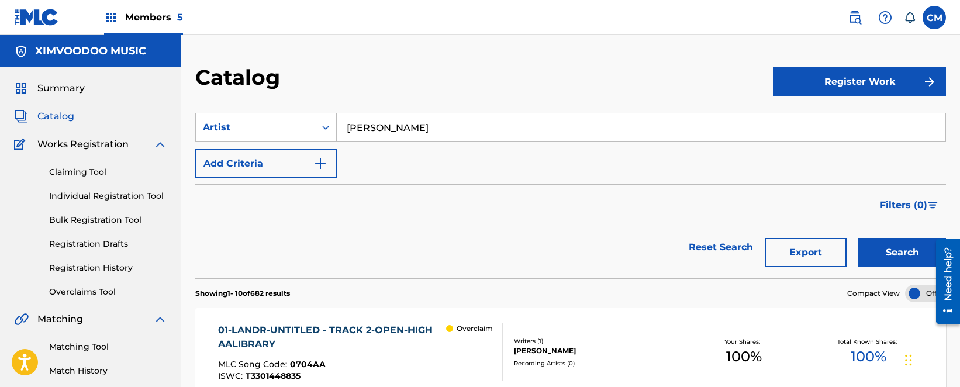
click at [829, 137] on input "[PERSON_NAME]" at bounding box center [641, 127] width 609 height 28
click at [603, 95] on div "Catalog" at bounding box center [484, 81] width 578 height 34
click at [894, 249] on button "Search" at bounding box center [902, 252] width 88 height 29
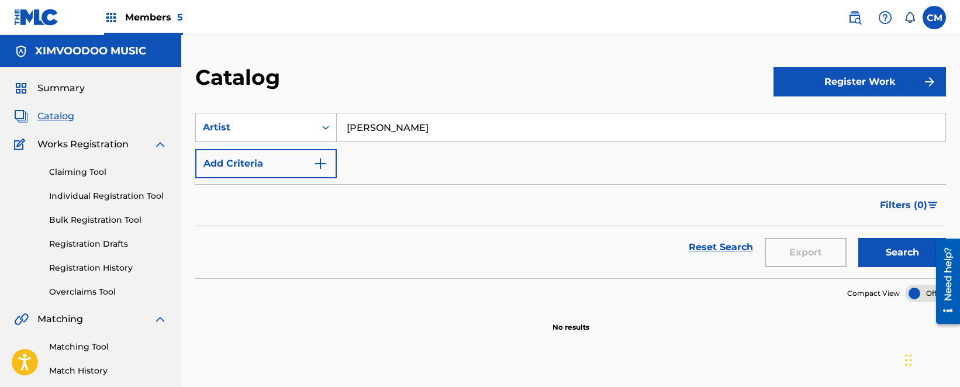
click at [375, 133] on input "[PERSON_NAME]" at bounding box center [641, 127] width 609 height 28
click at [374, 133] on input "[PERSON_NAME]" at bounding box center [641, 127] width 609 height 28
type input "[PERSON_NAME]"
click at [868, 246] on button "Search" at bounding box center [902, 252] width 88 height 29
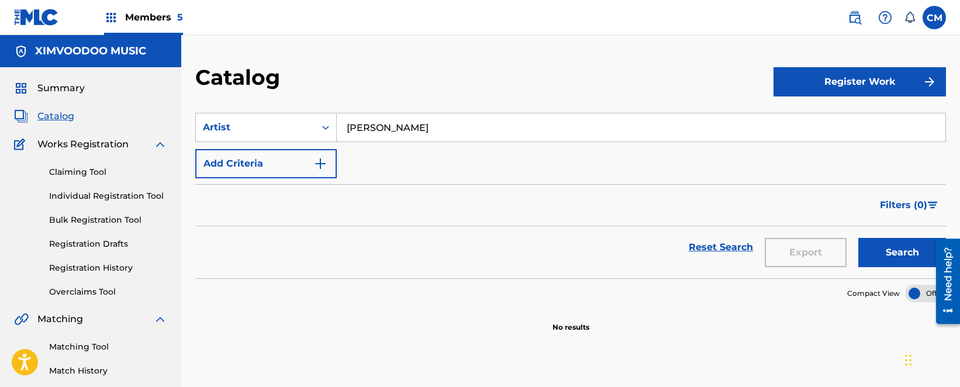
click at [442, 120] on input "[PERSON_NAME]" at bounding box center [641, 127] width 609 height 28
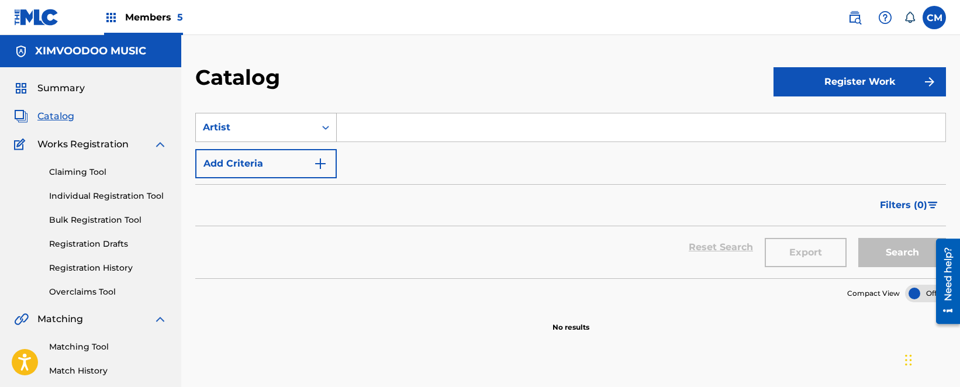
click at [309, 131] on div "Artist" at bounding box center [255, 127] width 119 height 22
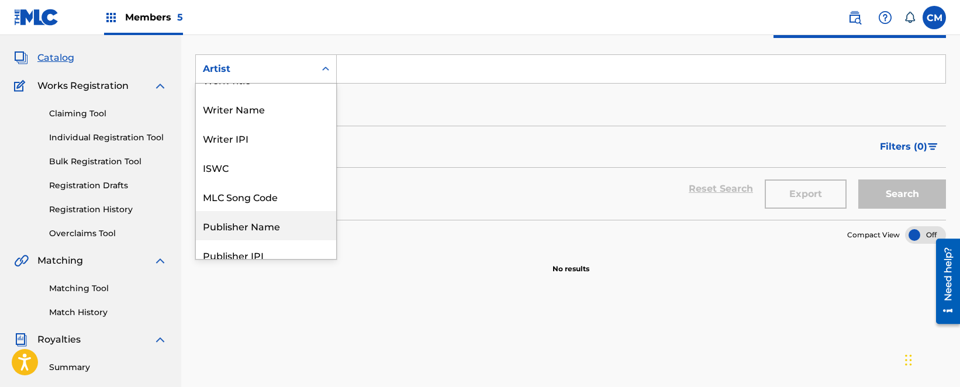
scroll to position [0, 0]
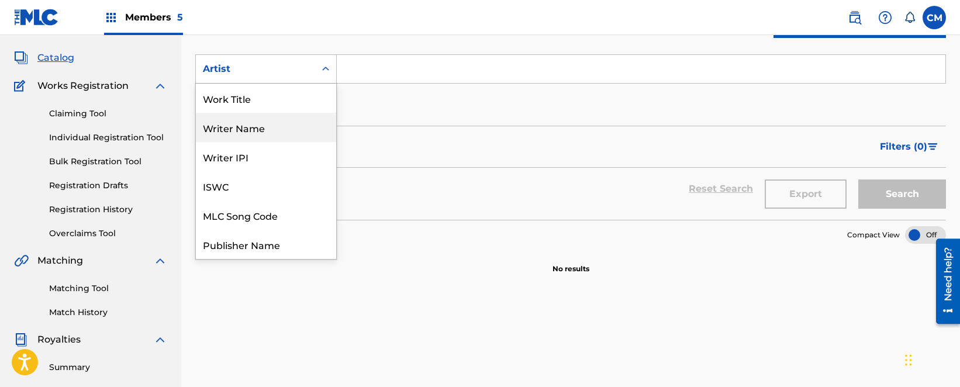
click at [234, 128] on div "Writer Name" at bounding box center [266, 127] width 140 height 29
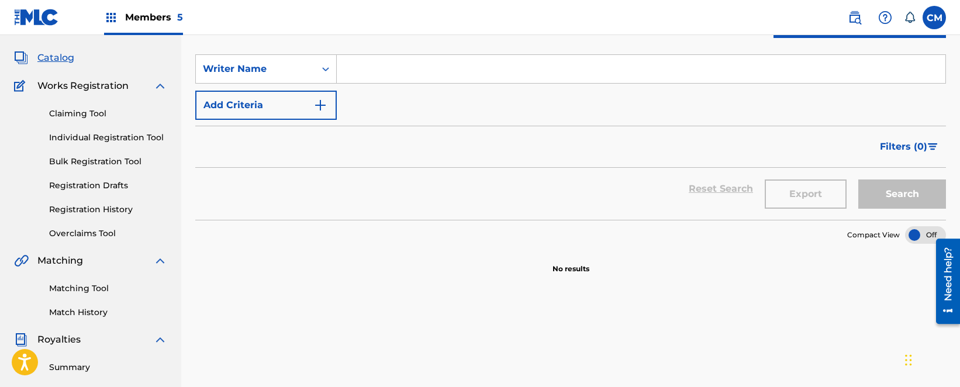
click at [400, 72] on input "Search Form" at bounding box center [641, 69] width 609 height 28
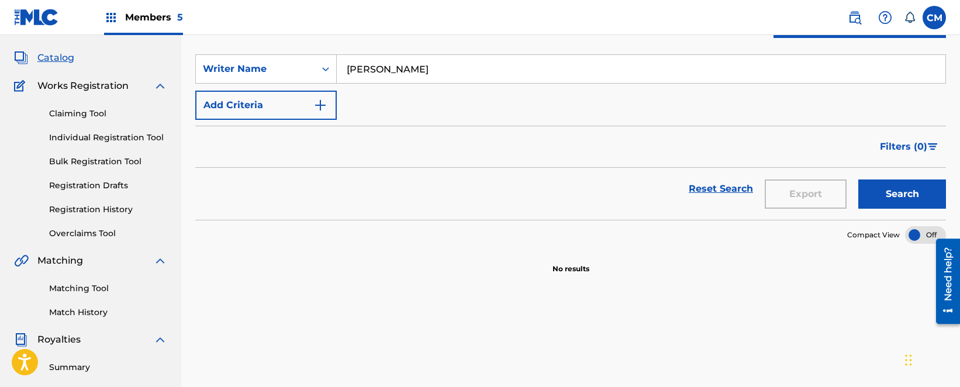
type input "[PERSON_NAME]"
click at [889, 197] on button "Search" at bounding box center [902, 193] width 88 height 29
